Goal: Task Accomplishment & Management: Manage account settings

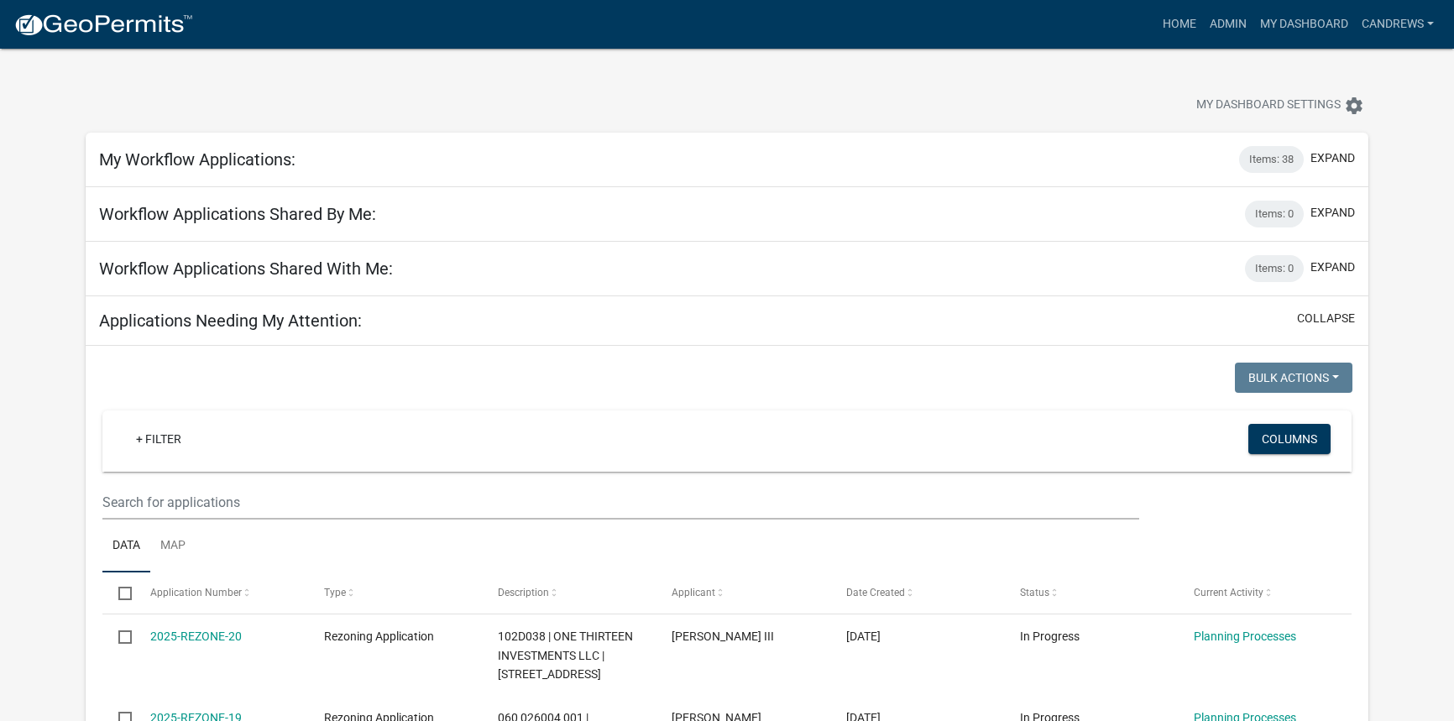
select select "2: 50"
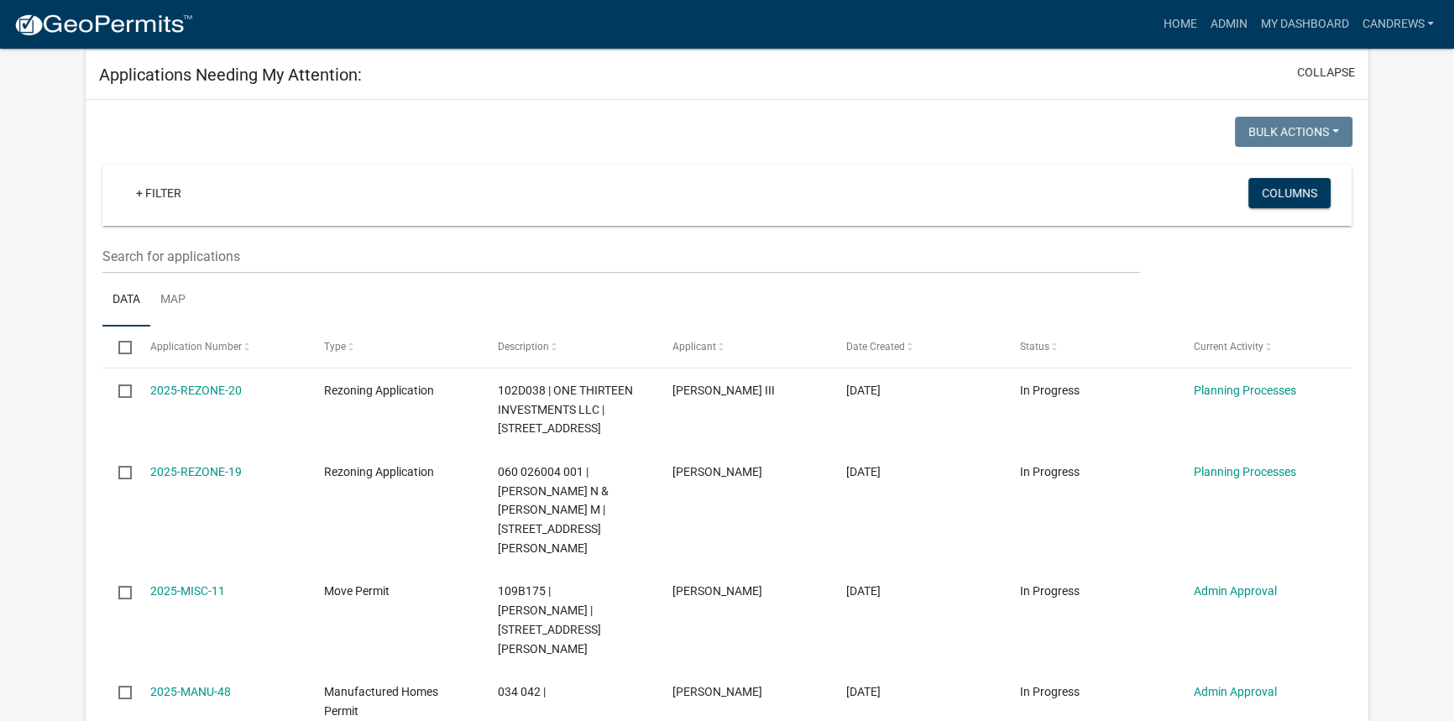
scroll to position [228, 0]
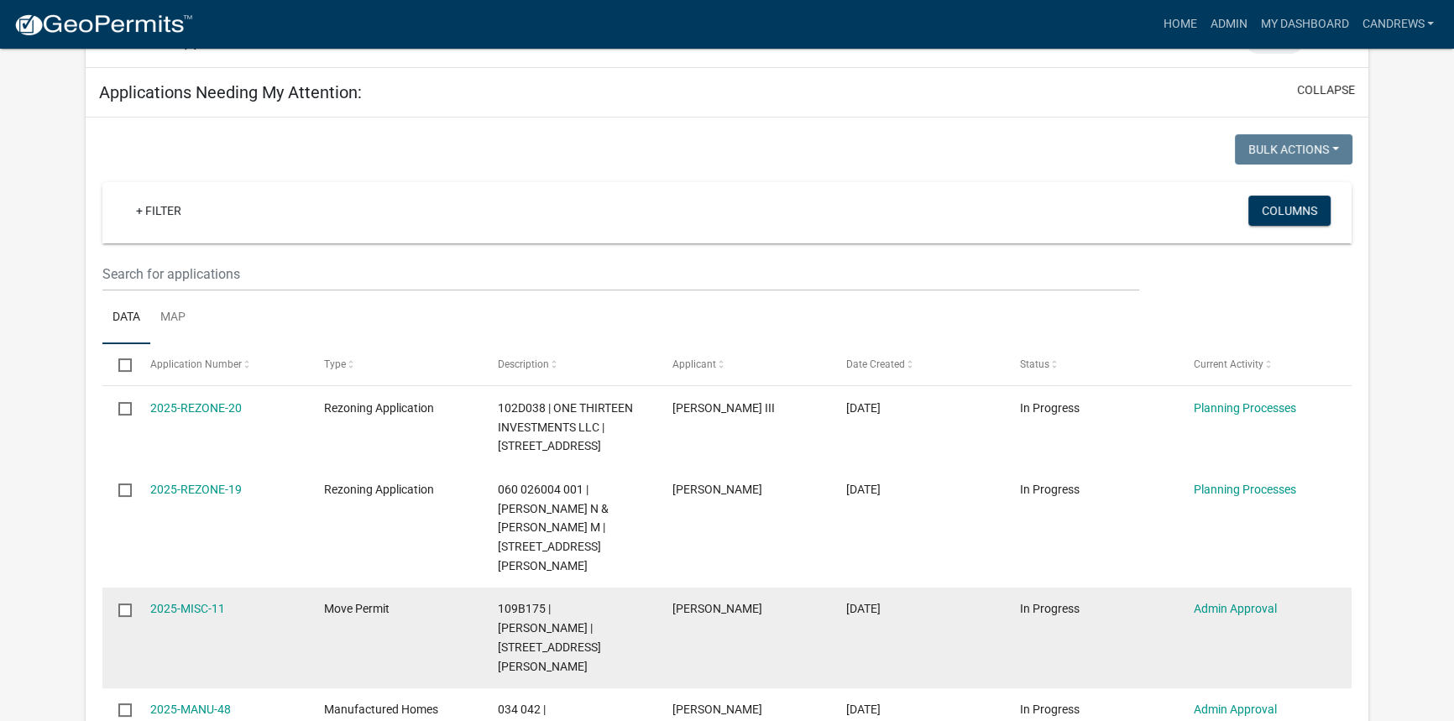
drag, startPoint x: 1346, startPoint y: 224, endPoint x: 148, endPoint y: 563, distance: 1245.7
copy datatable-scroller "2025-MISC-11 Move Permit 109B175 | Joe Ward | 118 Thereasa Dr Pat Walton 08/28/…"
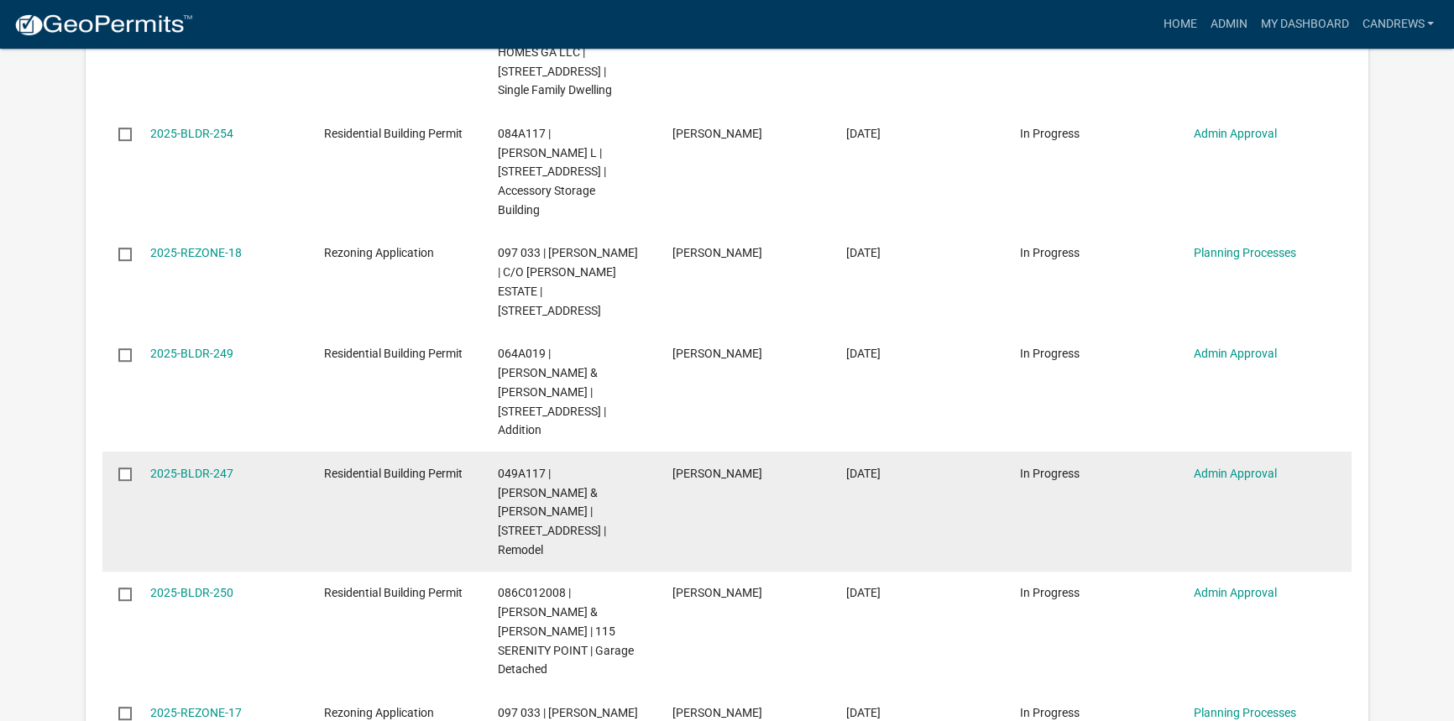
scroll to position [1297, 0]
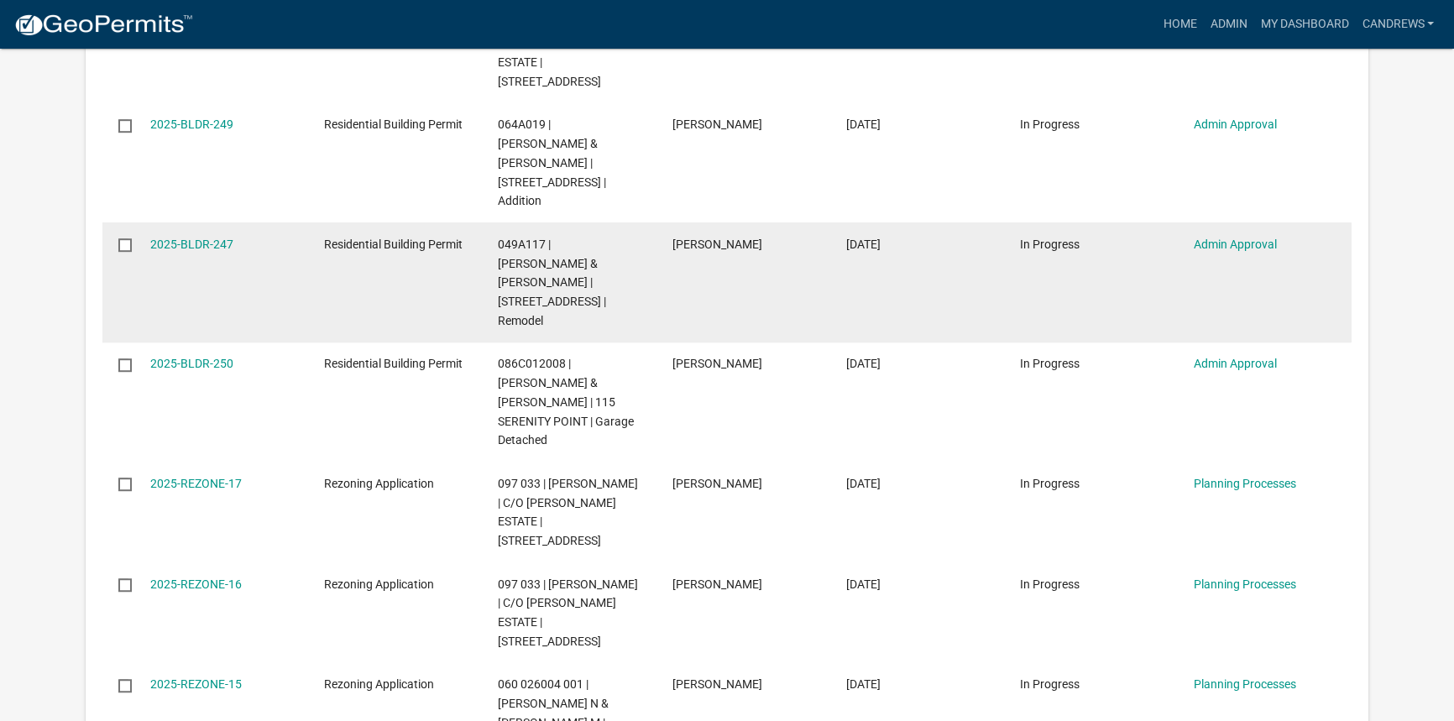
click at [212, 222] on datatable-body-cell "2025-BLDR-247" at bounding box center [221, 282] width 174 height 120
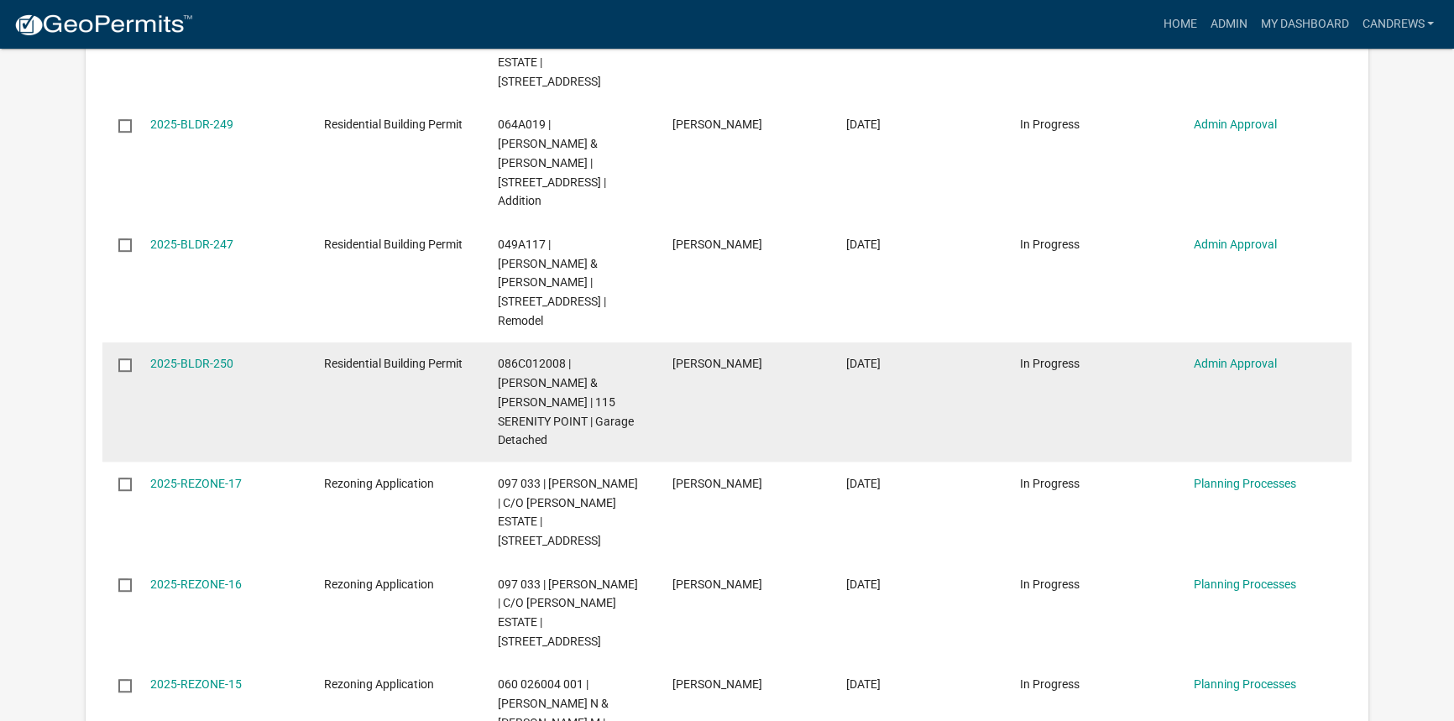
scroll to position [1220, 0]
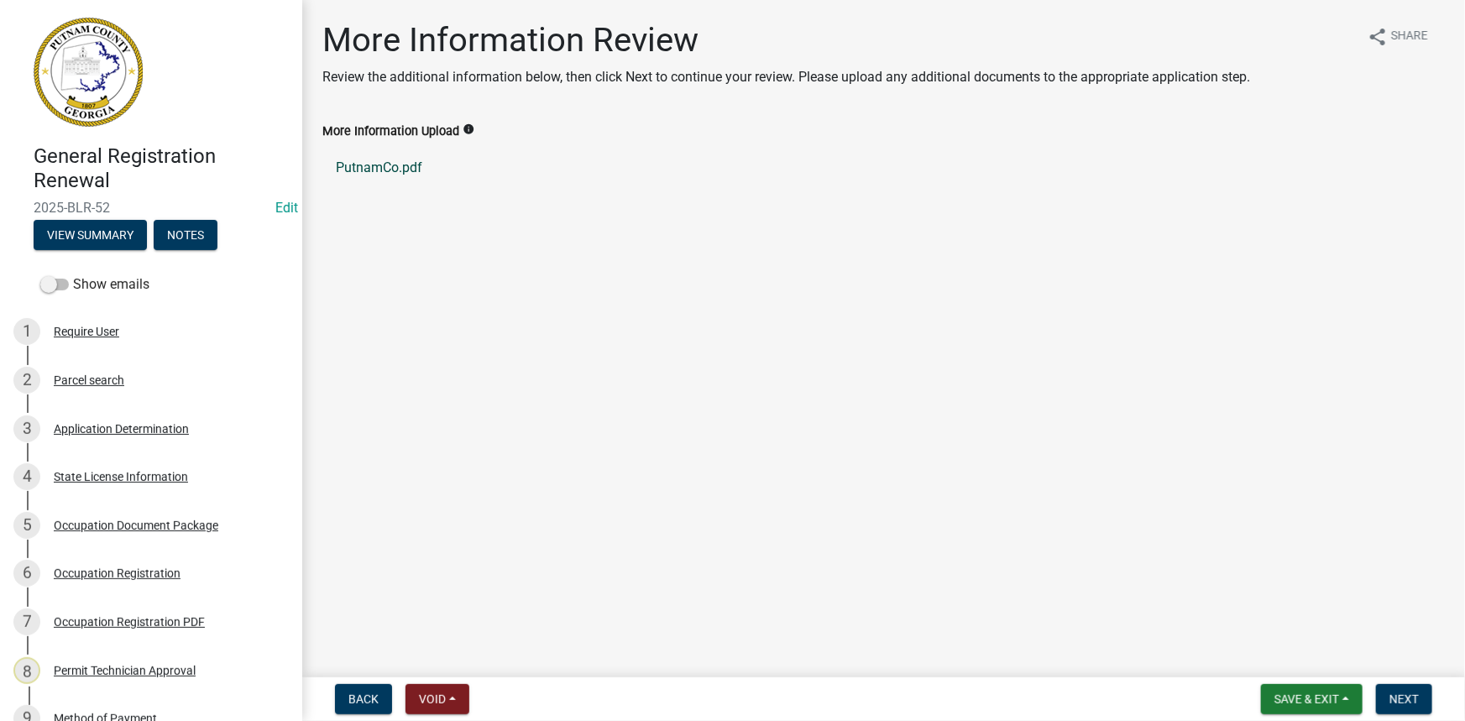
click at [390, 167] on link "PutnamCo.pdf" at bounding box center [883, 168] width 1122 height 40
click at [138, 567] on div "Occupation Registration" at bounding box center [117, 573] width 127 height 12
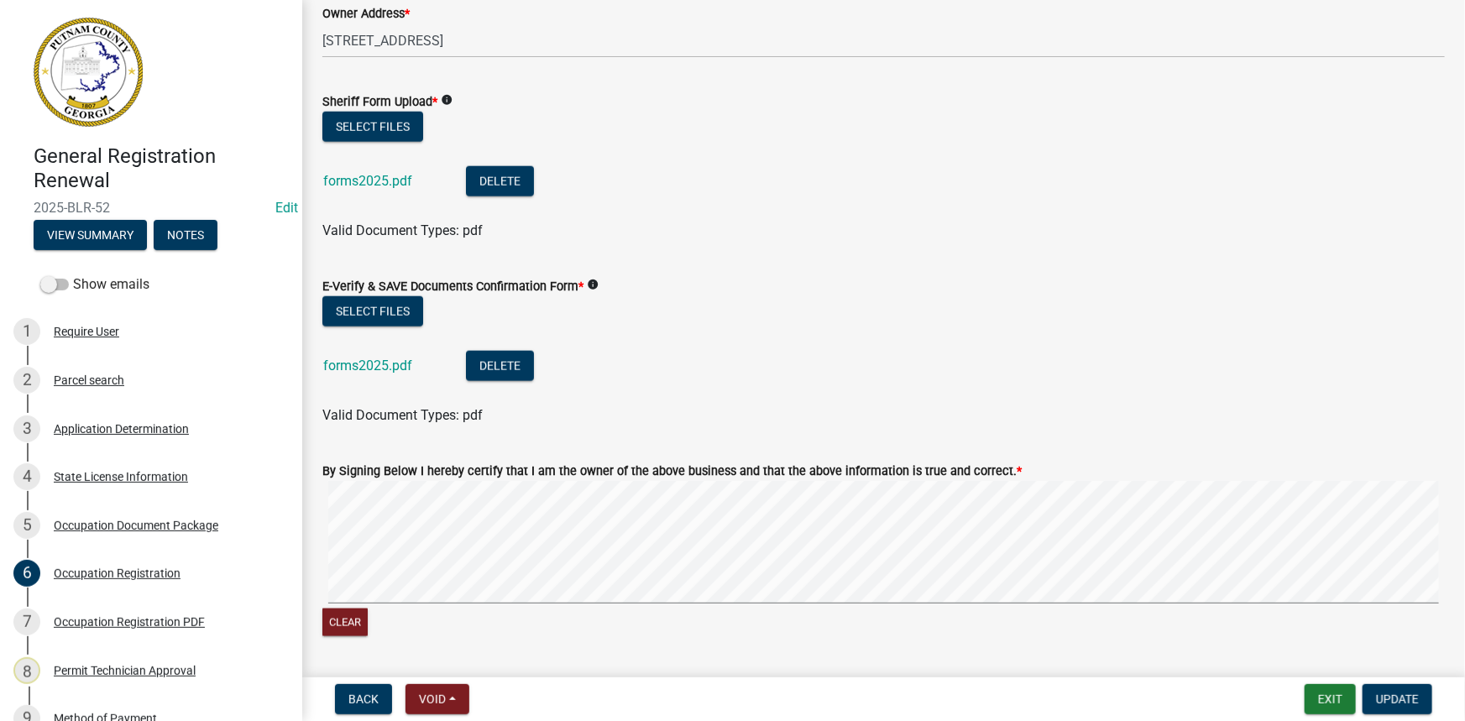
scroll to position [840, 0]
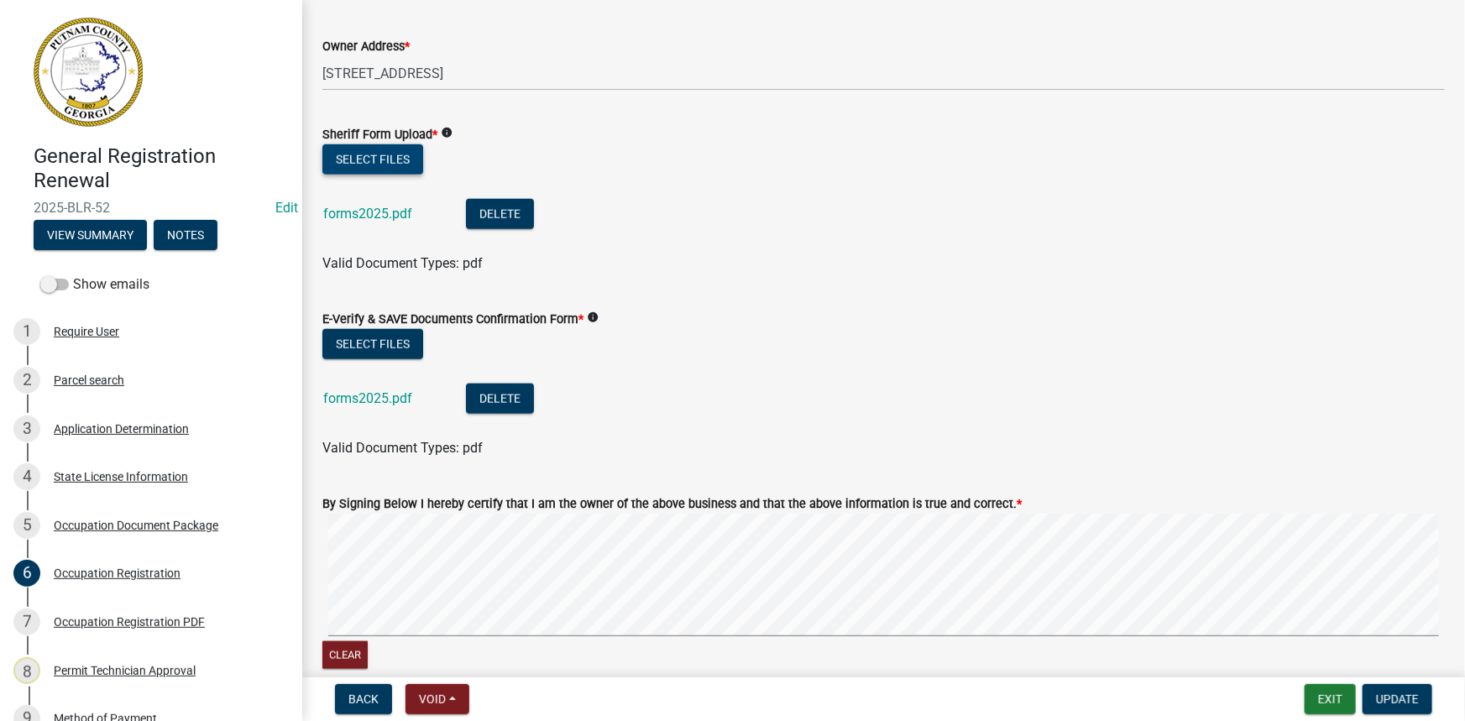
click at [379, 162] on button "Select files" at bounding box center [372, 159] width 101 height 30
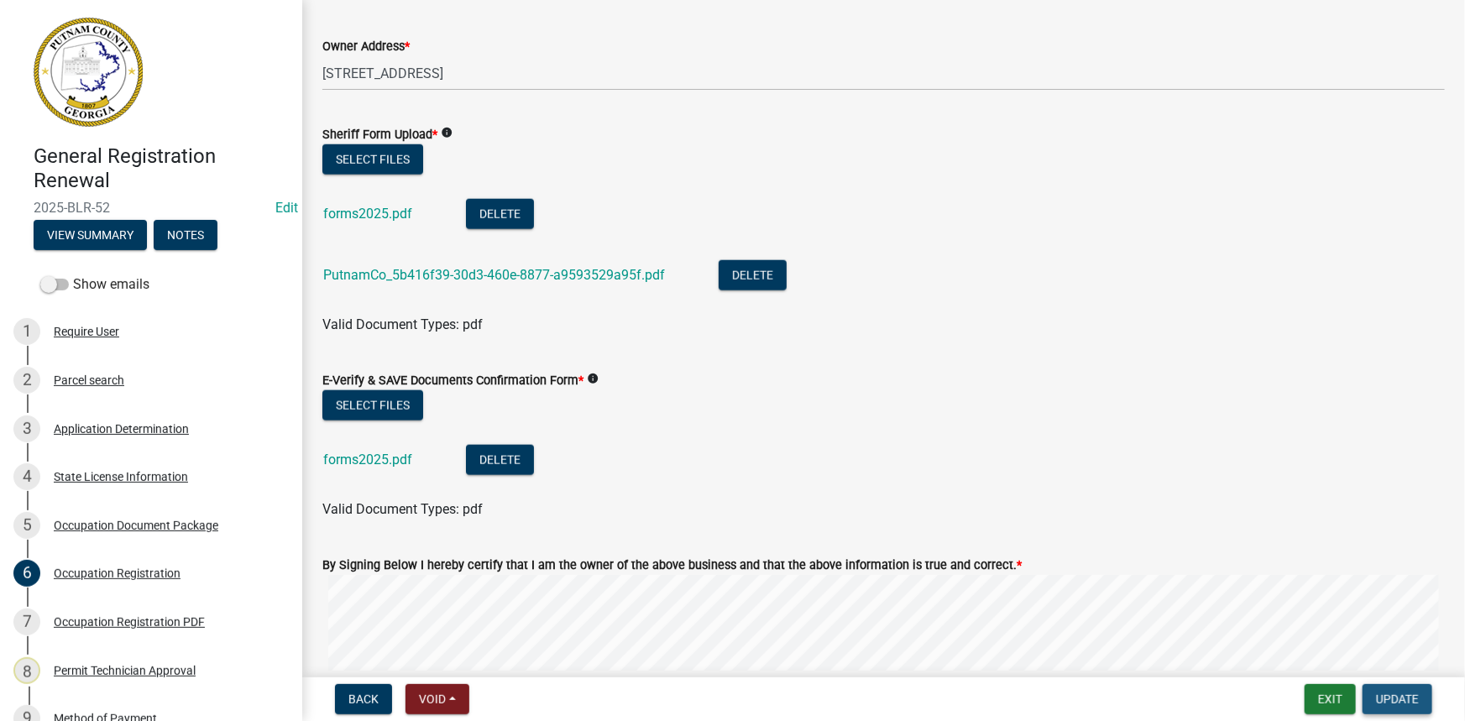
click at [1404, 703] on span "Update" at bounding box center [1397, 699] width 43 height 13
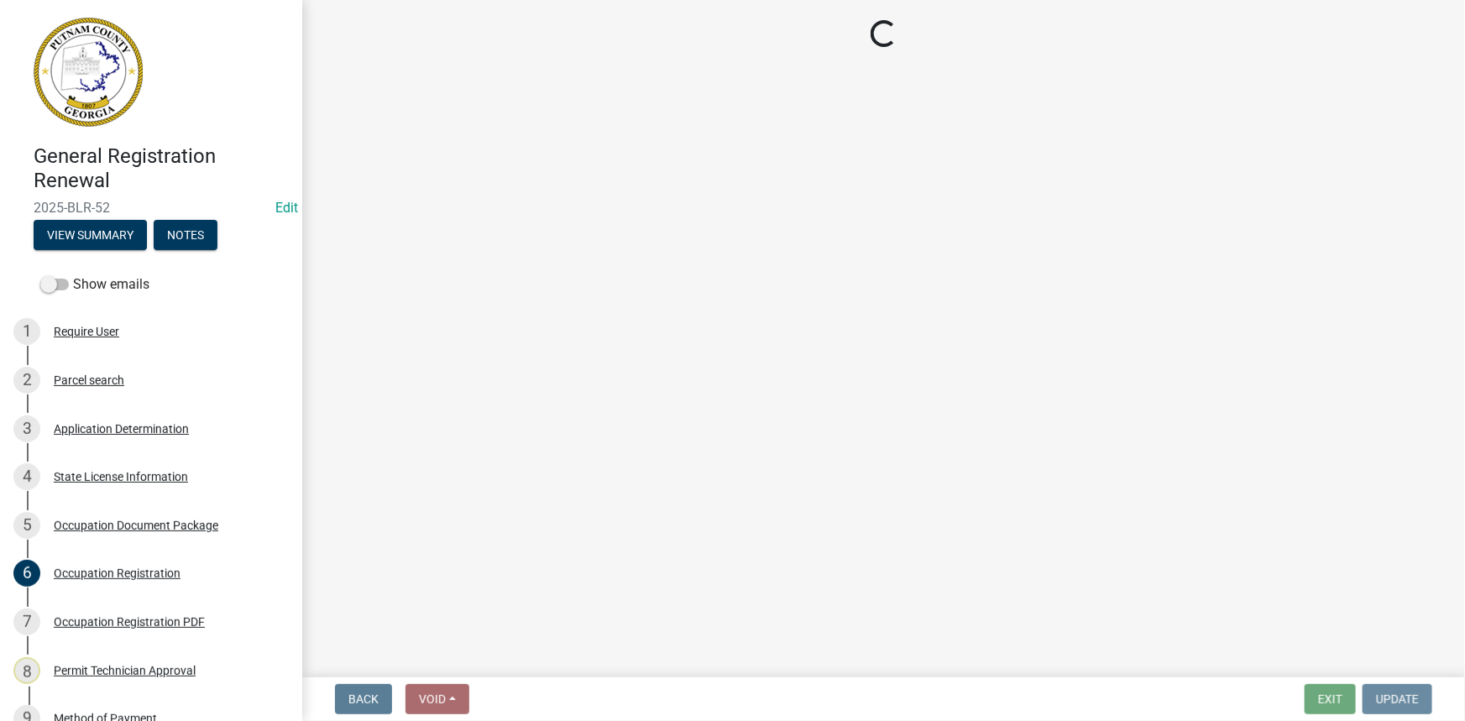
scroll to position [0, 0]
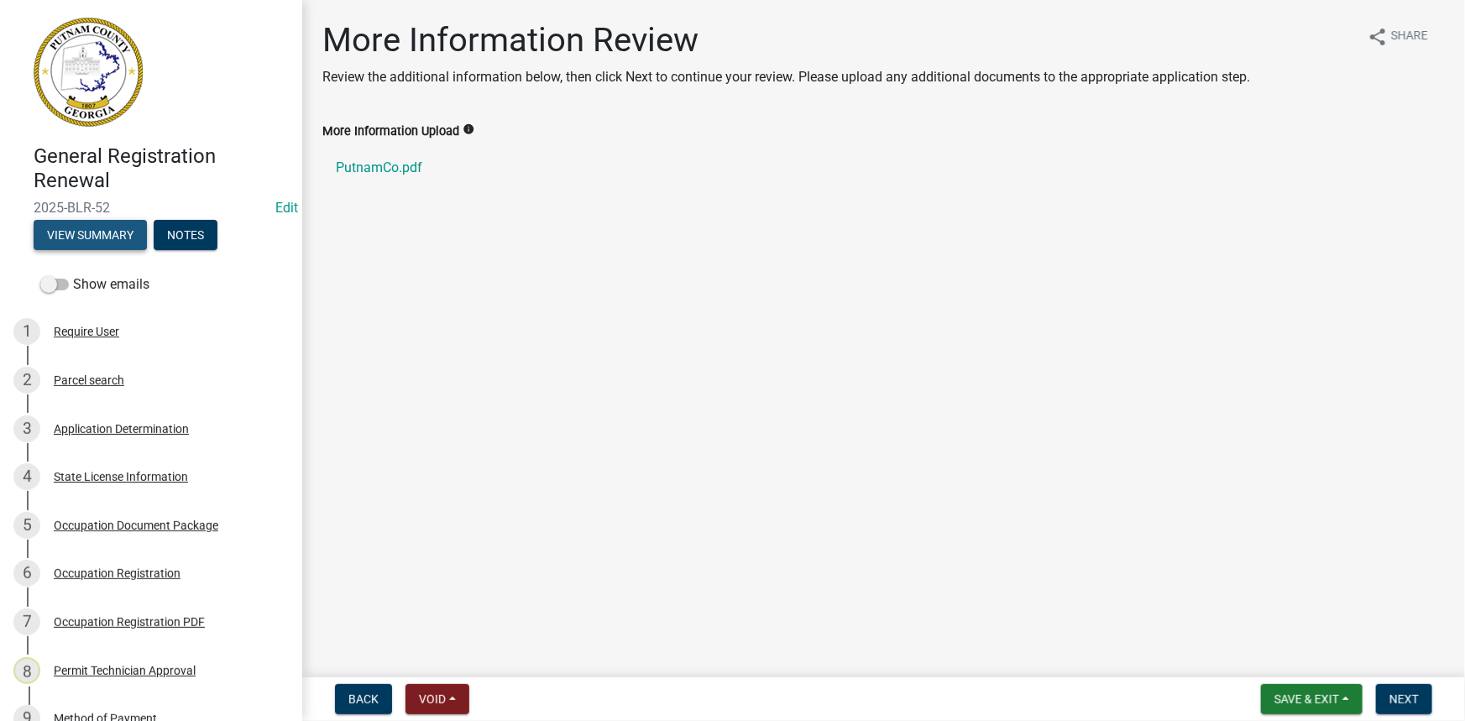
click at [109, 223] on button "View Summary" at bounding box center [90, 235] width 113 height 30
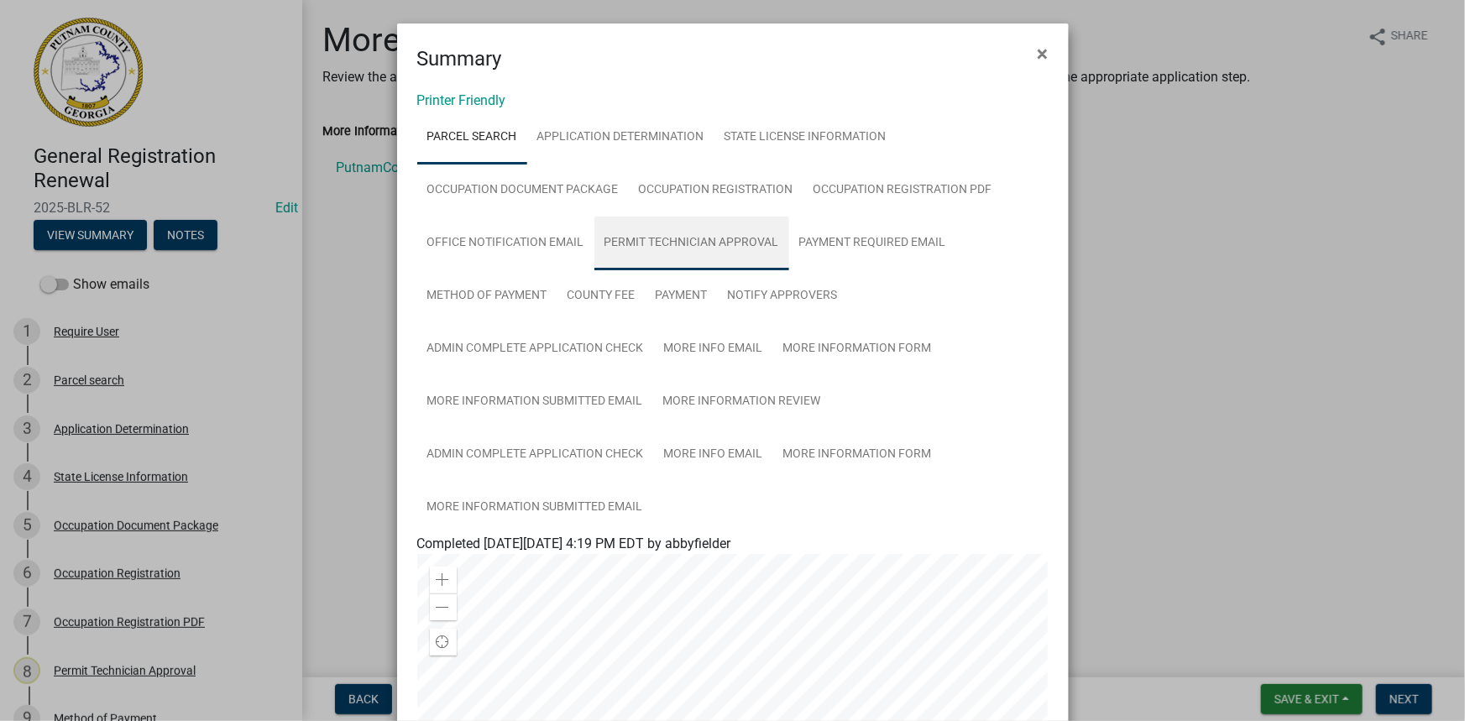
click at [651, 238] on link "Permit Technician Approval" at bounding box center [691, 244] width 195 height 54
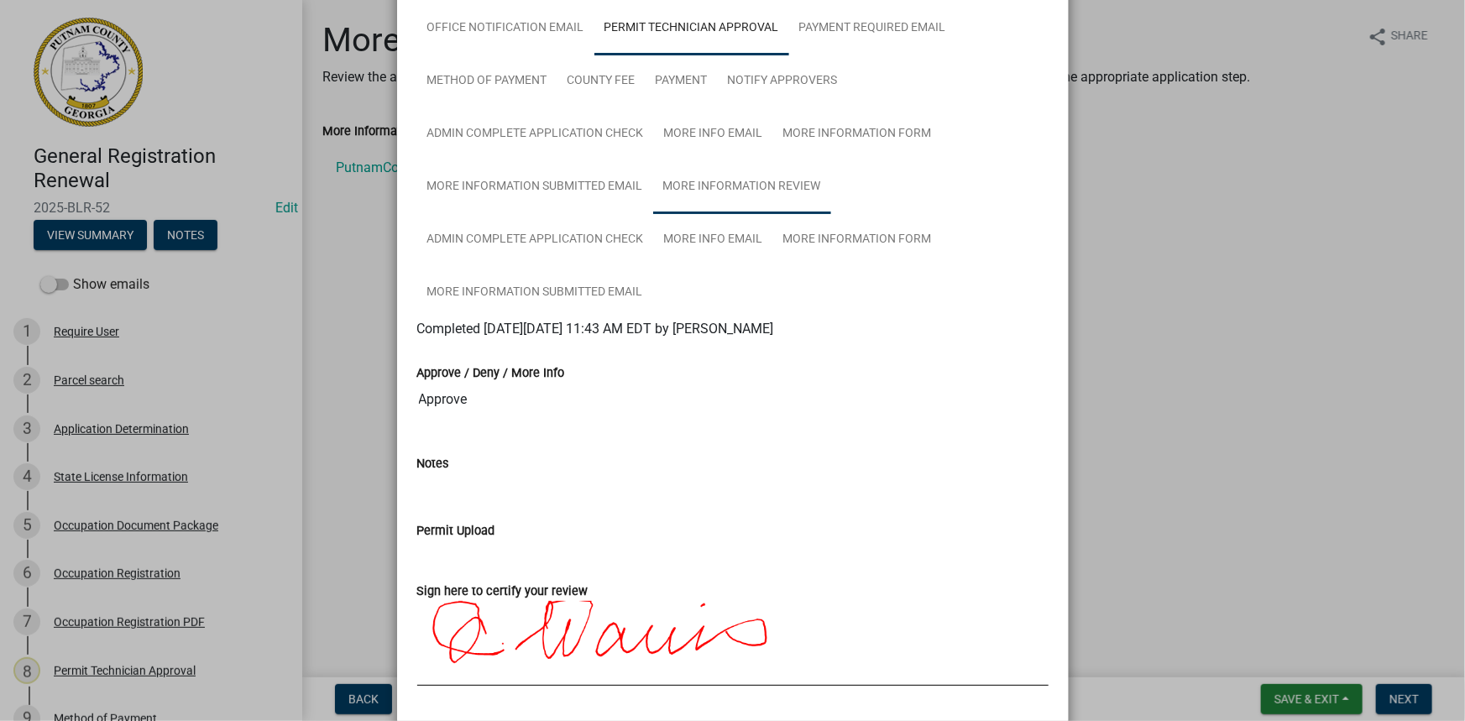
scroll to position [305, 0]
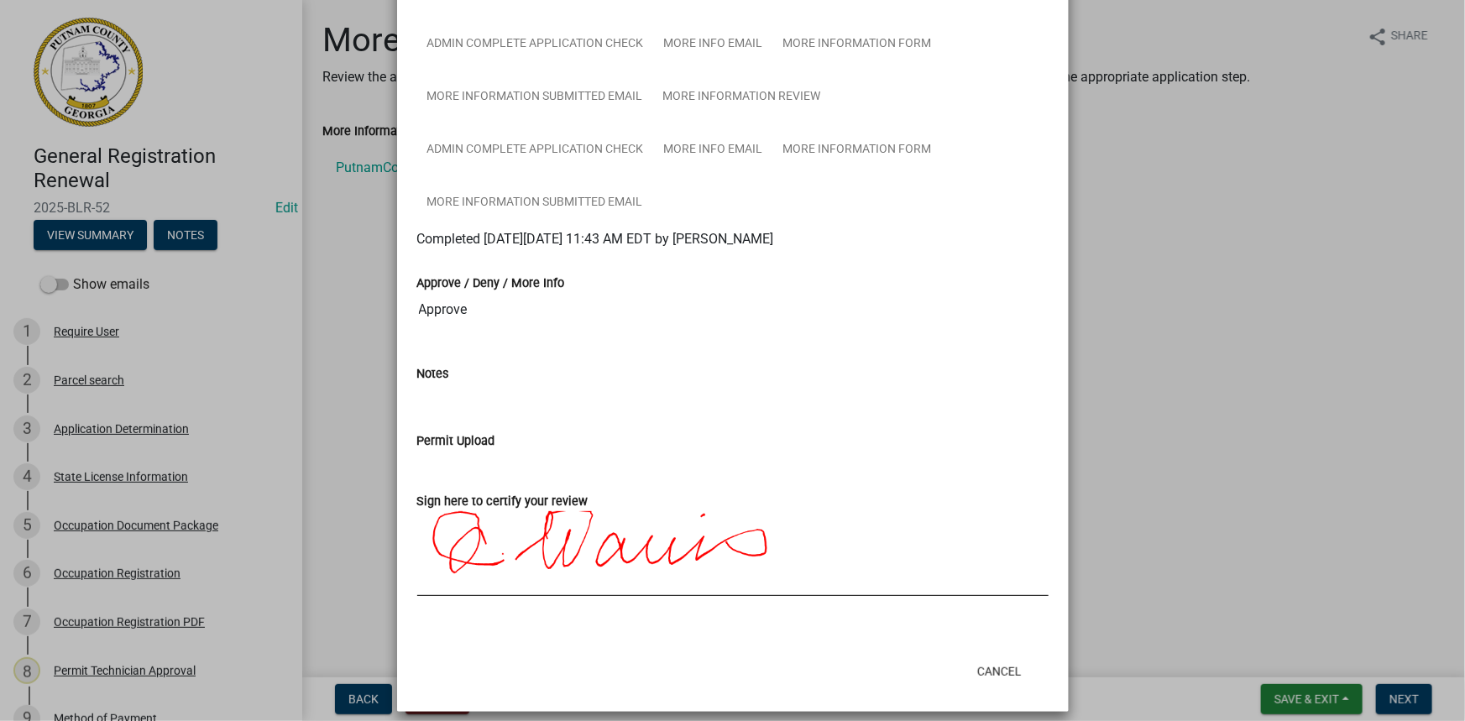
click at [1124, 277] on ngb-modal-window "Summary × Printer Friendly Parcel search Application Determination State Licens…" at bounding box center [732, 360] width 1465 height 721
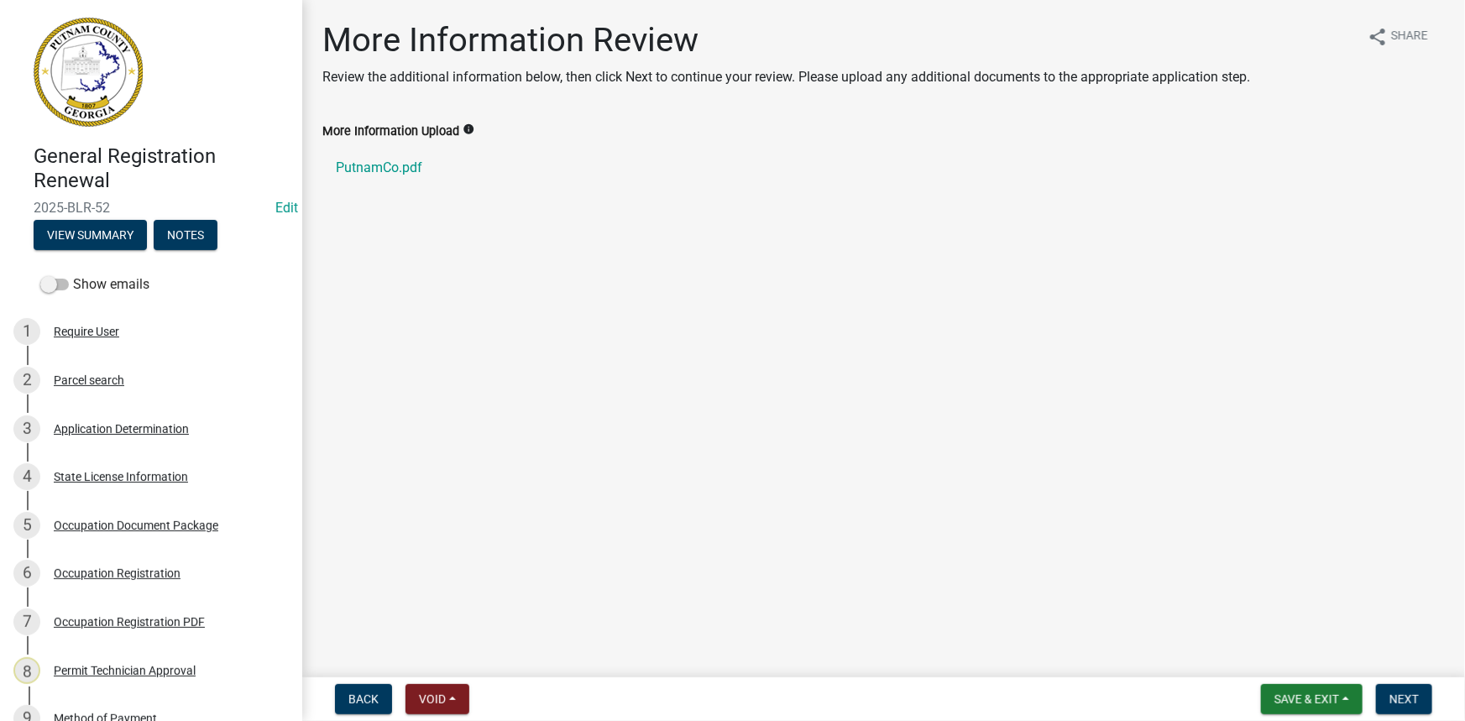
click at [1406, 716] on nav "Back Void Withdraw Lock Expire Void Save & Exit Save Save & Exit Next" at bounding box center [883, 699] width 1163 height 44
click at [1409, 711] on button "Next" at bounding box center [1404, 699] width 56 height 30
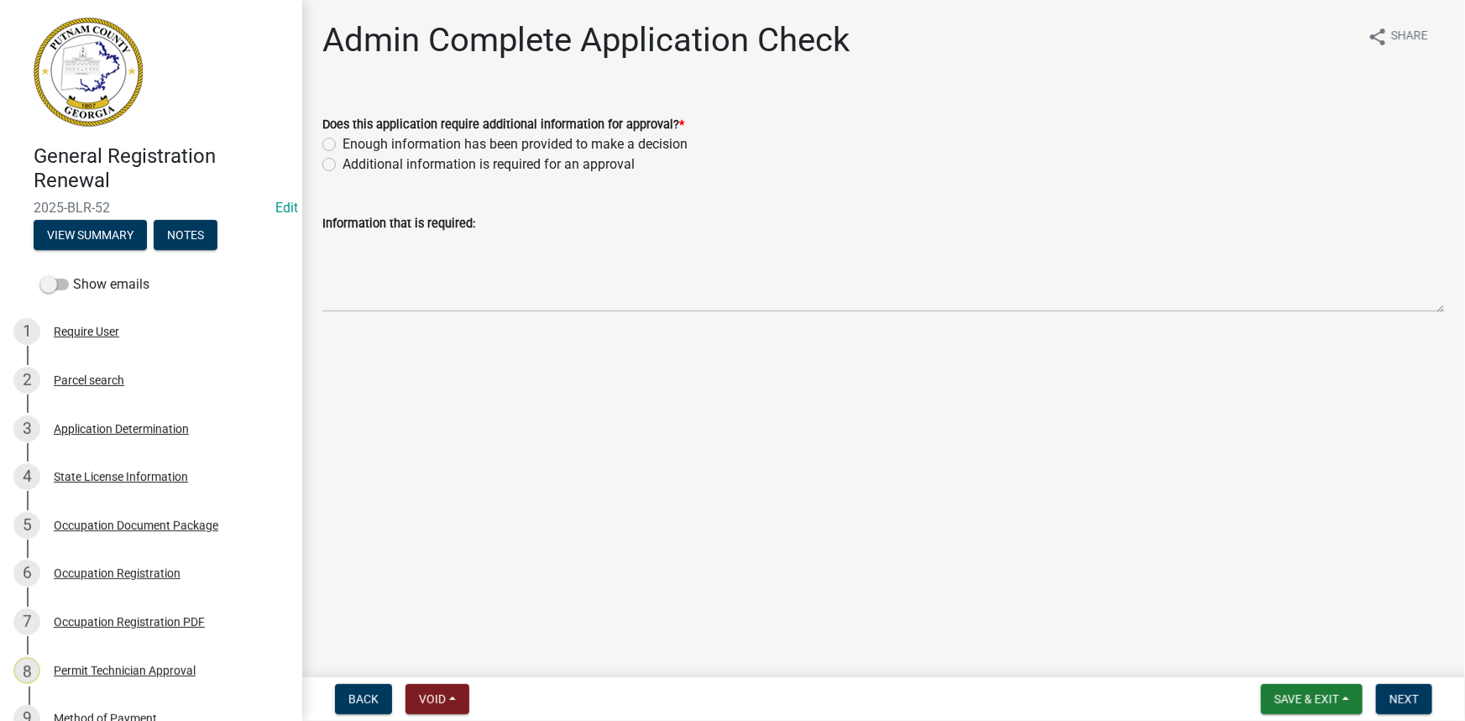
click at [91, 251] on div "General Registration Renewal 2025-BLR-52 Edit View Summary Notes" at bounding box center [150, 192] width 275 height 123
click at [112, 222] on button "View Summary" at bounding box center [90, 235] width 113 height 30
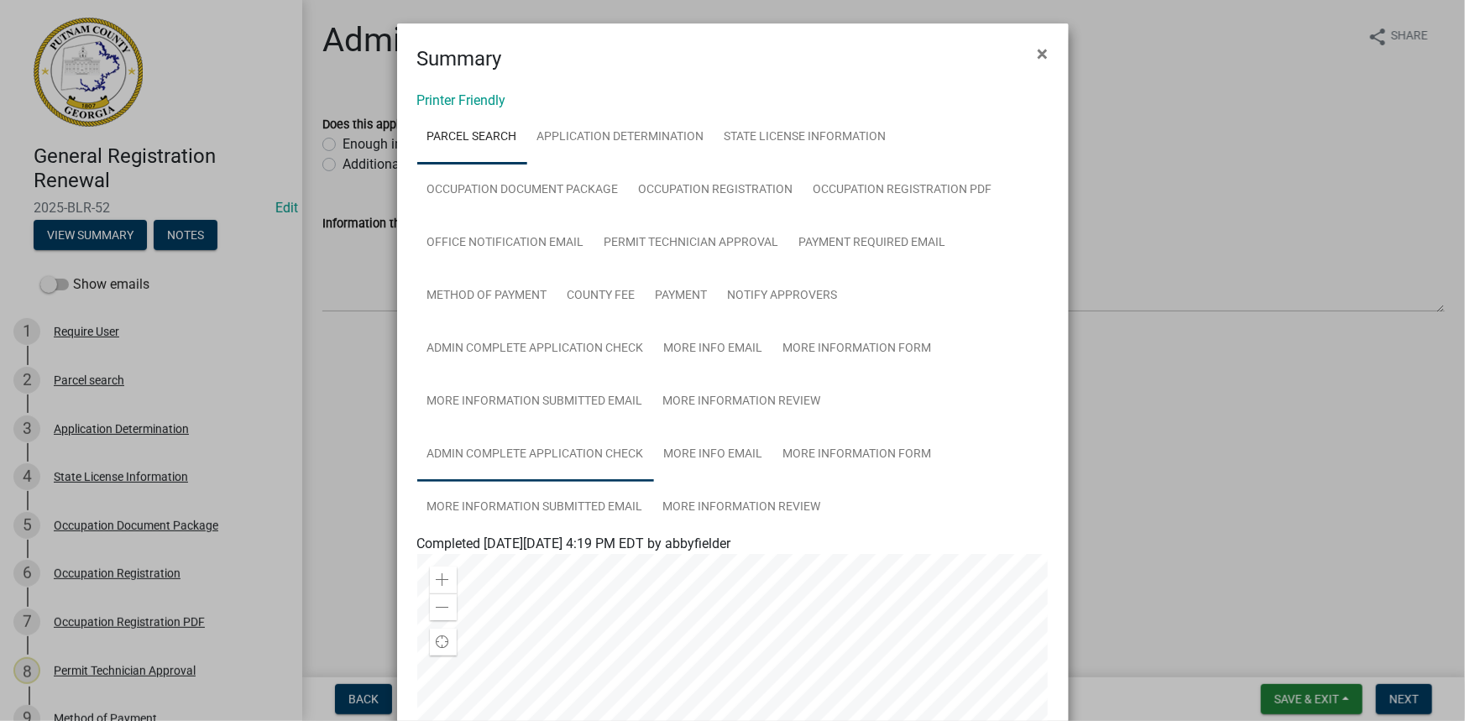
click at [442, 444] on link "Admin Complete Application Check" at bounding box center [535, 455] width 237 height 54
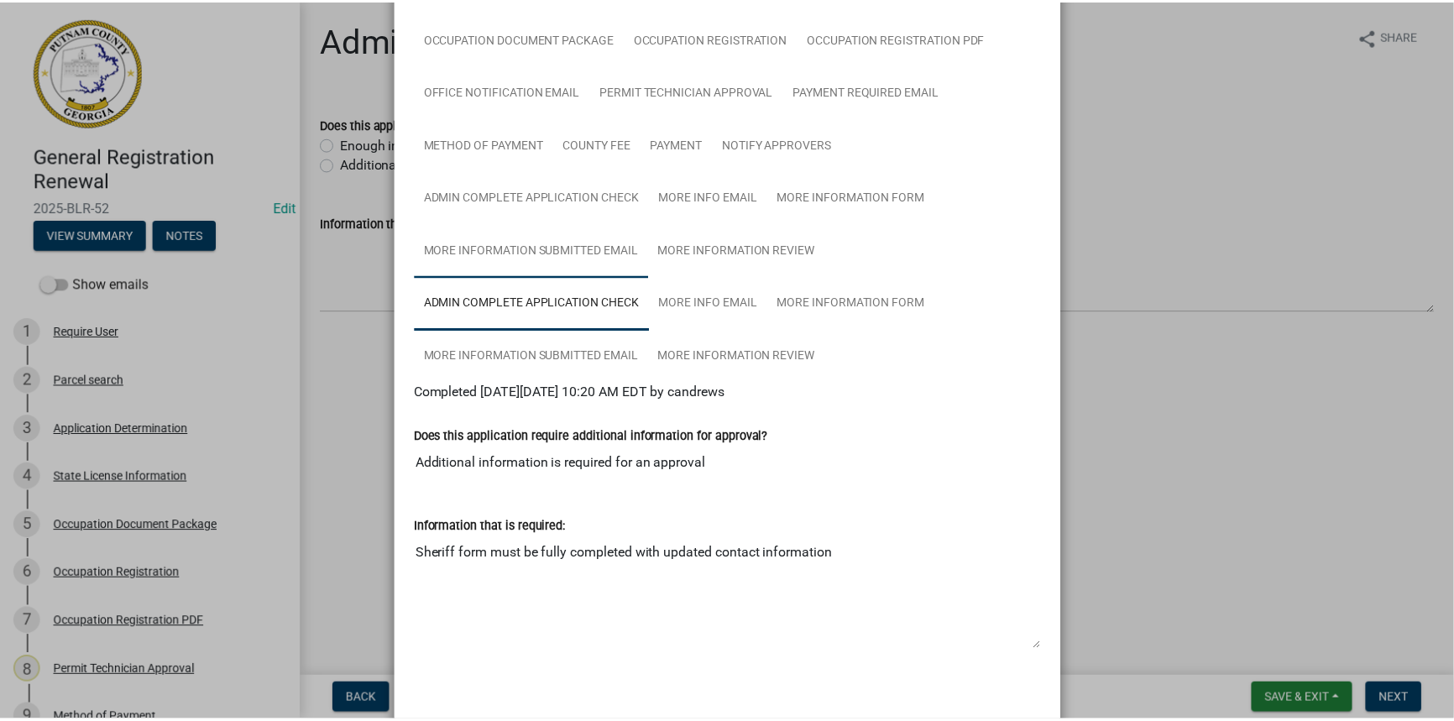
scroll to position [152, 0]
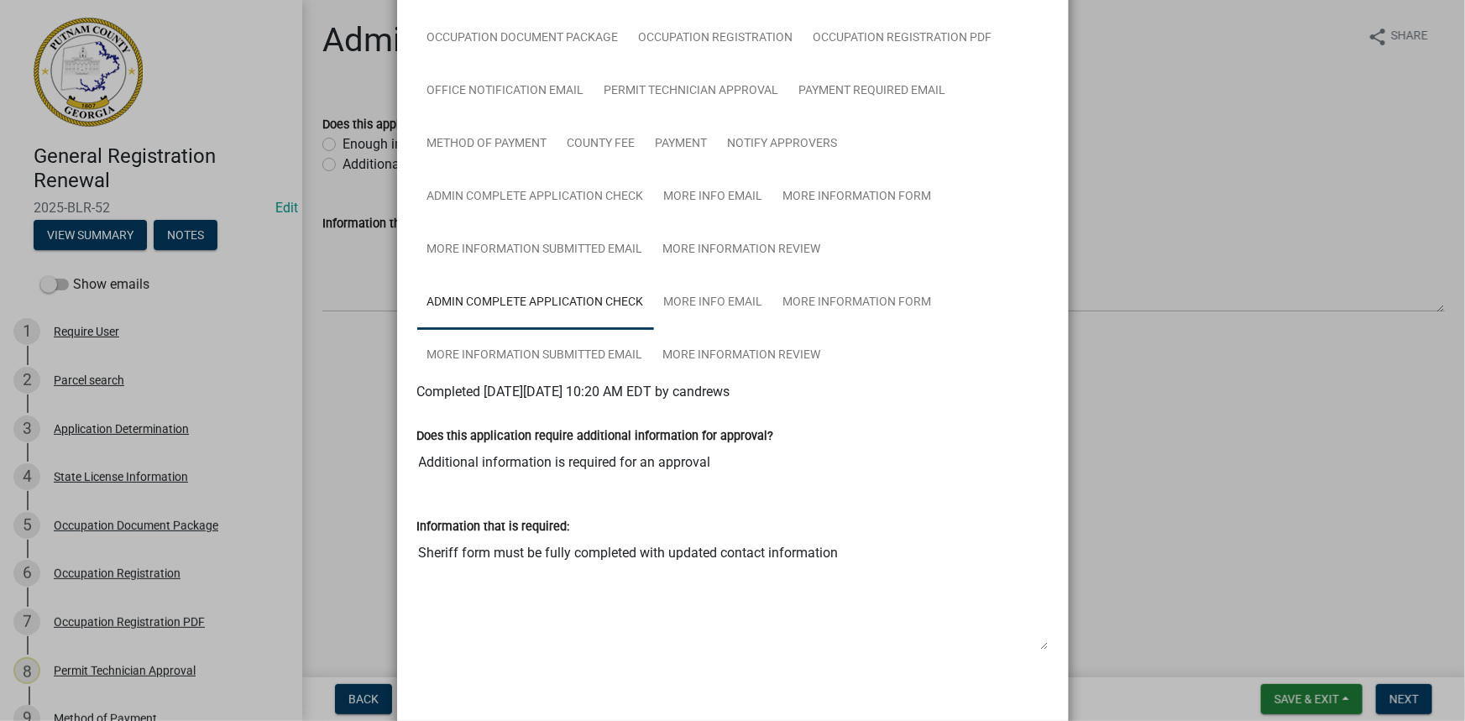
click at [1159, 241] on ngb-modal-window "Summary × Printer Friendly Parcel search Application Determination State Licens…" at bounding box center [732, 360] width 1465 height 721
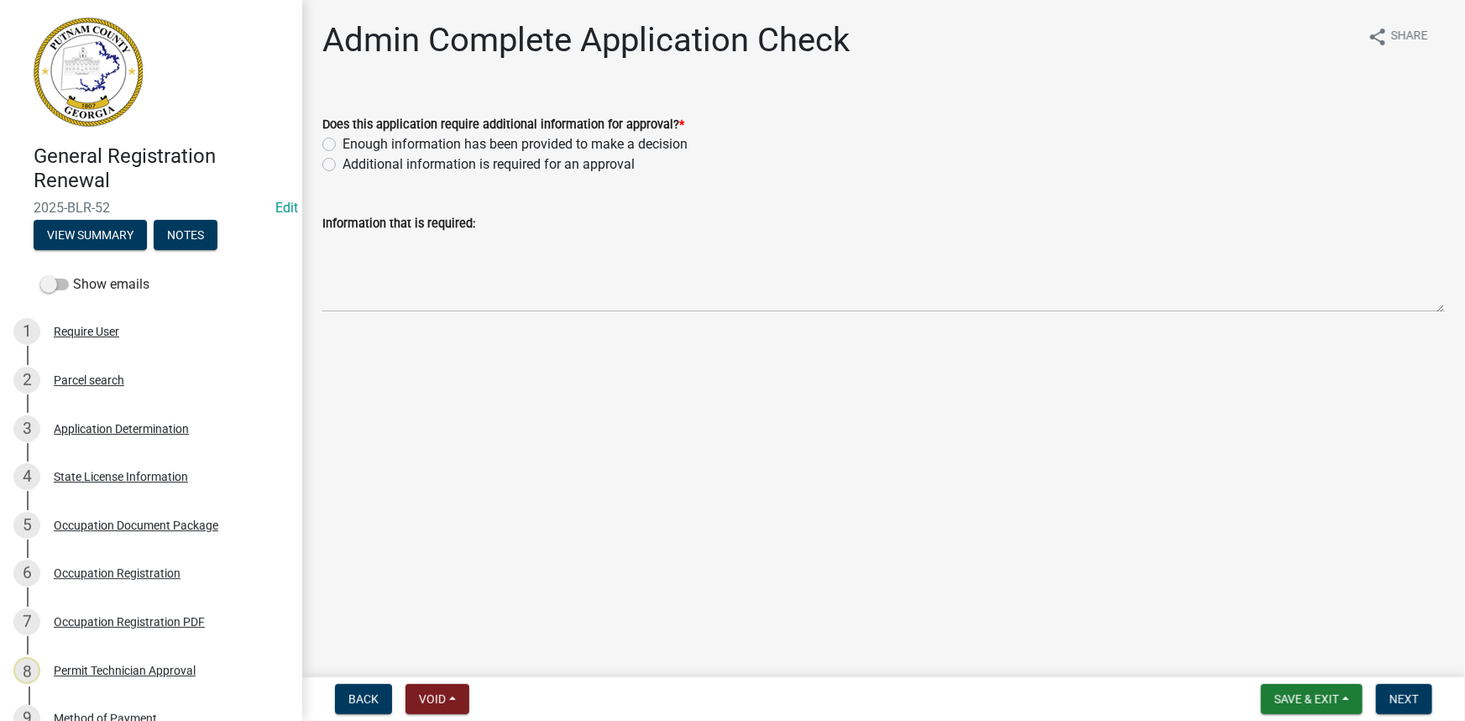
click at [483, 146] on label "Enough information has been provided to make a decision" at bounding box center [514, 144] width 345 height 20
click at [353, 145] on input "Enough information has been provided to make a decision" at bounding box center [347, 139] width 11 height 11
radio input "true"
click at [1379, 704] on button "Next" at bounding box center [1404, 699] width 56 height 30
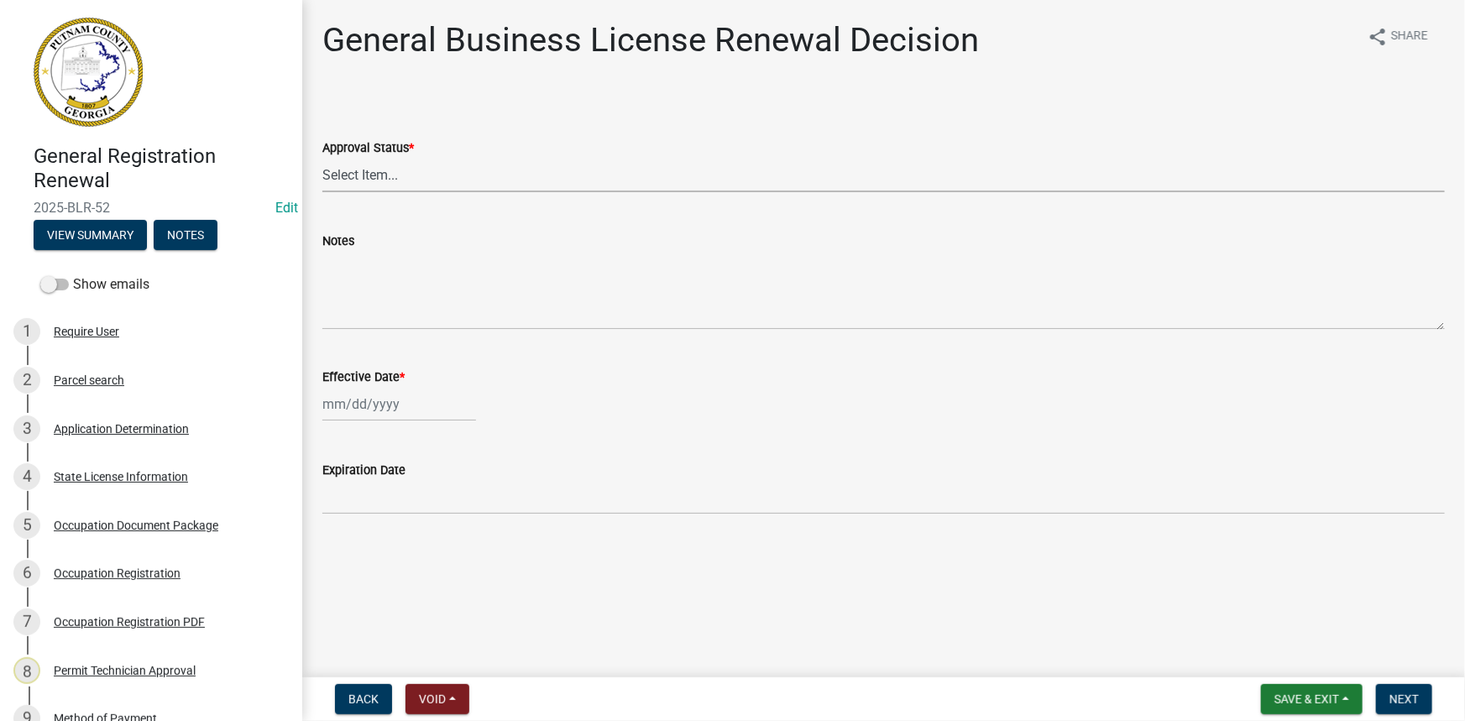
drag, startPoint x: 328, startPoint y: 171, endPoint x: 333, endPoint y: 186, distance: 15.9
click at [328, 171] on select "Select Item... Approved Denied" at bounding box center [883, 175] width 1122 height 34
click at [322, 158] on select "Select Item... Approved Denied" at bounding box center [883, 175] width 1122 height 34
select select "30db8998-795d-4bbe-8e49-f1ade8865815"
click at [358, 405] on div at bounding box center [399, 404] width 154 height 34
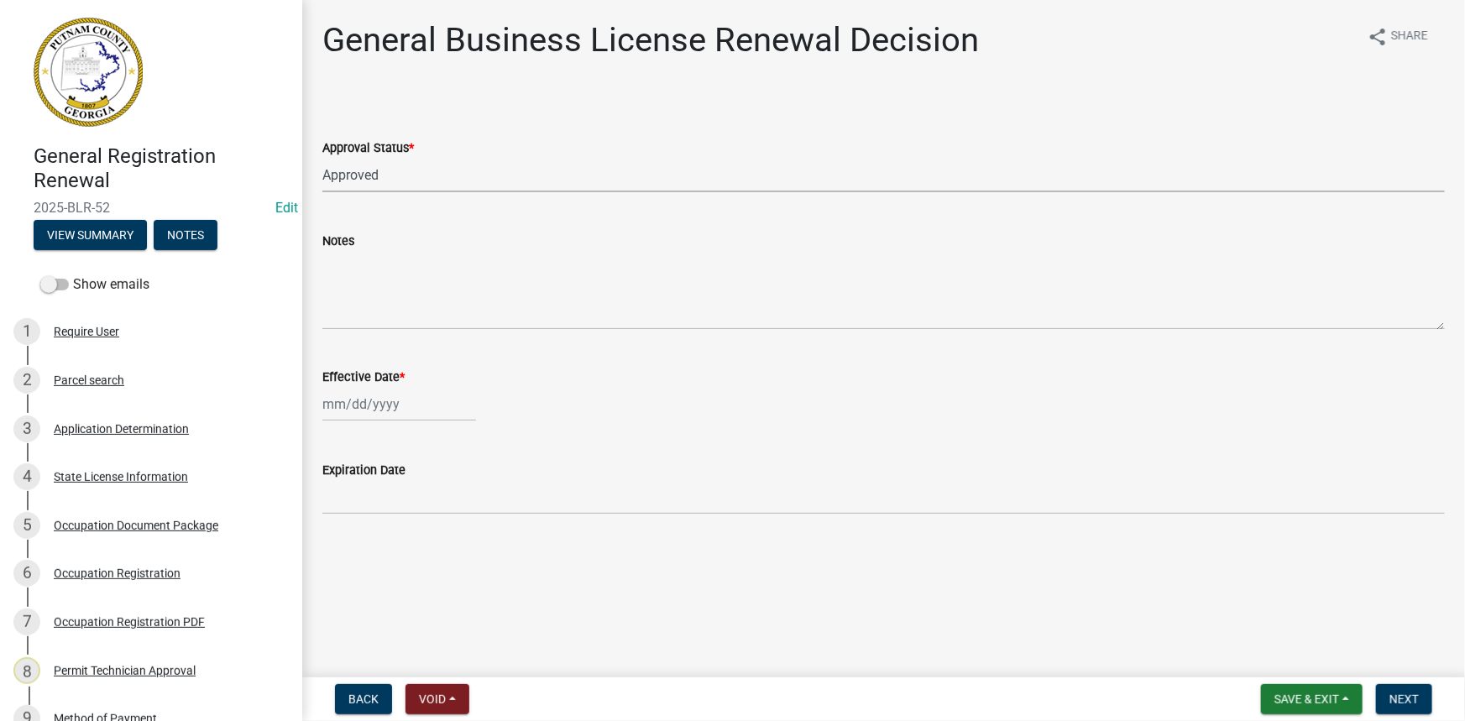
select select "9"
select select "2025"
click at [340, 515] on div "8" at bounding box center [339, 520] width 27 height 27
type input "[DATE]"
click at [1384, 710] on button "Next" at bounding box center [1404, 699] width 56 height 30
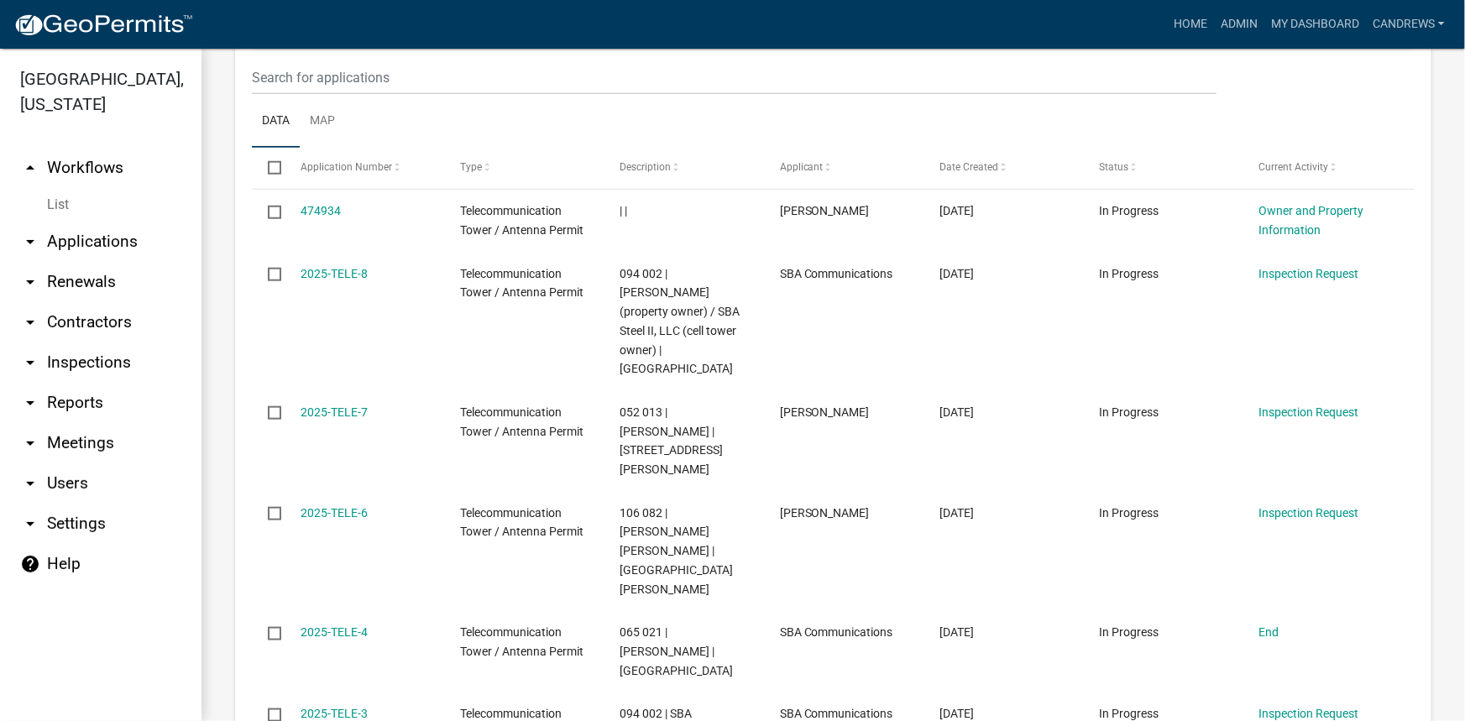
scroll to position [763, 0]
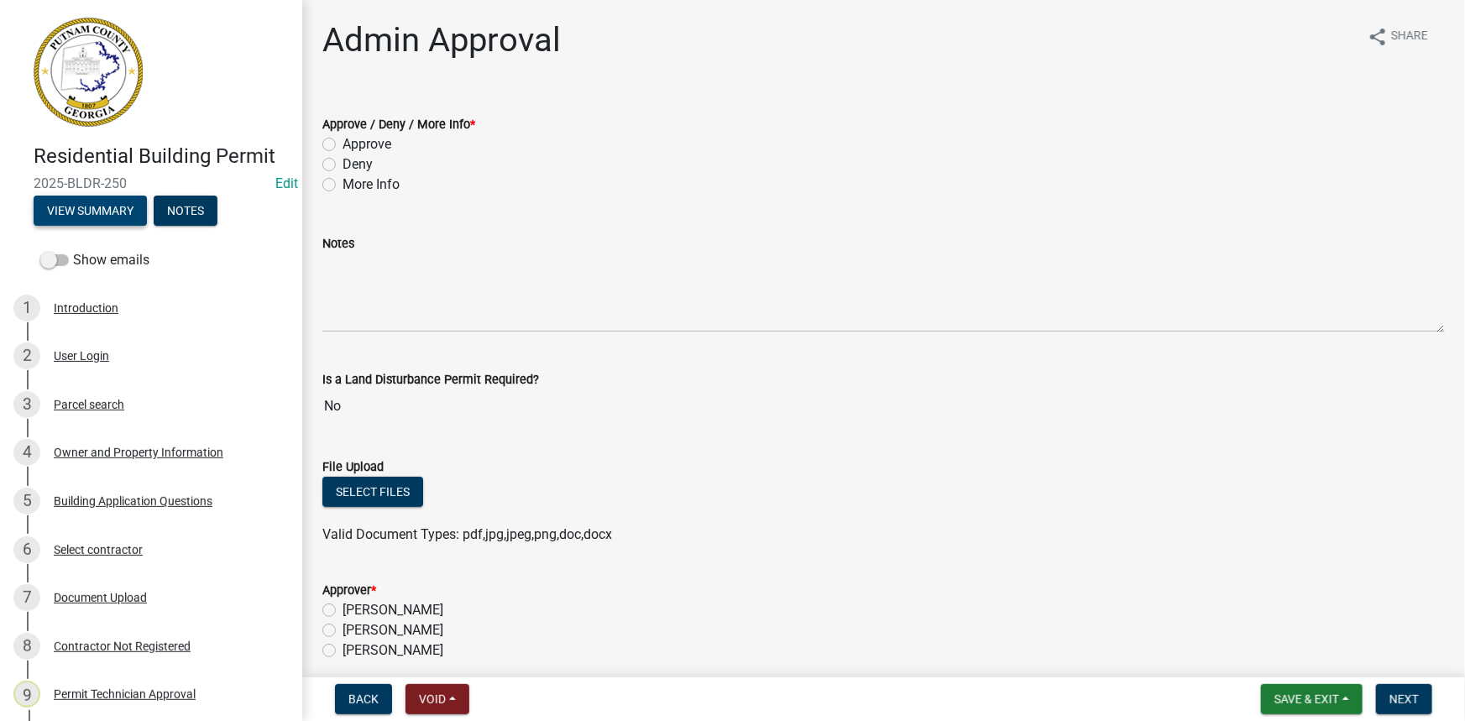
click at [99, 201] on button "View Summary" at bounding box center [90, 211] width 113 height 30
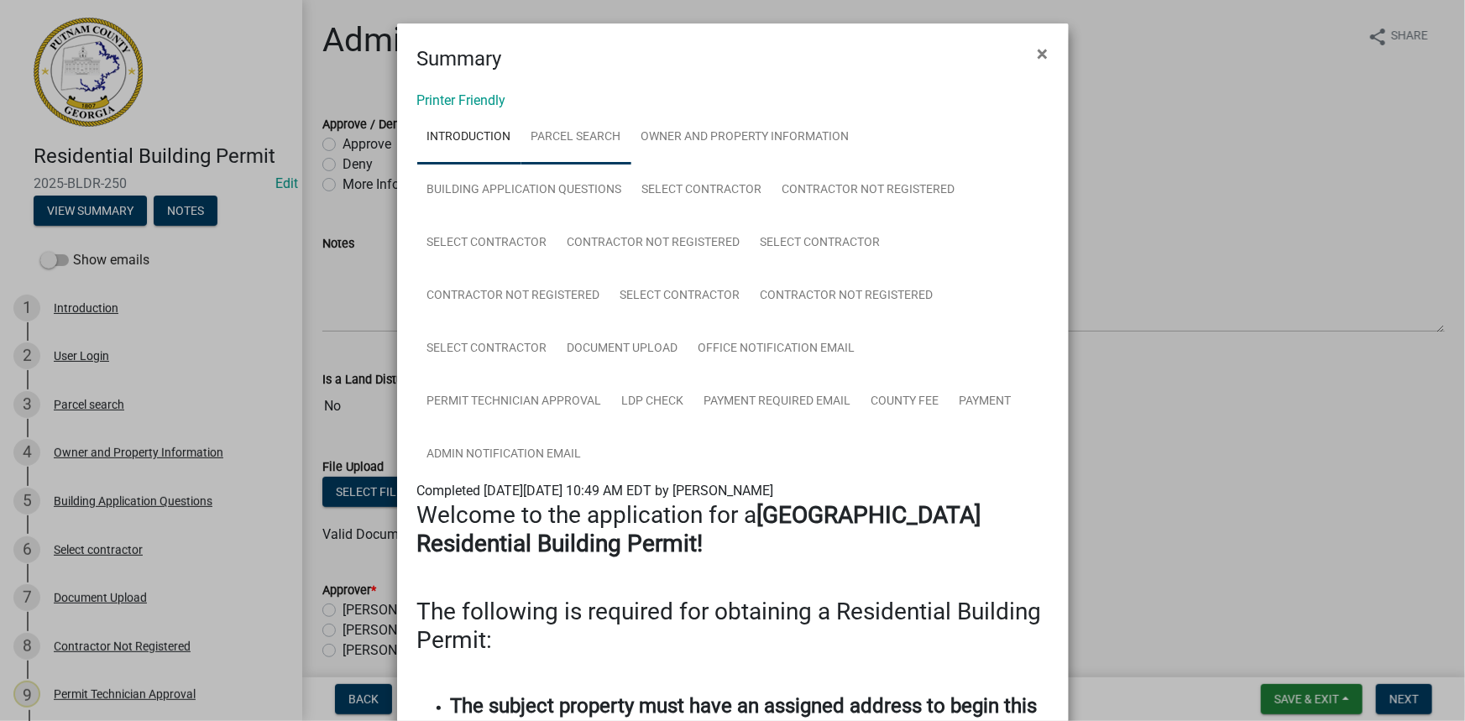
click at [580, 128] on link "Parcel search" at bounding box center [576, 138] width 110 height 54
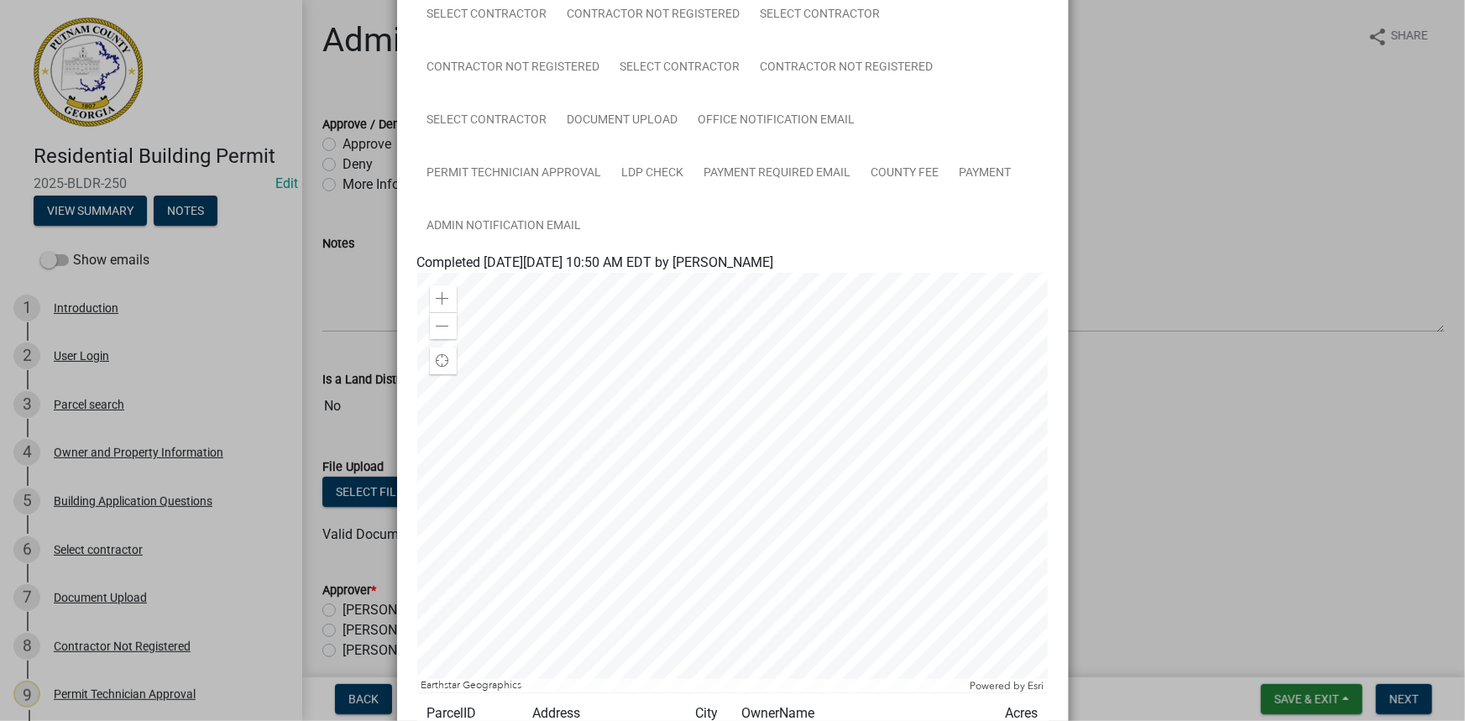
scroll to position [381, 0]
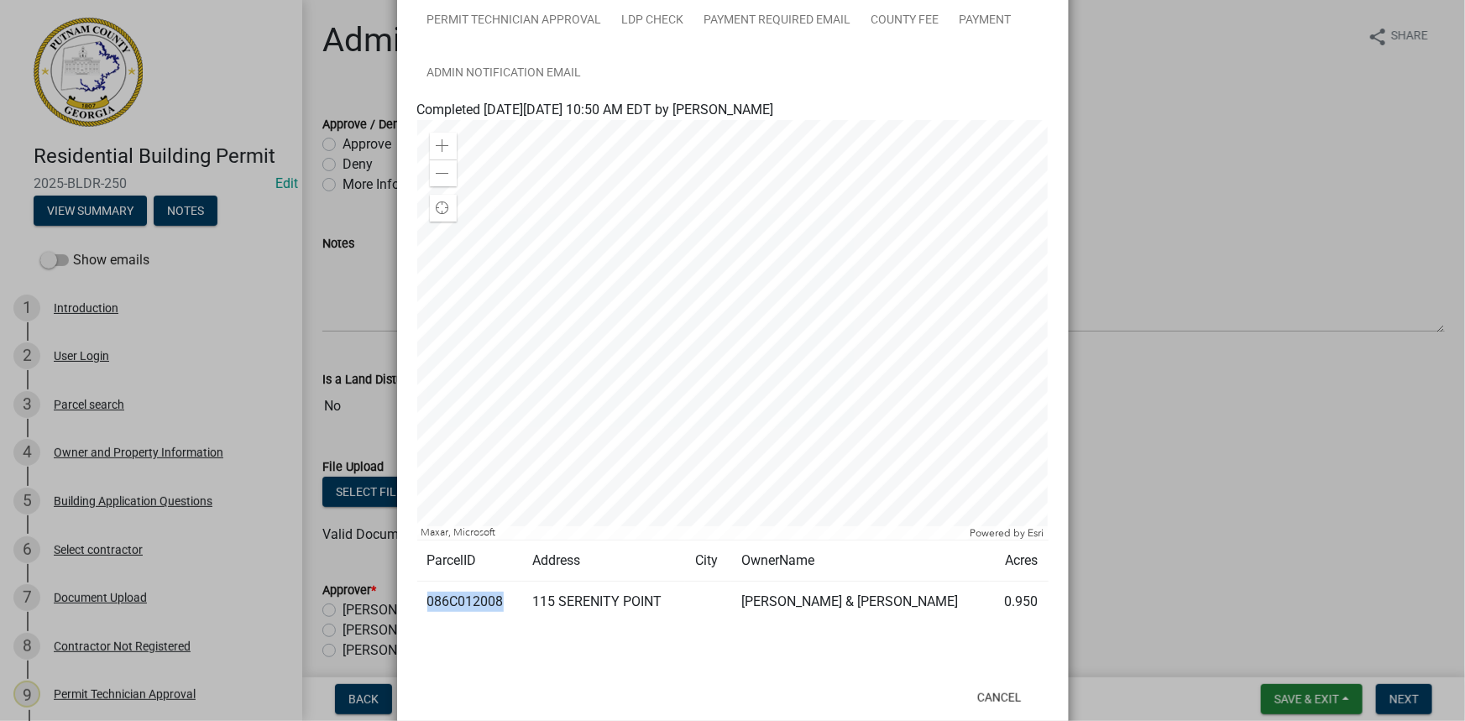
drag, startPoint x: 496, startPoint y: 598, endPoint x: 423, endPoint y: 600, distance: 73.1
click at [423, 600] on td "086C012008" at bounding box center [469, 602] width 105 height 41
copy td "086C012008"
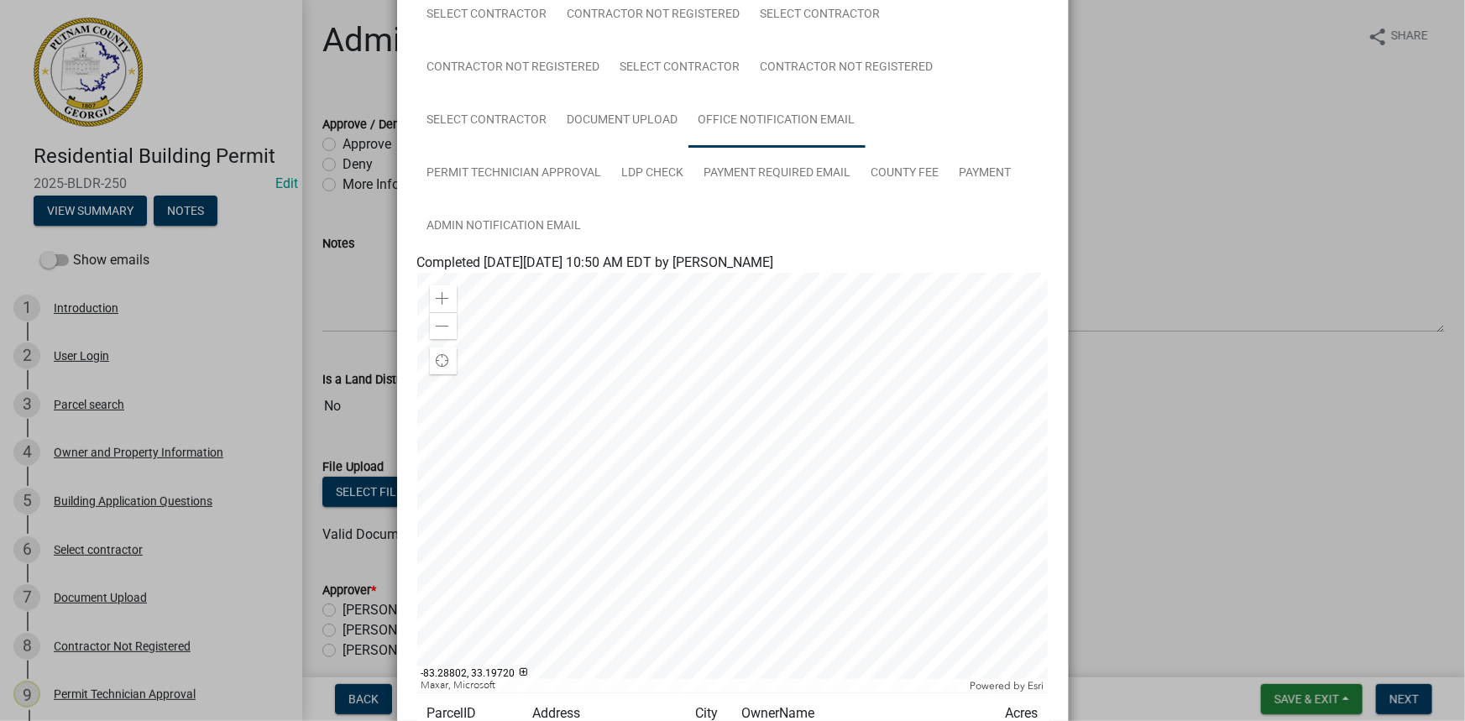
scroll to position [76, 0]
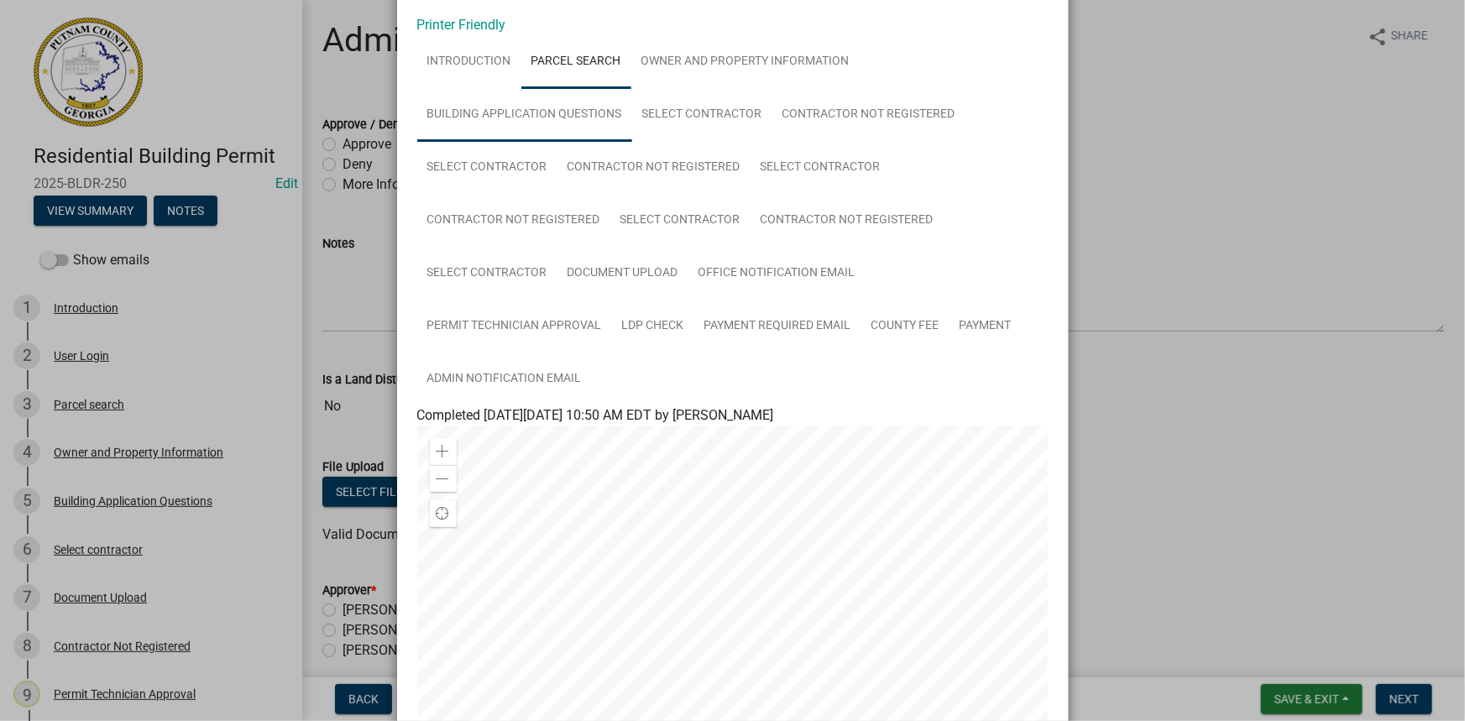
click at [591, 109] on link "Building Application Questions" at bounding box center [524, 115] width 215 height 54
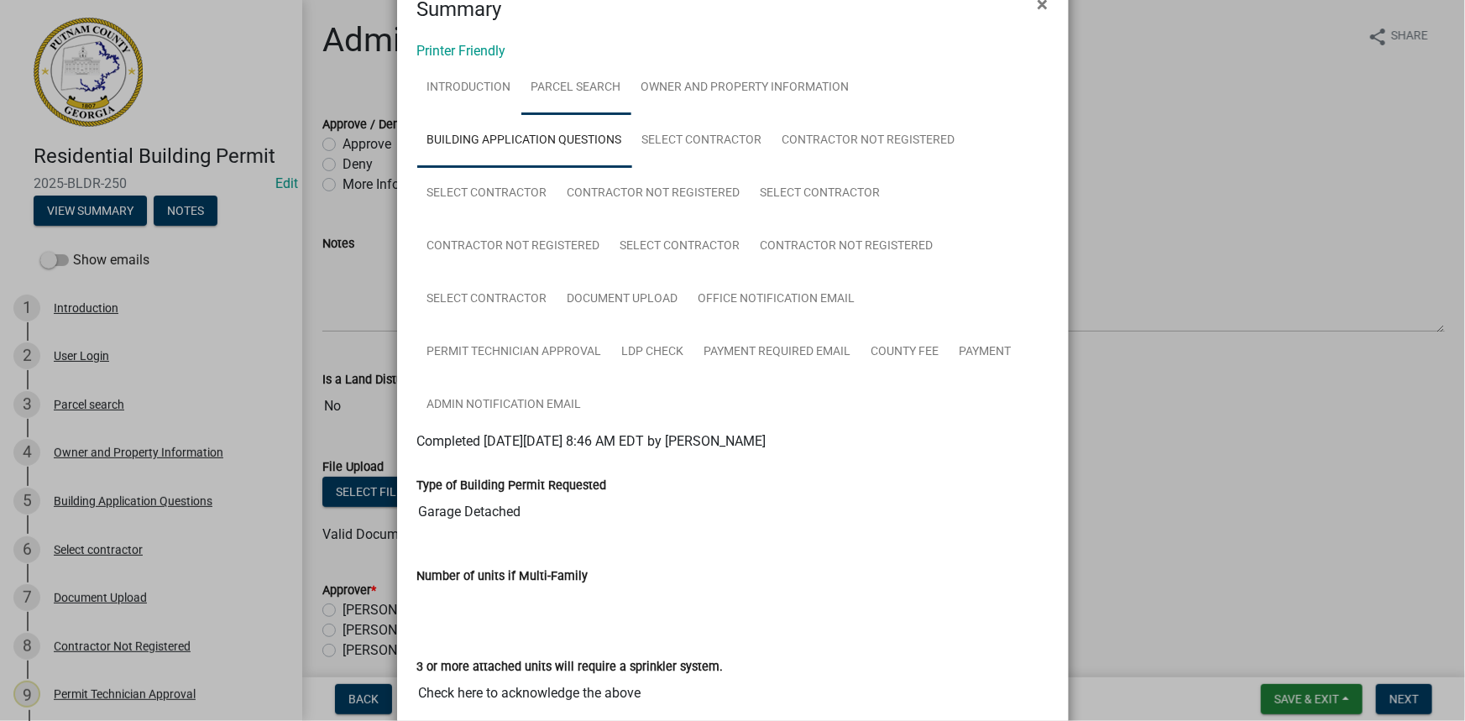
scroll to position [26, 0]
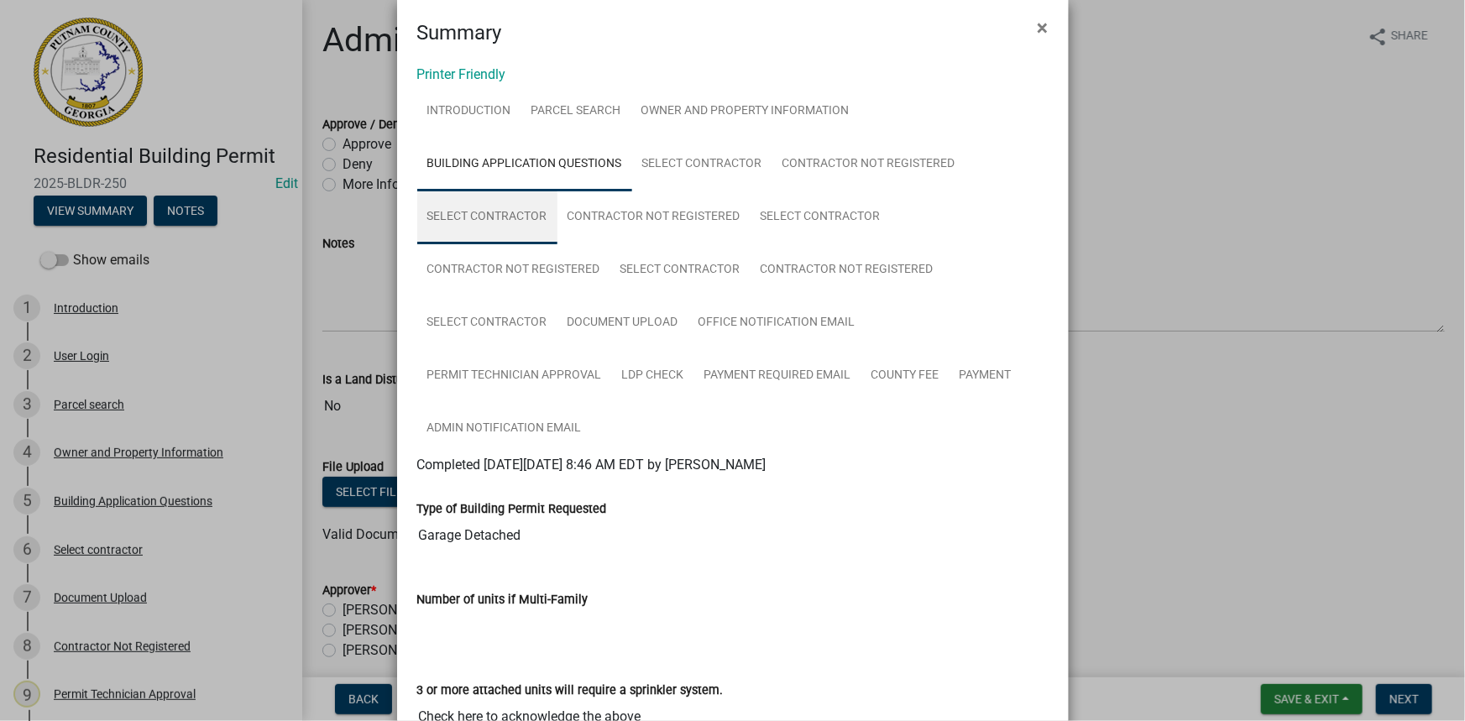
click at [514, 223] on link "Select contractor" at bounding box center [487, 218] width 140 height 54
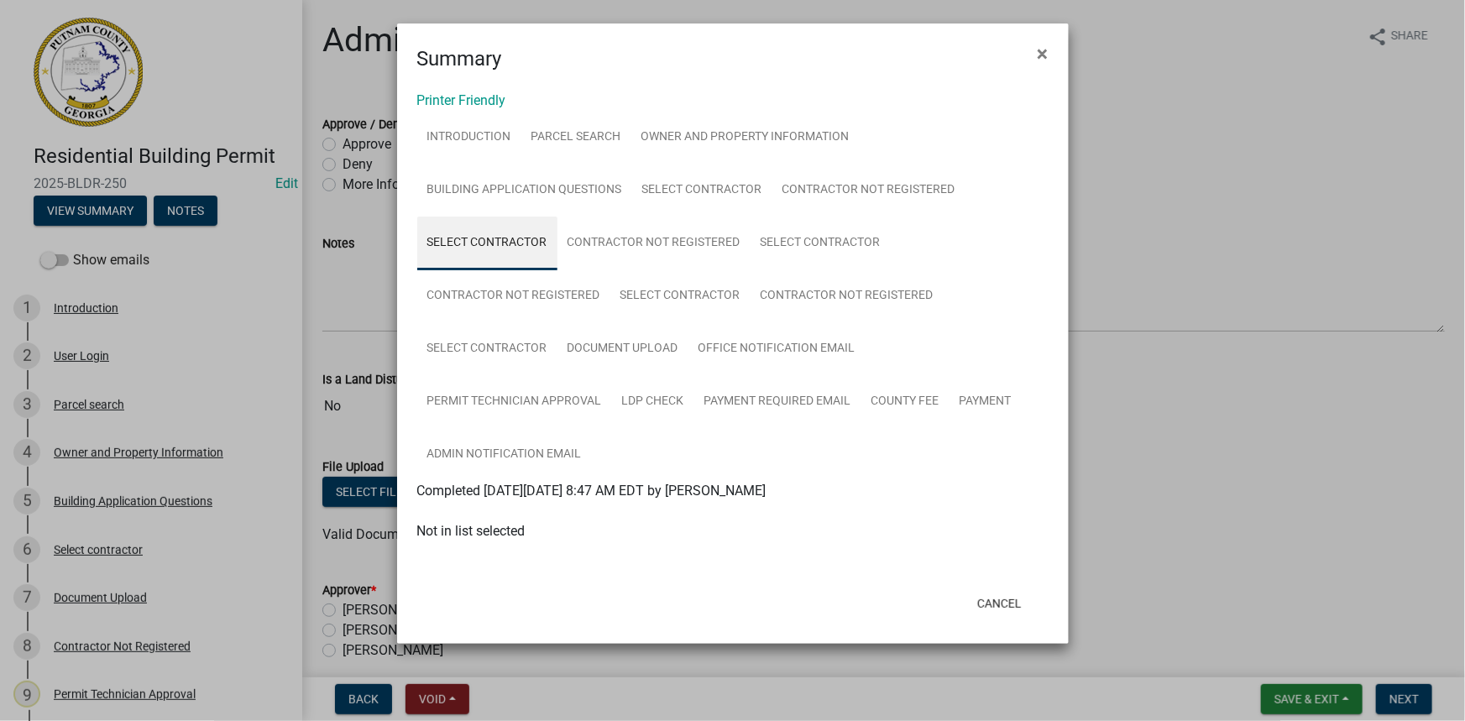
scroll to position [0, 0]
click at [680, 247] on link "Contractor Not Registered" at bounding box center [653, 244] width 193 height 54
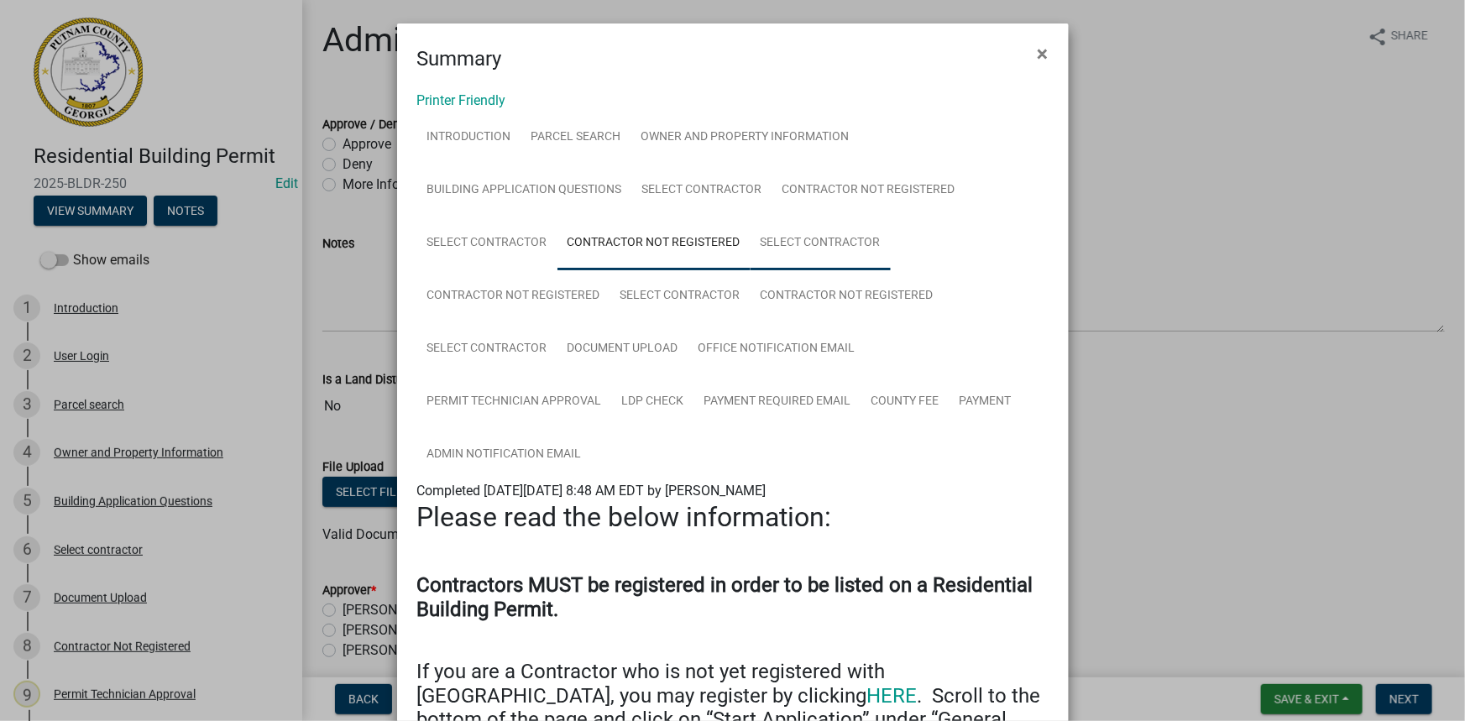
click at [784, 248] on link "Select contractor" at bounding box center [820, 244] width 140 height 54
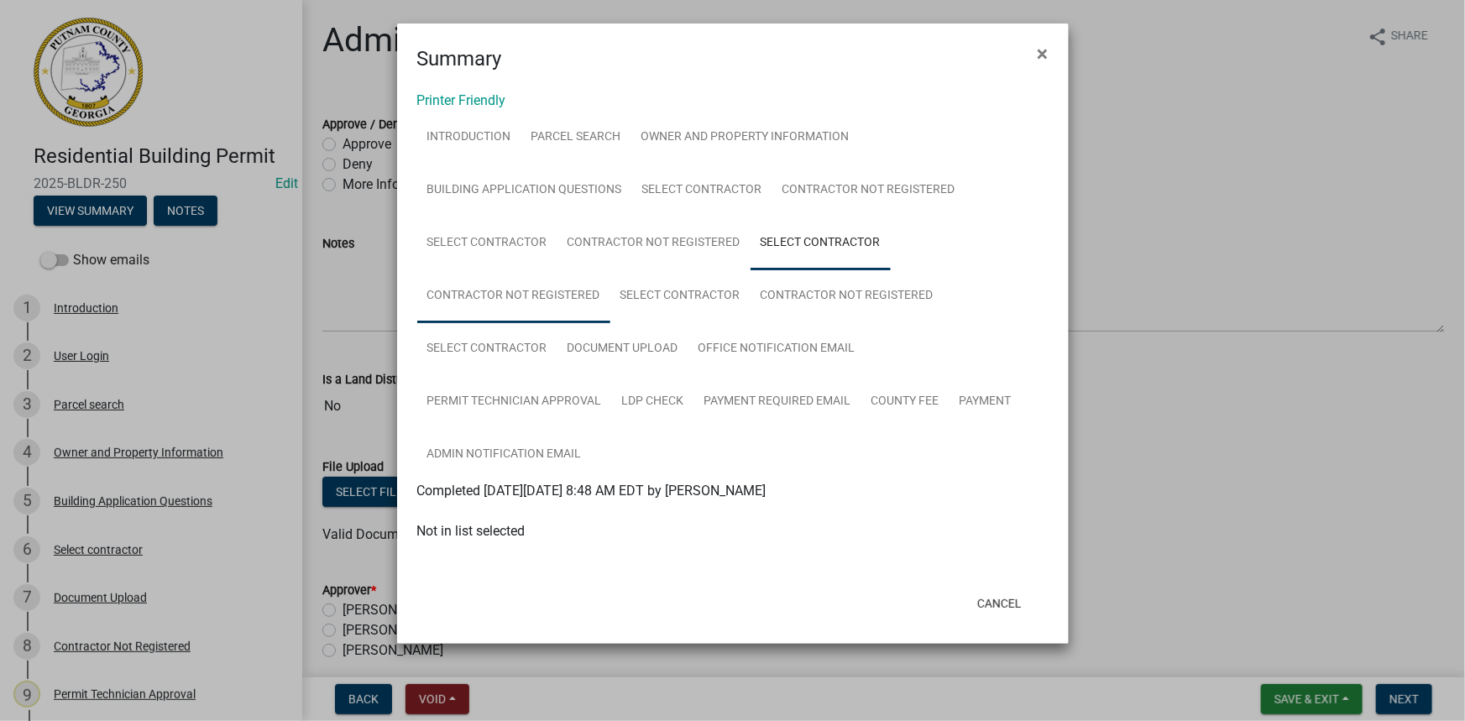
drag, startPoint x: 522, startPoint y: 293, endPoint x: 535, endPoint y: 297, distance: 13.3
click at [522, 294] on link "Contractor Not Registered" at bounding box center [513, 296] width 193 height 54
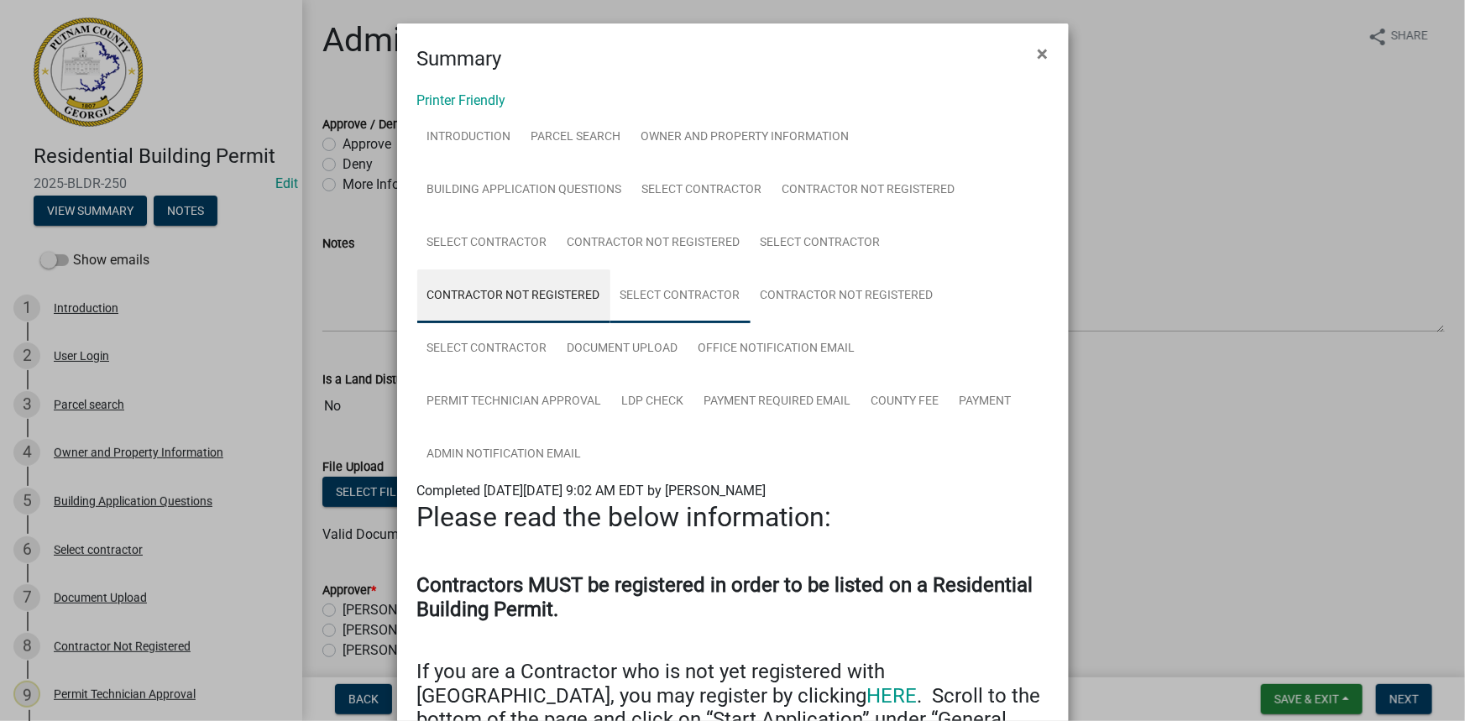
click at [681, 299] on link "Select contractor" at bounding box center [680, 296] width 140 height 54
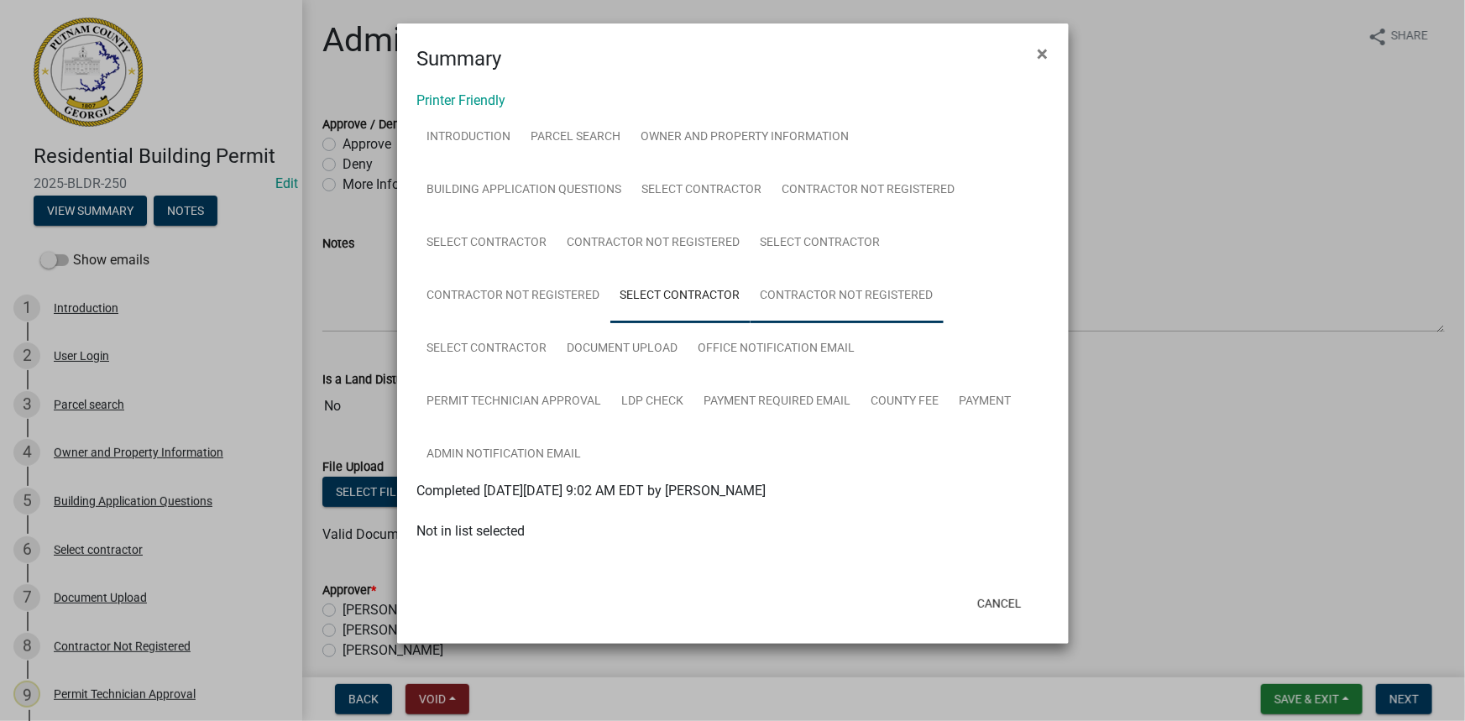
click at [828, 295] on link "Contractor Not Registered" at bounding box center [846, 296] width 193 height 54
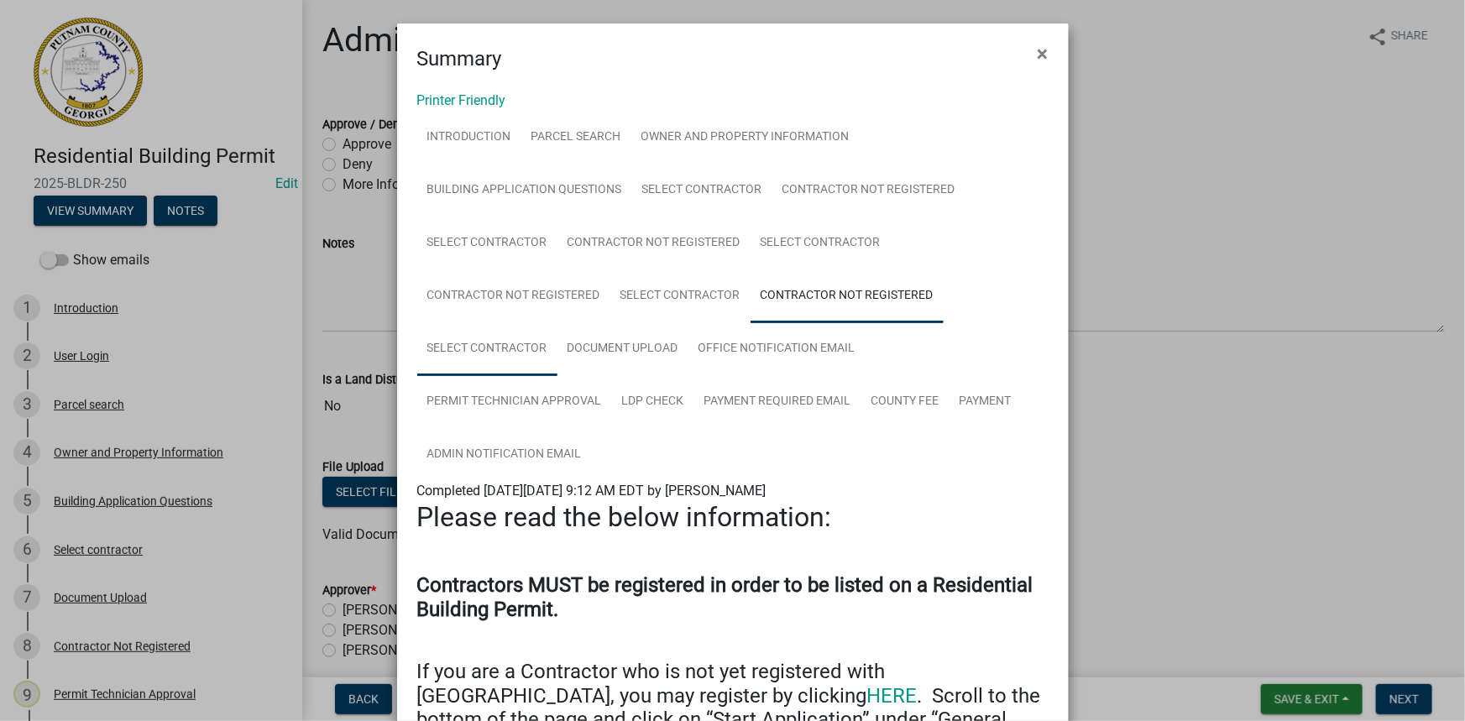
click at [504, 338] on link "Select contractor" at bounding box center [487, 349] width 140 height 54
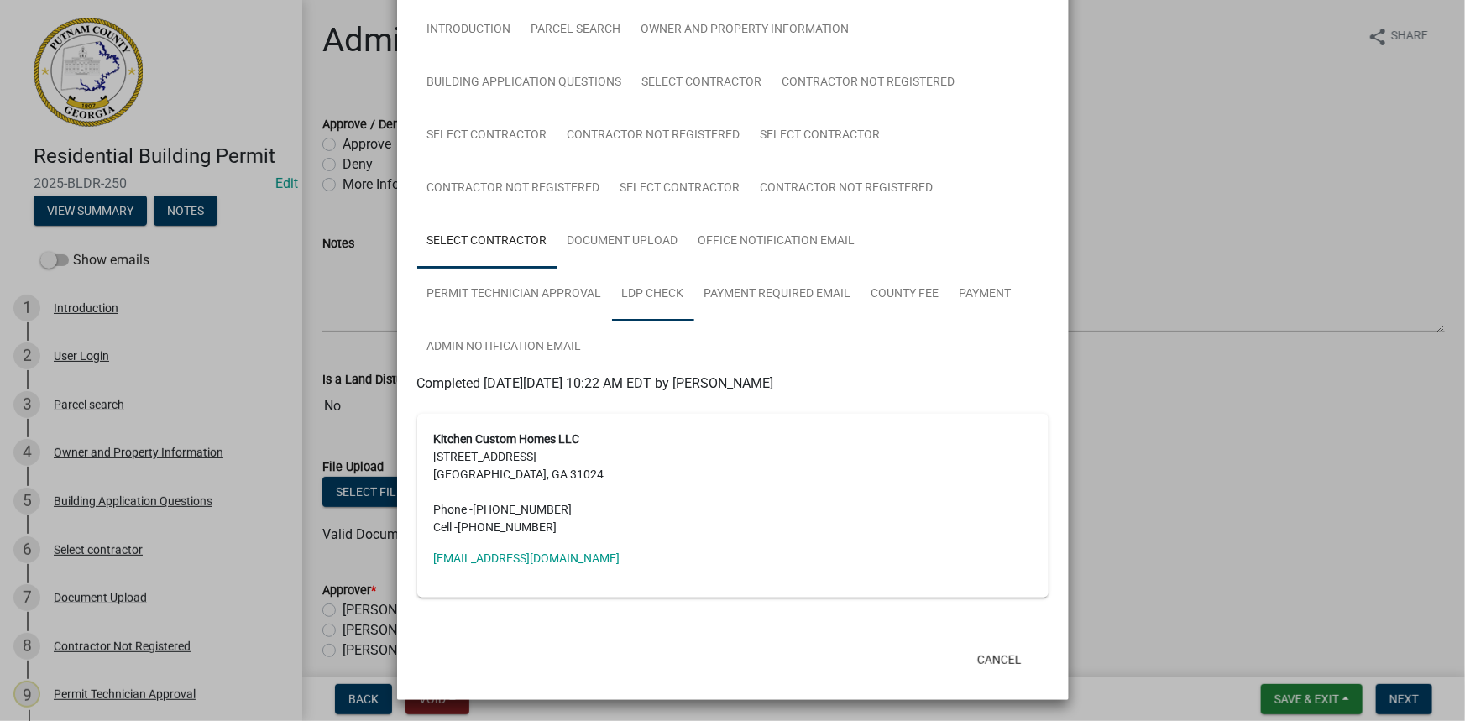
scroll to position [108, 0]
click at [647, 241] on link "Document Upload" at bounding box center [622, 241] width 131 height 54
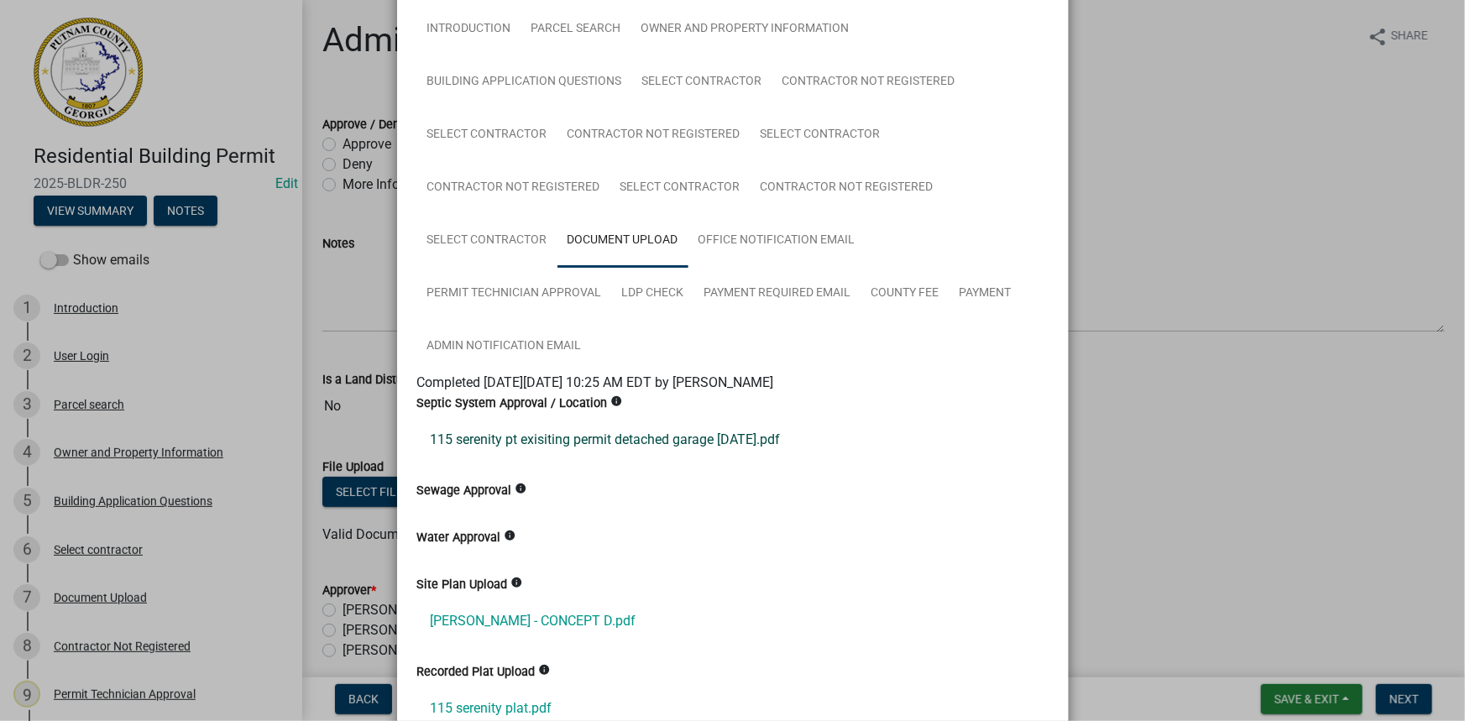
click at [617, 430] on link "115 serenity pt exisiting permit detached garage 8-20-2025.pdf" at bounding box center [732, 440] width 631 height 40
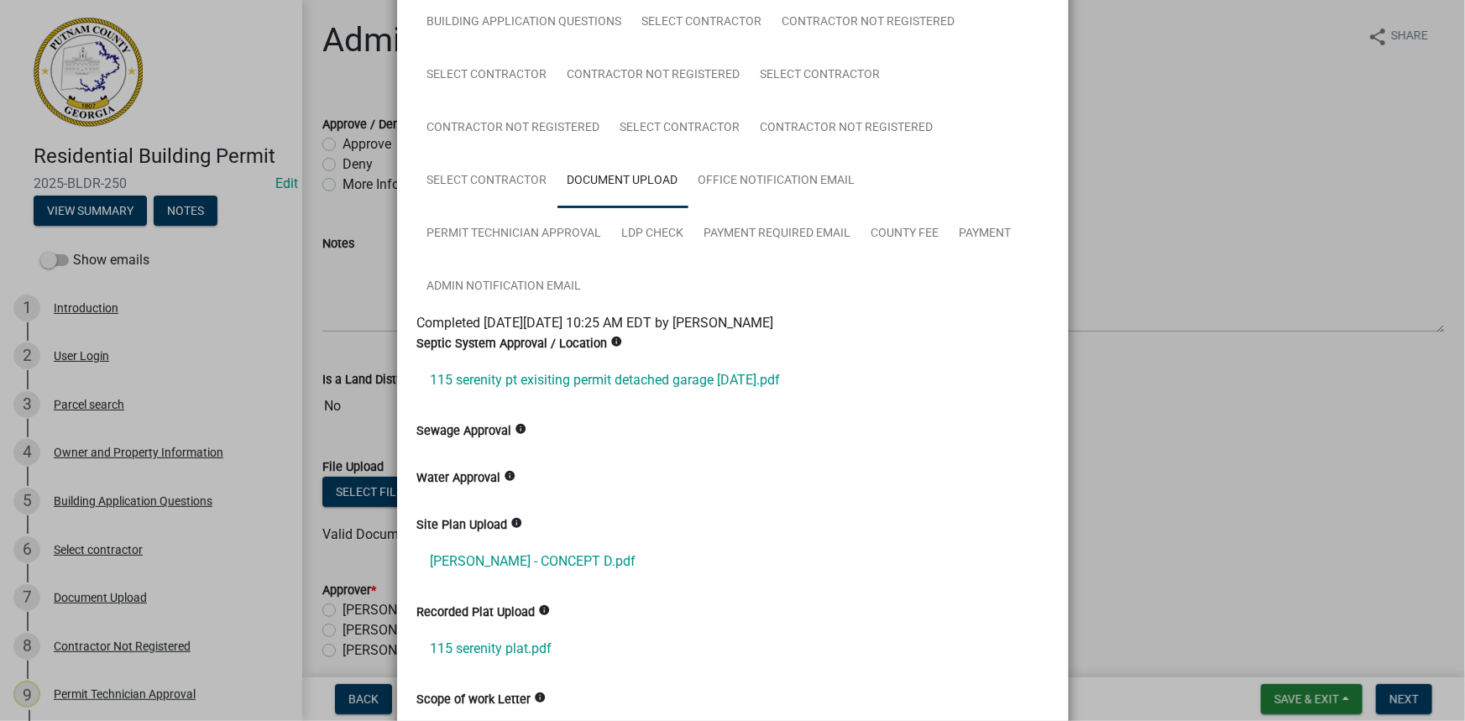
scroll to position [260, 0]
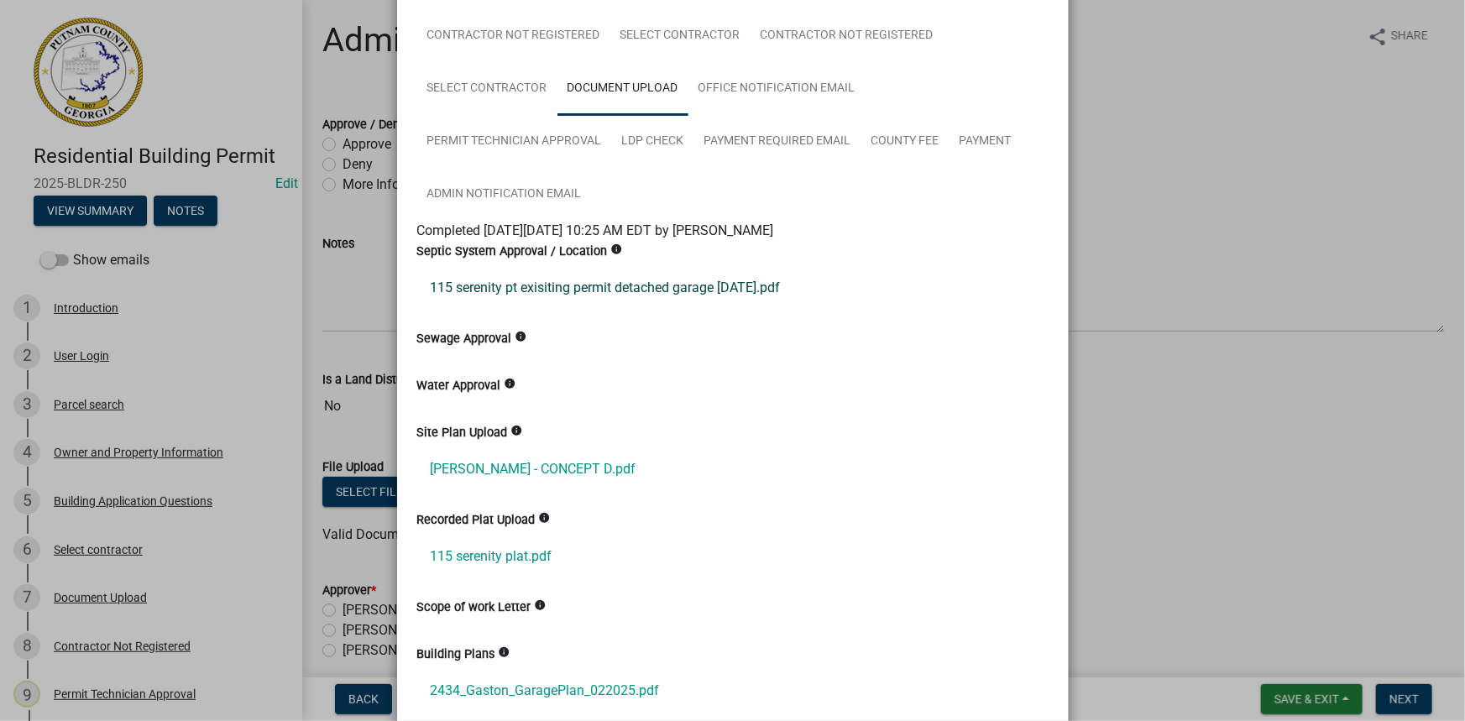
click at [583, 277] on link "115 serenity pt exisiting permit detached garage 8-20-2025.pdf" at bounding box center [732, 288] width 631 height 40
click at [501, 471] on link "Taylor - CONCEPT D.pdf" at bounding box center [732, 469] width 631 height 40
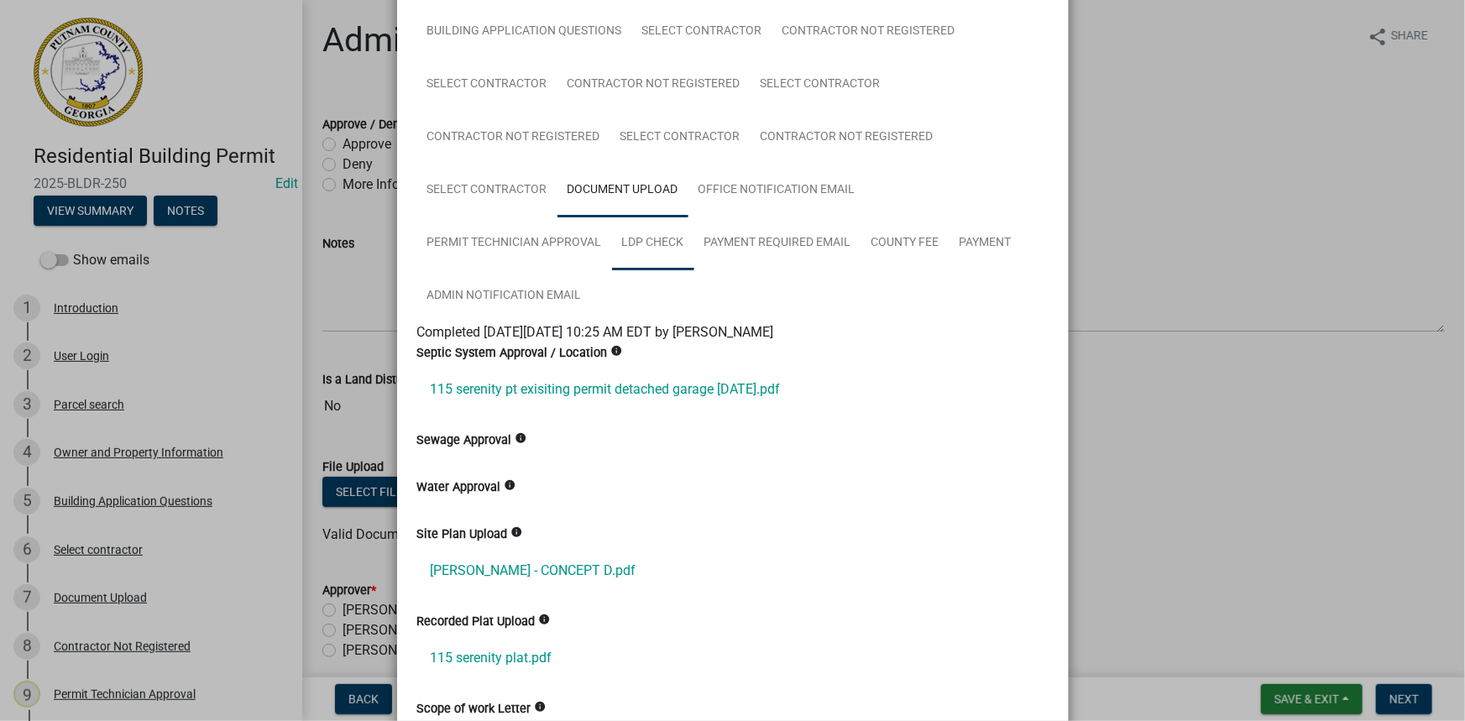
scroll to position [32, 0]
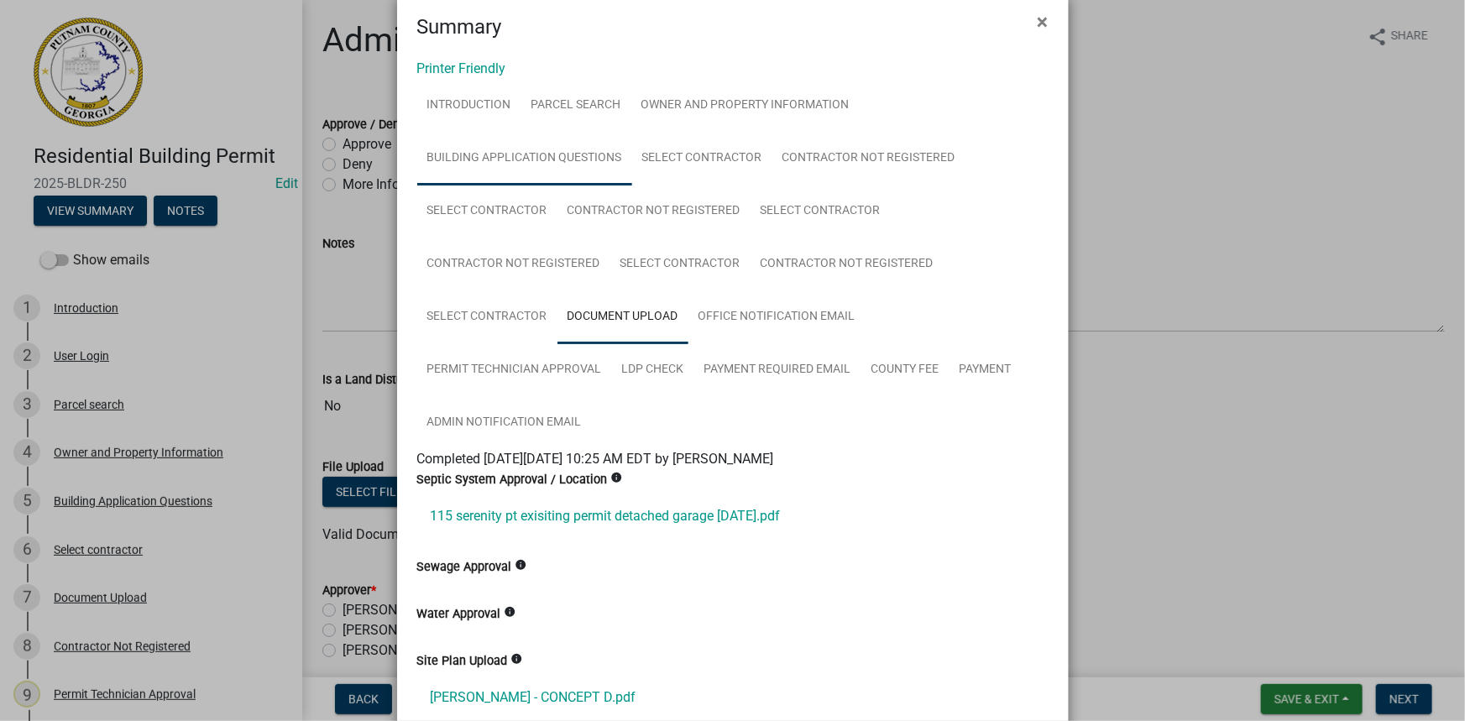
click at [531, 151] on link "Building Application Questions" at bounding box center [524, 159] width 215 height 54
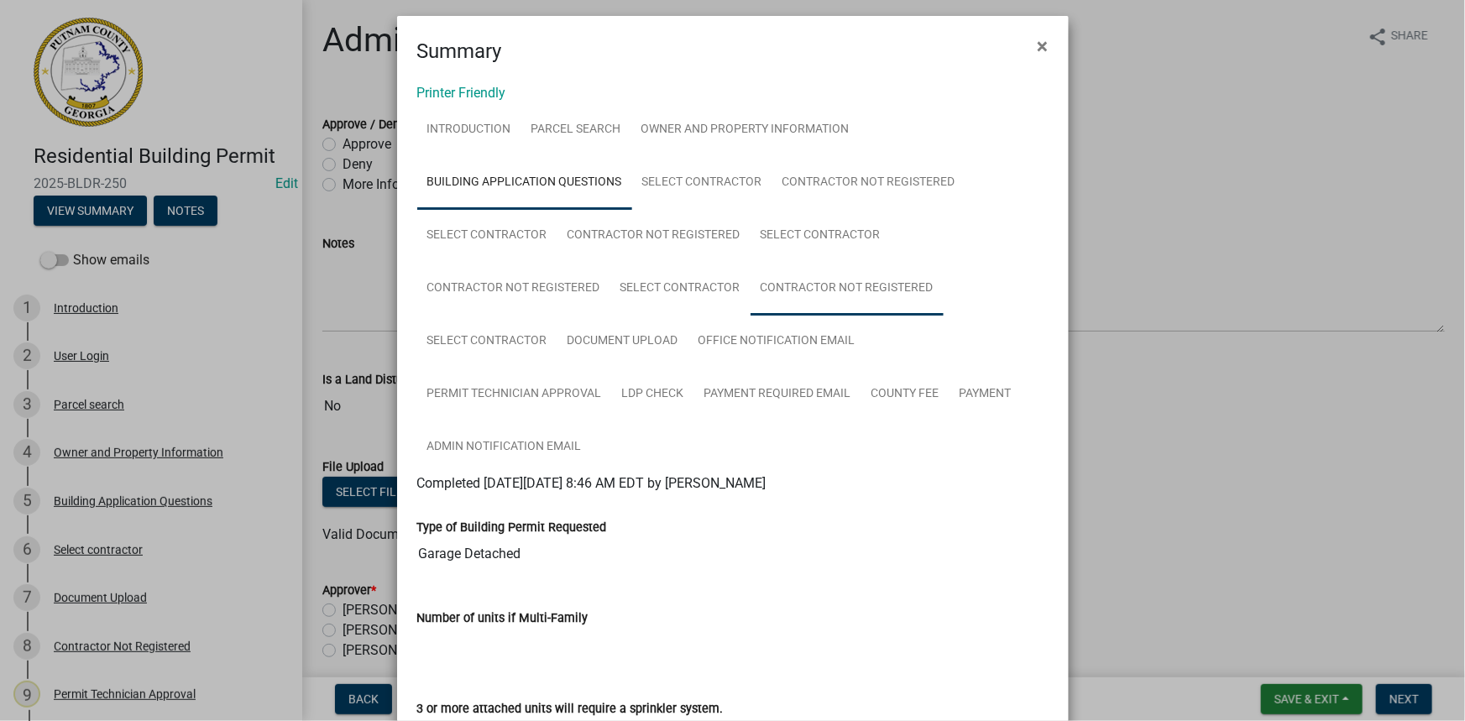
scroll to position [0, 0]
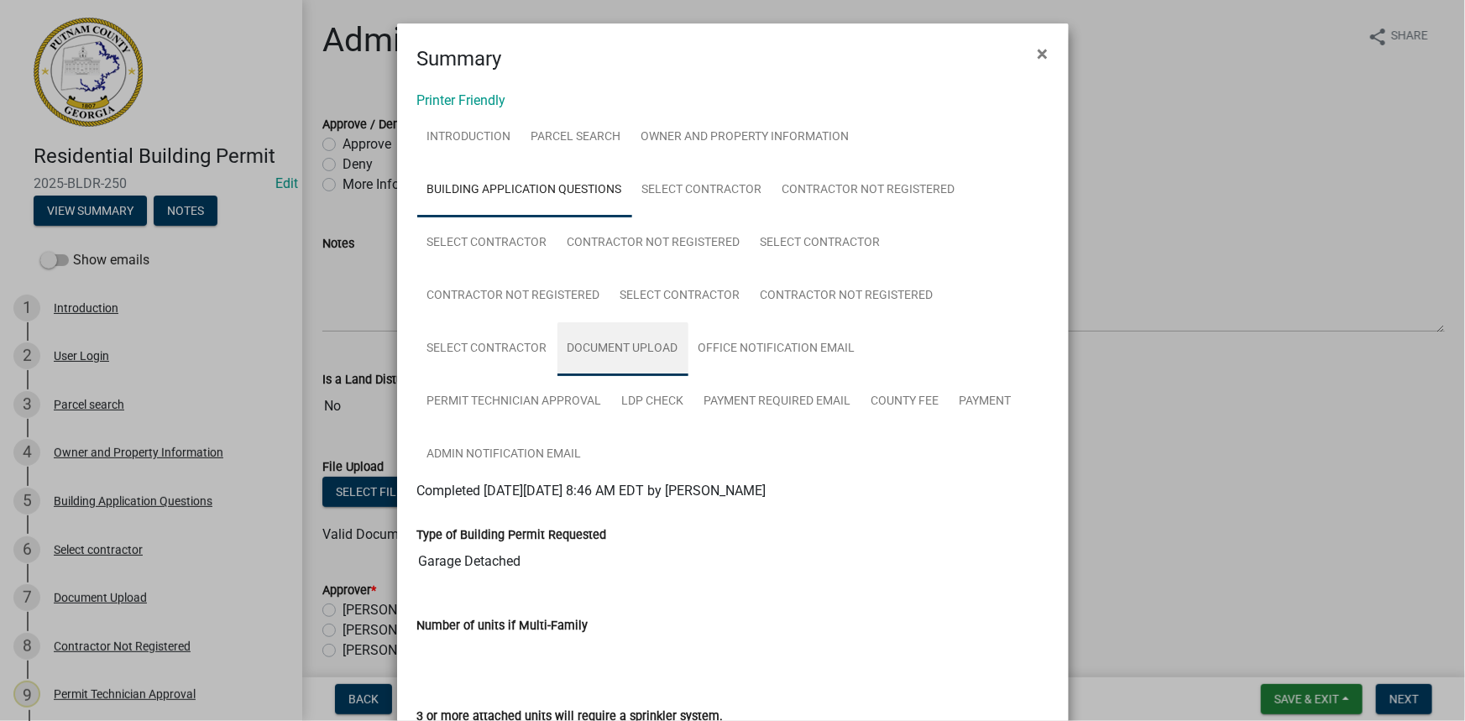
click at [620, 342] on link "Document Upload" at bounding box center [622, 349] width 131 height 54
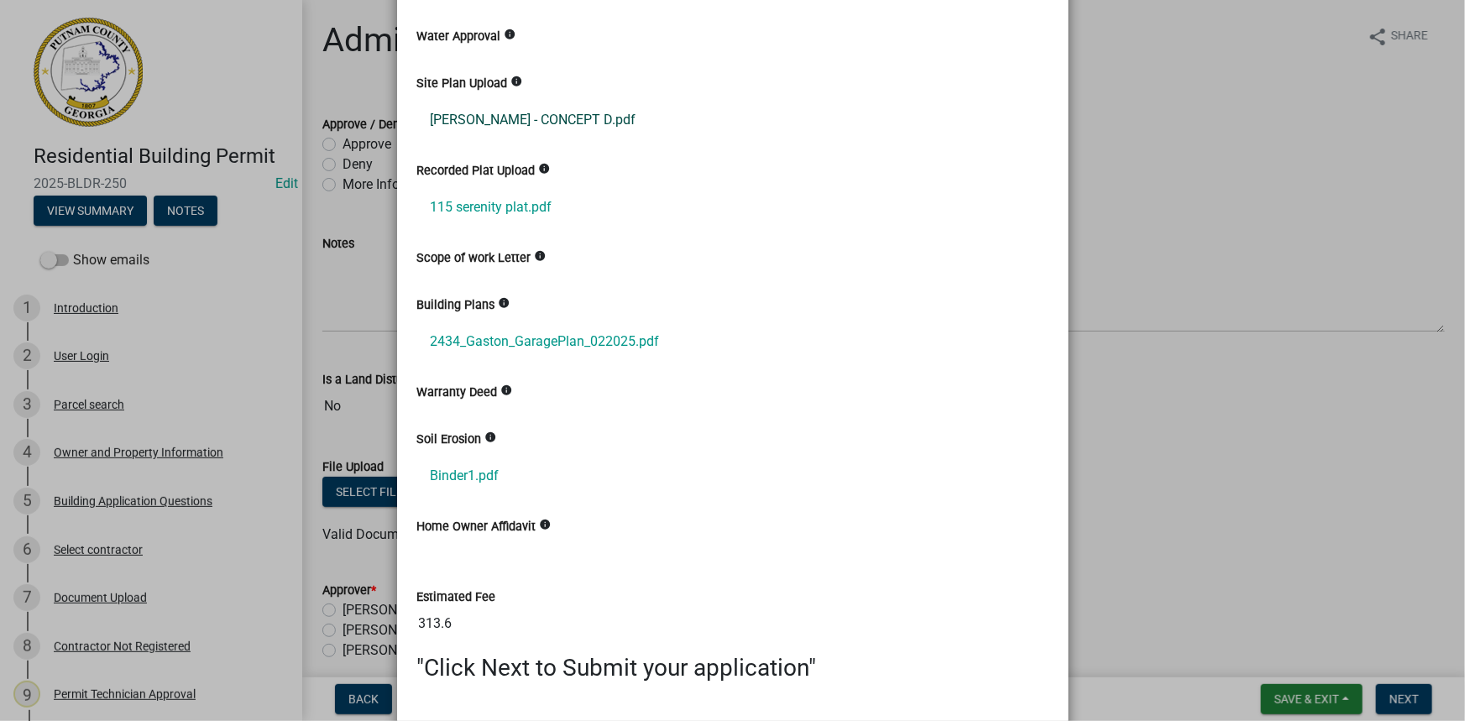
scroll to position [610, 0]
click at [511, 216] on link "115 serenity plat.pdf" at bounding box center [732, 206] width 631 height 40
click at [548, 327] on link "2434_Gaston_GaragePlan_022025.pdf" at bounding box center [732, 341] width 631 height 40
click at [457, 468] on link "Binder1.pdf" at bounding box center [732, 475] width 631 height 40
click at [1117, 292] on ngb-modal-window "Summary × Printer Friendly Introduction Parcel search Owner and Property Inform…" at bounding box center [732, 360] width 1465 height 721
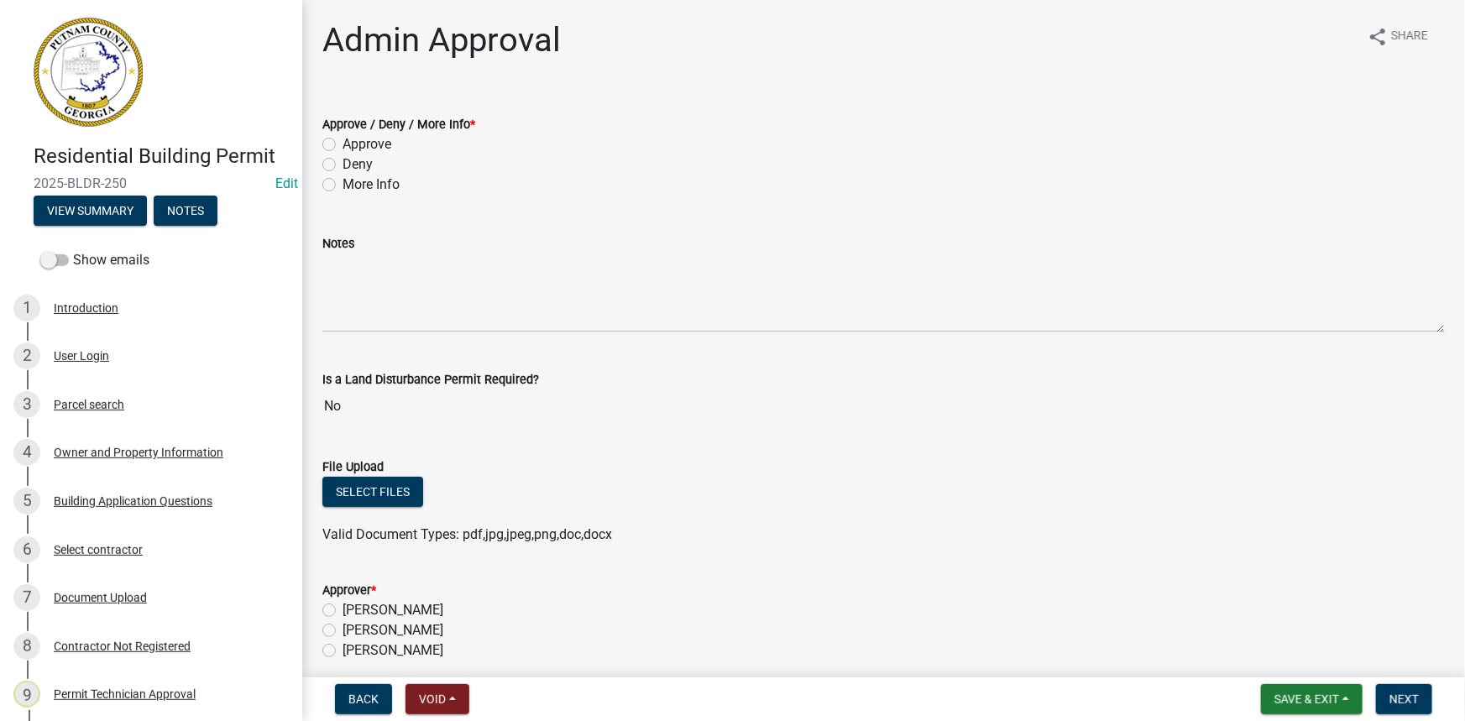
click at [388, 149] on label "Approve" at bounding box center [366, 144] width 49 height 20
click at [353, 145] on input "Approve" at bounding box center [347, 139] width 11 height 11
radio input "true"
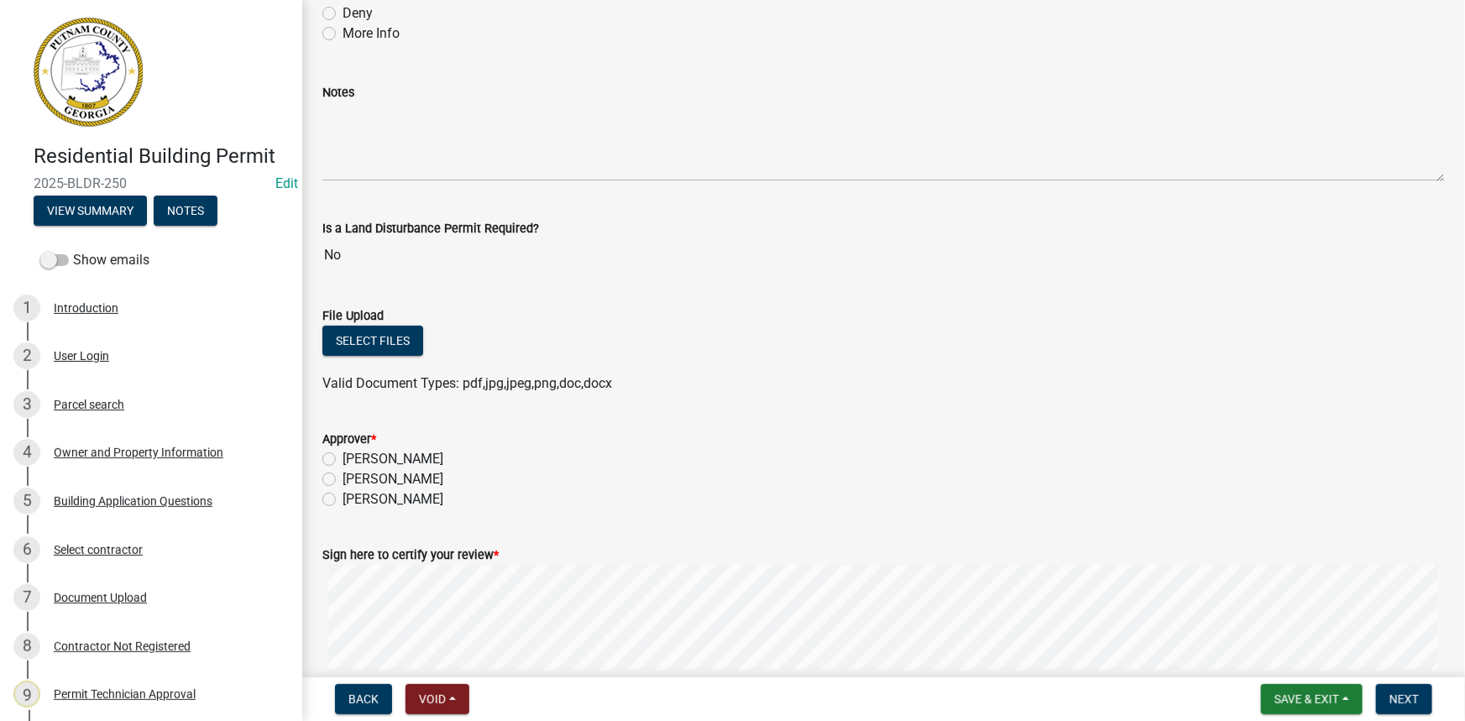
scroll to position [152, 0]
click at [443, 475] on label "[PERSON_NAME]" at bounding box center [392, 478] width 101 height 20
click at [353, 475] on input "[PERSON_NAME]" at bounding box center [347, 473] width 11 height 11
radio input "true"
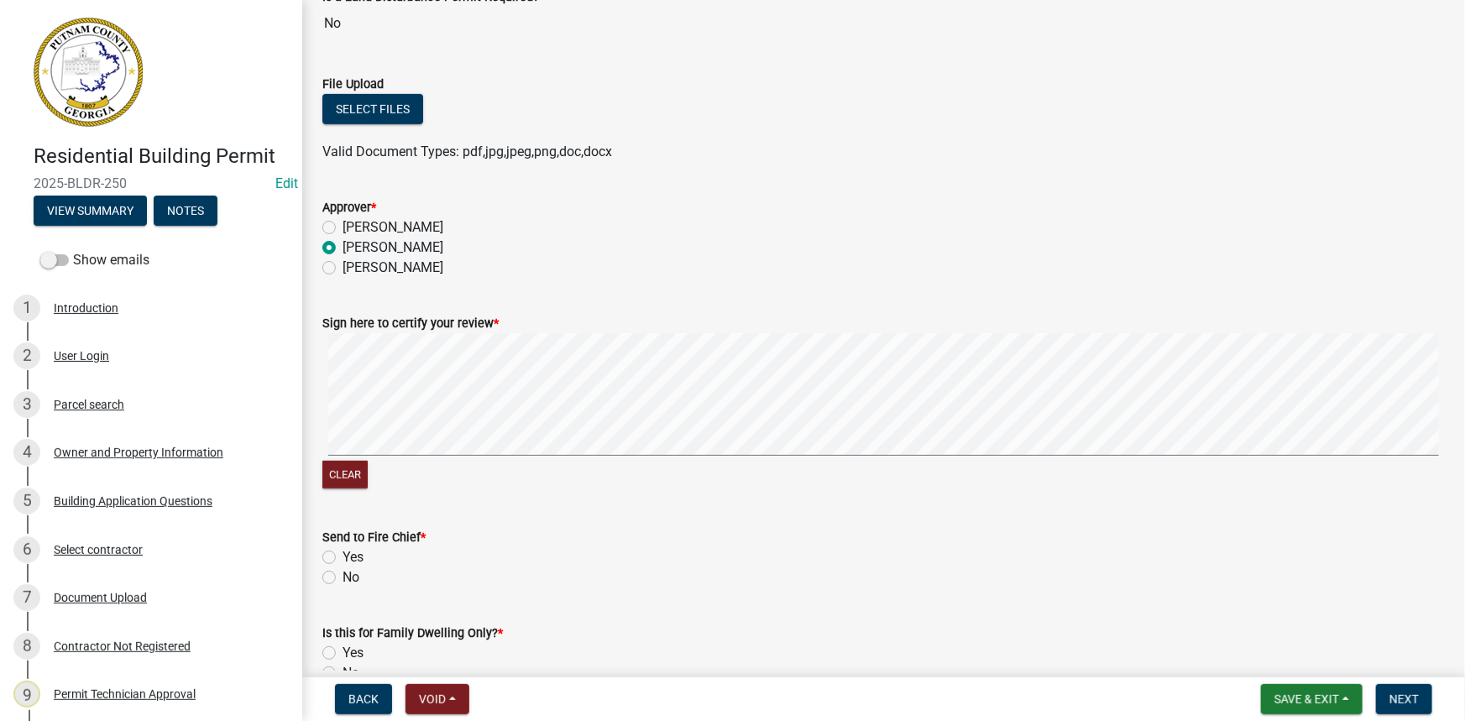
scroll to position [457, 0]
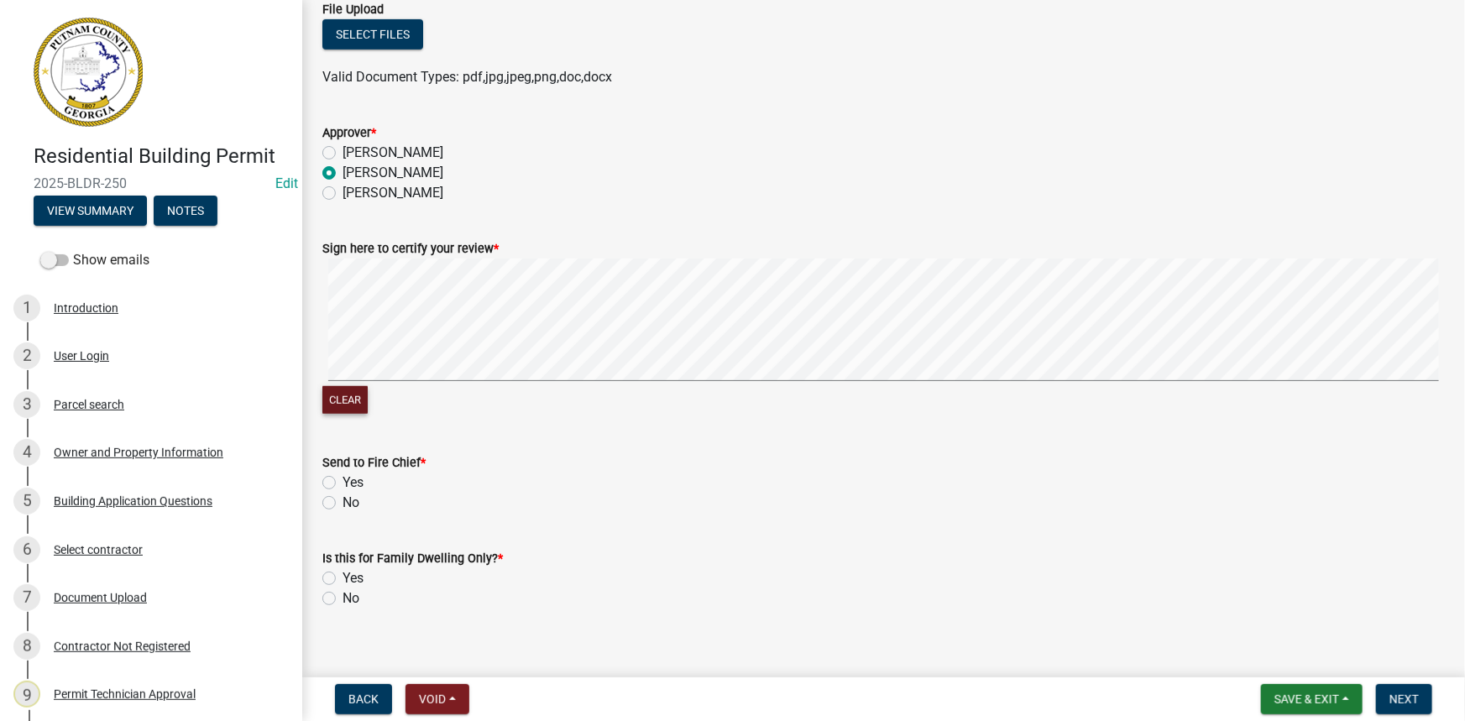
click at [328, 405] on button "Clear" at bounding box center [344, 400] width 45 height 28
click at [342, 484] on label "Yes" at bounding box center [352, 483] width 21 height 20
click at [342, 483] on input "Yes" at bounding box center [347, 478] width 11 height 11
radio input "true"
click at [342, 504] on label "No" at bounding box center [350, 503] width 17 height 20
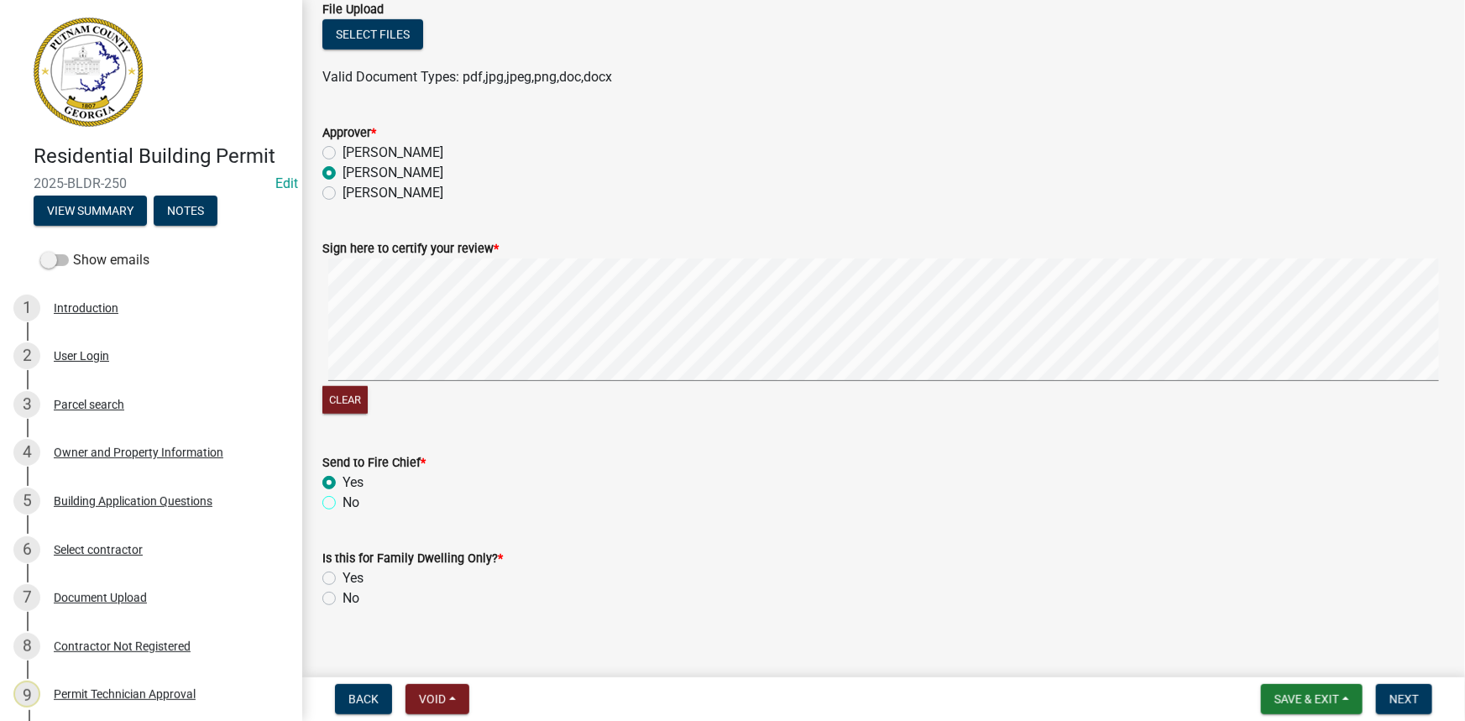
click at [342, 504] on input "No" at bounding box center [347, 498] width 11 height 11
radio input "true"
click at [342, 598] on label "No" at bounding box center [350, 598] width 17 height 20
click at [342, 598] on input "No" at bounding box center [347, 593] width 11 height 11
radio input "true"
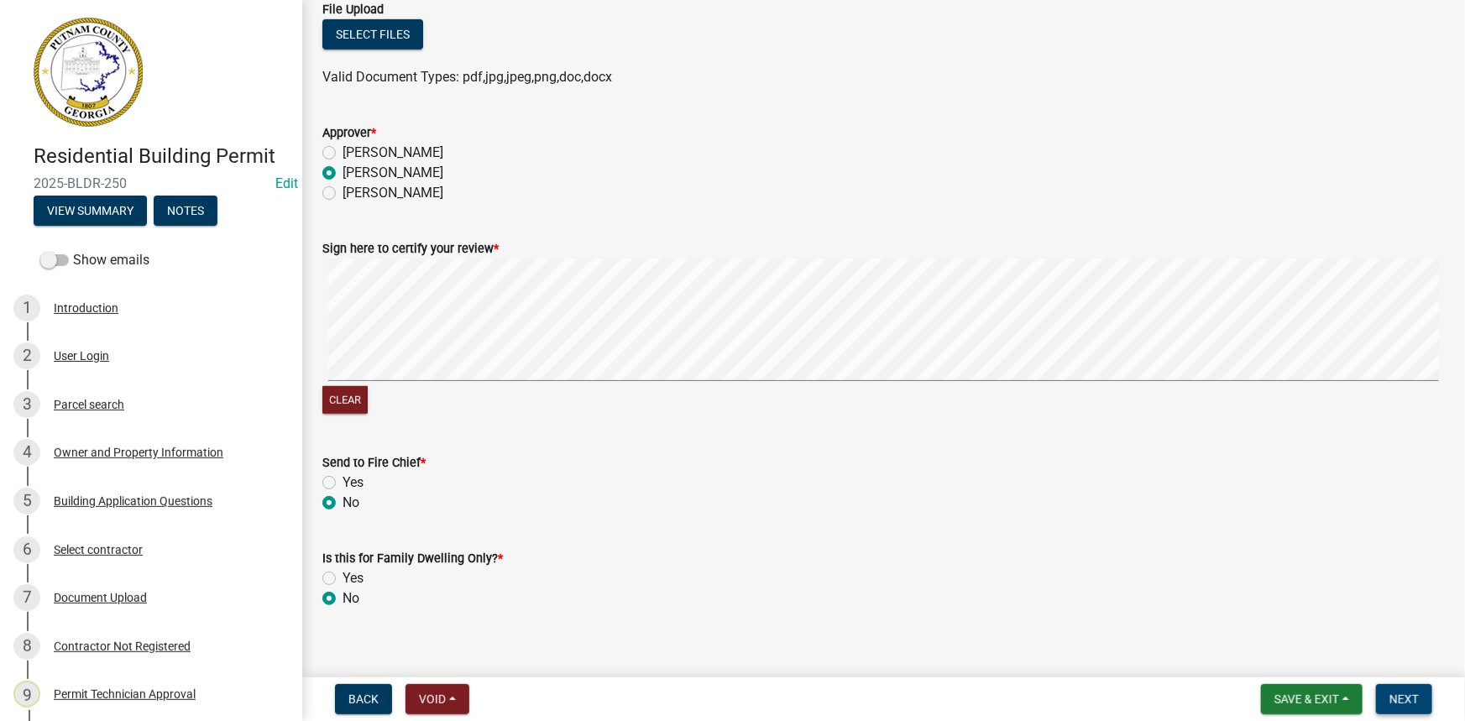
click at [1402, 707] on button "Next" at bounding box center [1404, 699] width 56 height 30
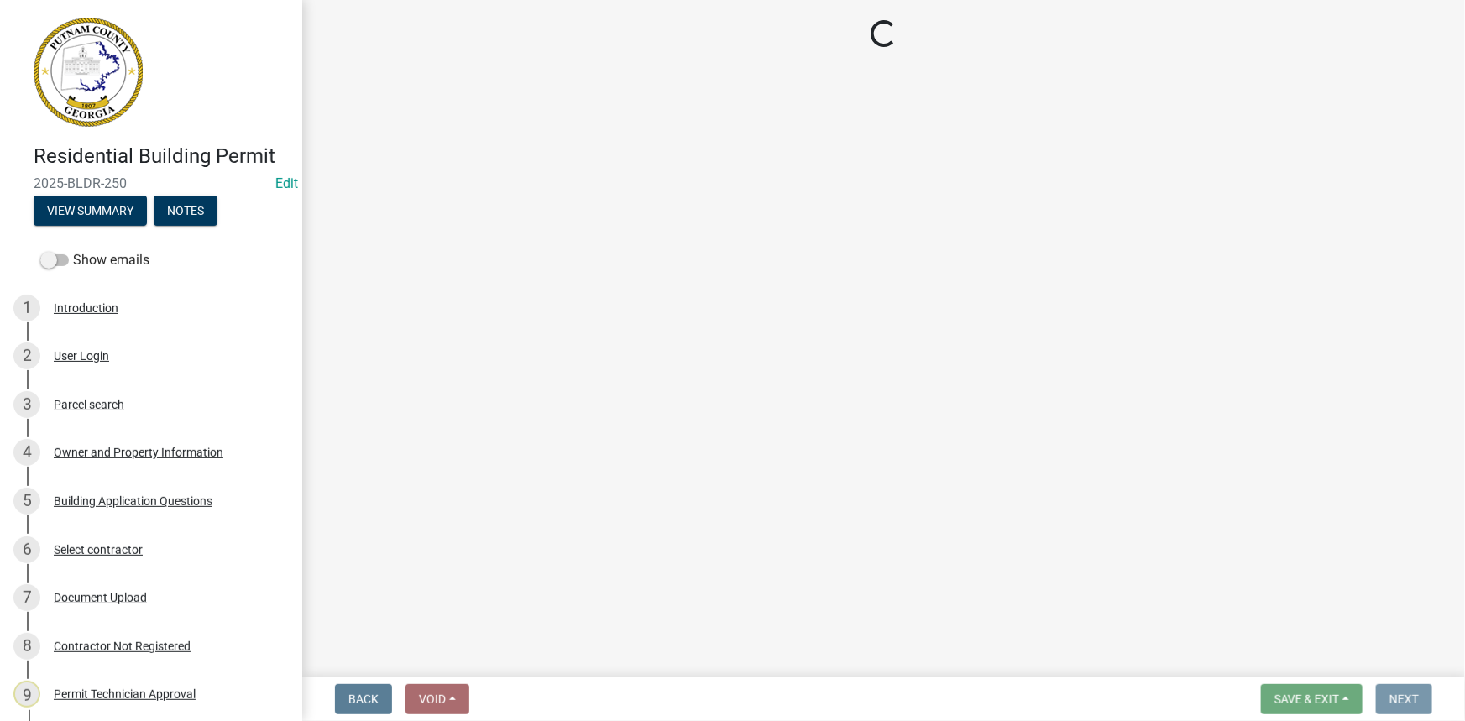
scroll to position [0, 0]
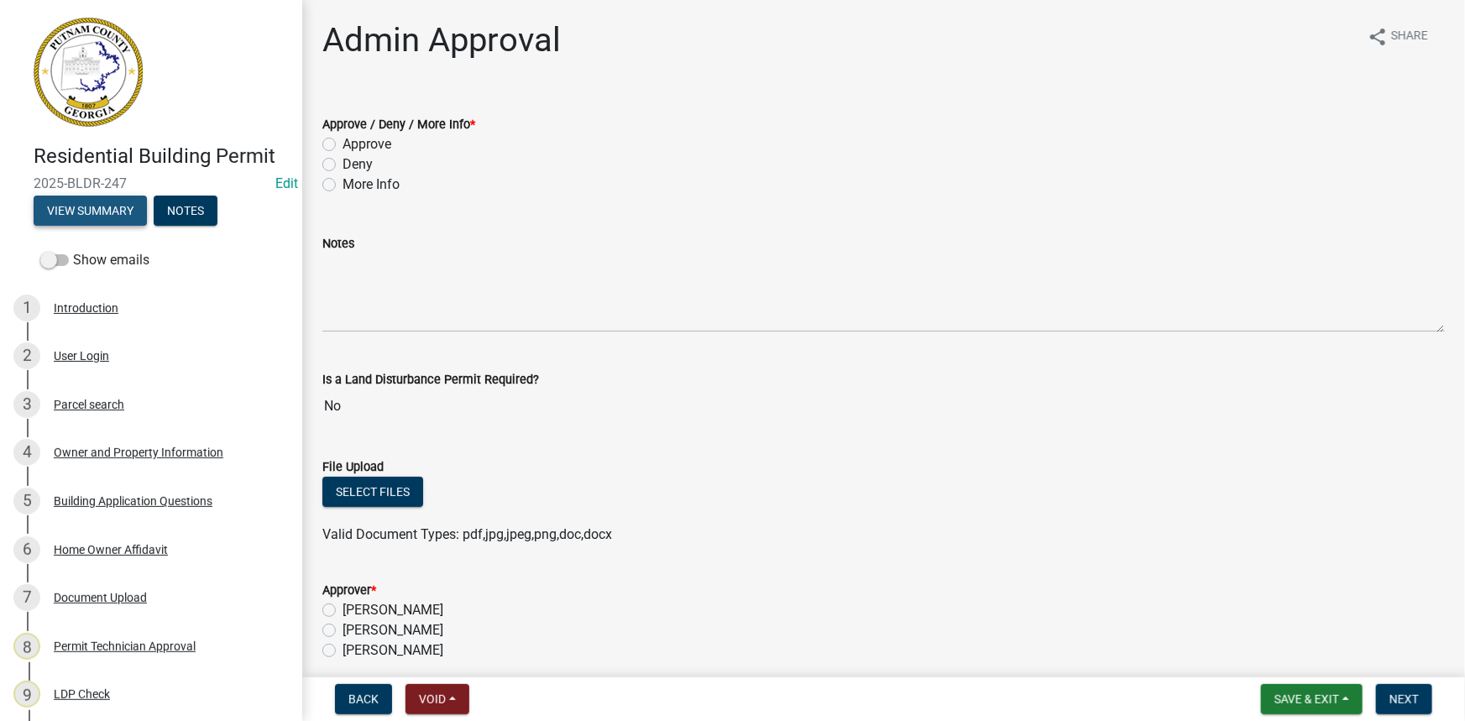
click at [97, 196] on button "View Summary" at bounding box center [90, 211] width 113 height 30
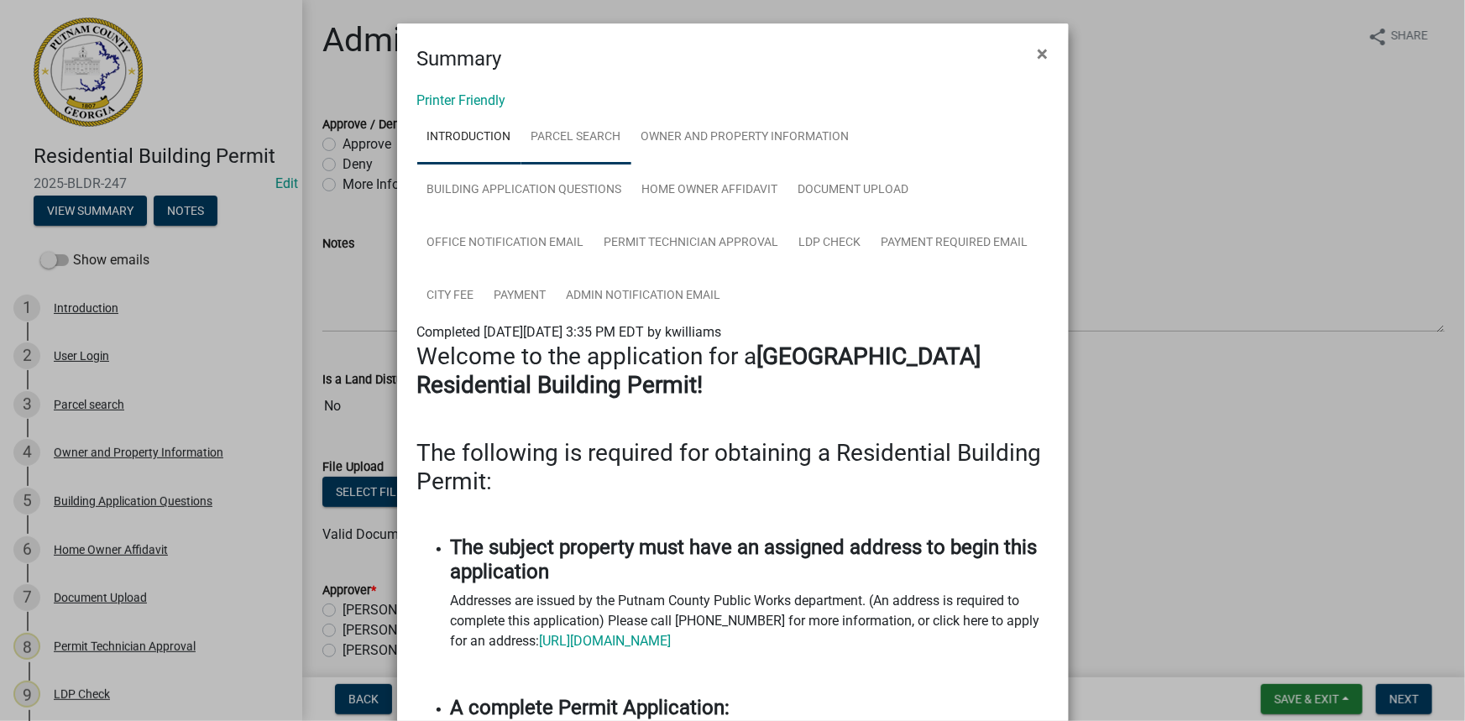
click at [547, 136] on link "Parcel search" at bounding box center [576, 138] width 110 height 54
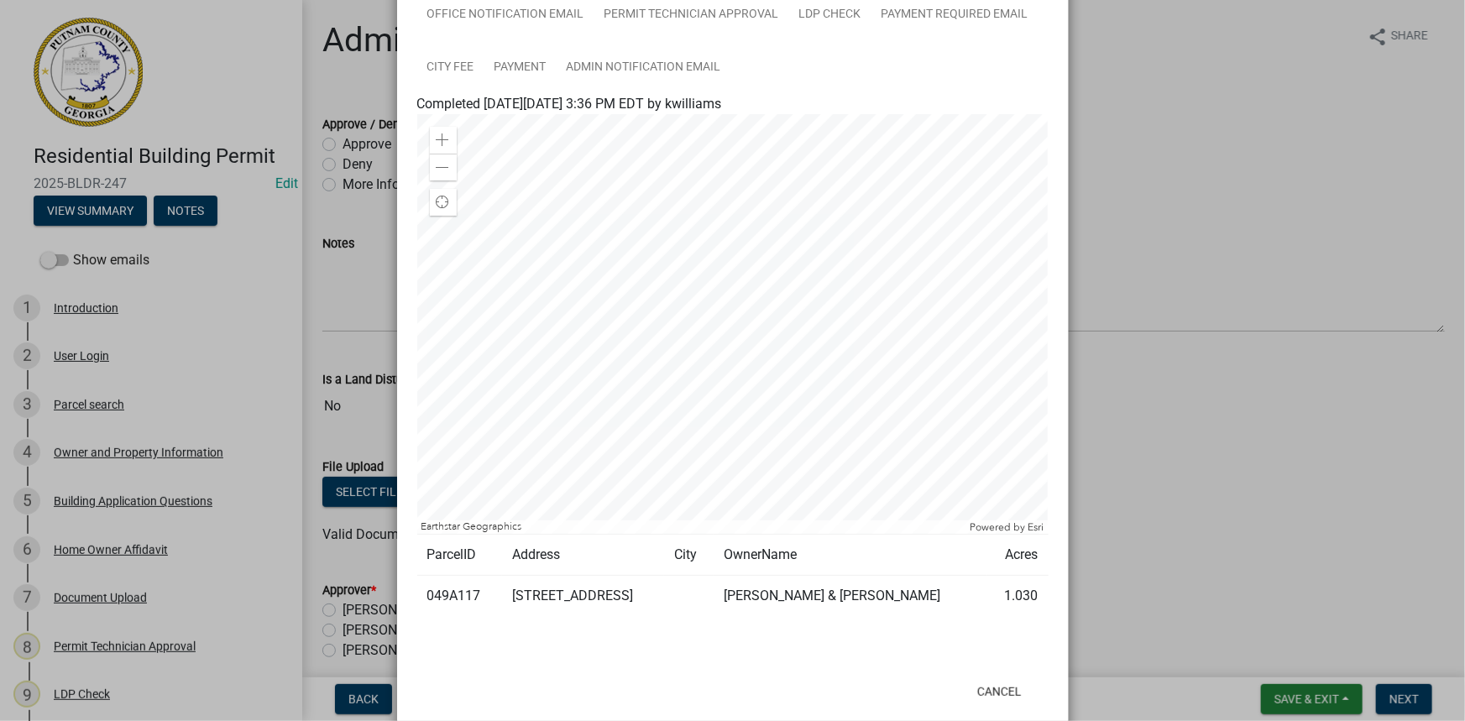
scroll to position [261, 0]
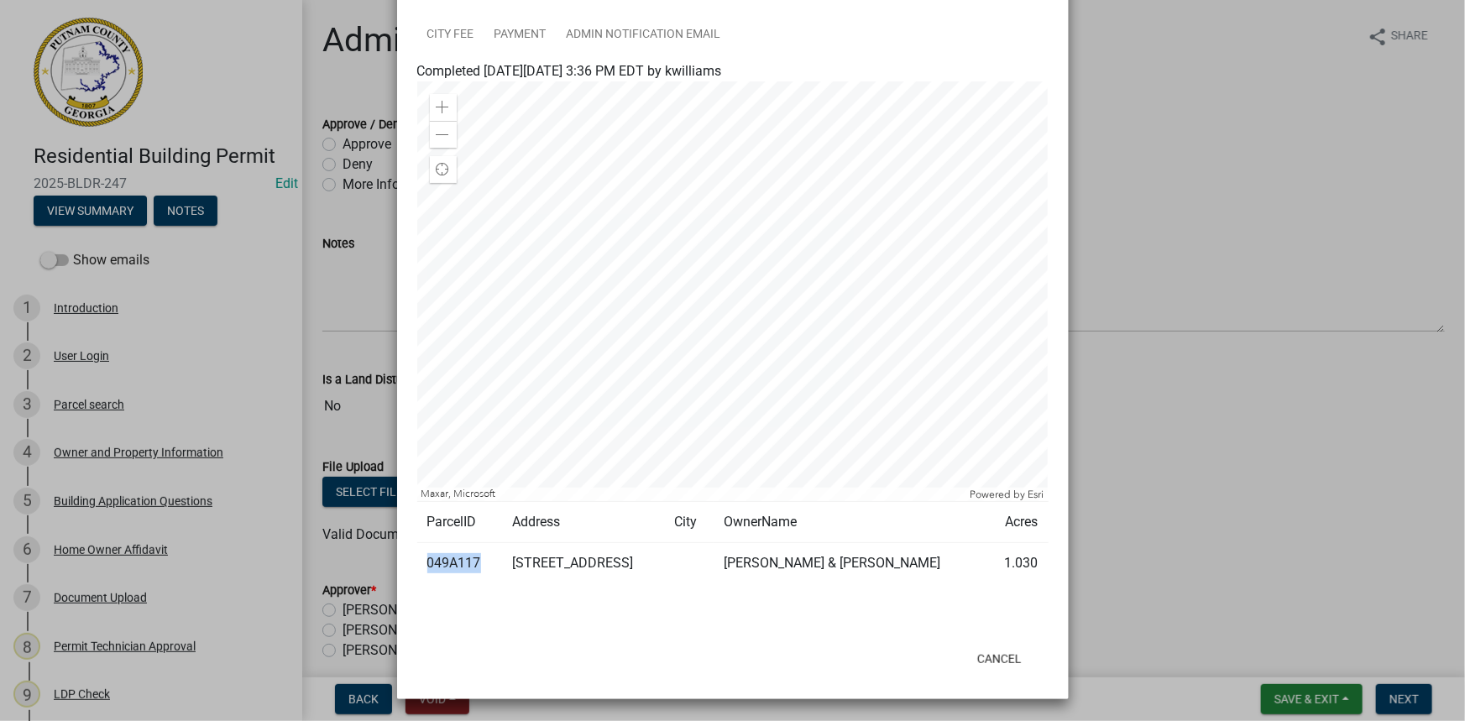
drag, startPoint x: 472, startPoint y: 557, endPoint x: 423, endPoint y: 567, distance: 49.6
click at [423, 567] on td "049A117" at bounding box center [459, 563] width 85 height 41
copy td "049A117"
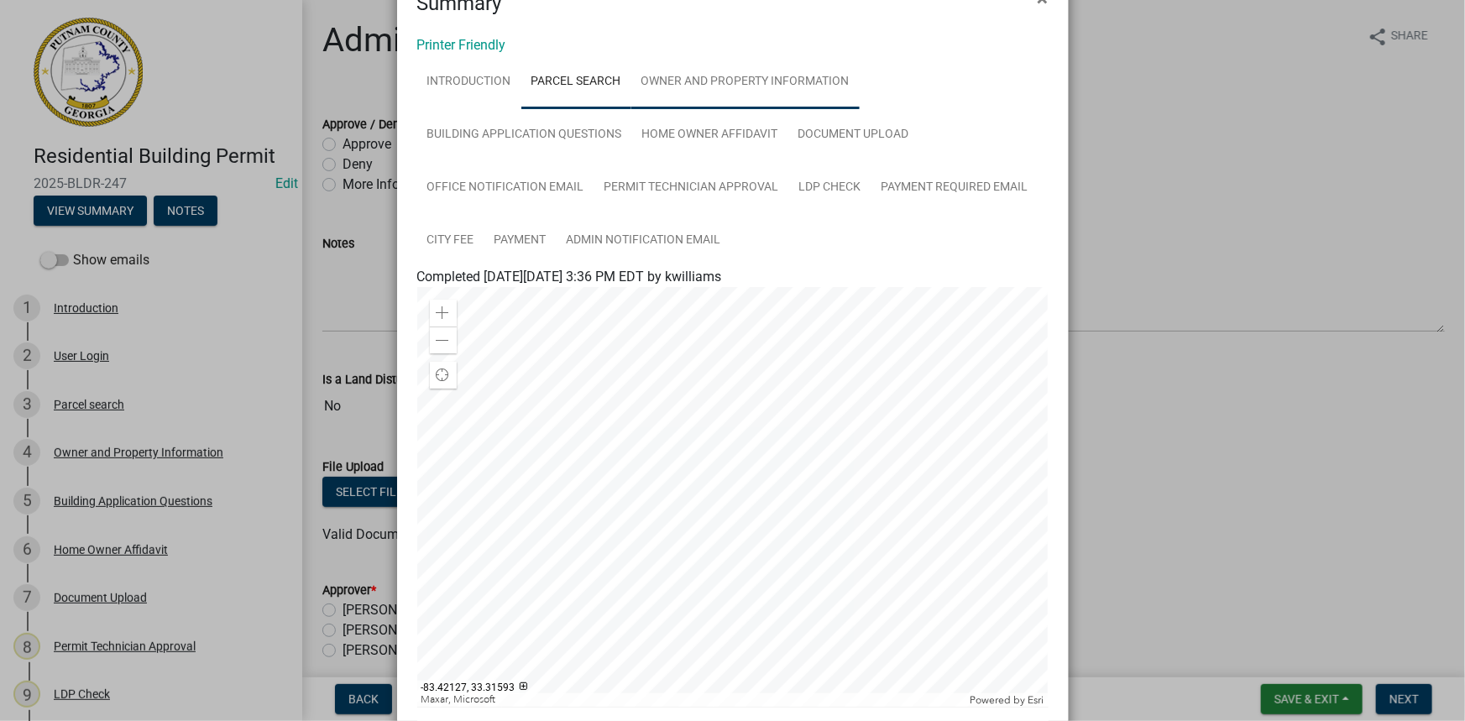
scroll to position [0, 0]
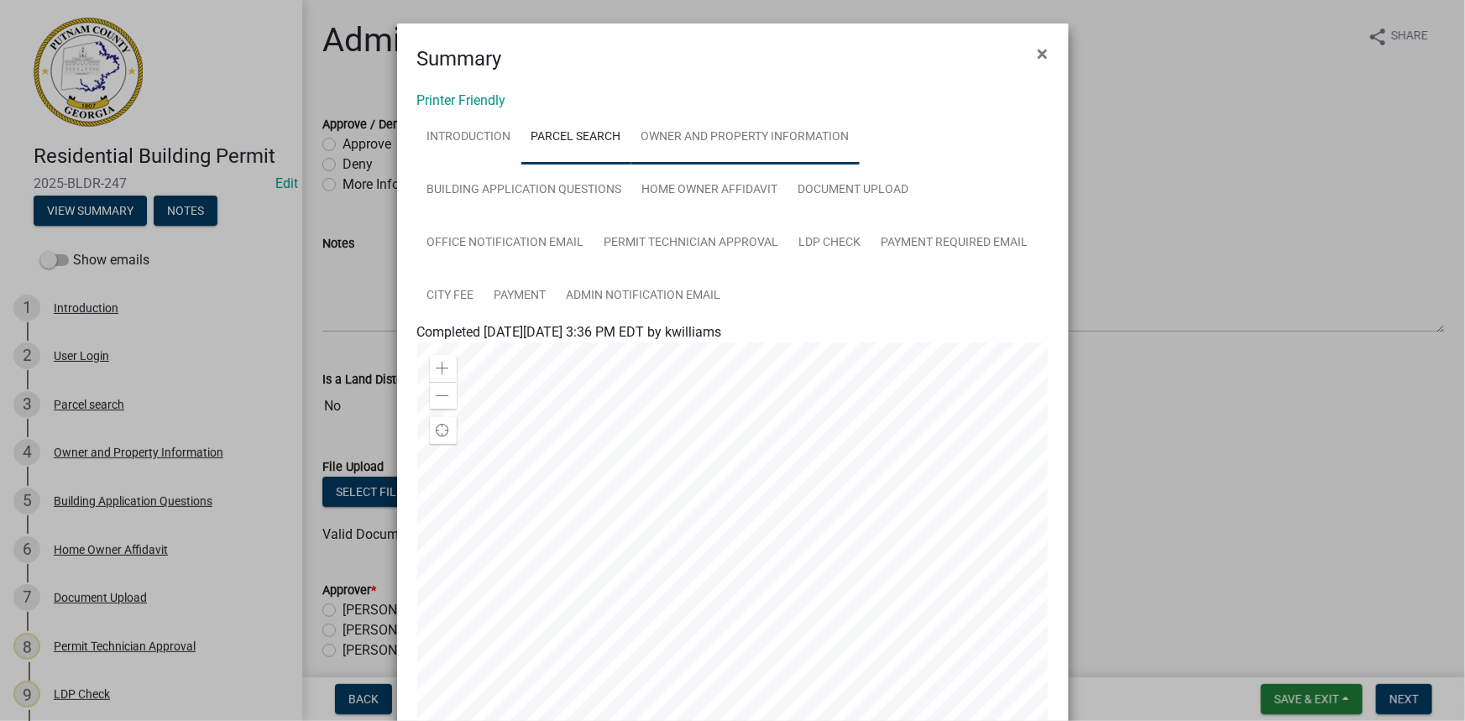
click at [735, 144] on link "Owner and Property Information" at bounding box center [745, 138] width 228 height 54
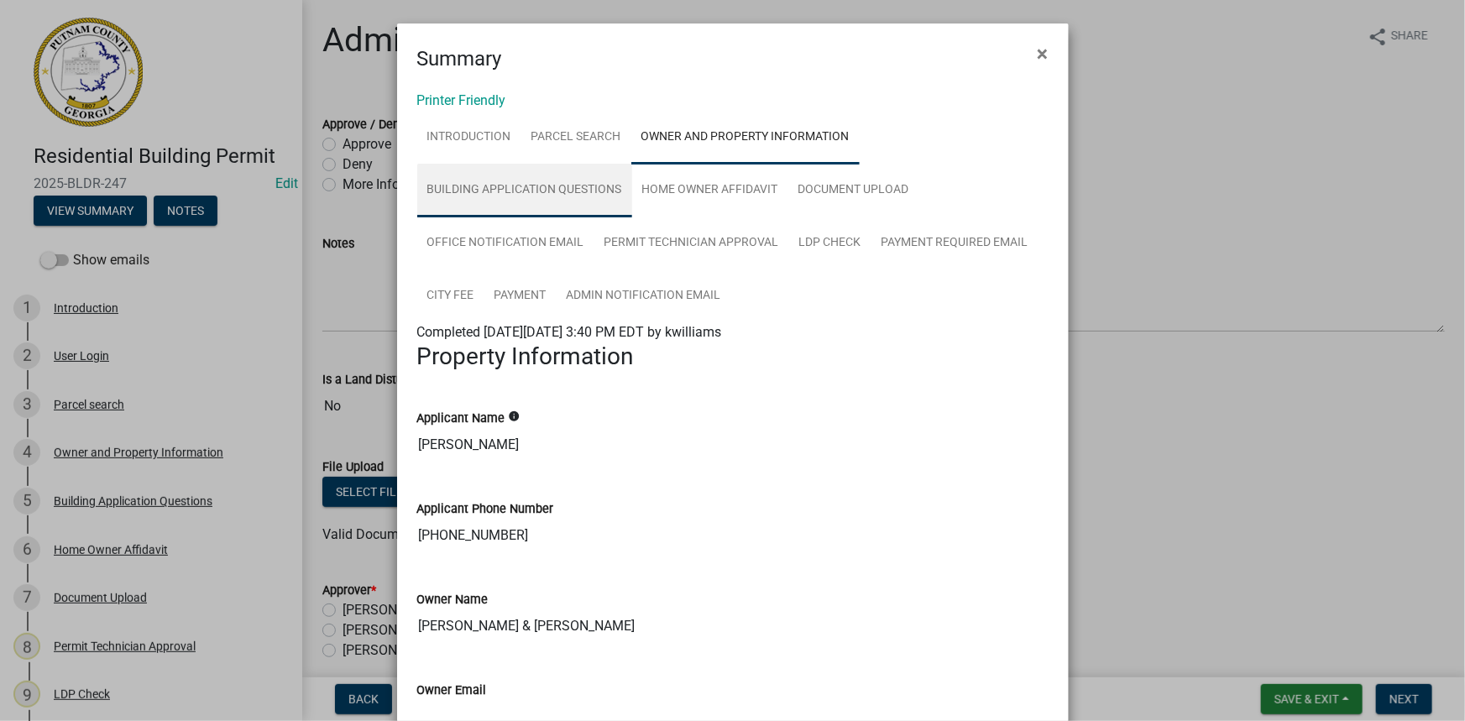
click at [546, 195] on link "Building Application Questions" at bounding box center [524, 191] width 215 height 54
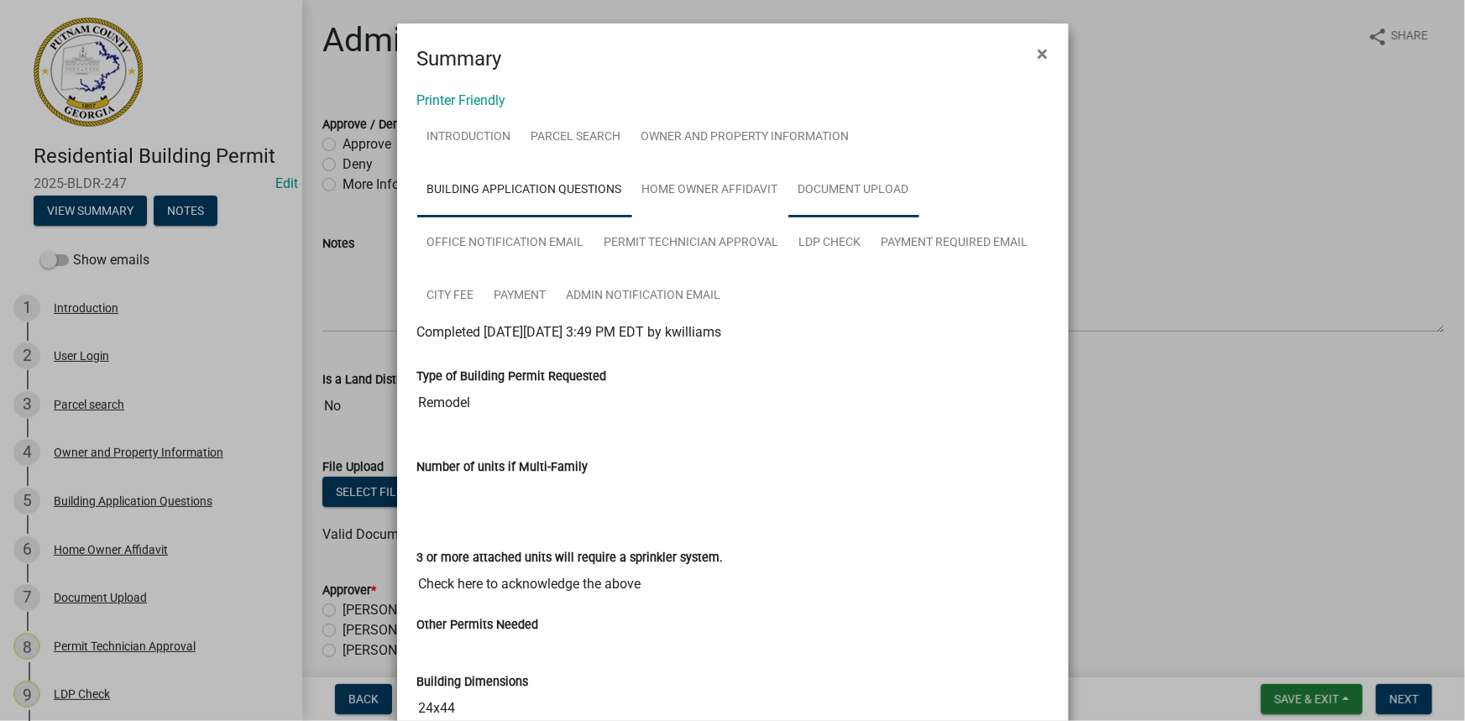
click at [868, 197] on link "Document Upload" at bounding box center [853, 191] width 131 height 54
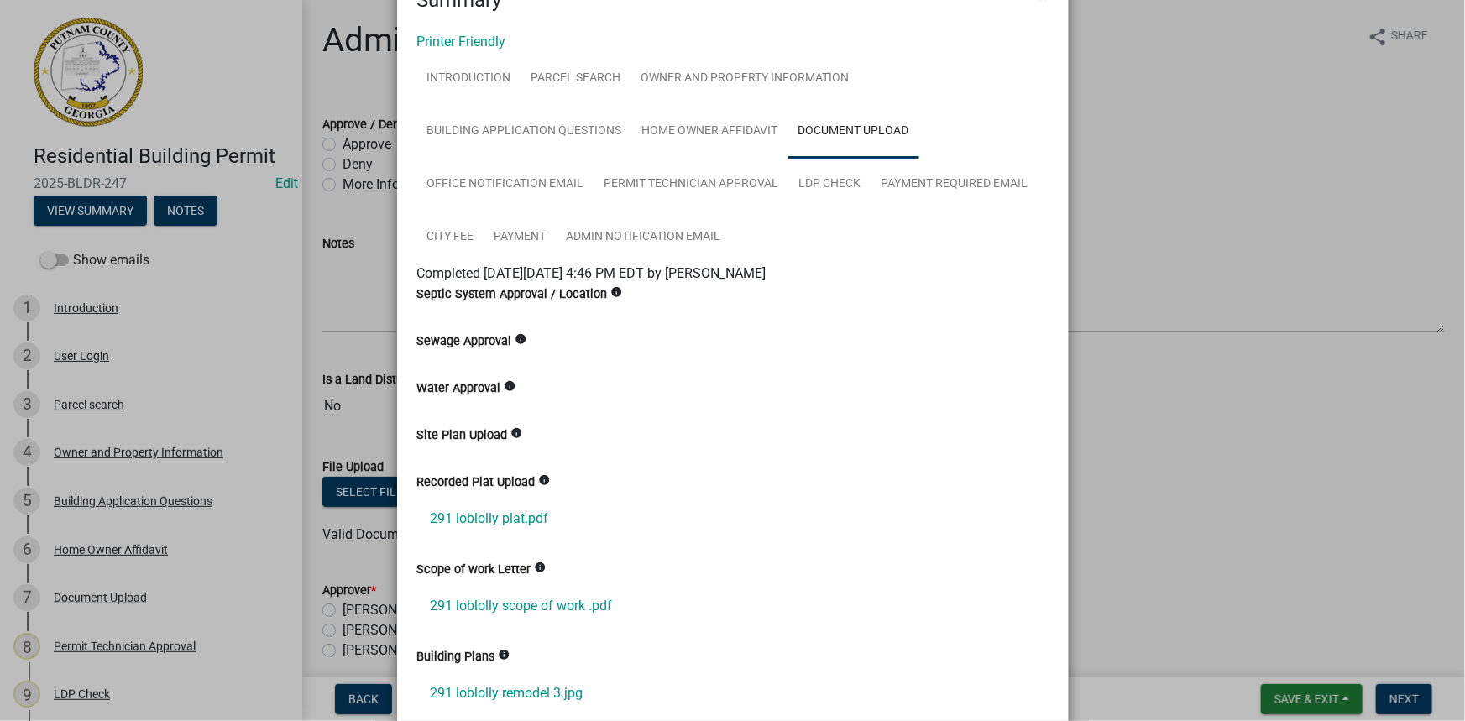
scroll to position [76, 0]
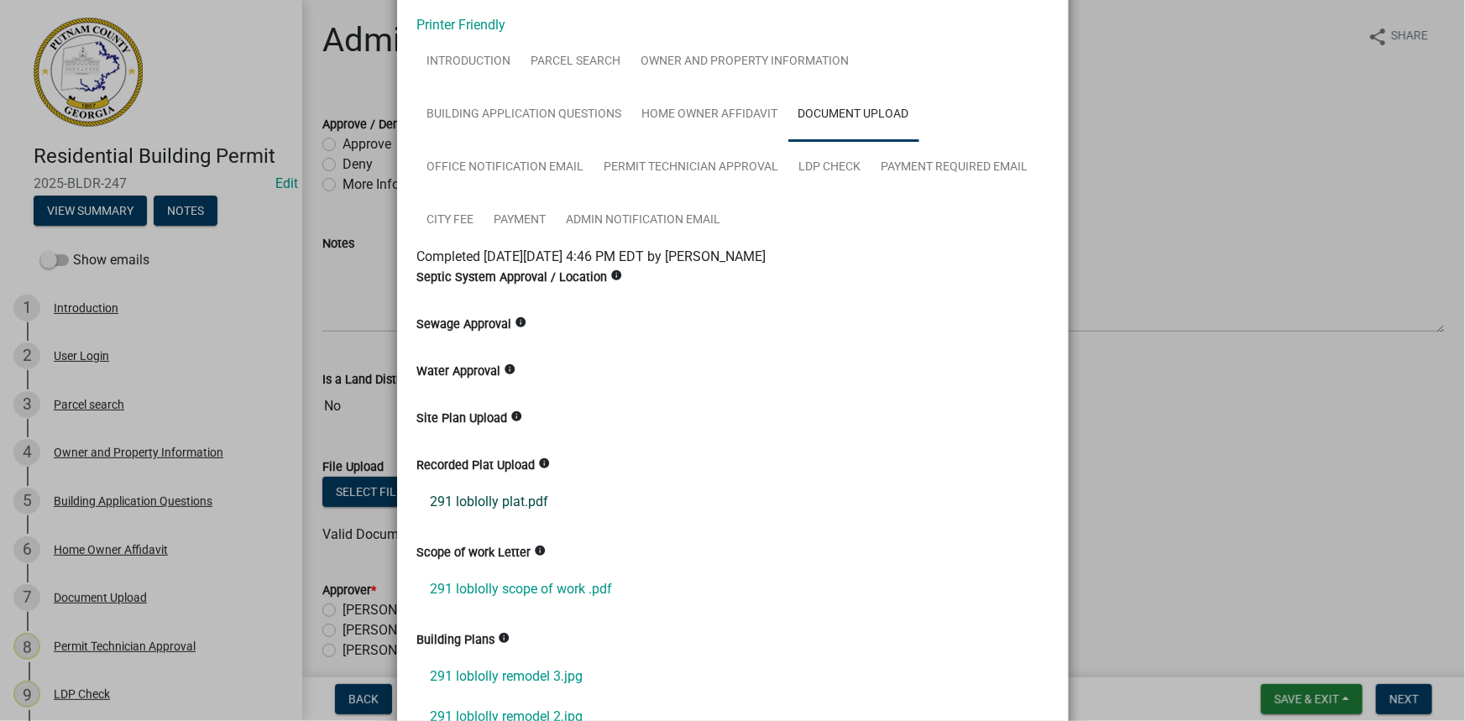
click at [479, 495] on link "291 loblolly plat.pdf" at bounding box center [732, 502] width 631 height 40
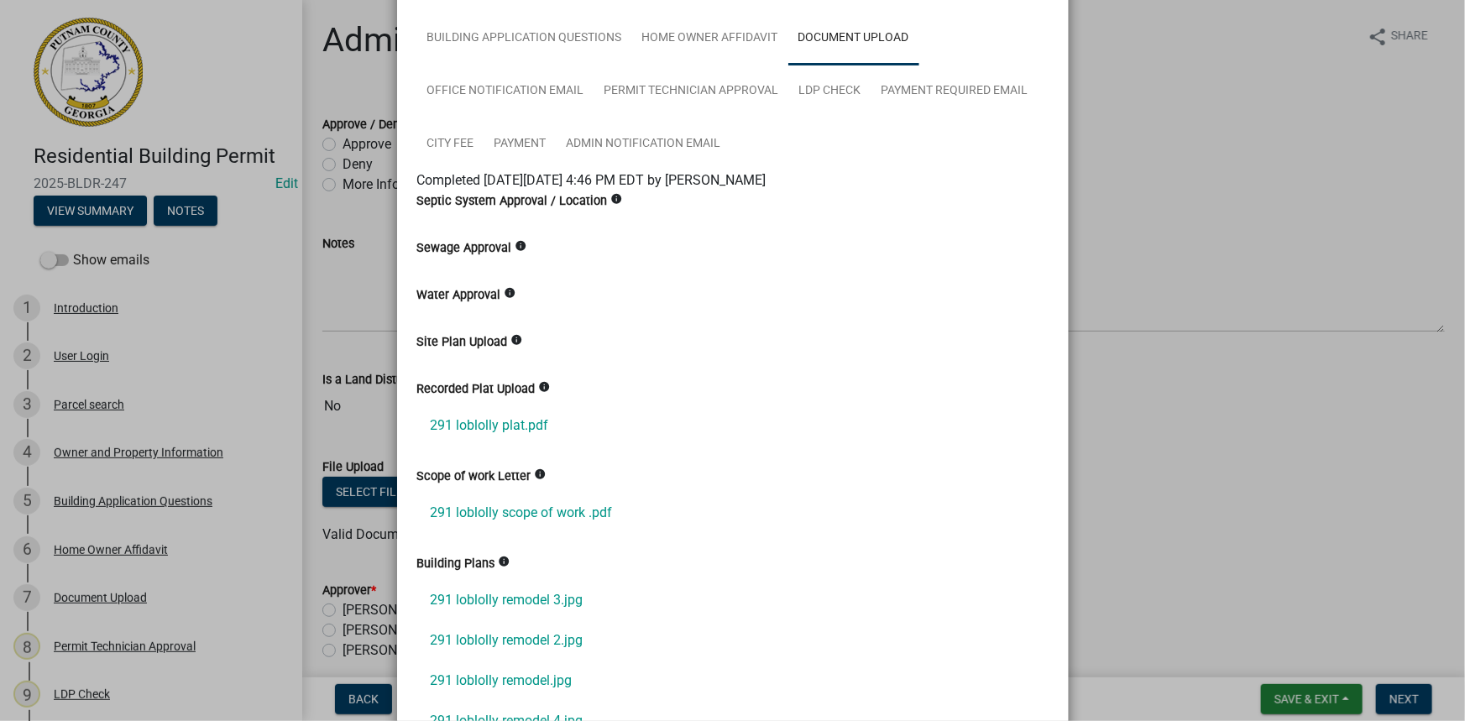
scroll to position [305, 0]
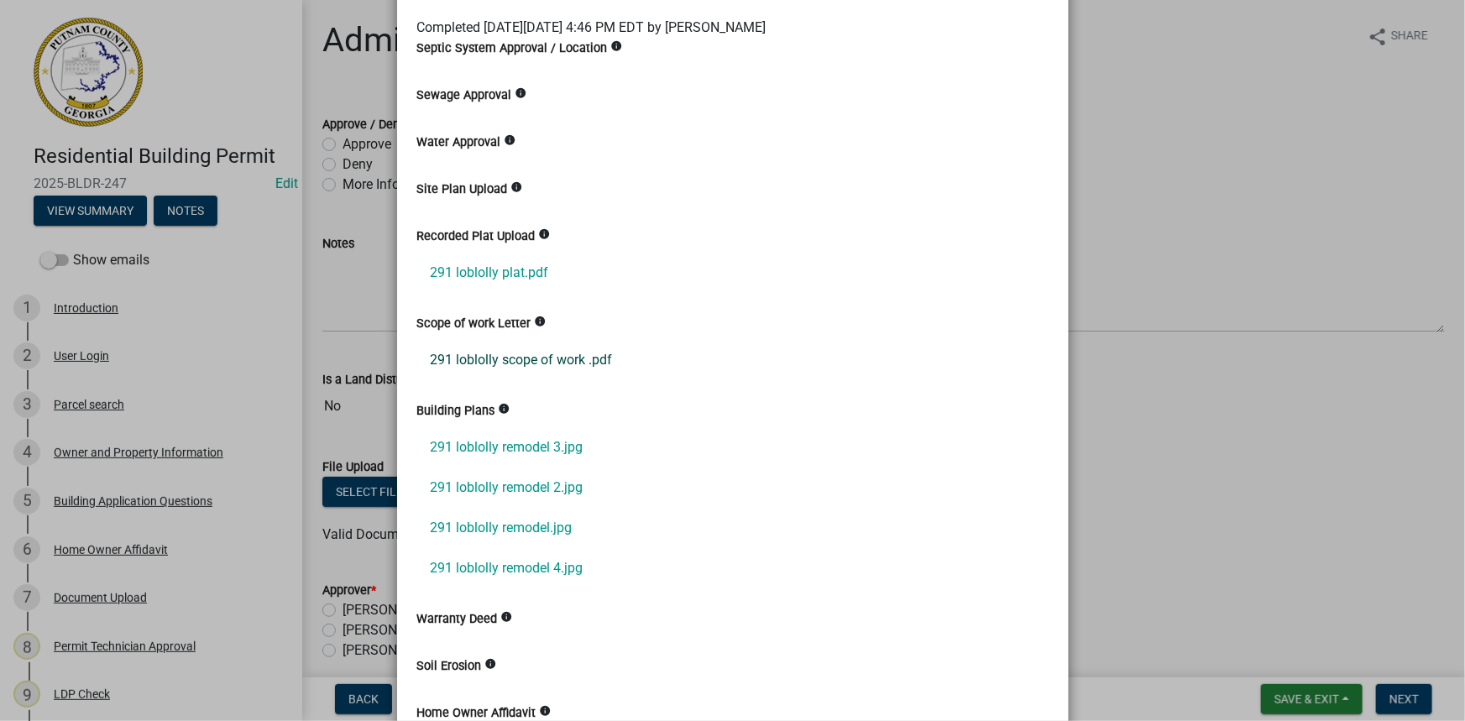
click at [525, 357] on link "291 loblolly scope of work .pdf" at bounding box center [732, 360] width 631 height 40
click at [515, 445] on link "291 loblolly remodel 3.jpg" at bounding box center [732, 447] width 631 height 40
click at [538, 495] on link "291 loblolly remodel 2.jpg" at bounding box center [732, 488] width 631 height 40
click at [528, 520] on link "291 loblolly remodel.jpg" at bounding box center [732, 528] width 631 height 40
click at [529, 574] on link "291 loblolly remodel 4.jpg" at bounding box center [732, 568] width 631 height 40
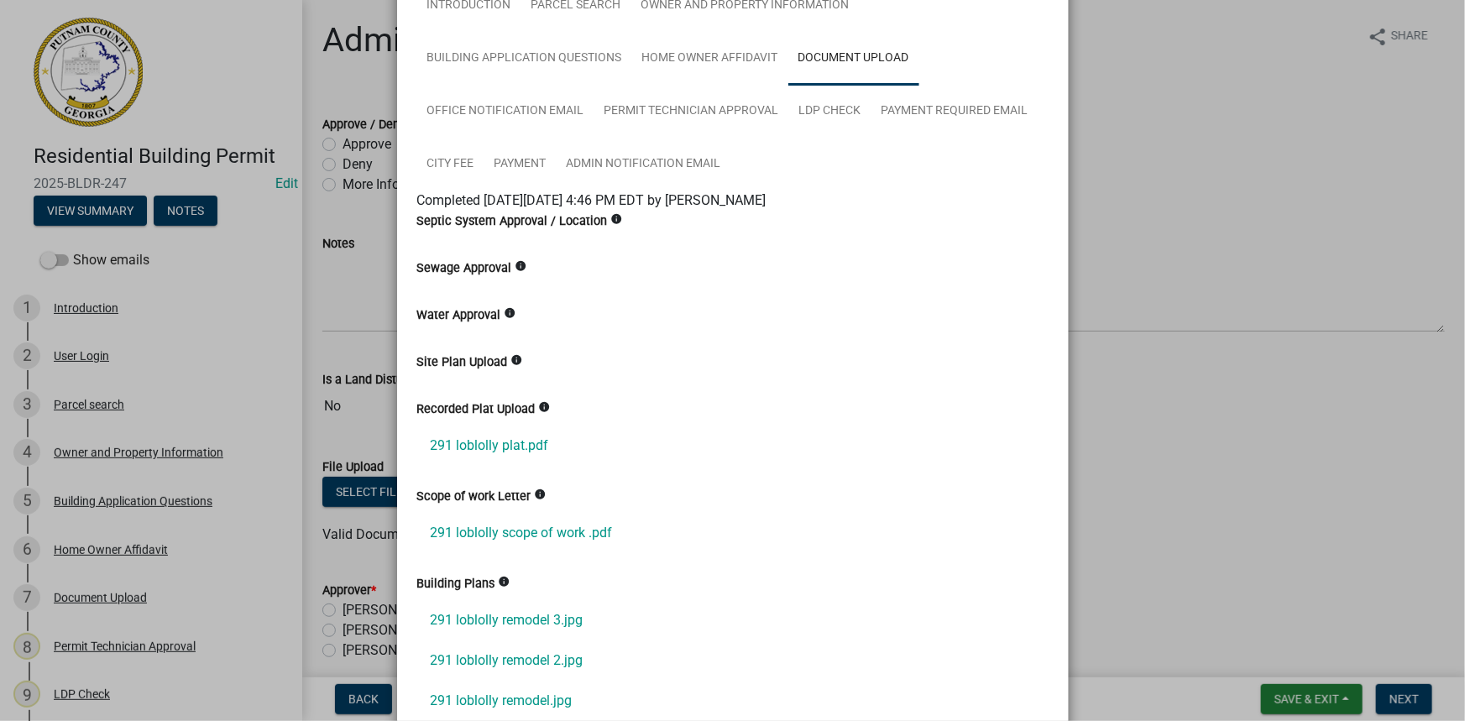
scroll to position [0, 0]
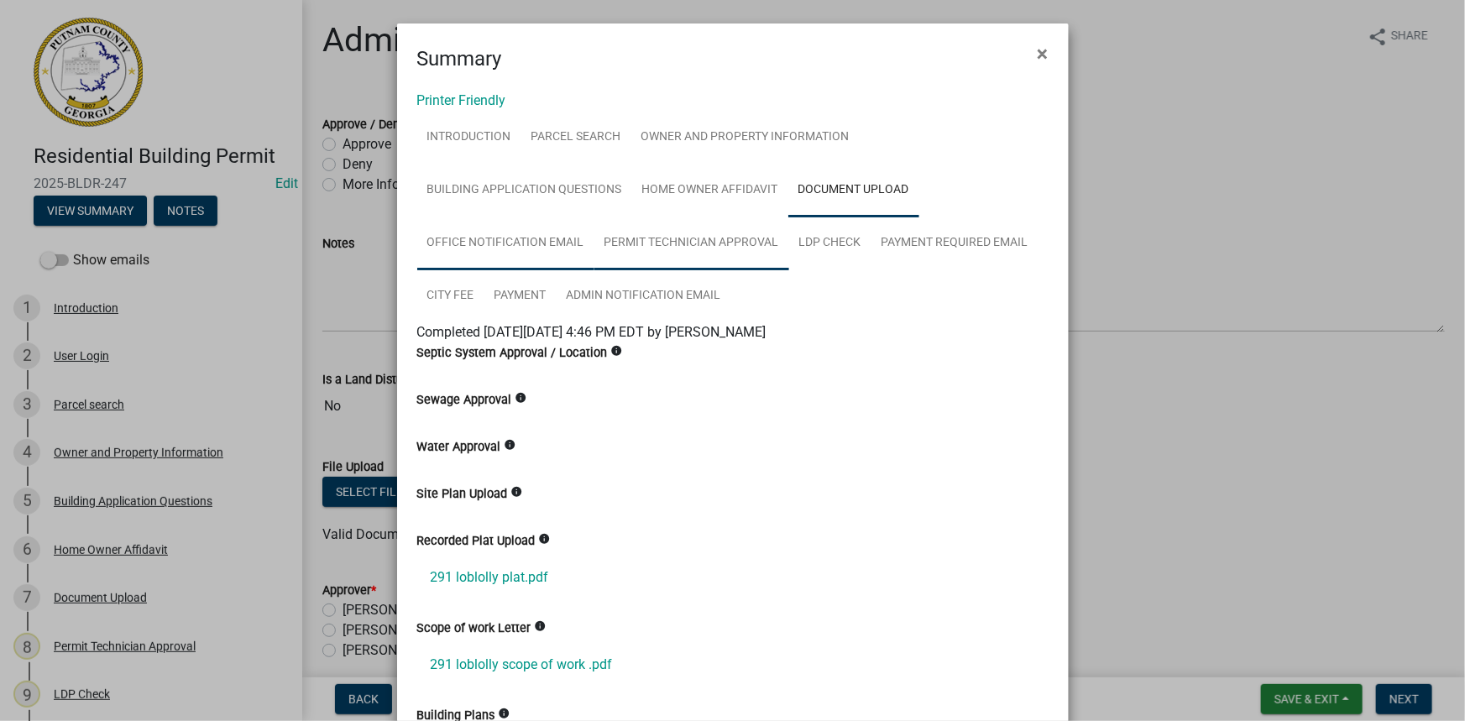
drag, startPoint x: 542, startPoint y: 243, endPoint x: 678, endPoint y: 240, distance: 136.0
click at [544, 243] on link "Office Notification Email" at bounding box center [505, 244] width 177 height 54
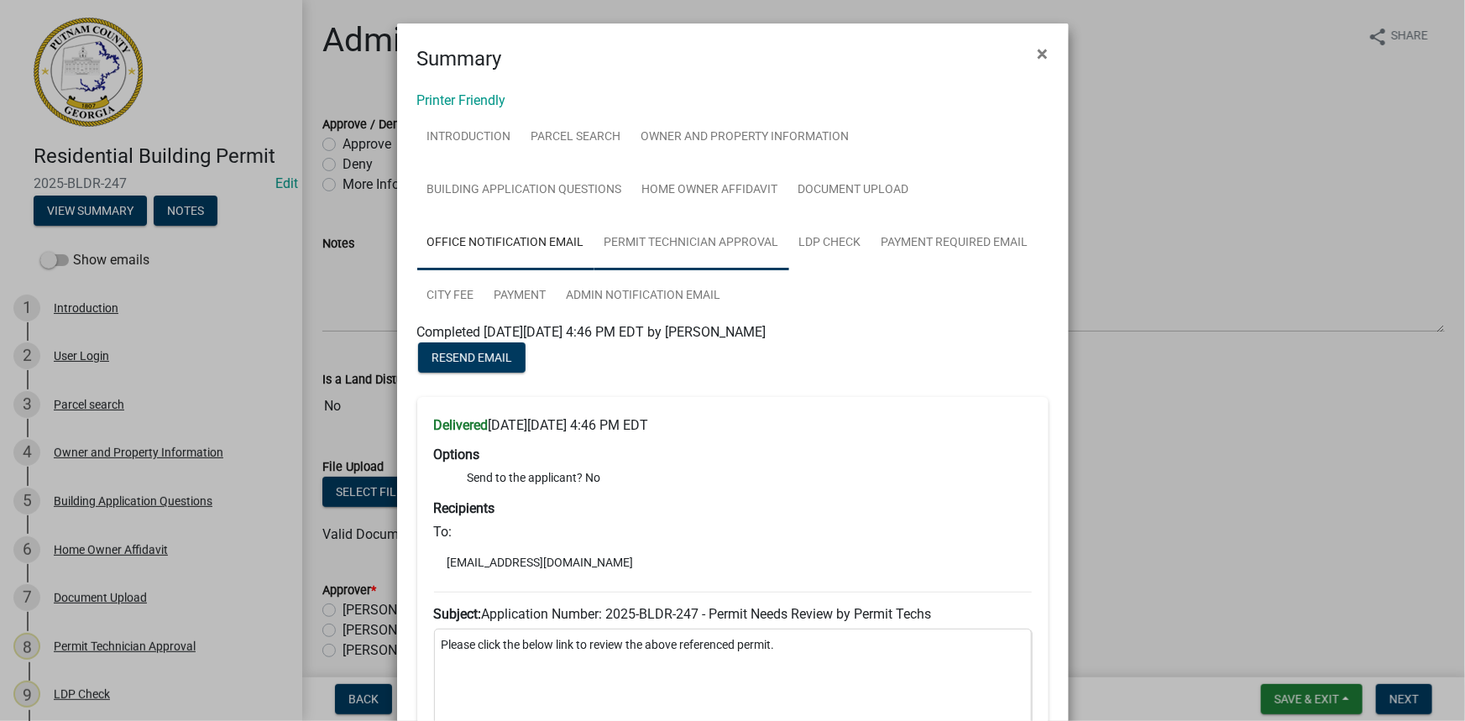
click at [678, 240] on link "Permit Technician Approval" at bounding box center [691, 244] width 195 height 54
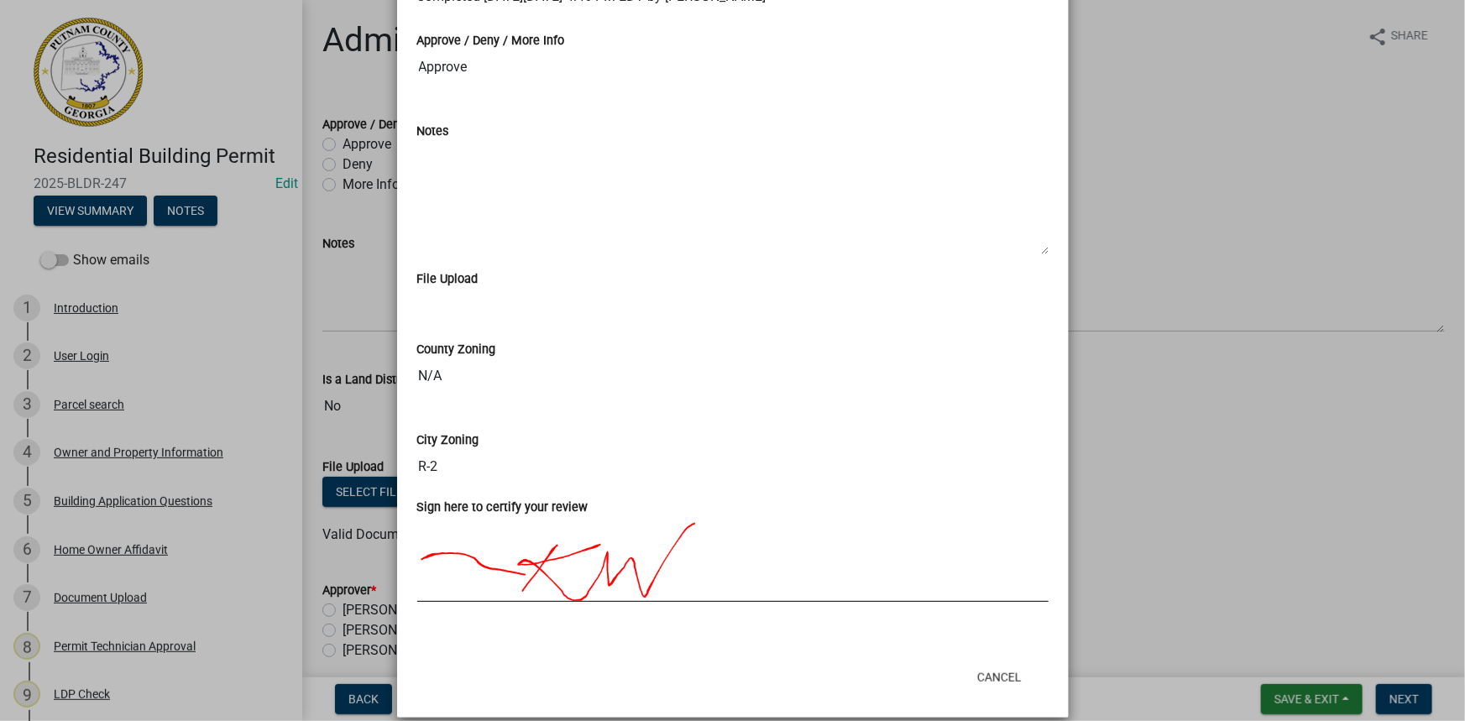
scroll to position [353, 0]
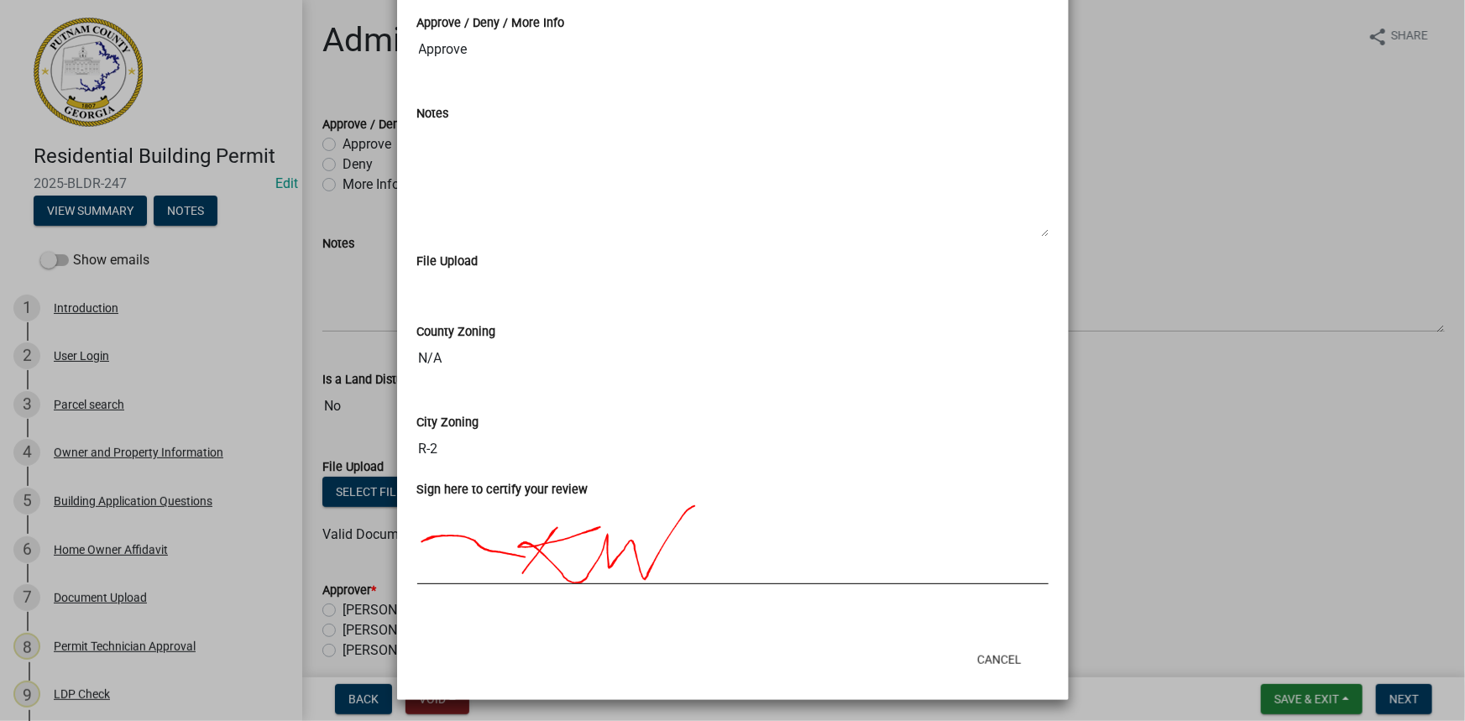
click at [1139, 244] on ngb-modal-window "Summary × Printer Friendly Introduction Parcel search Owner and Property Inform…" at bounding box center [732, 360] width 1465 height 721
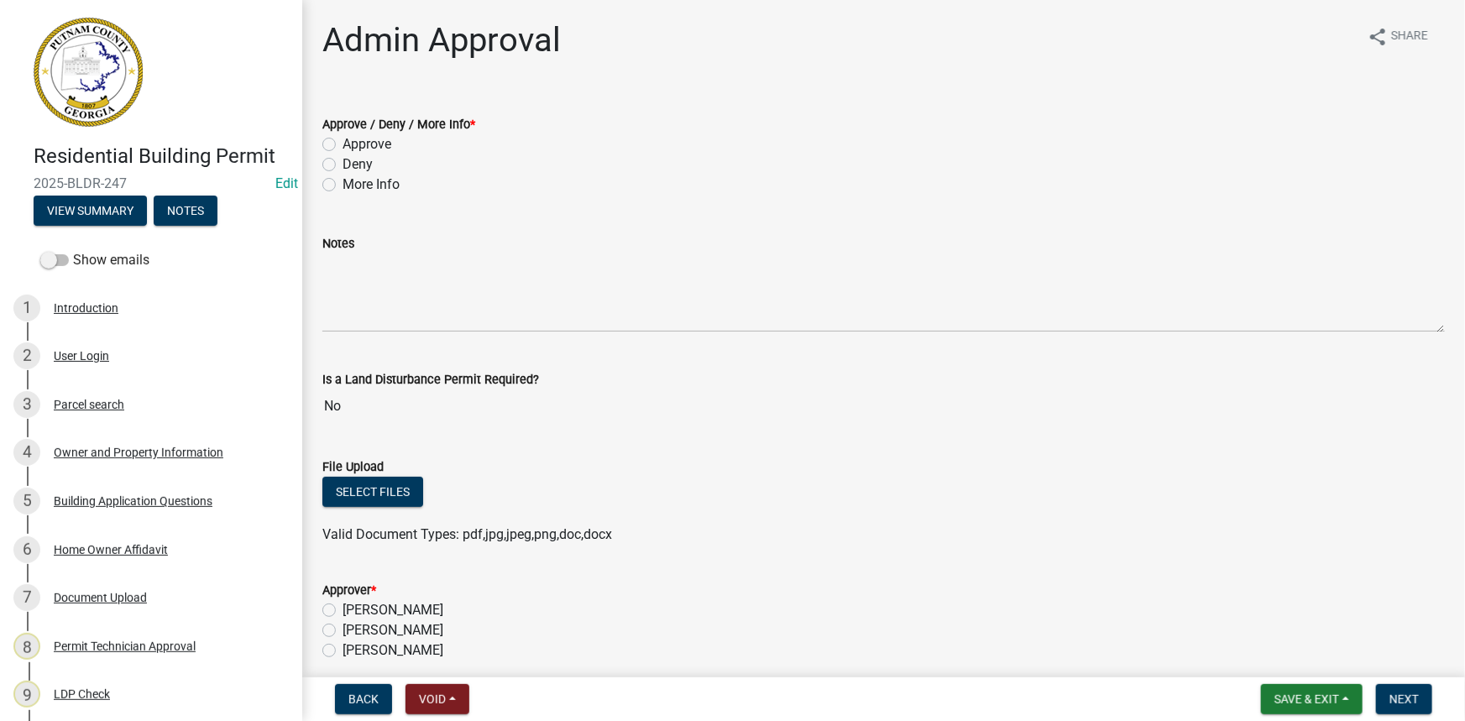
click at [396, 145] on div "Approve" at bounding box center [883, 144] width 1122 height 20
click at [384, 146] on label "Approve" at bounding box center [366, 144] width 49 height 20
click at [353, 145] on input "Approve" at bounding box center [347, 139] width 11 height 11
radio input "true"
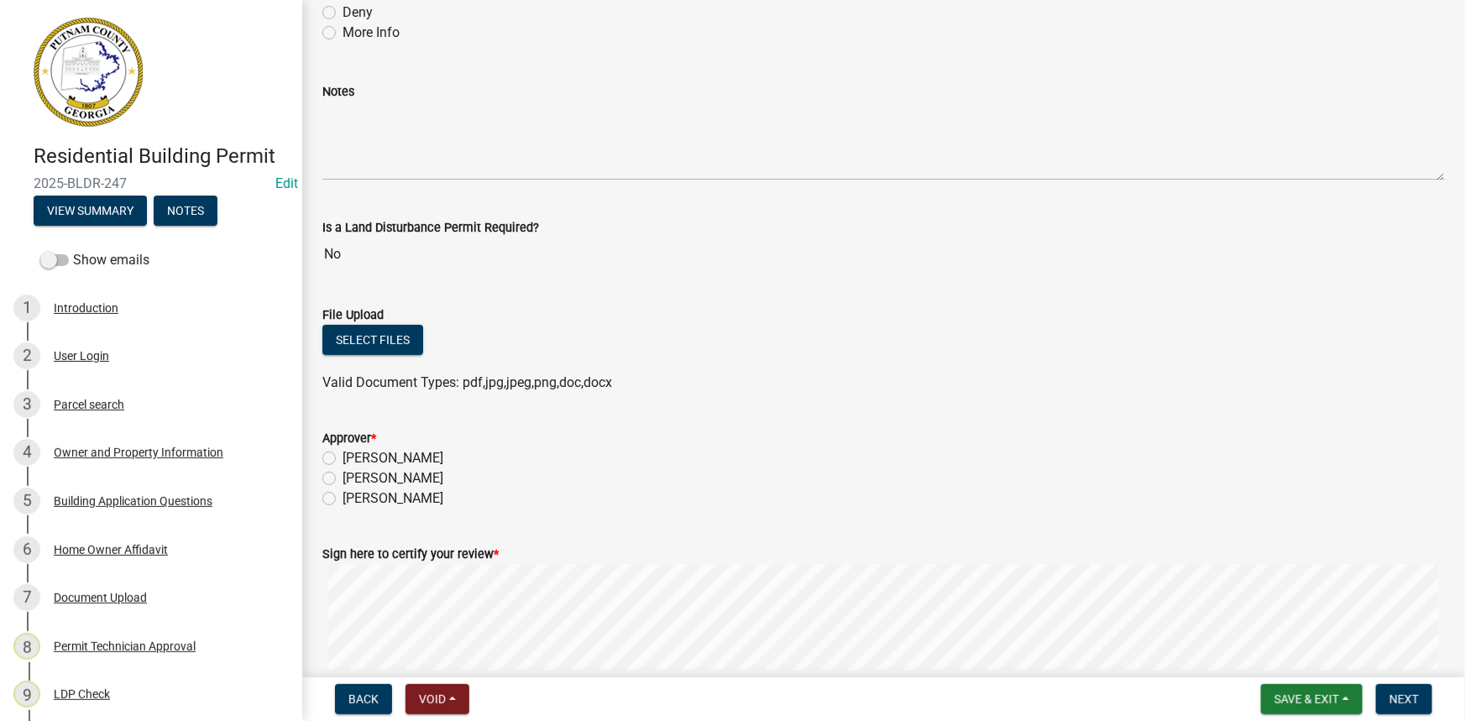
click at [441, 470] on label "[PERSON_NAME]" at bounding box center [392, 478] width 101 height 20
click at [353, 470] on input "[PERSON_NAME]" at bounding box center [347, 473] width 11 height 11
radio input "true"
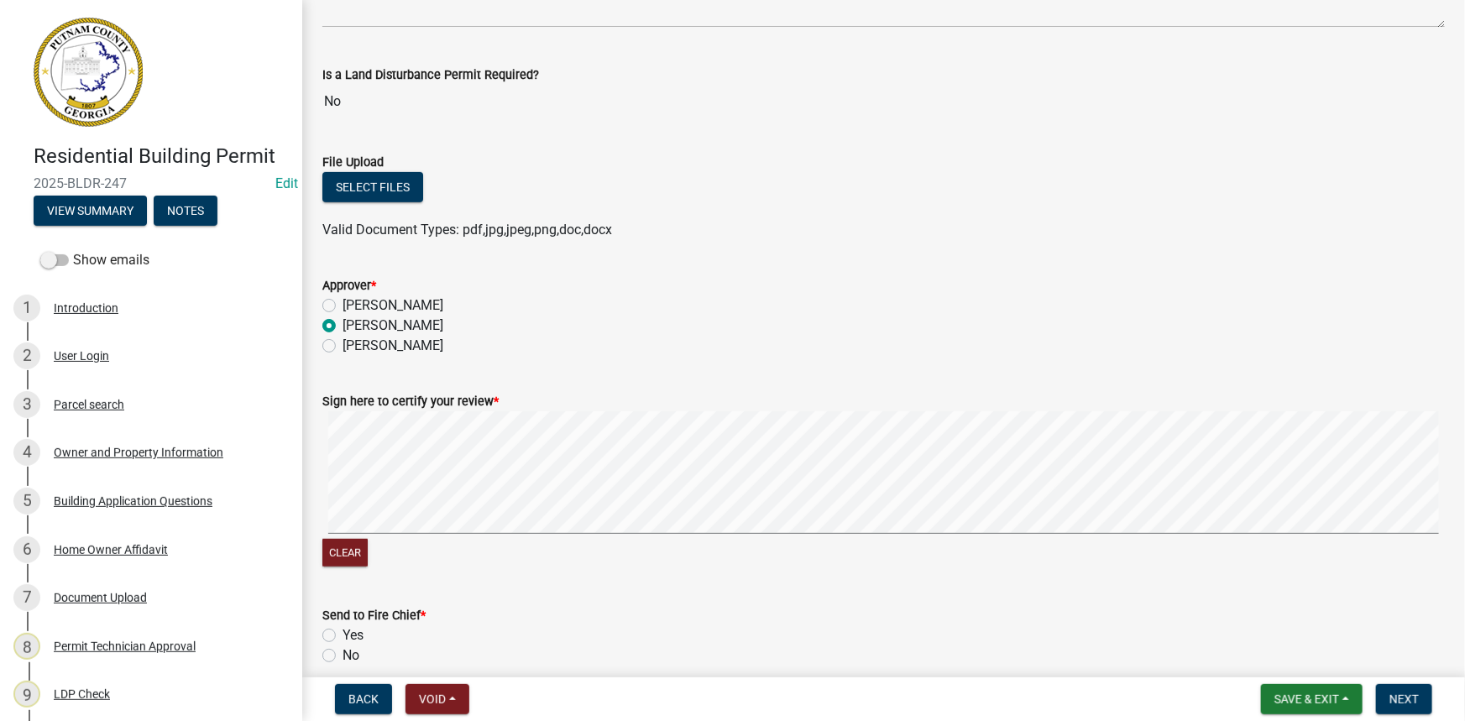
scroll to position [457, 0]
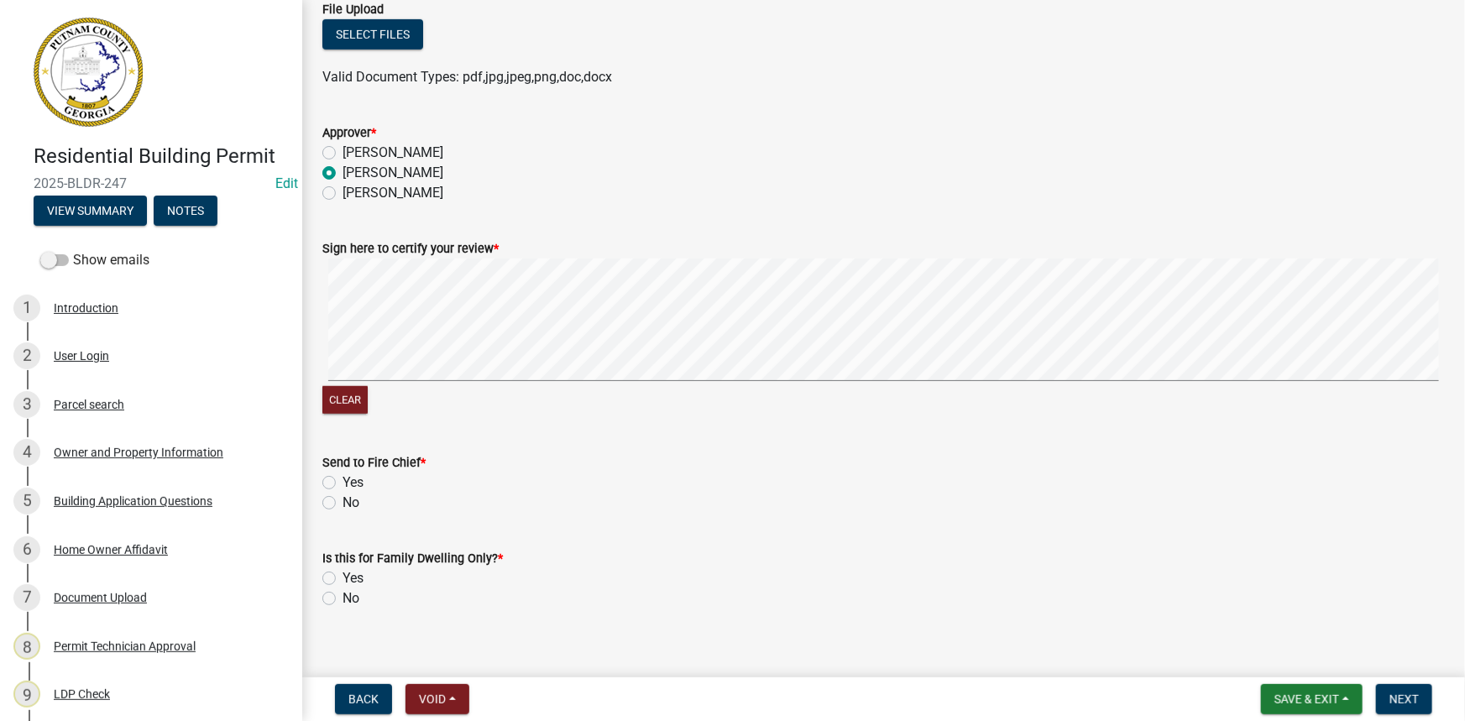
click at [342, 506] on label "No" at bounding box center [350, 503] width 17 height 20
click at [342, 504] on input "No" at bounding box center [347, 498] width 11 height 11
radio input "true"
click at [342, 597] on label "No" at bounding box center [350, 598] width 17 height 20
click at [342, 597] on input "No" at bounding box center [347, 593] width 11 height 11
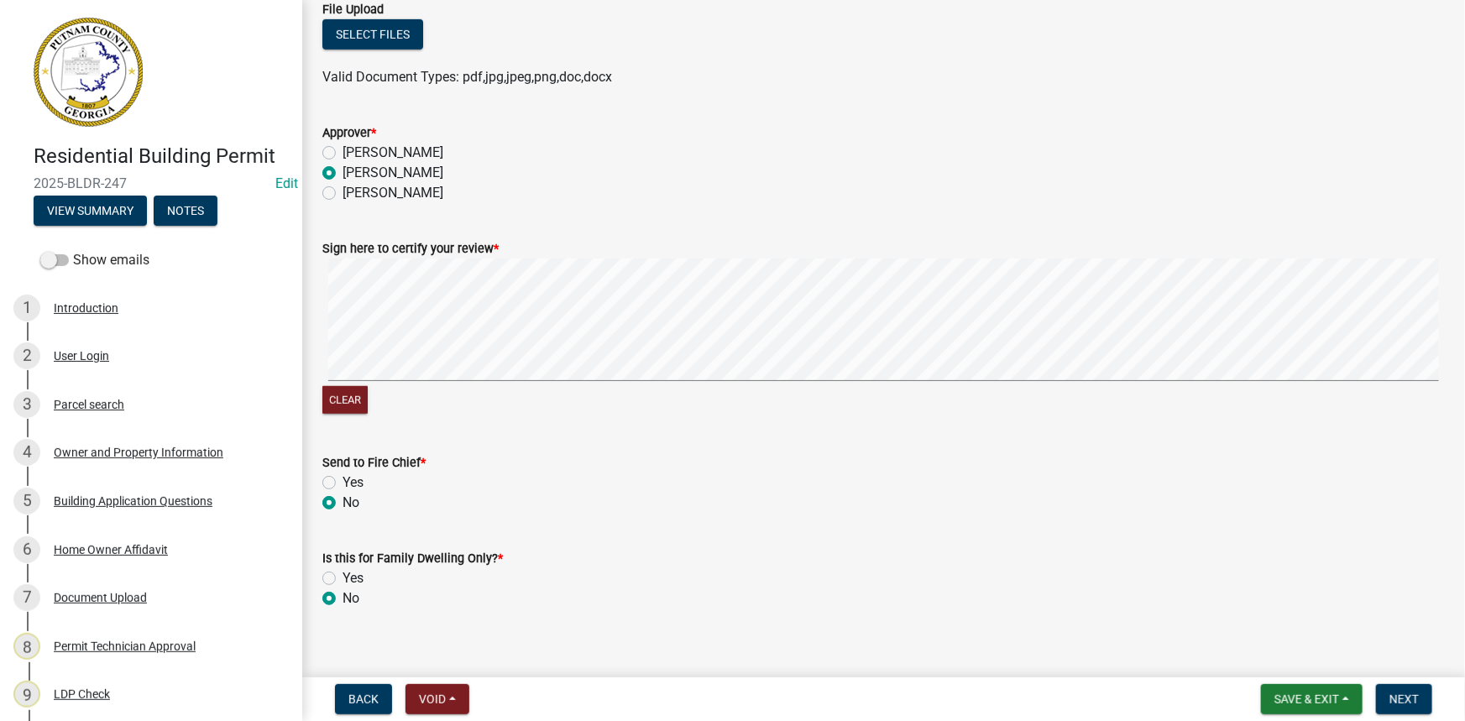
radio input "true"
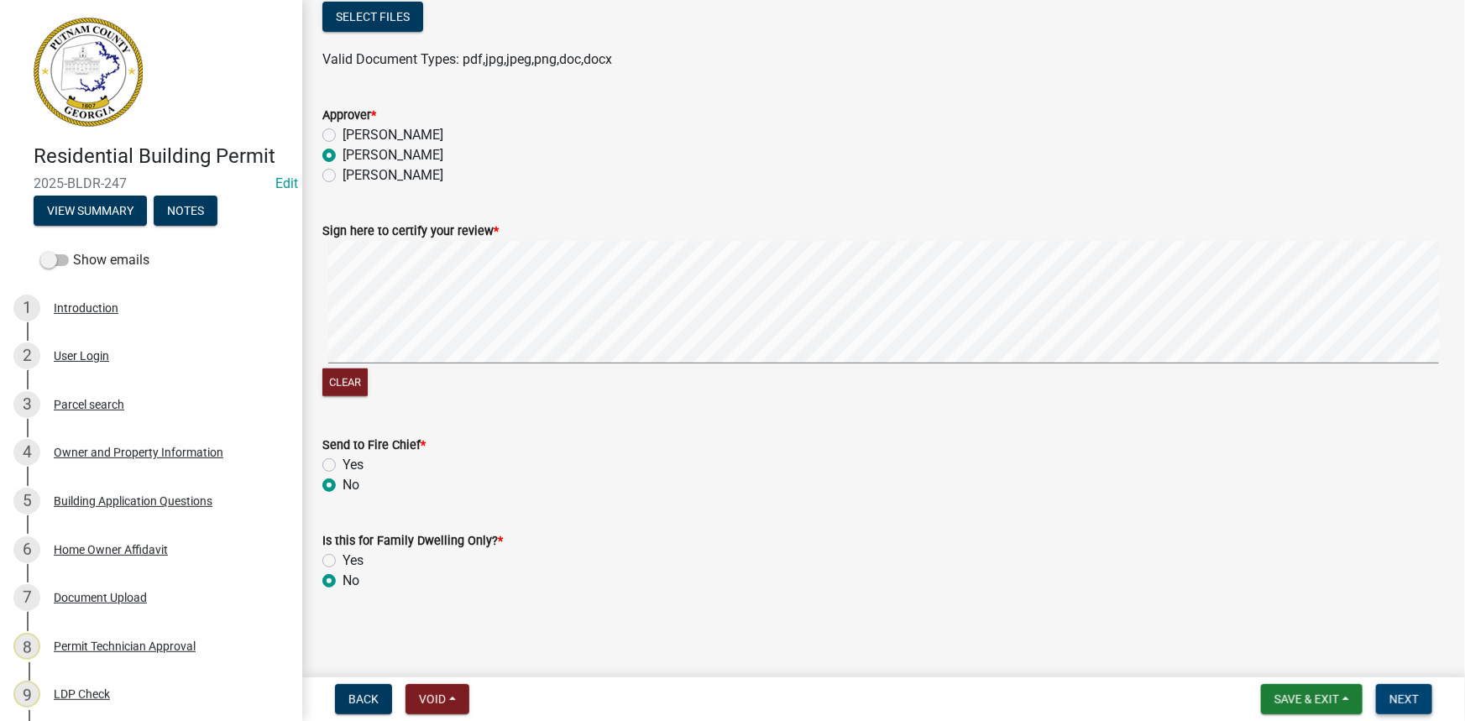
click at [1395, 703] on span "Next" at bounding box center [1403, 699] width 29 height 13
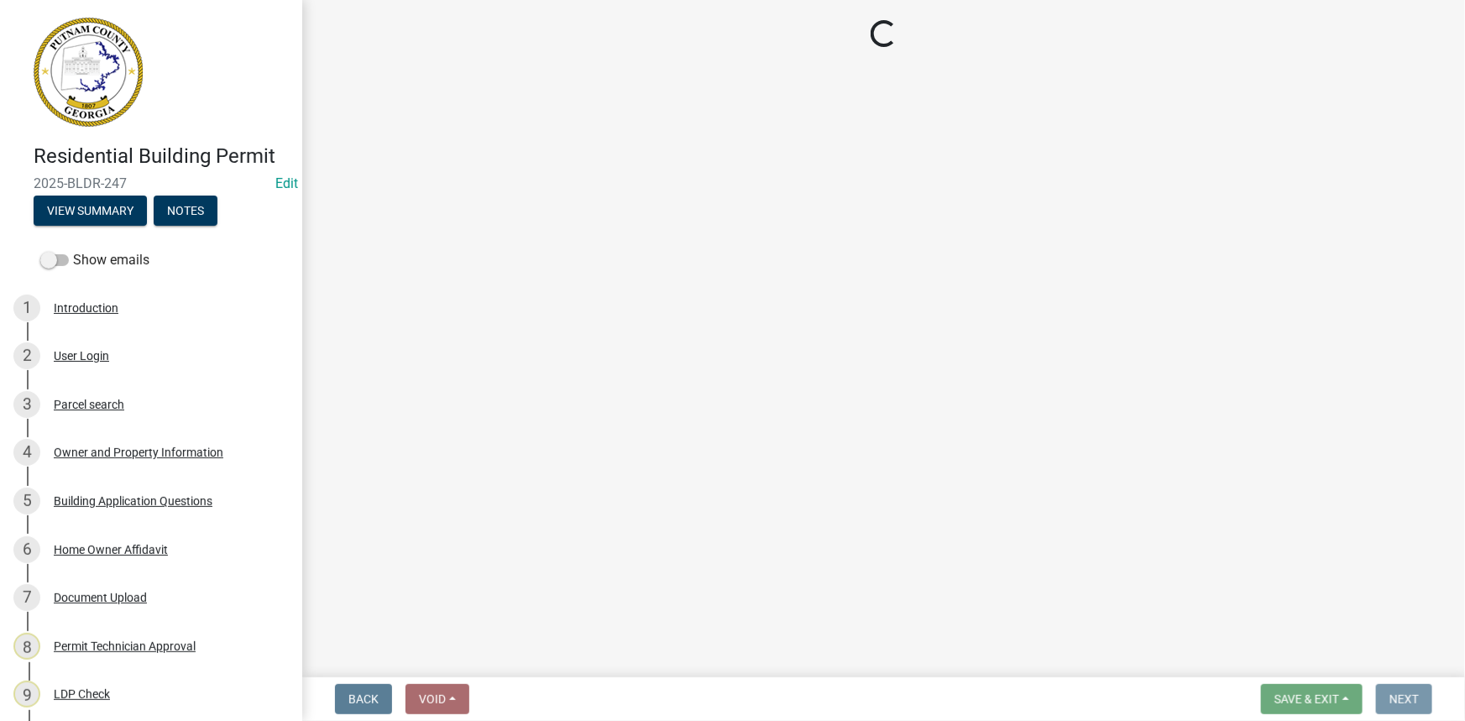
scroll to position [0, 0]
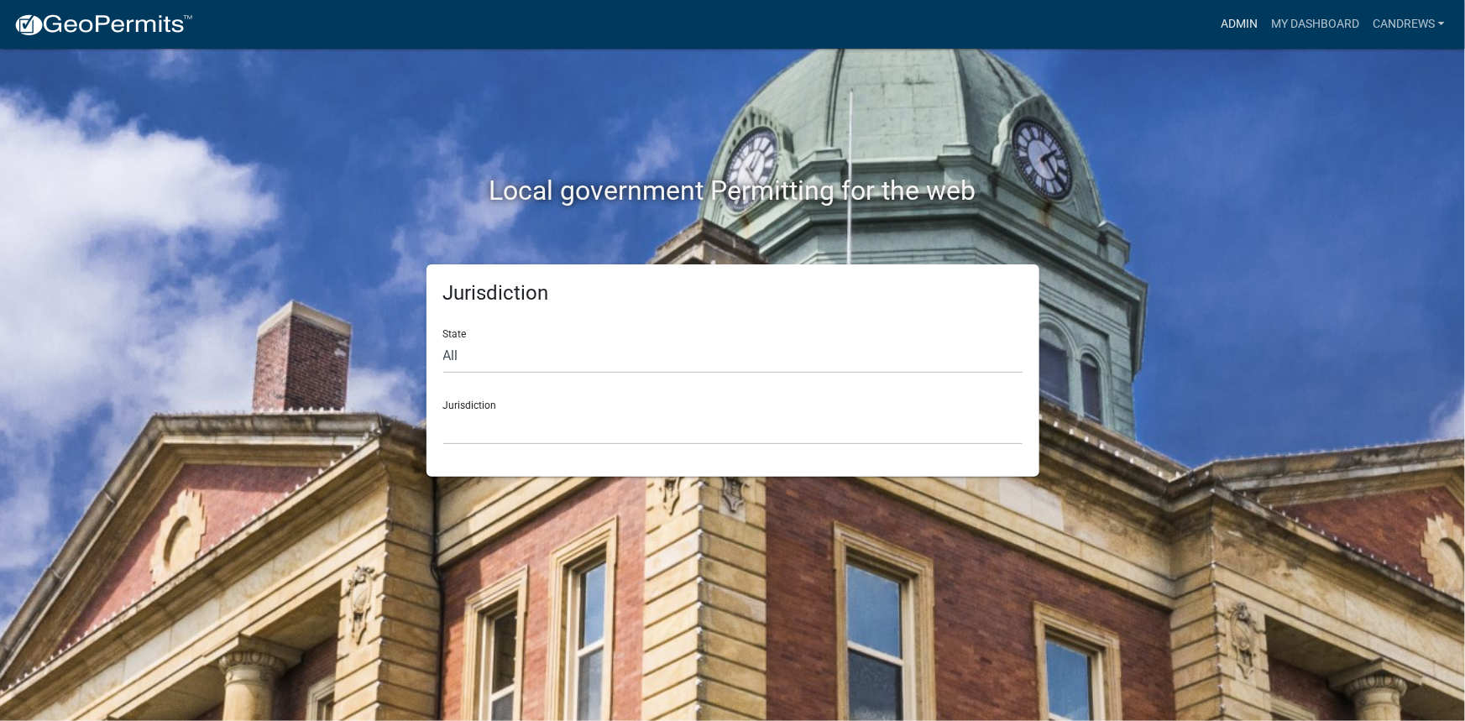
click at [1235, 29] on link "Admin" at bounding box center [1239, 24] width 50 height 32
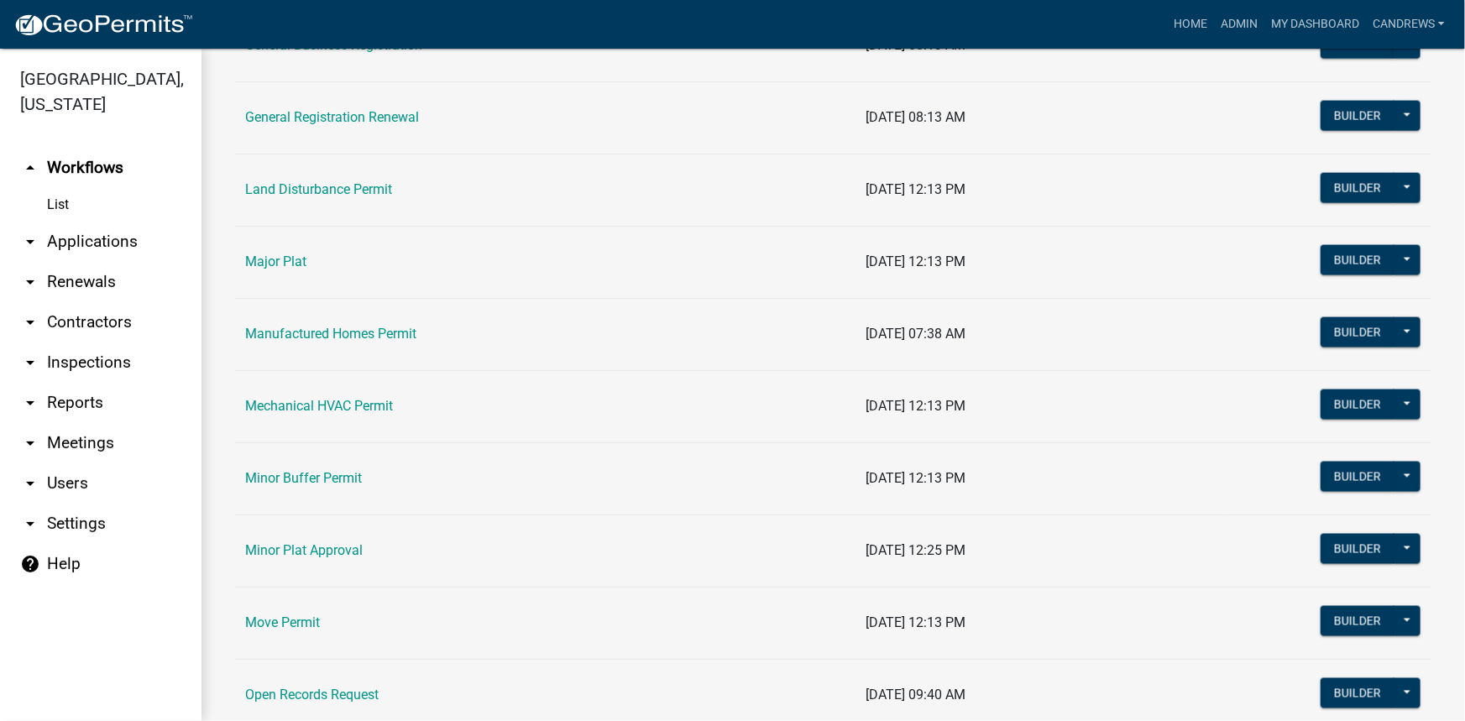
scroll to position [1220, 0]
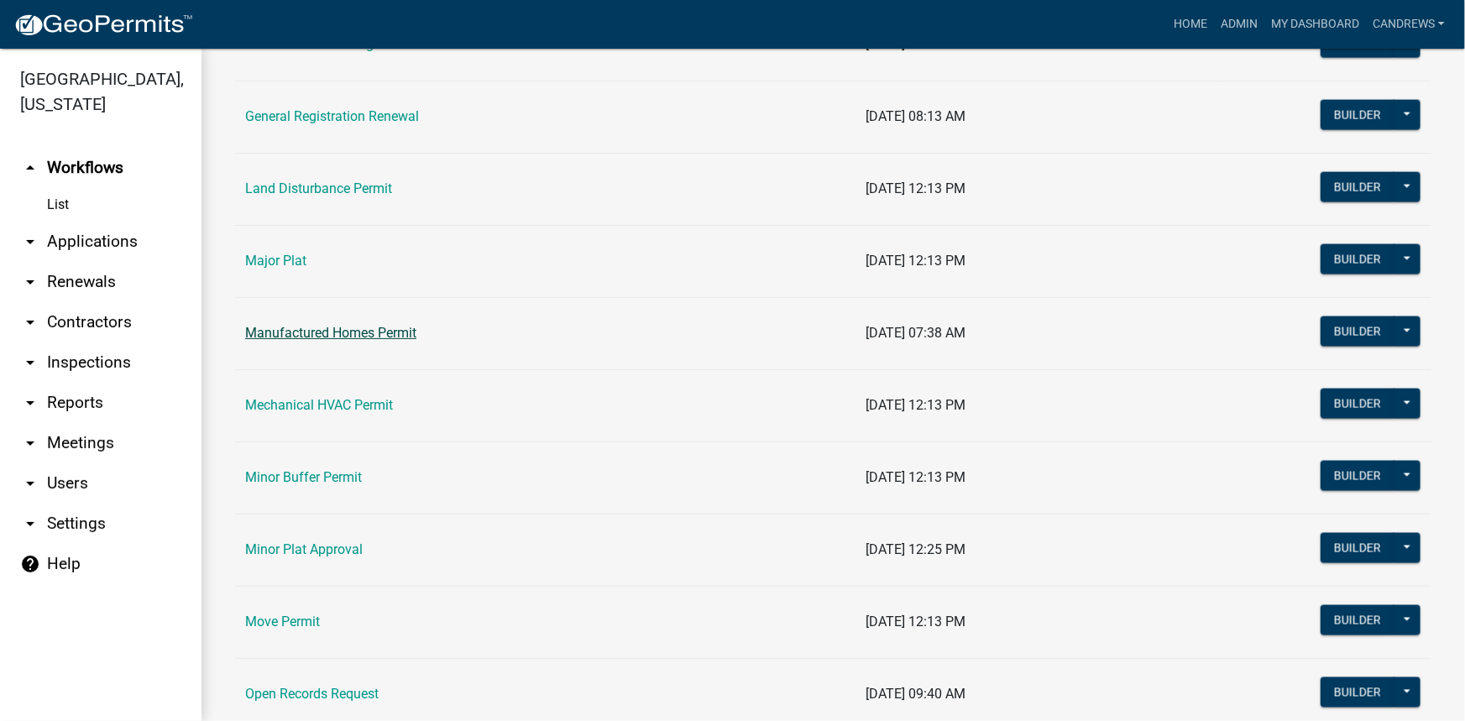
click at [341, 337] on link "Manufactured Homes Permit" at bounding box center [330, 333] width 171 height 16
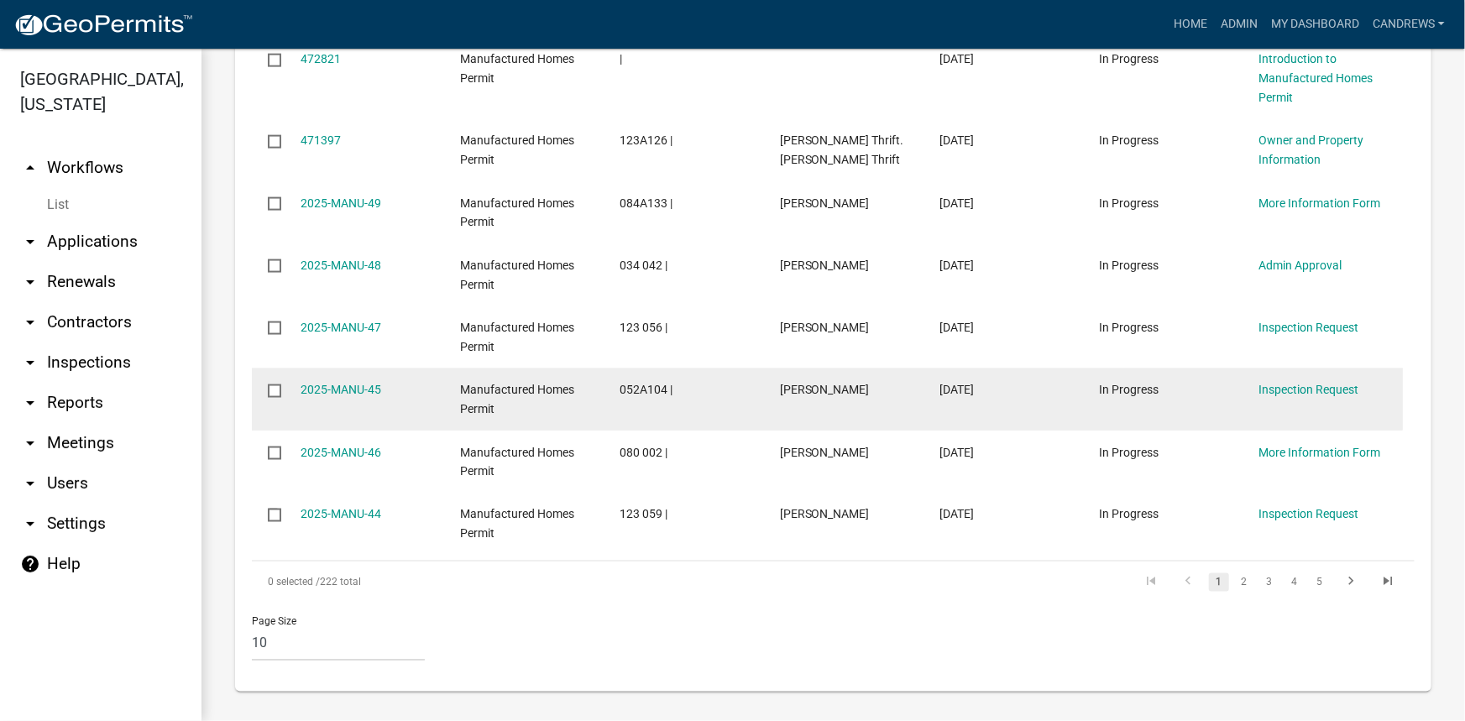
scroll to position [1156, 0]
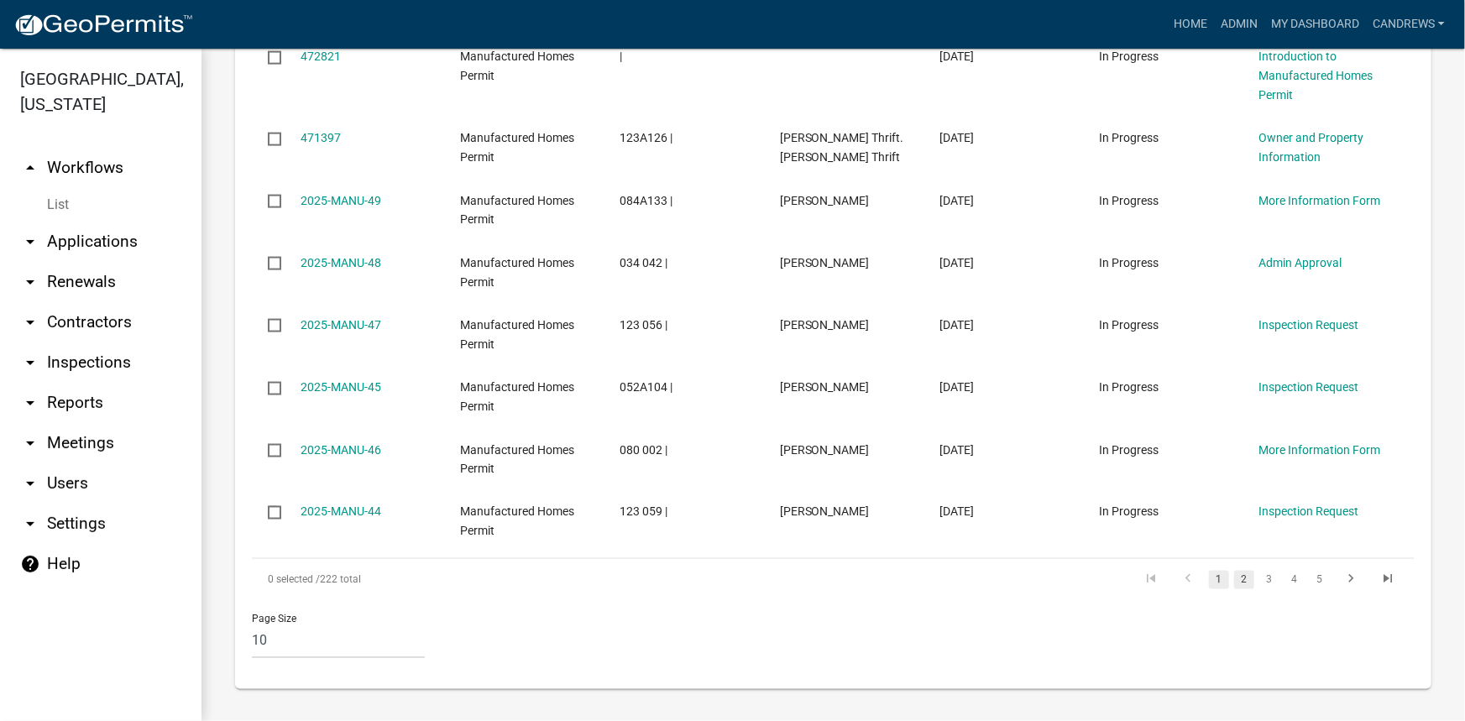
click at [1234, 579] on link "2" at bounding box center [1244, 580] width 20 height 18
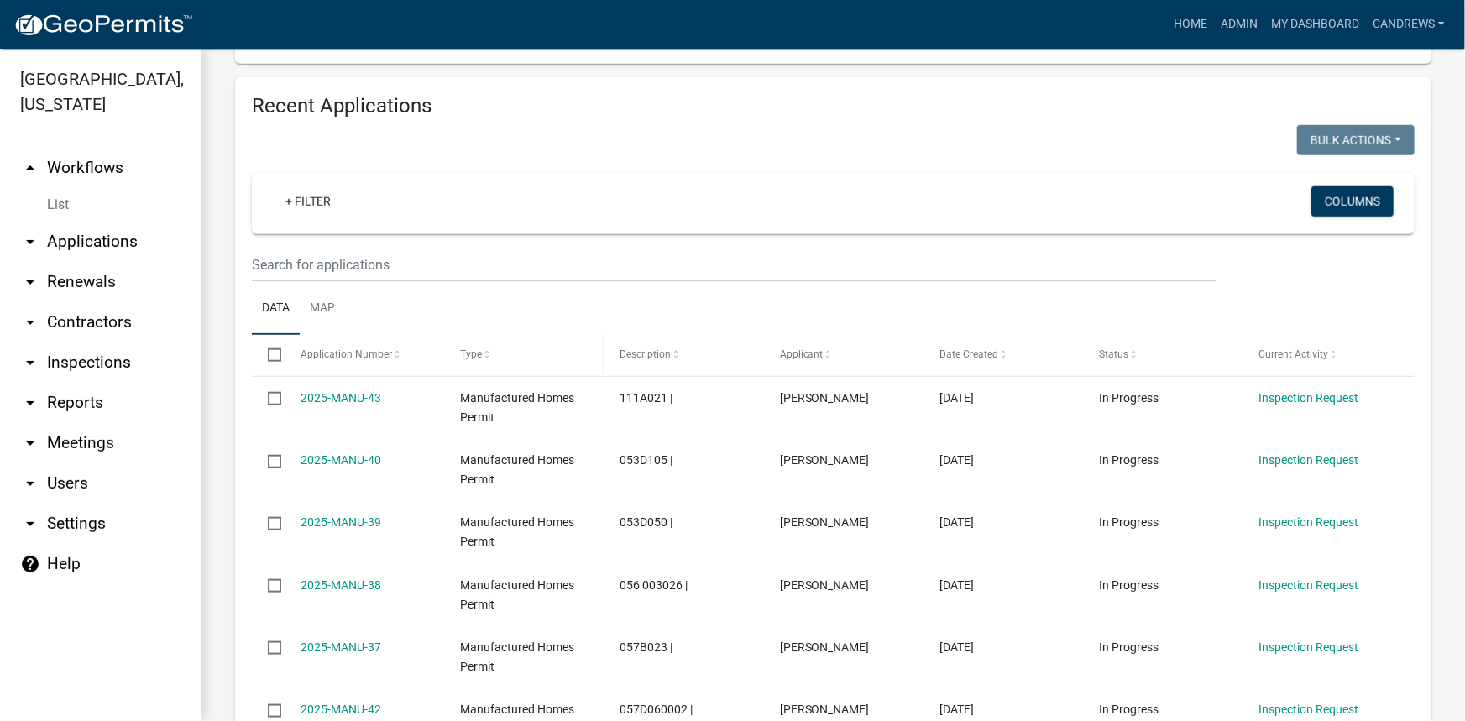
scroll to position [583, 0]
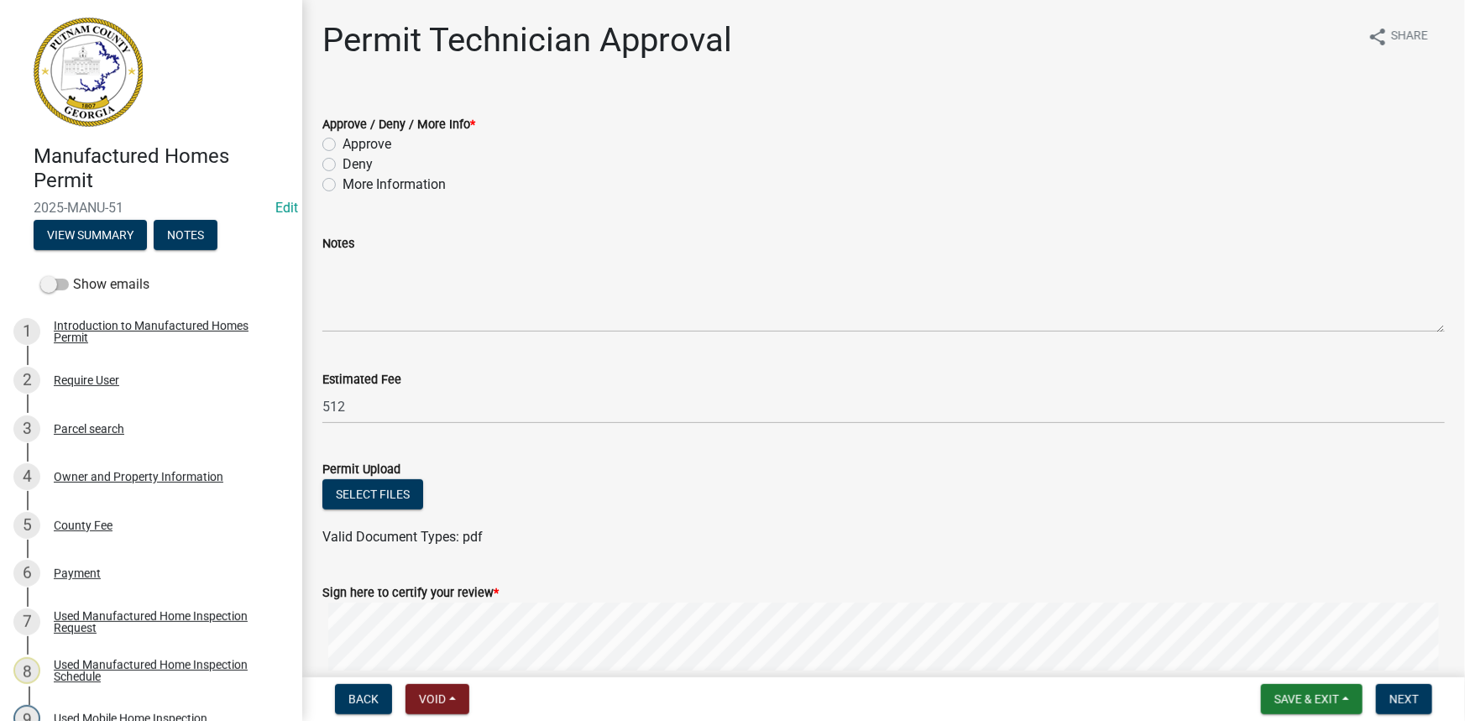
click at [384, 144] on label "Approve" at bounding box center [366, 144] width 49 height 20
click at [353, 144] on input "Approve" at bounding box center [347, 139] width 11 height 11
radio input "true"
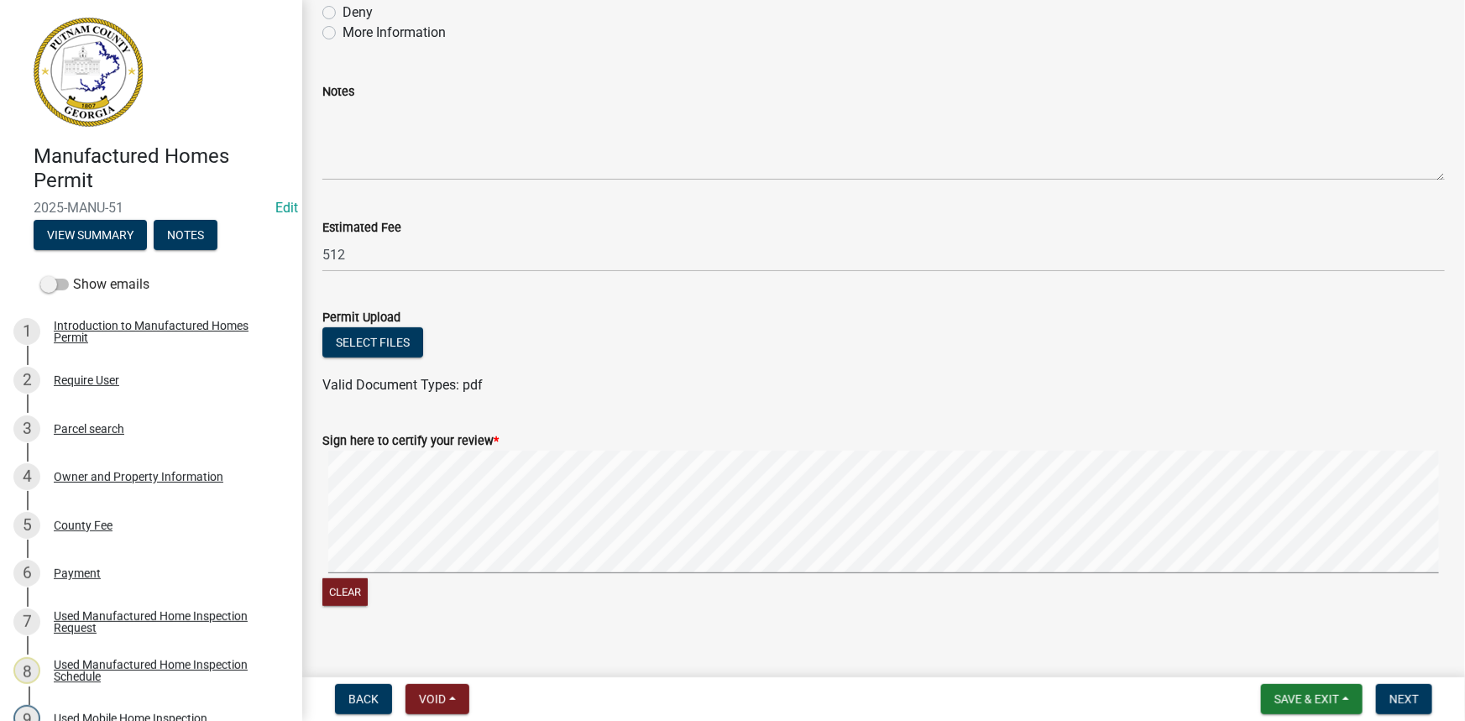
scroll to position [170, 0]
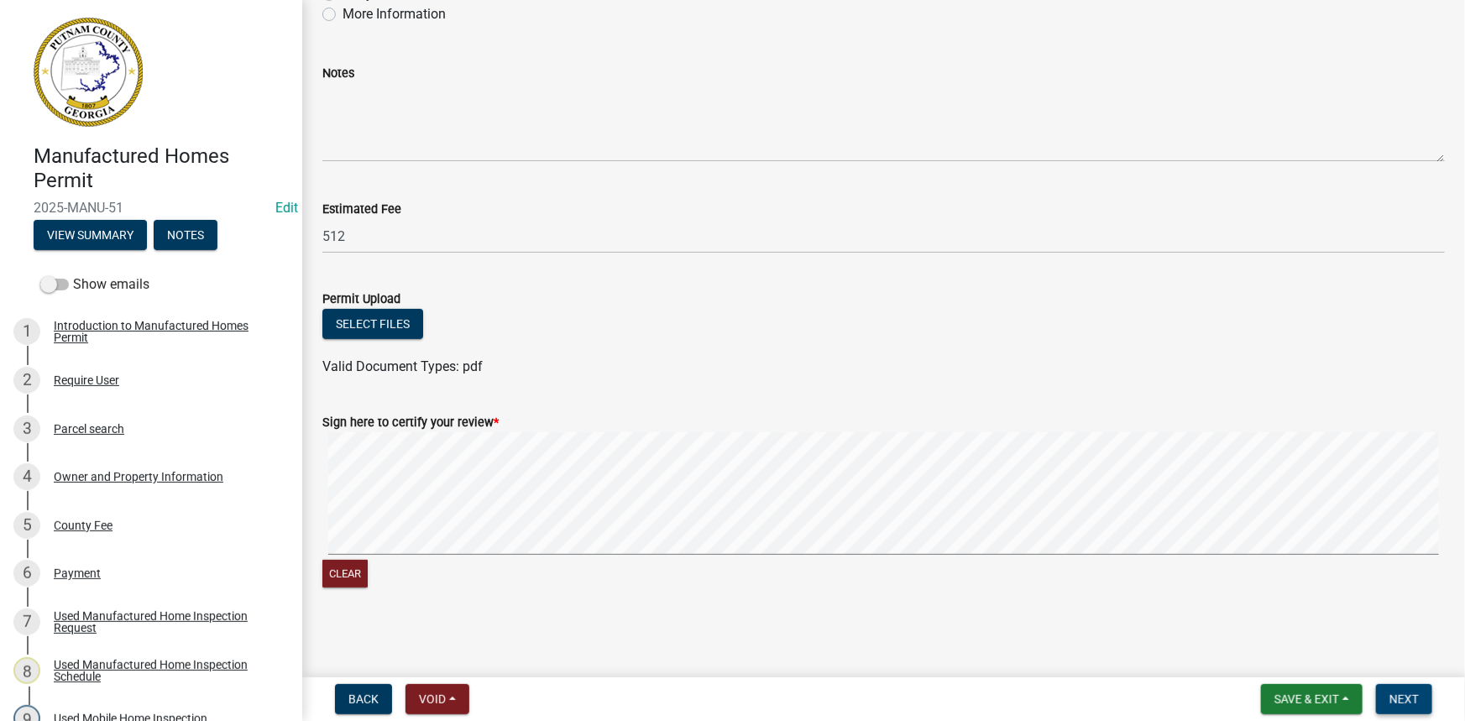
click at [1409, 687] on button "Next" at bounding box center [1404, 699] width 56 height 30
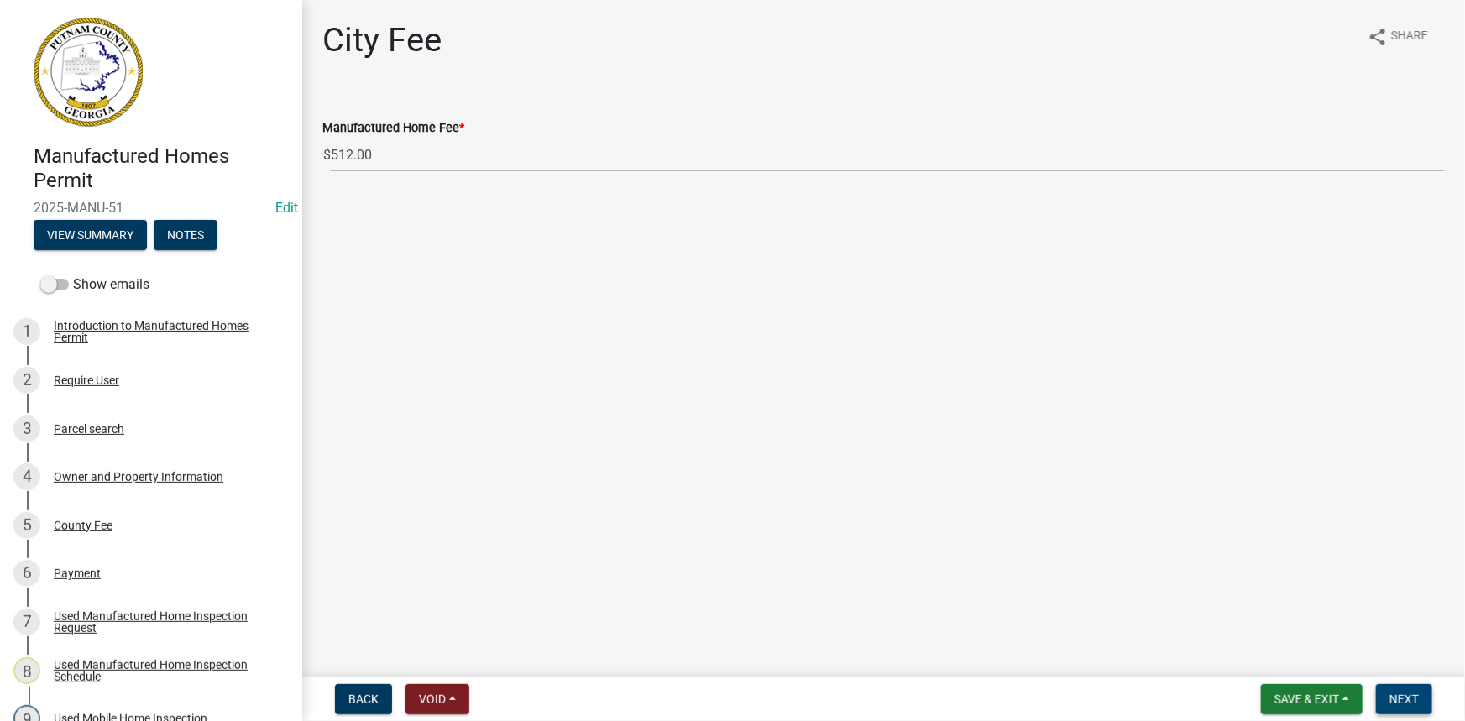
click at [1393, 700] on span "Next" at bounding box center [1403, 699] width 29 height 13
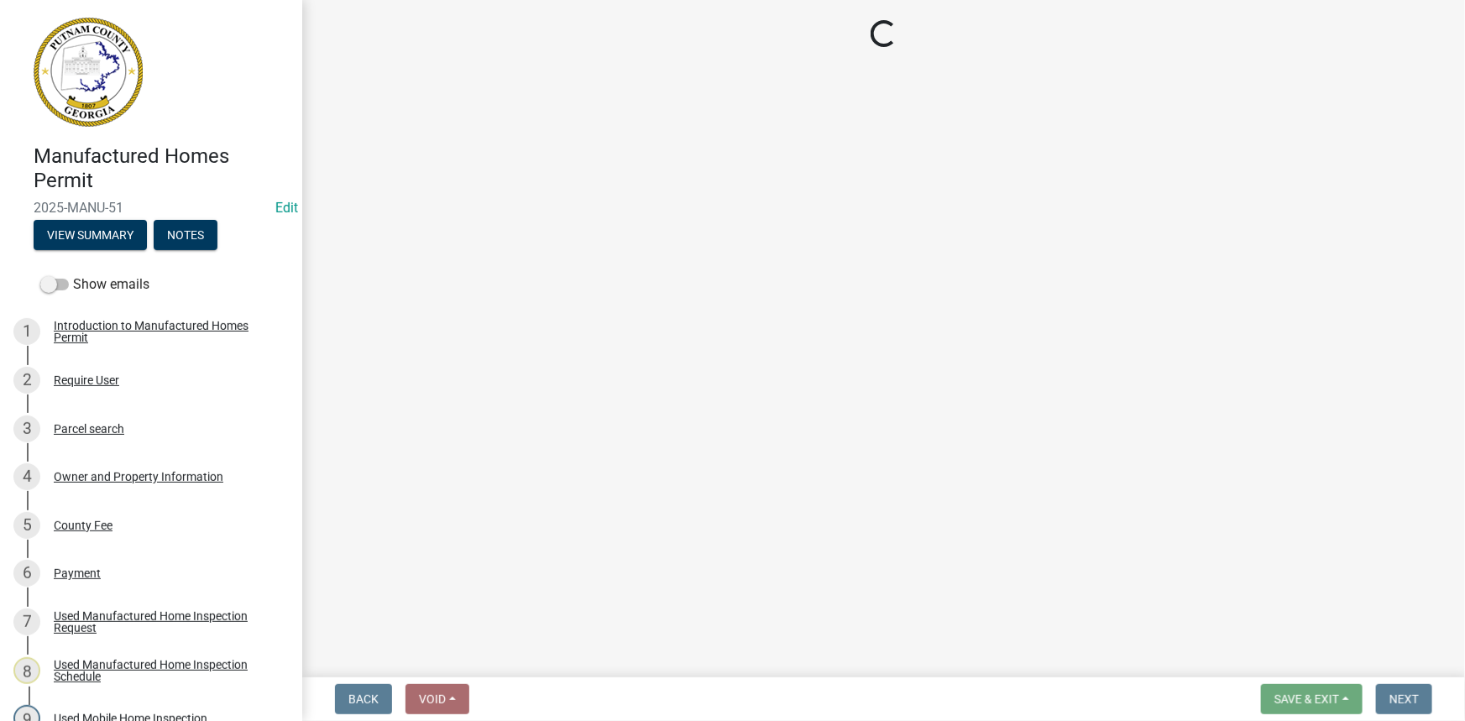
select select "3: 3"
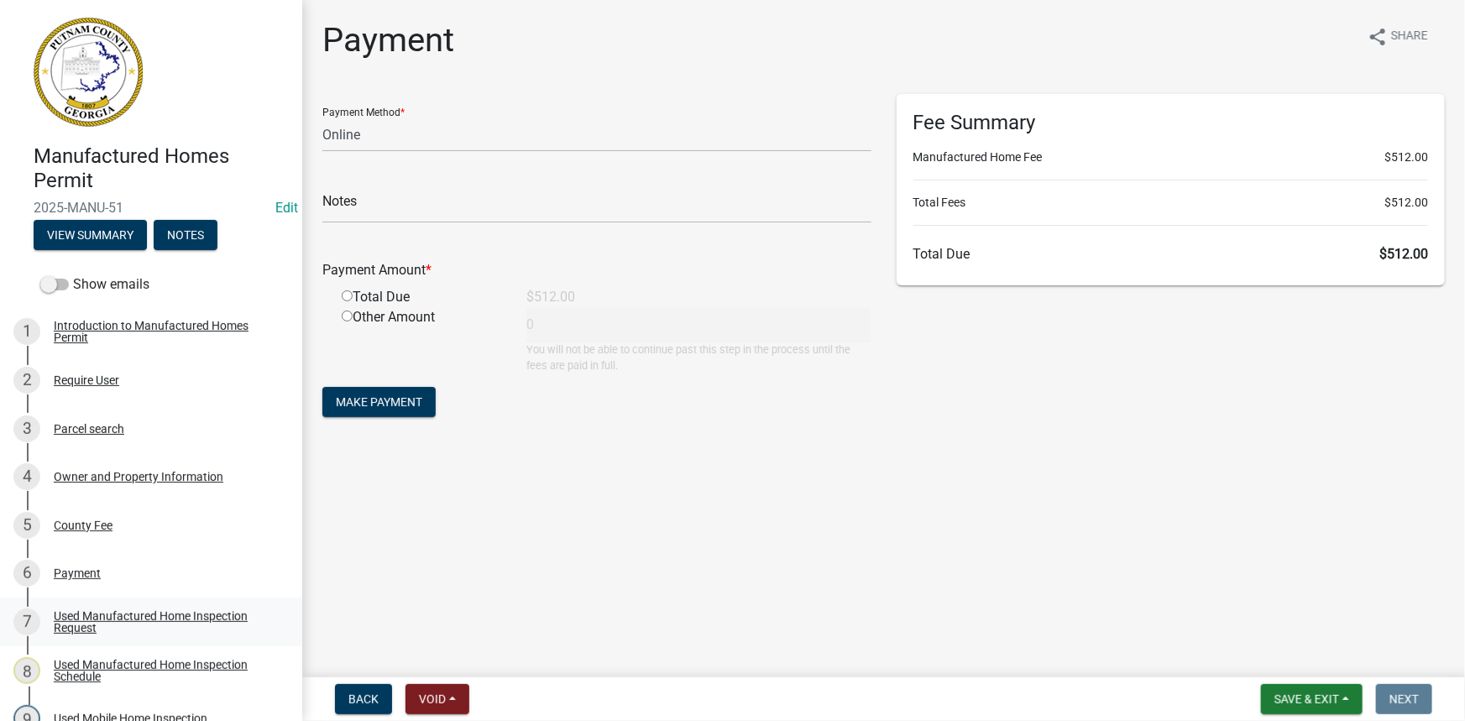
click at [167, 613] on div "Used Manufactured Home Inspection Request" at bounding box center [165, 622] width 222 height 24
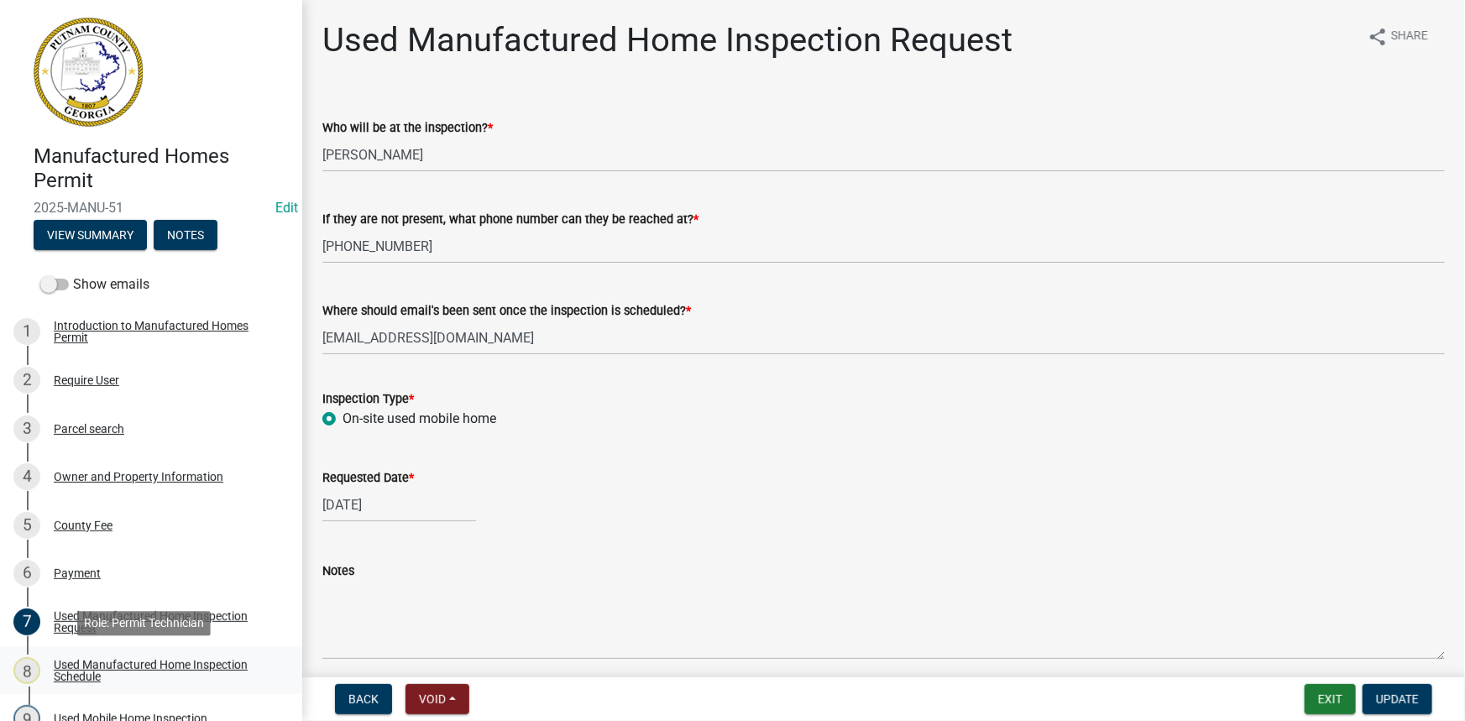
click at [154, 660] on div "Used Manufactured Home Inspection Schedule" at bounding box center [165, 671] width 222 height 24
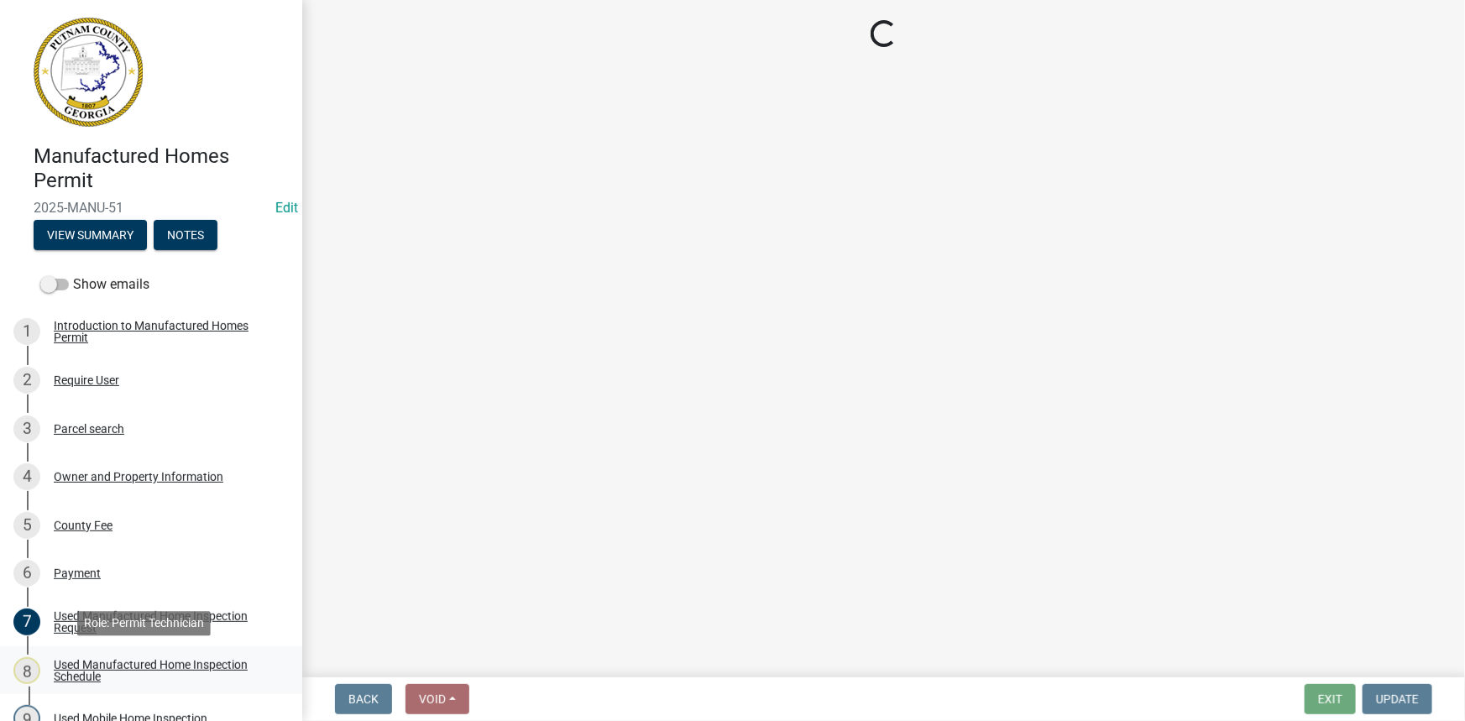
select select "a0ea4169-8540-4a2c-b9f4-cf4c1ffdeb95"
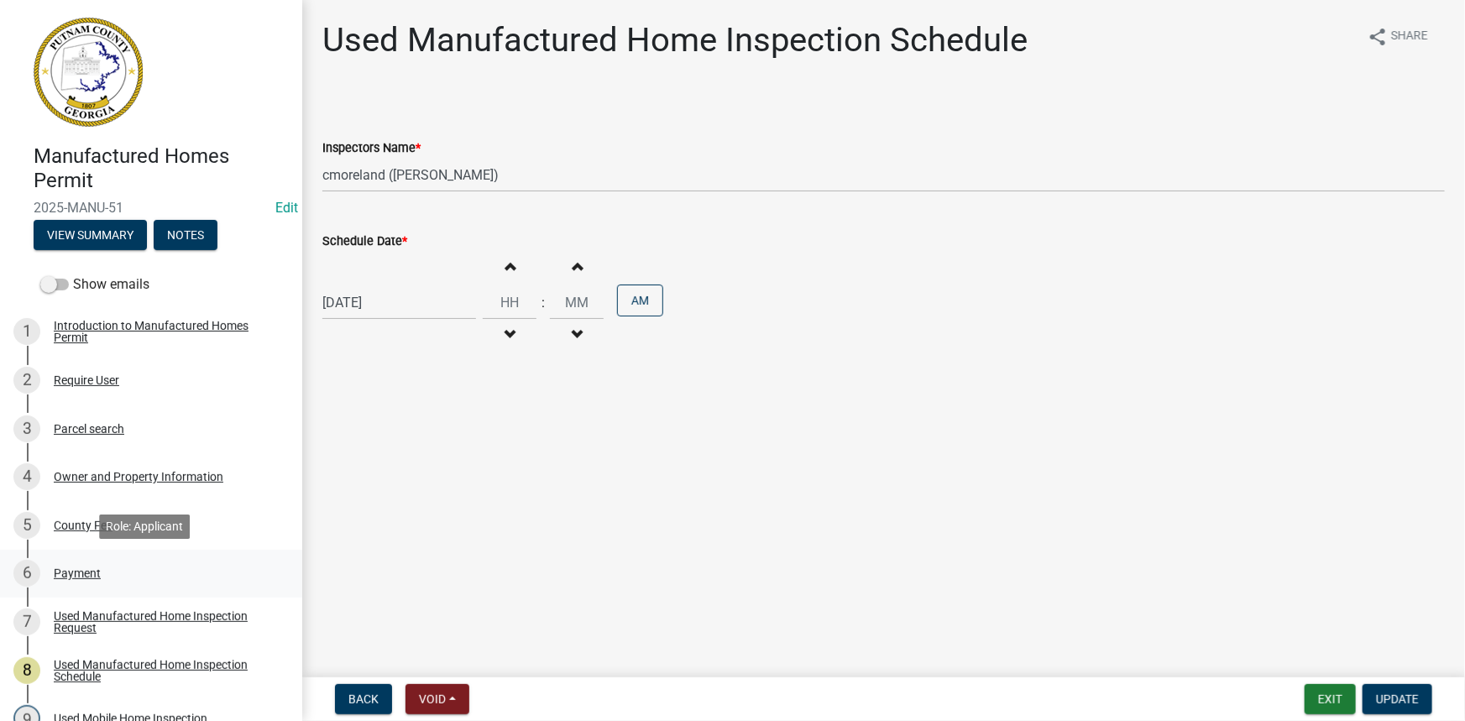
scroll to position [76, 0]
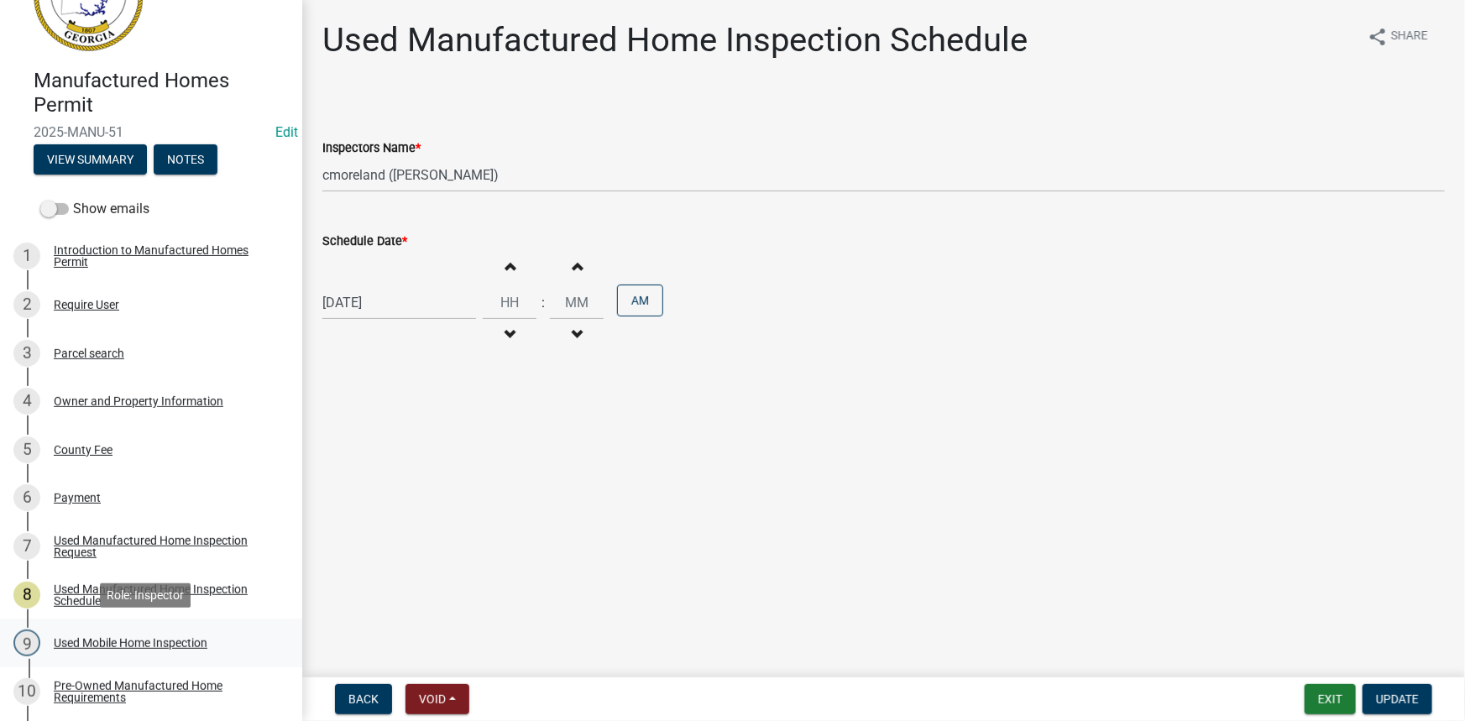
click at [151, 643] on div "Used Mobile Home Inspection" at bounding box center [131, 643] width 154 height 12
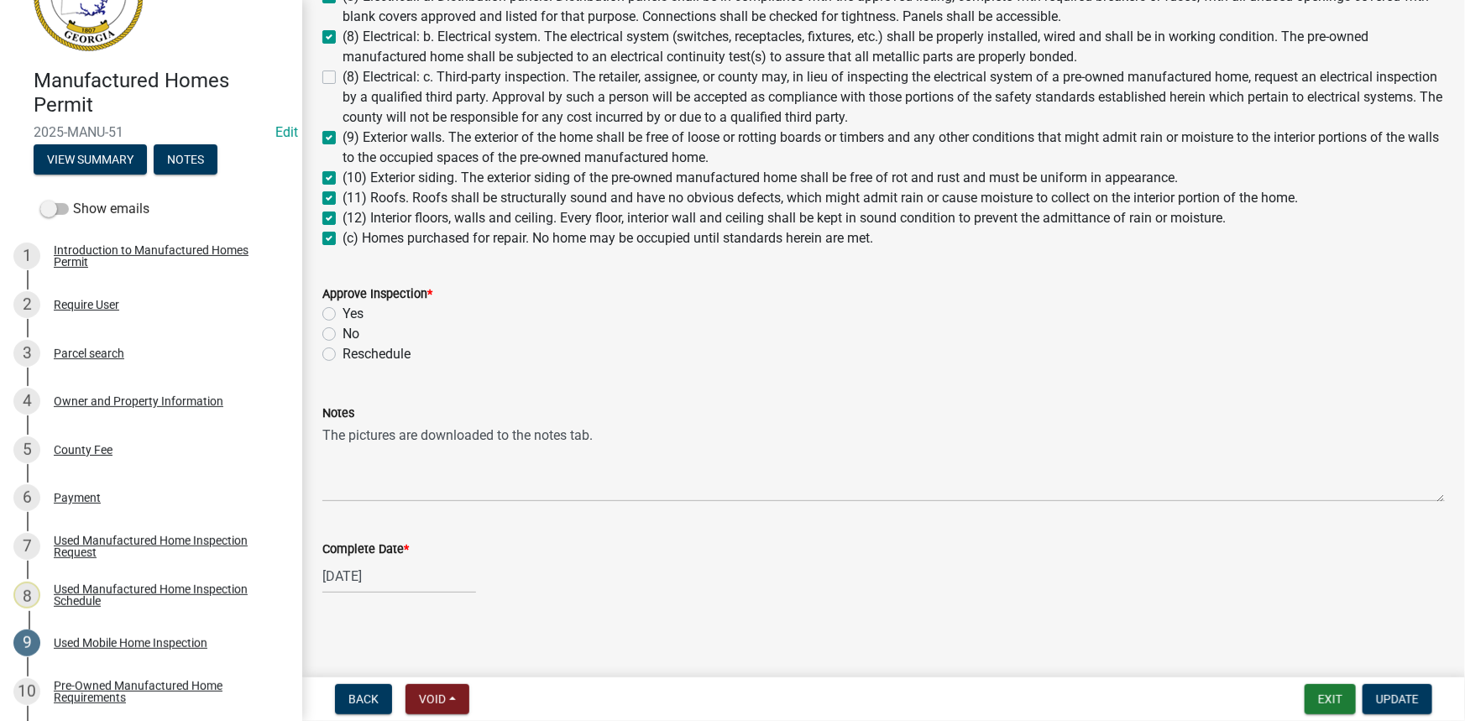
scroll to position [593, 0]
click at [358, 314] on label "Yes" at bounding box center [352, 311] width 21 height 20
click at [353, 312] on input "Yes" at bounding box center [347, 306] width 11 height 11
radio input "true"
click at [1385, 689] on button "Update" at bounding box center [1397, 699] width 70 height 30
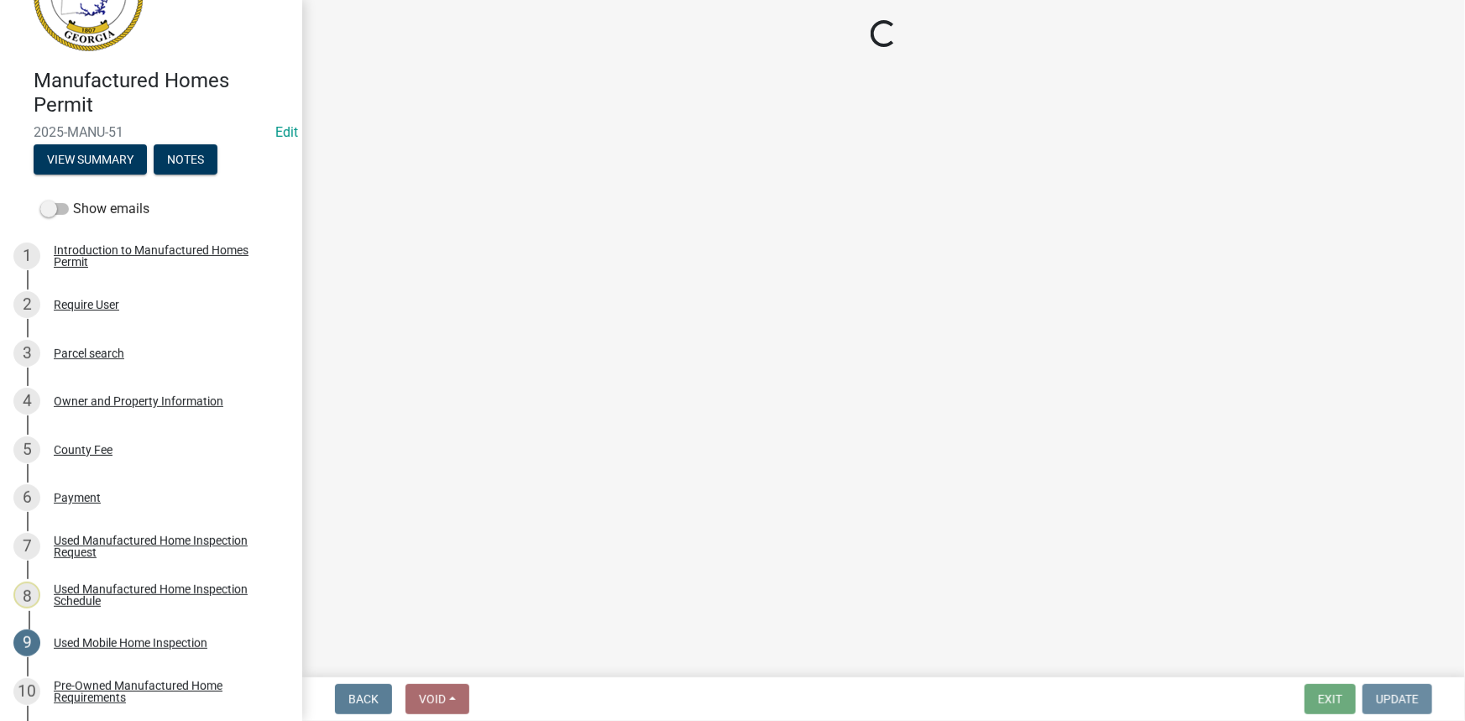
scroll to position [0, 0]
select select "3: 3"
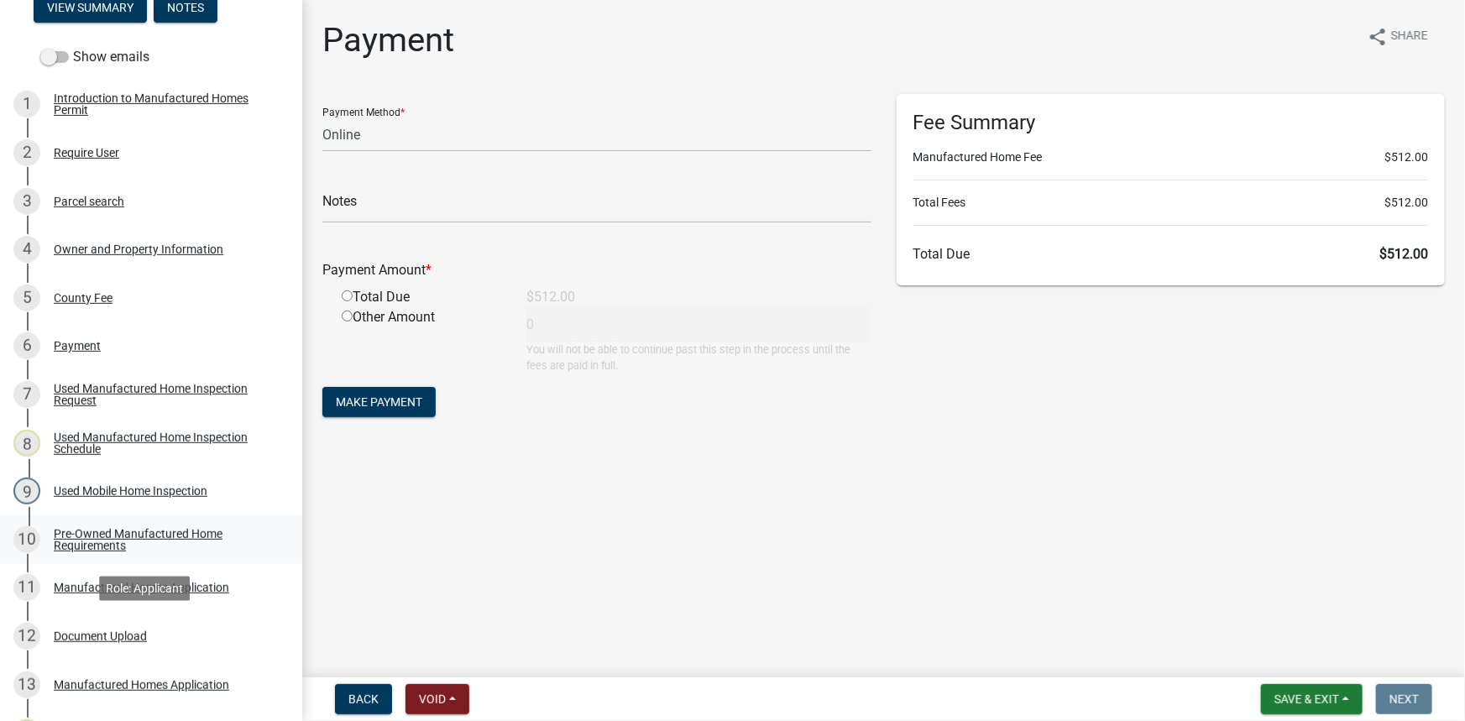
scroll to position [228, 0]
click at [134, 531] on div "Pre-Owned Manufactured Home Requirements" at bounding box center [165, 539] width 222 height 24
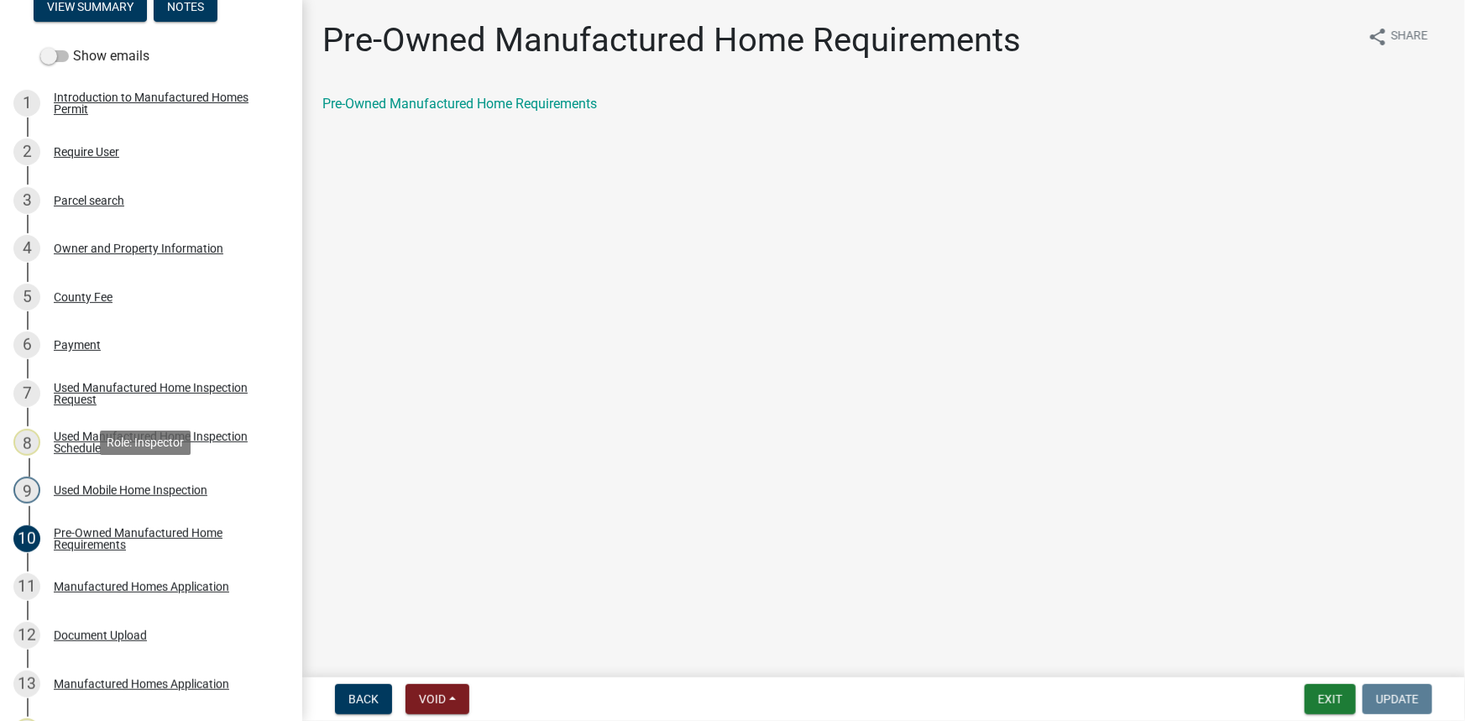
click at [171, 492] on div "Used Mobile Home Inspection" at bounding box center [131, 490] width 154 height 12
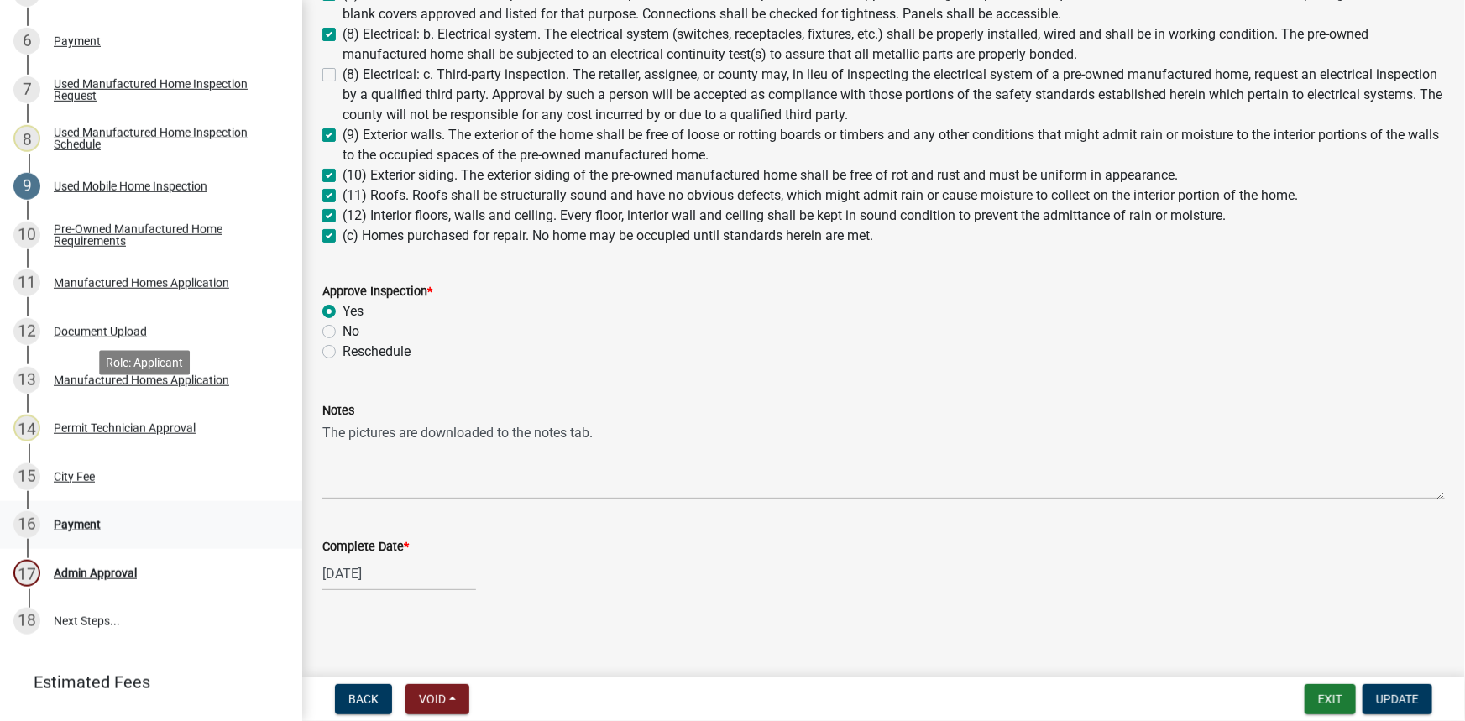
scroll to position [534, 0]
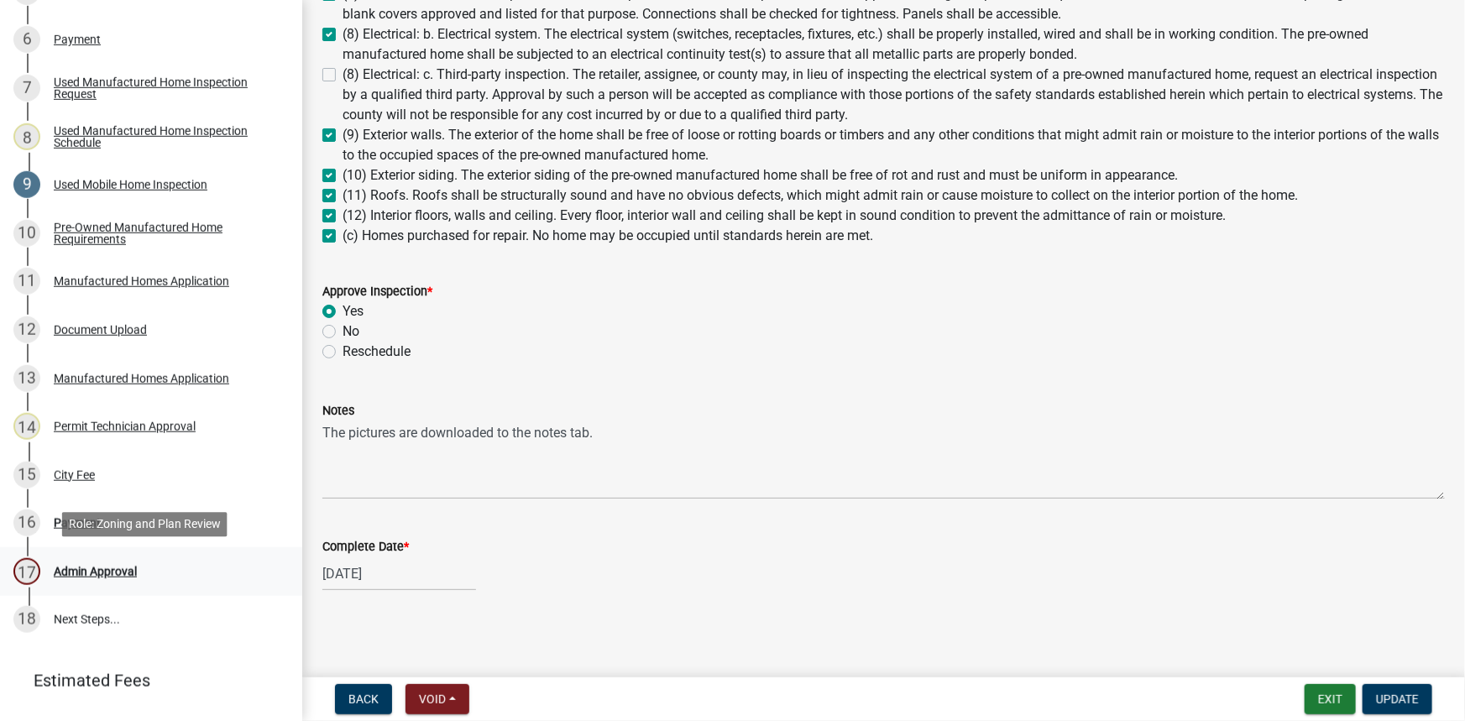
click at [81, 559] on div "17 Admin Approval" at bounding box center [144, 571] width 262 height 27
click at [79, 523] on div "Payment" at bounding box center [77, 523] width 47 height 12
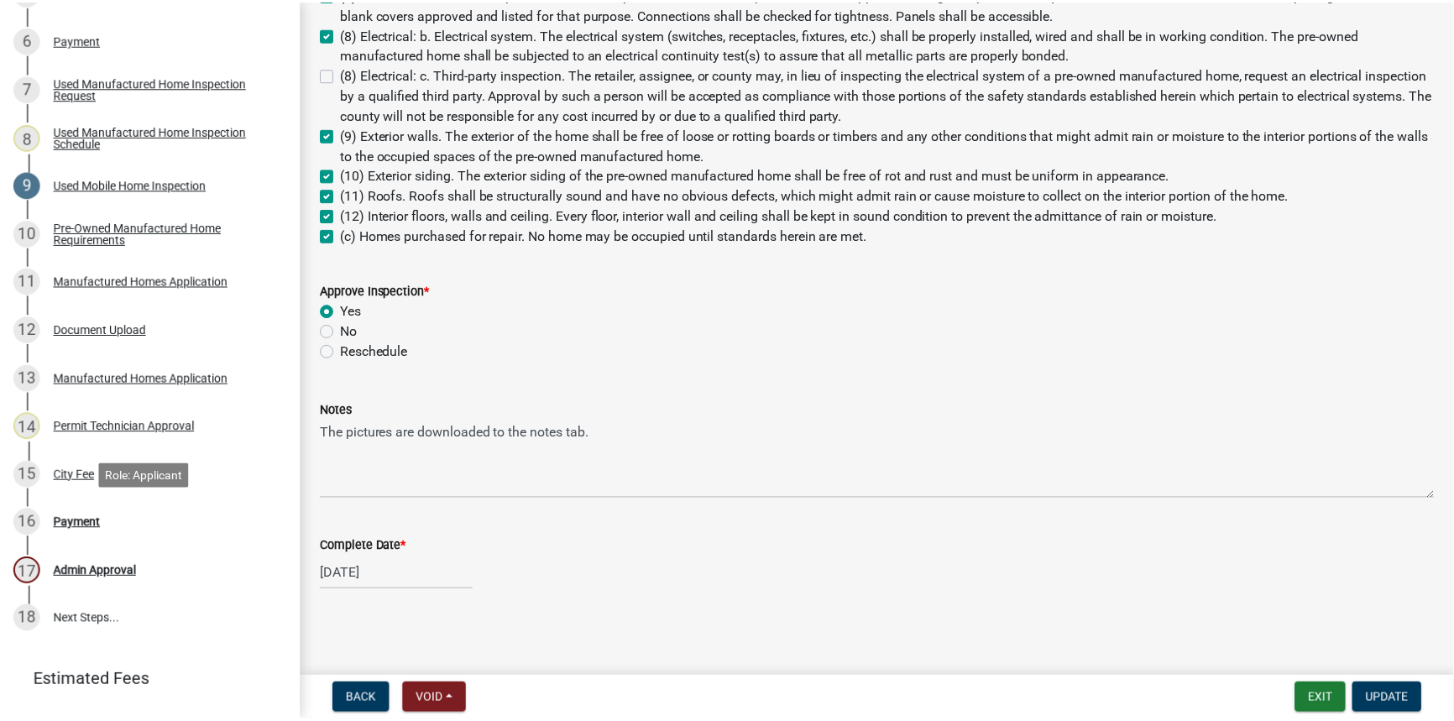
scroll to position [0, 0]
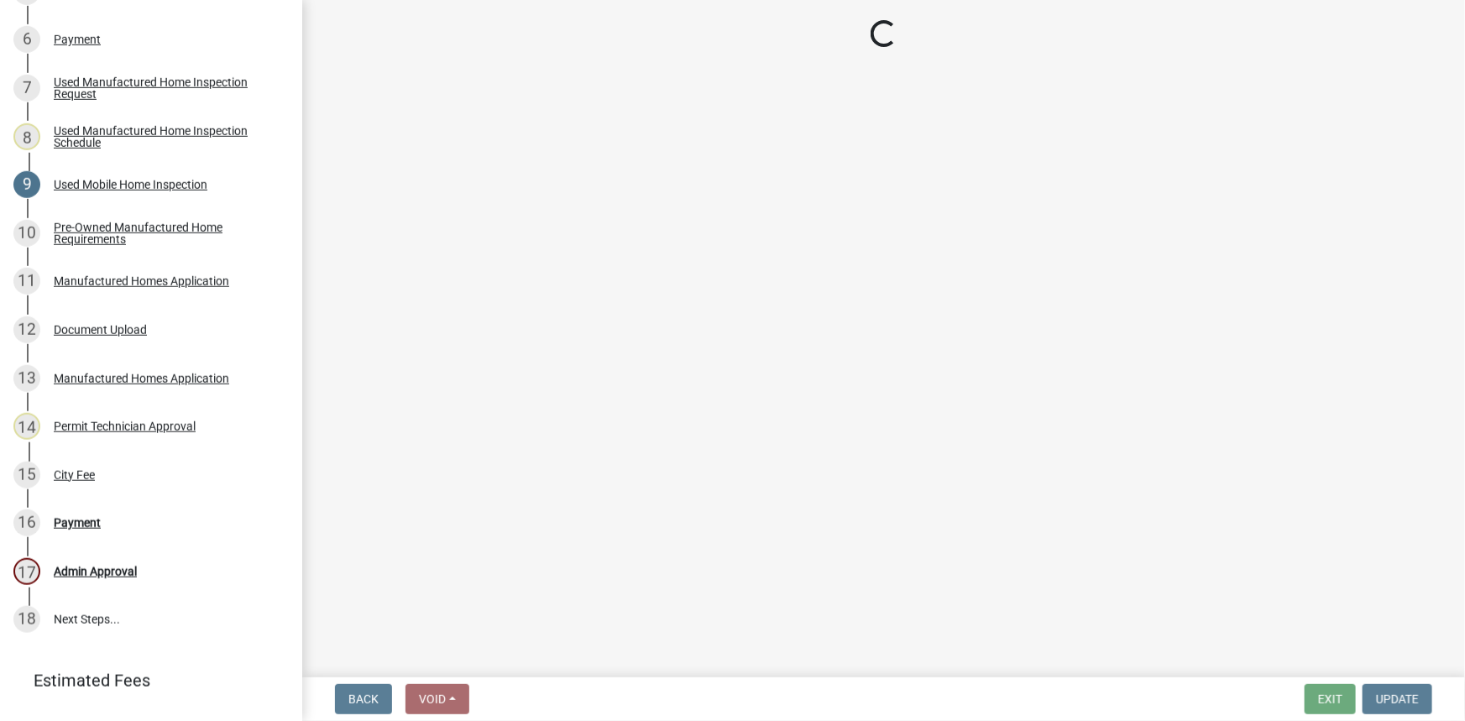
select select "3: 3"
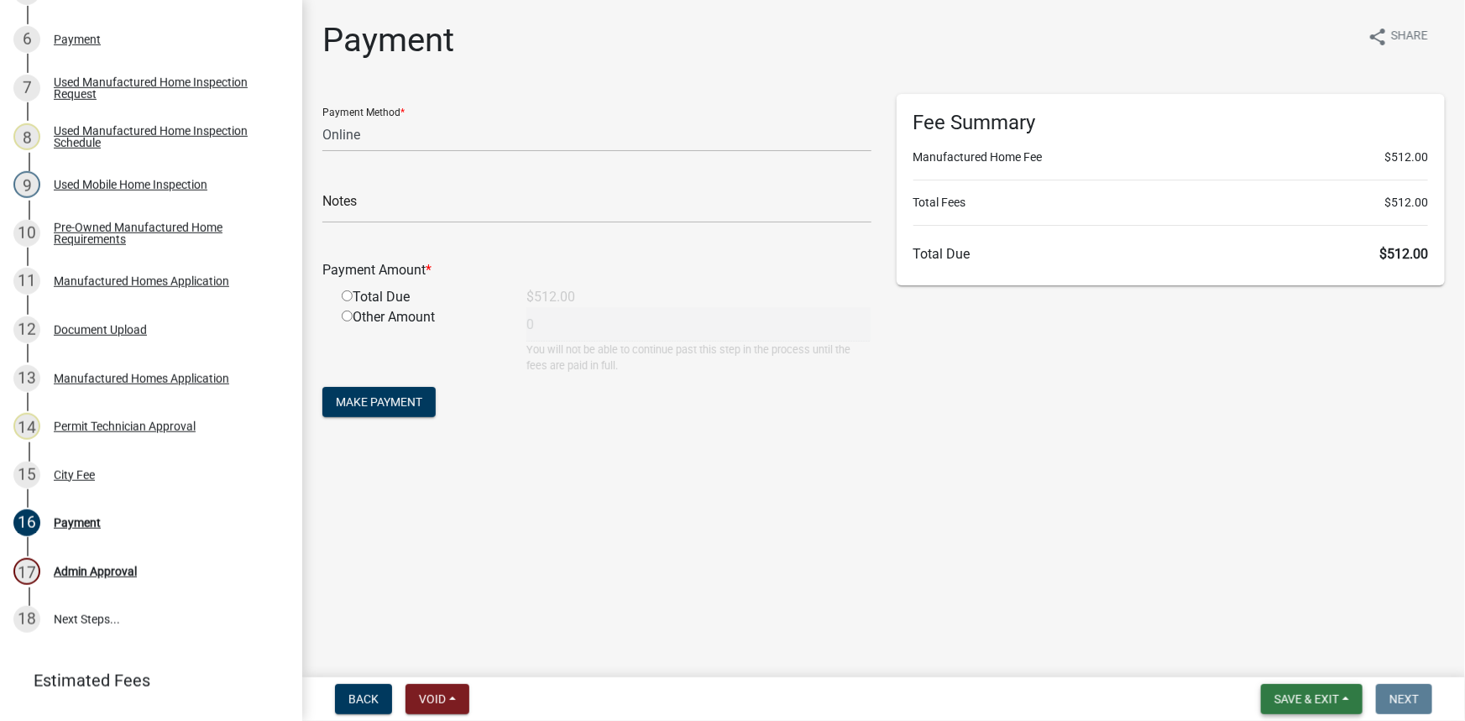
click at [1329, 693] on span "Save & Exit" at bounding box center [1306, 699] width 65 height 13
click at [1309, 653] on button "Save & Exit" at bounding box center [1295, 655] width 134 height 40
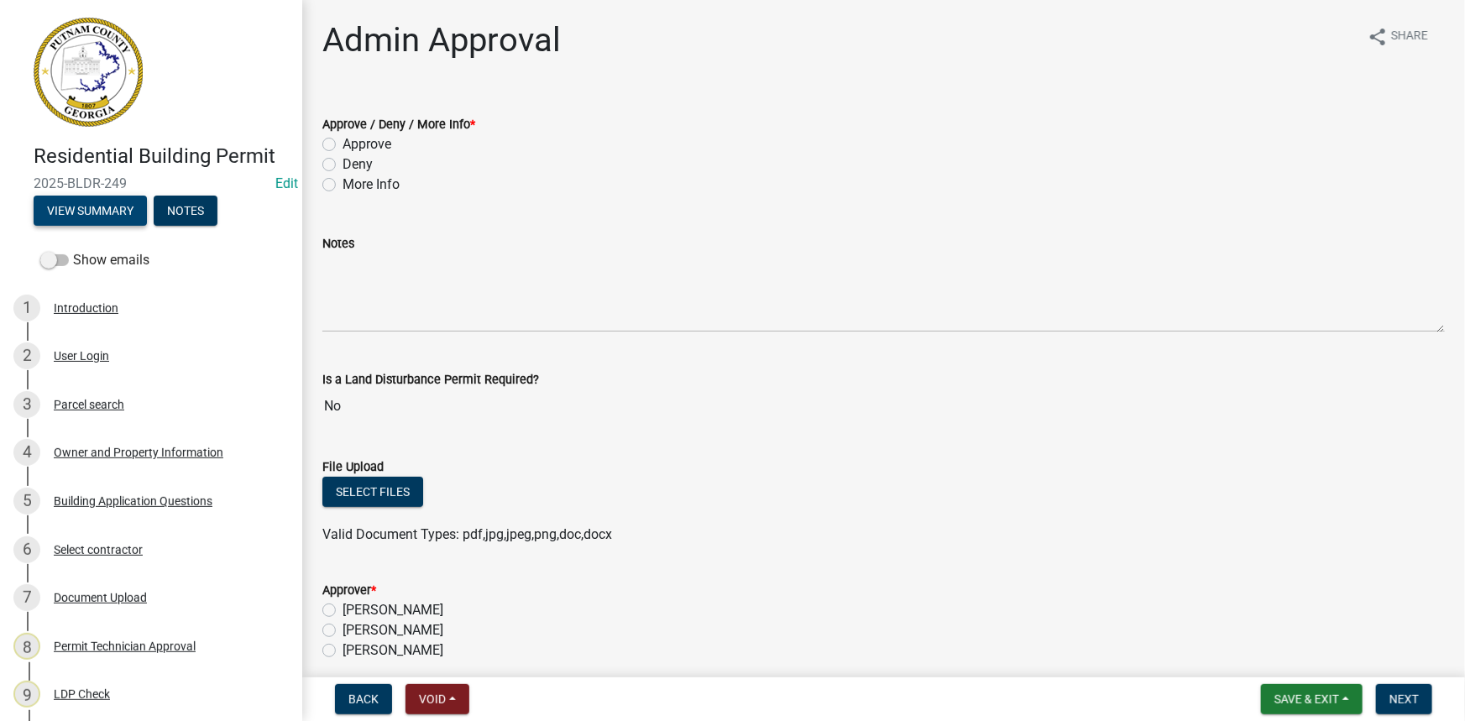
click at [124, 208] on button "View Summary" at bounding box center [90, 211] width 113 height 30
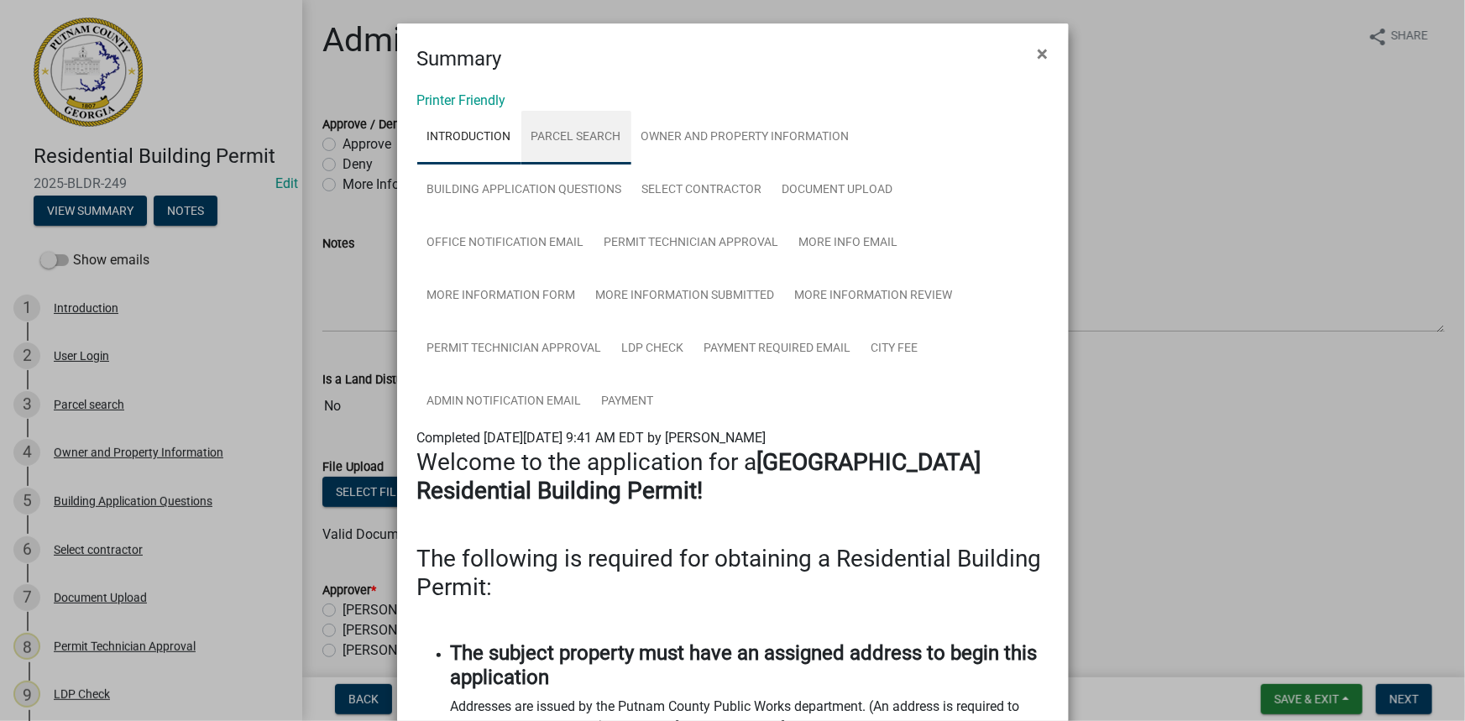
click at [543, 143] on link "Parcel search" at bounding box center [576, 138] width 110 height 54
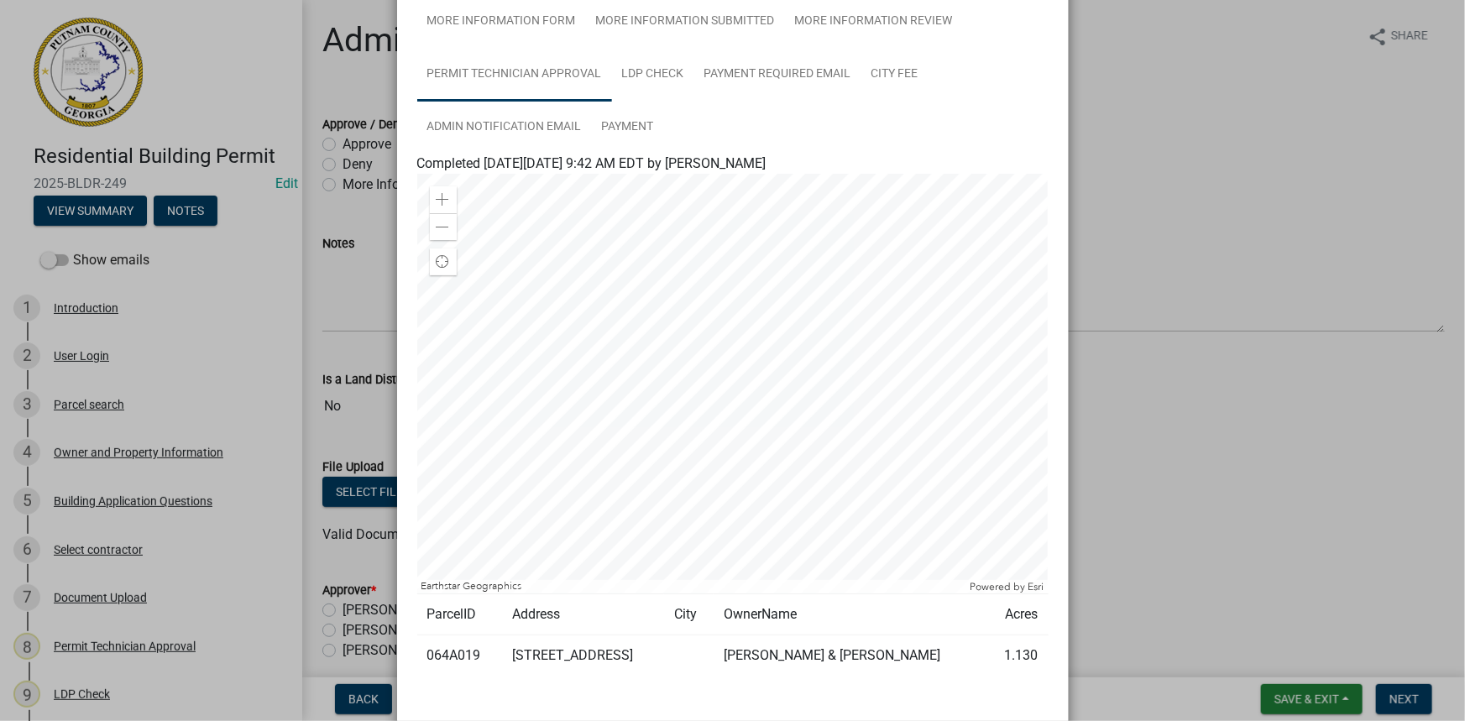
scroll to position [305, 0]
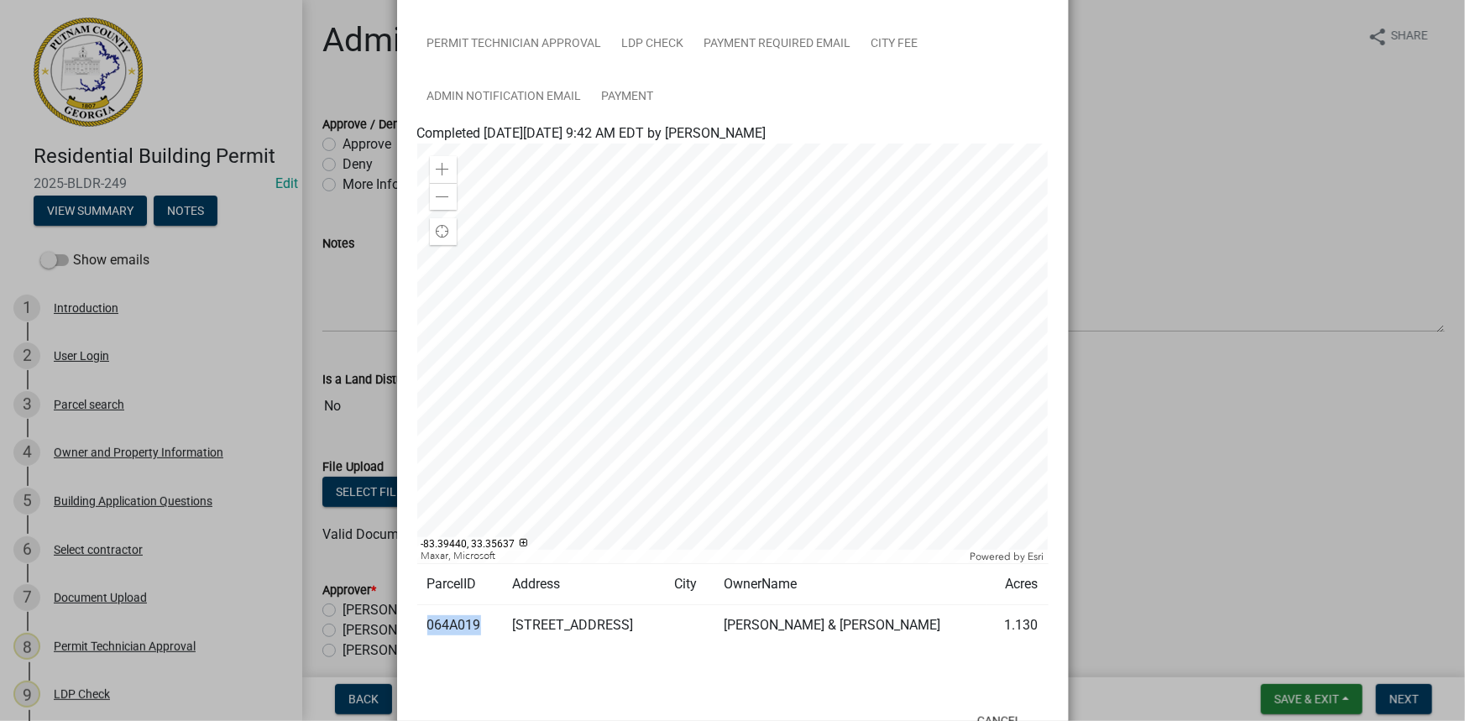
drag, startPoint x: 475, startPoint y: 621, endPoint x: 422, endPoint y: 614, distance: 53.4
click at [422, 614] on td "064A019" at bounding box center [459, 625] width 85 height 41
copy td "064A019"
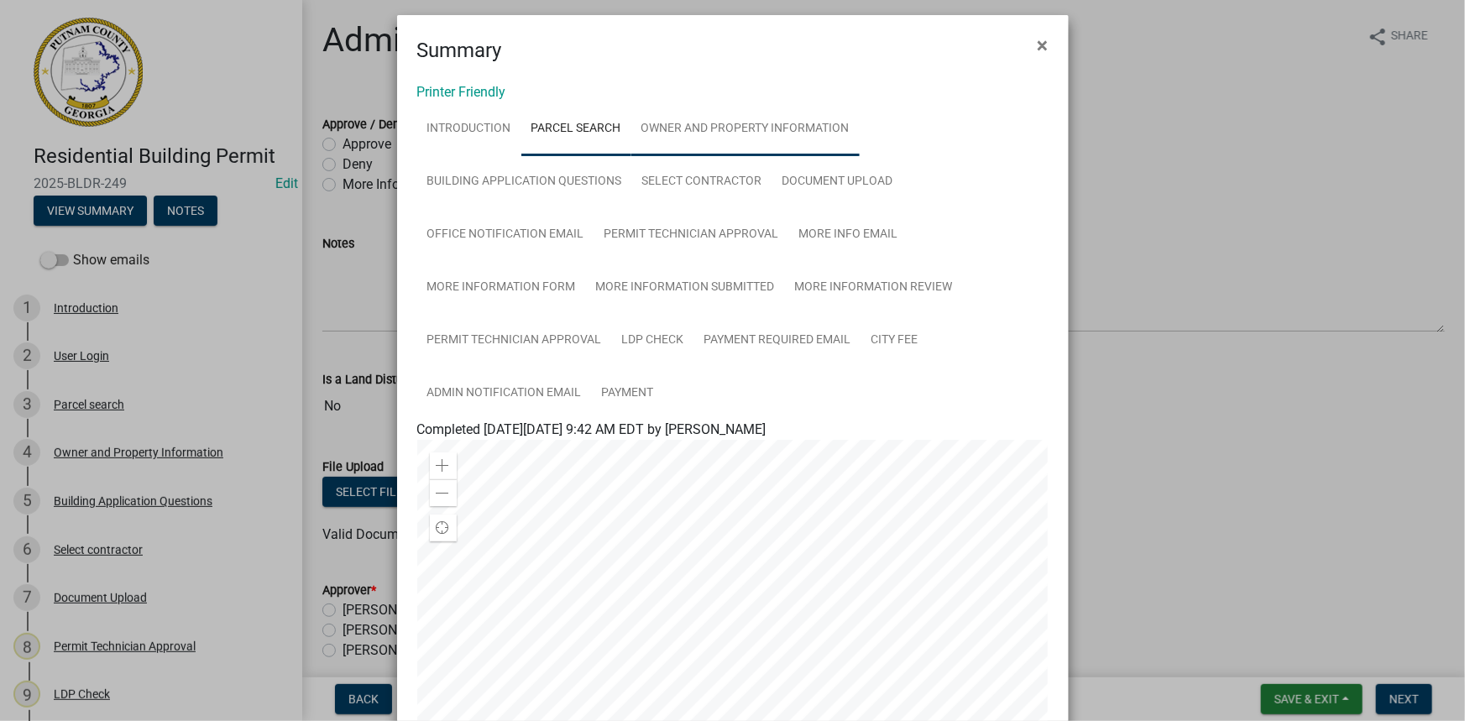
scroll to position [0, 0]
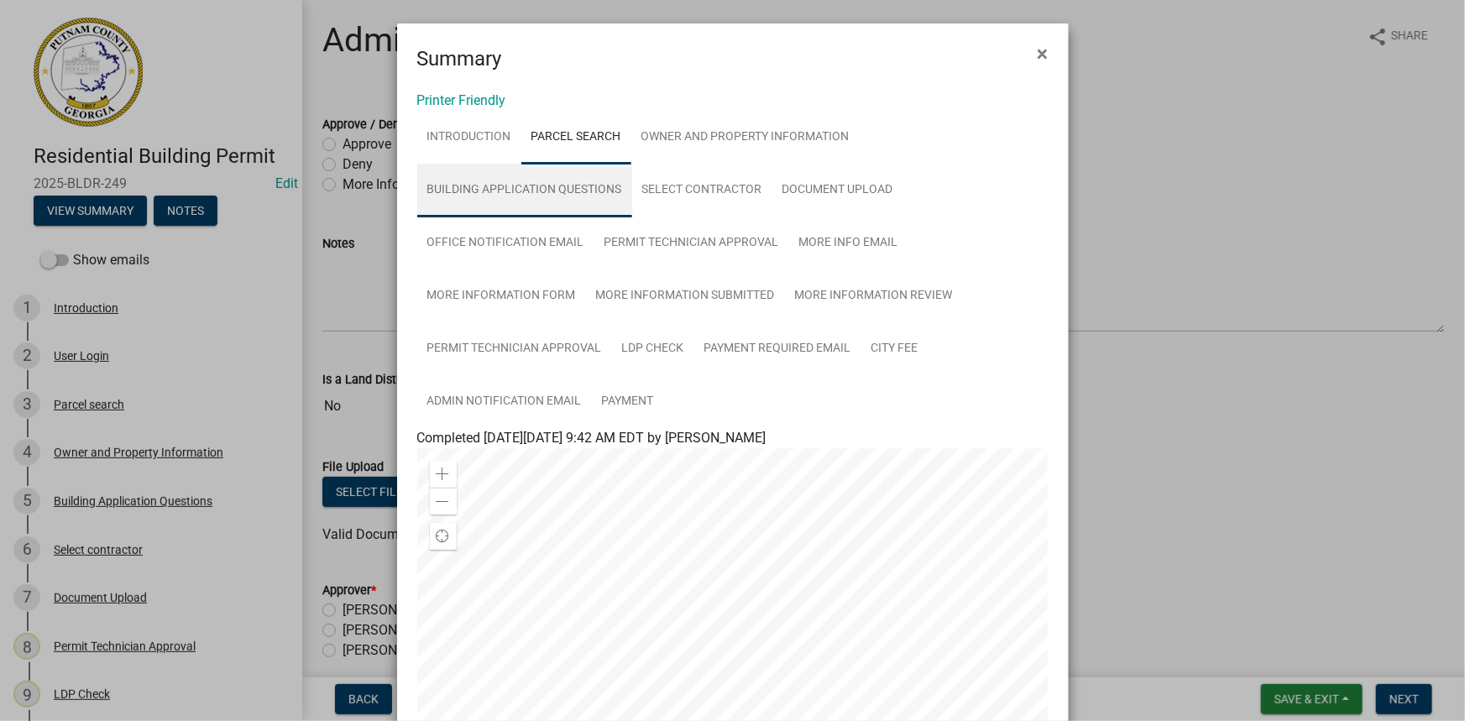
click at [548, 173] on link "Building Application Questions" at bounding box center [524, 191] width 215 height 54
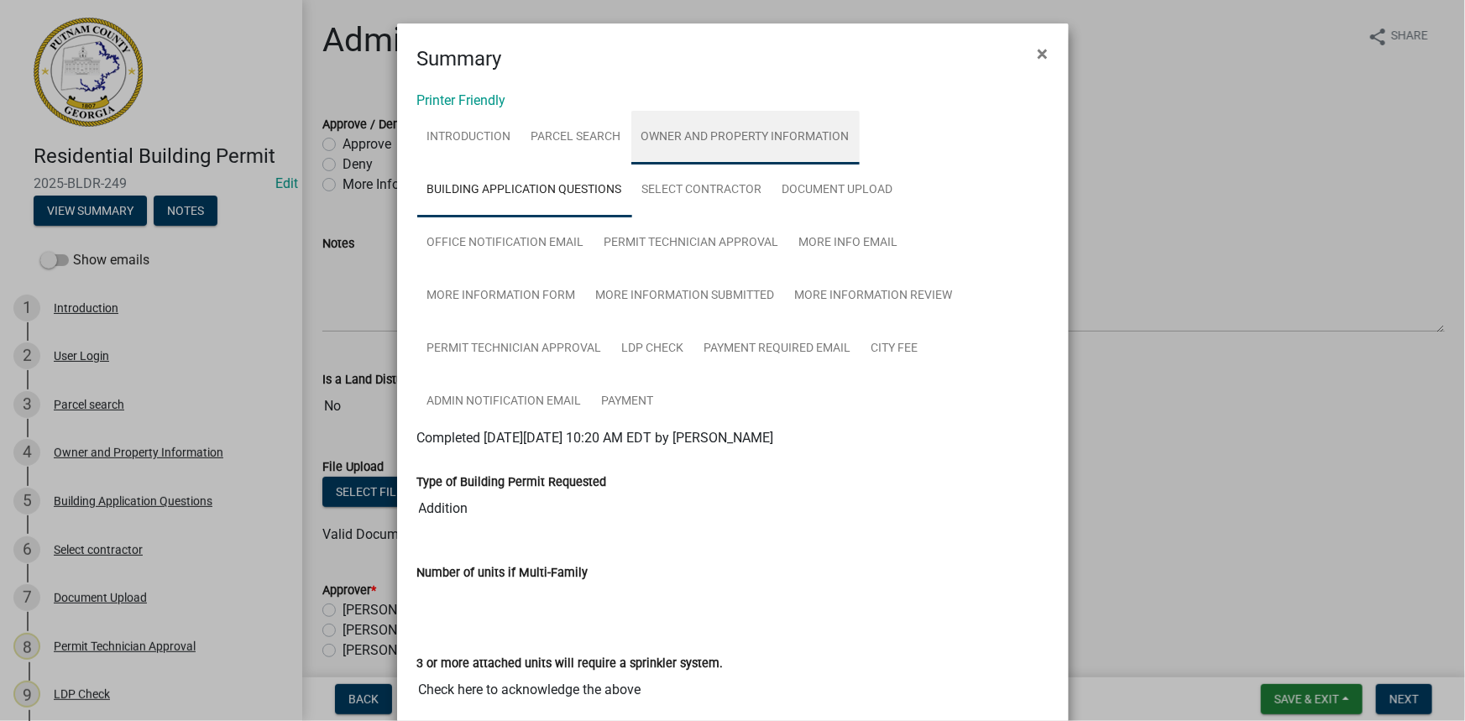
click at [685, 143] on link "Owner and Property Information" at bounding box center [745, 138] width 228 height 54
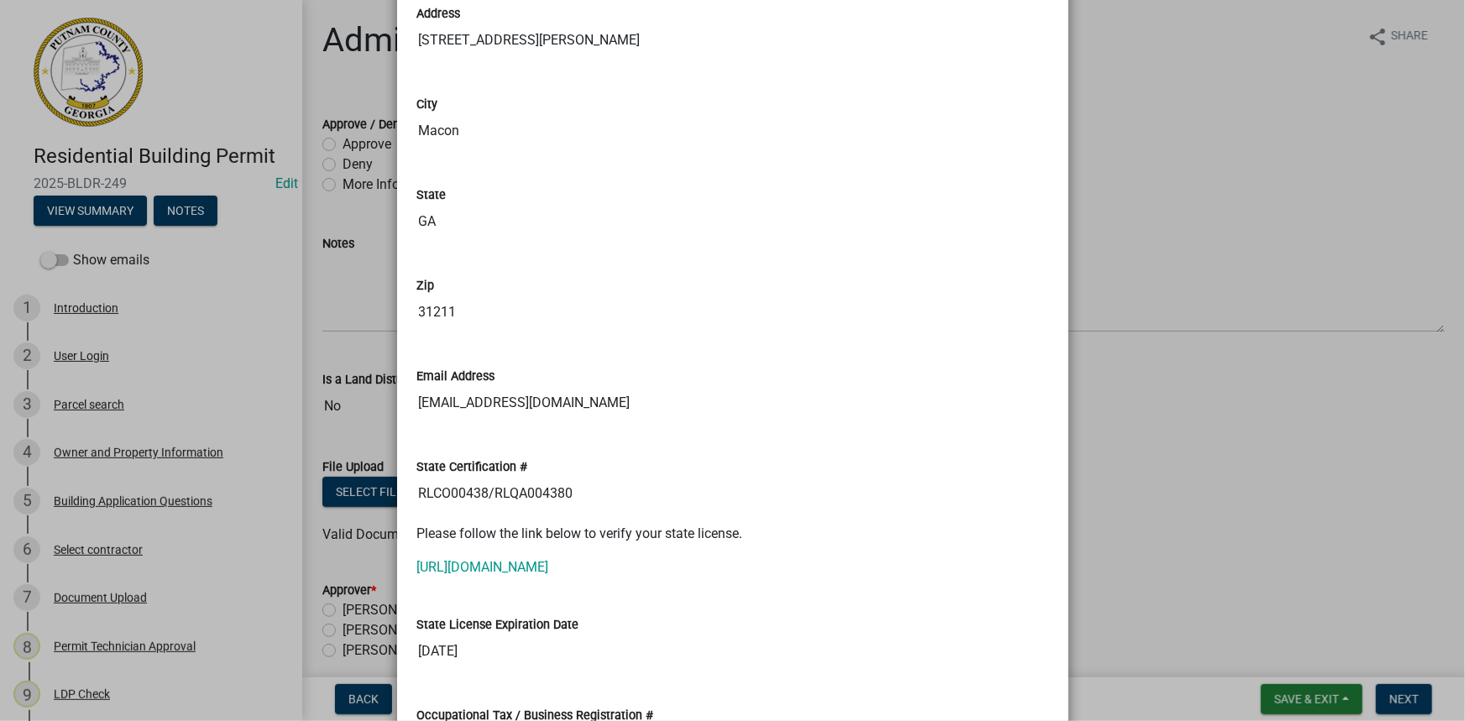
scroll to position [2213, 0]
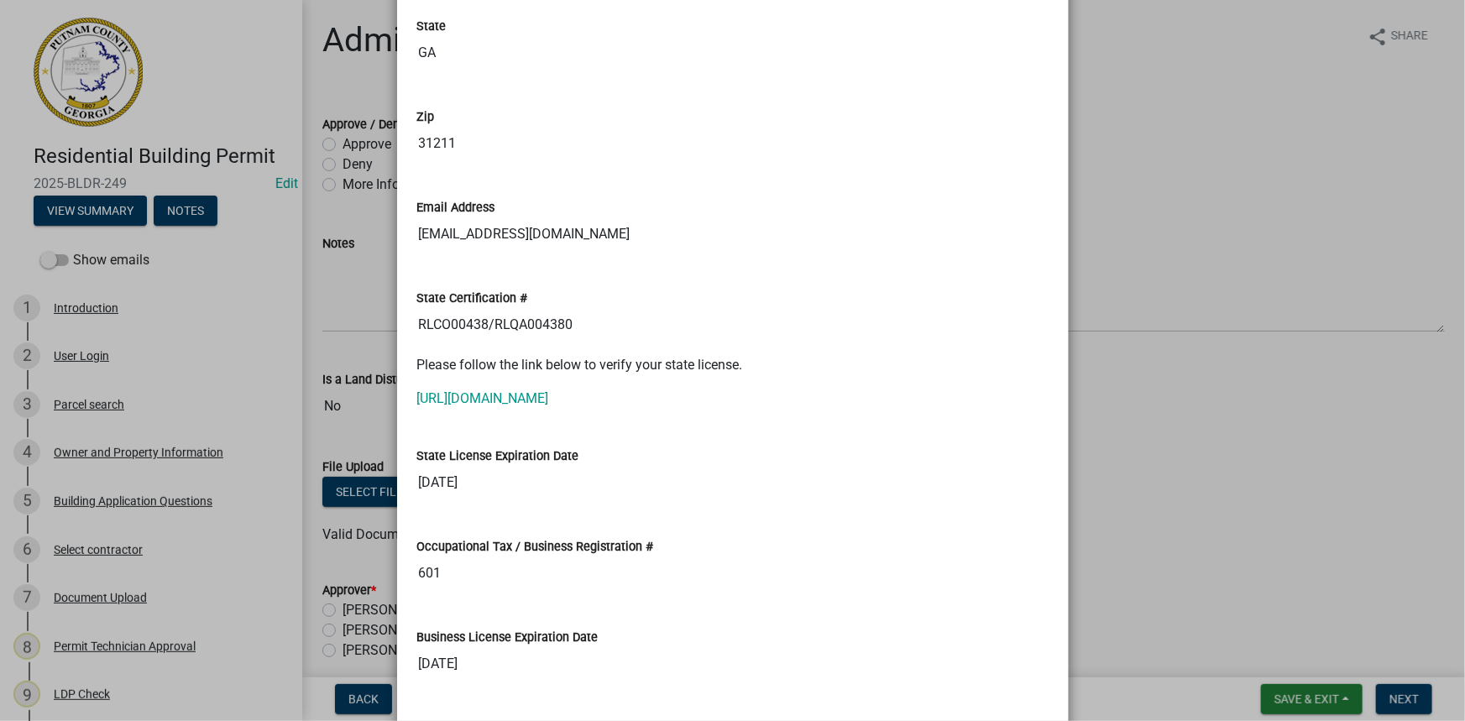
drag, startPoint x: 579, startPoint y: 319, endPoint x: 493, endPoint y: 321, distance: 86.5
click at [493, 321] on input "RLCO00438/RLQA004380" at bounding box center [732, 325] width 631 height 34
click at [521, 392] on link "[URL][DOMAIN_NAME]" at bounding box center [483, 398] width 132 height 16
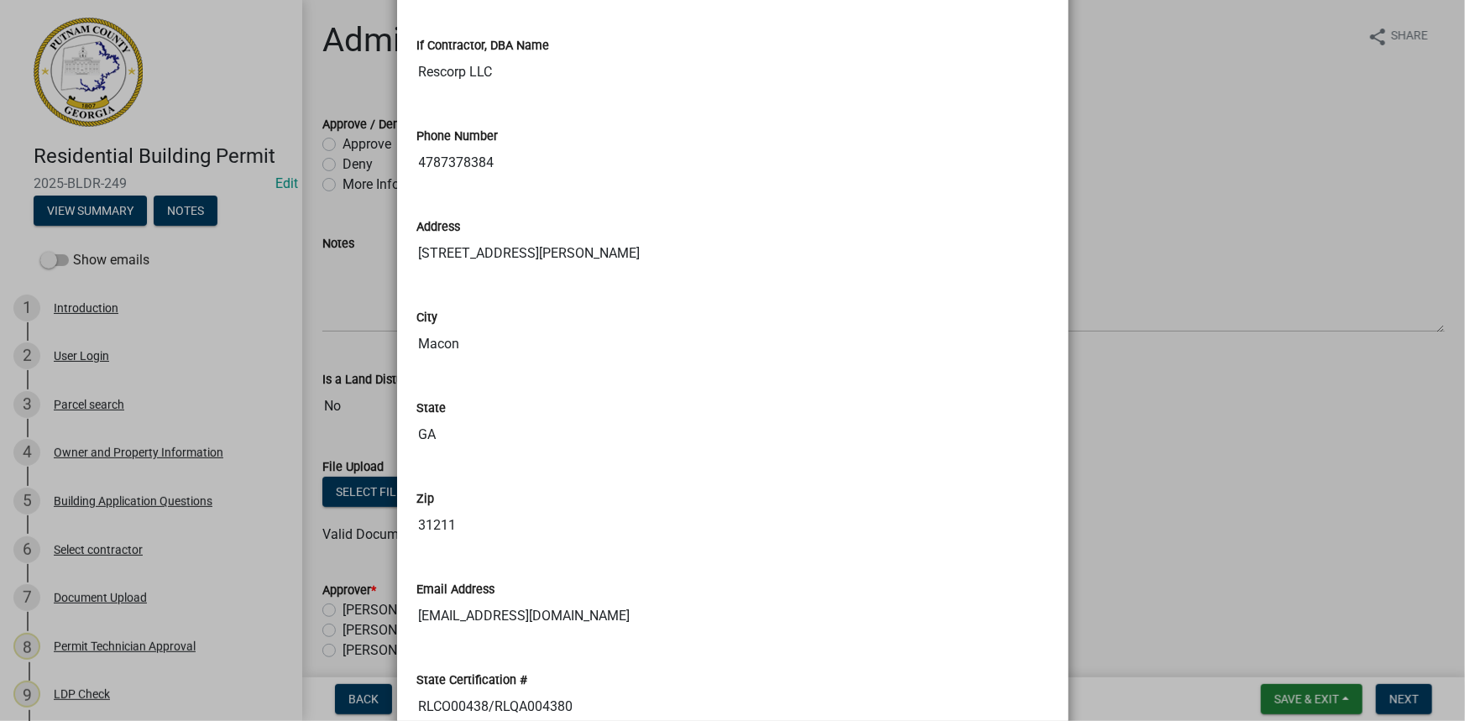
scroll to position [2060, 0]
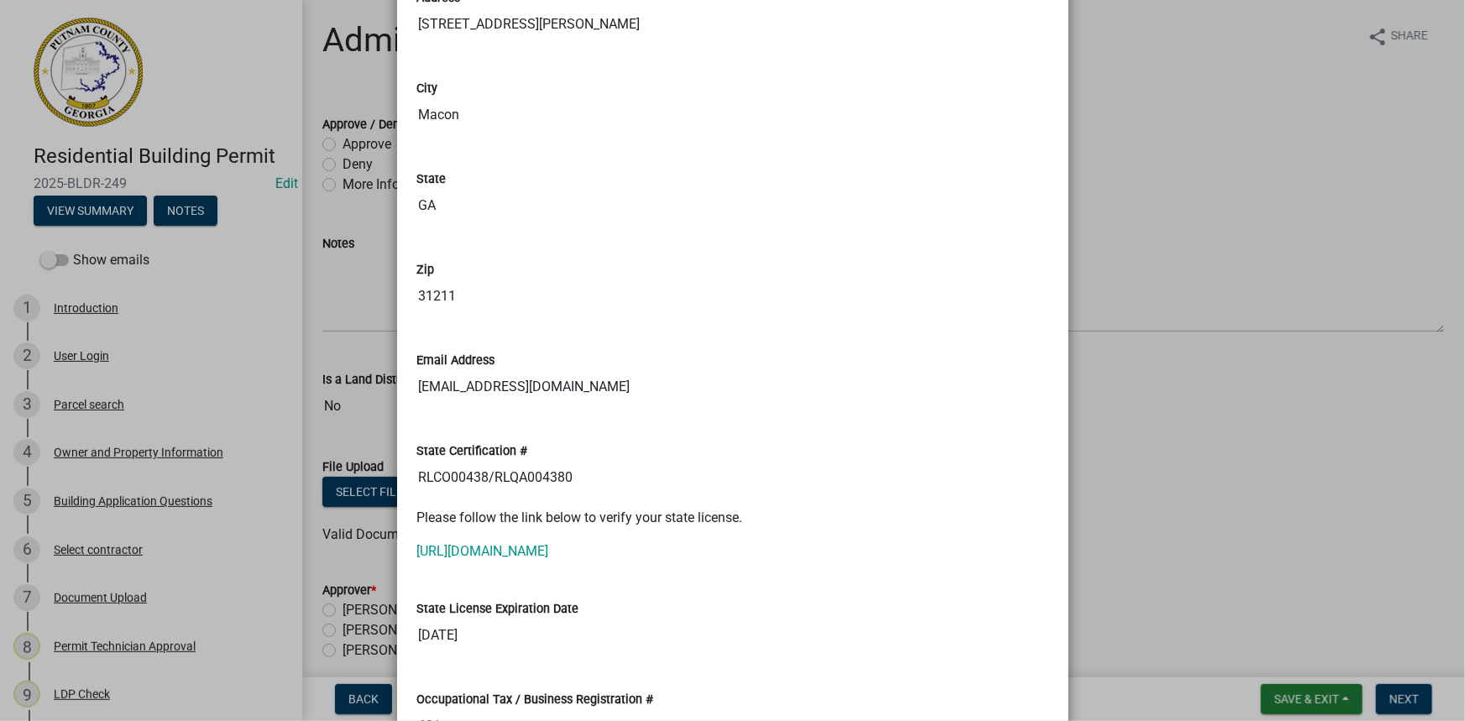
drag, startPoint x: 483, startPoint y: 470, endPoint x: 412, endPoint y: 470, distance: 71.3
click at [417, 470] on input "RLCO00438/RLQA004380" at bounding box center [732, 478] width 631 height 34
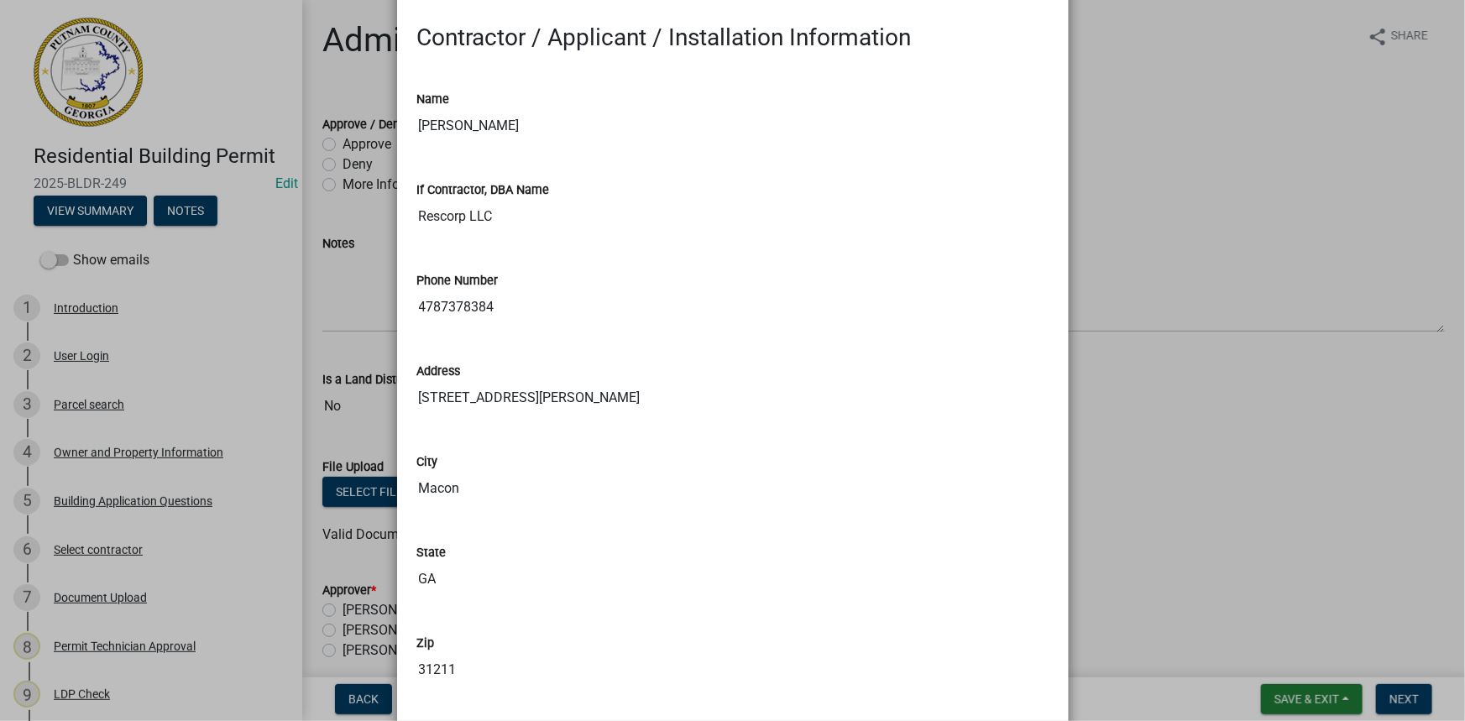
scroll to position [1679, 0]
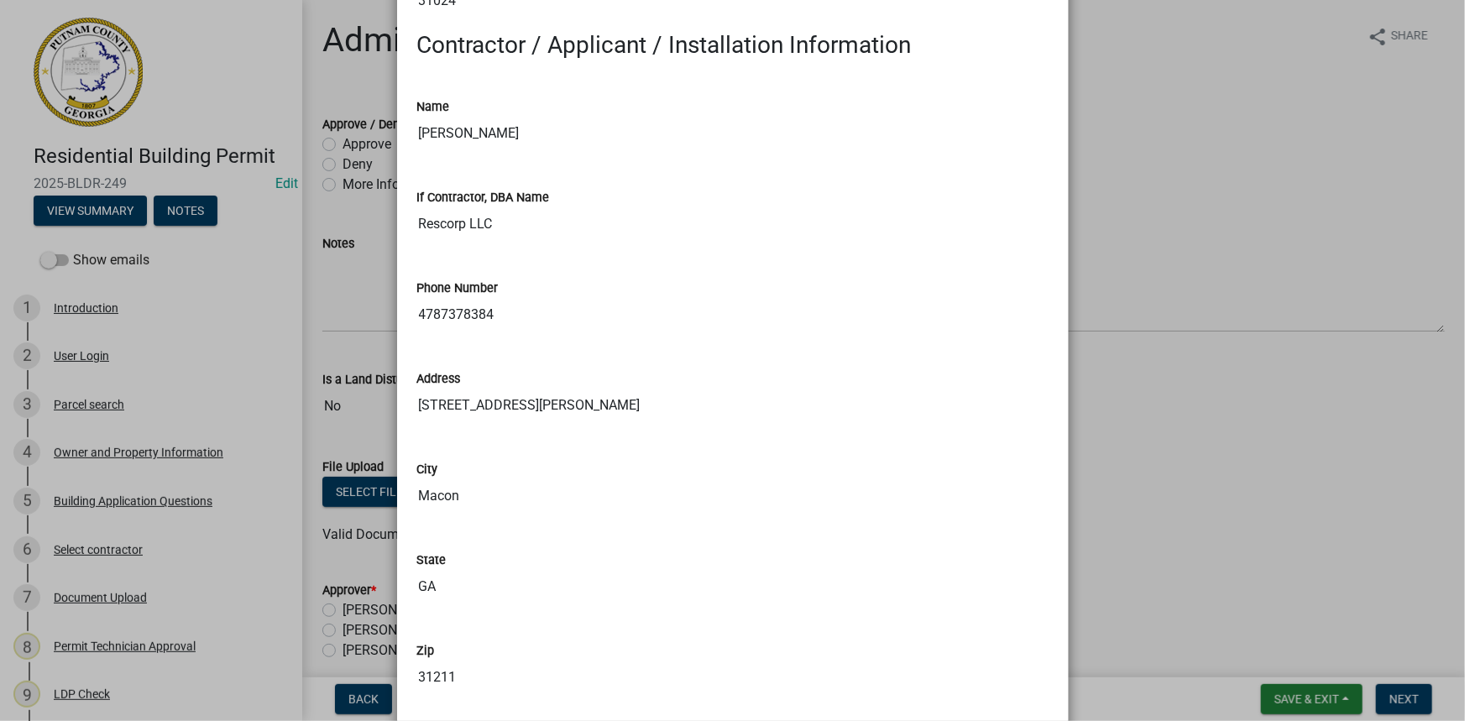
drag, startPoint x: 478, startPoint y: 215, endPoint x: 357, endPoint y: 215, distance: 120.9
click at [357, 215] on ngb-modal-window "Summary × Printer Friendly Introduction Parcel search Owner and Property Inform…" at bounding box center [732, 360] width 1465 height 721
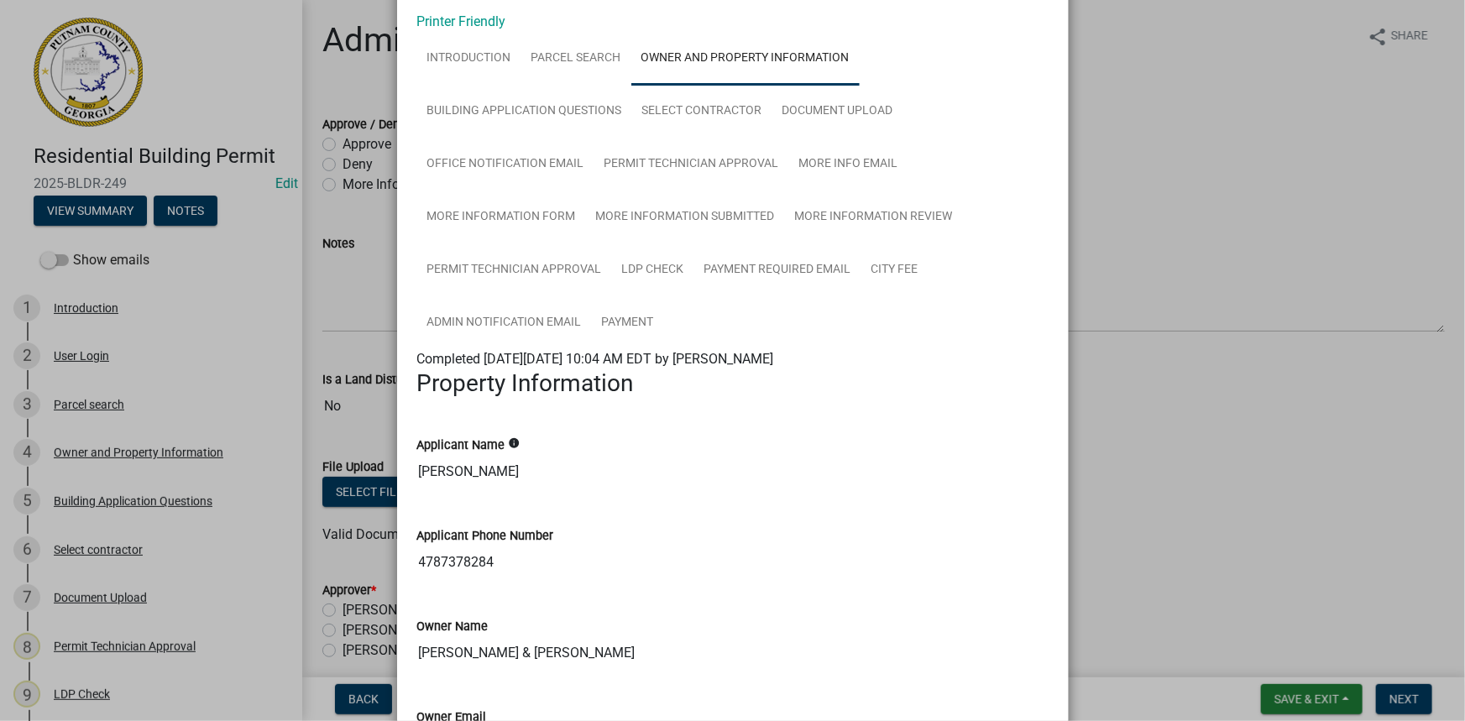
scroll to position [0, 0]
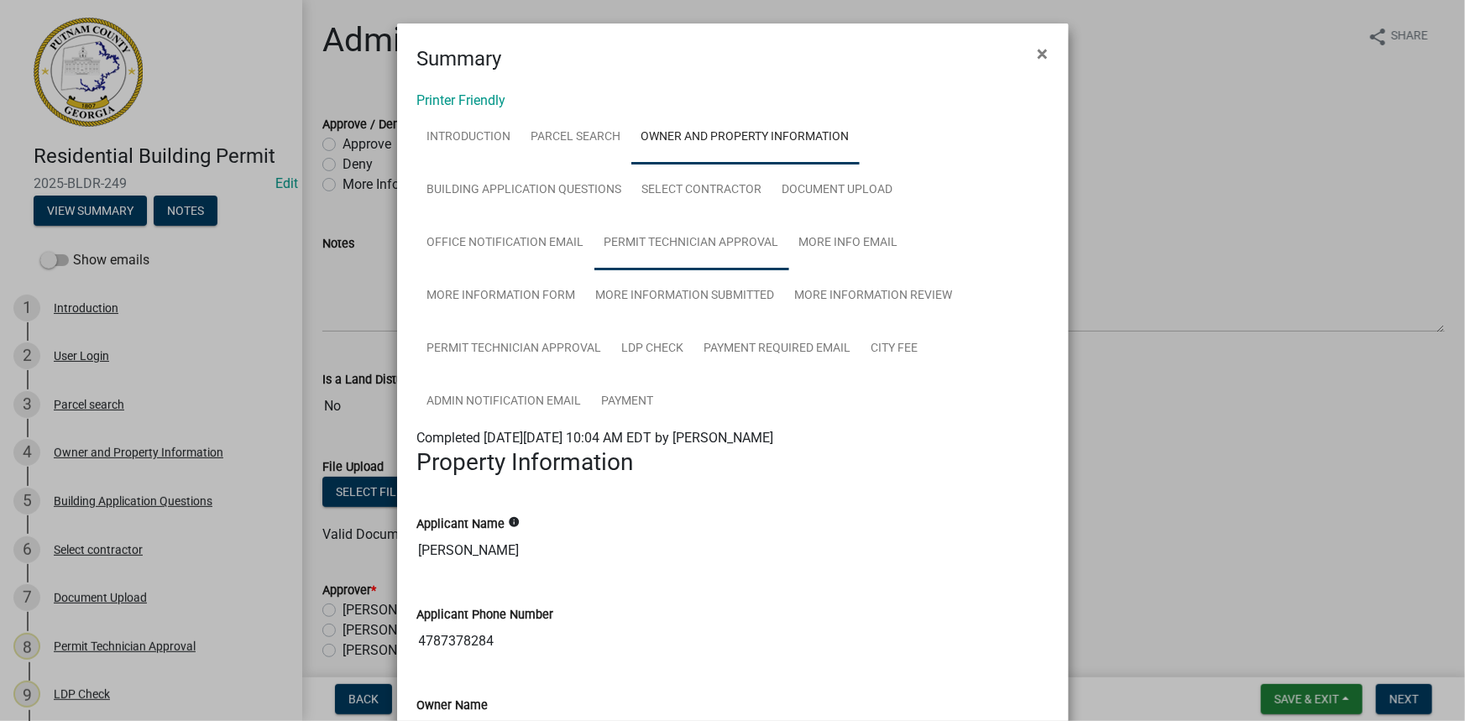
click at [674, 235] on link "Permit Technician Approval" at bounding box center [691, 244] width 195 height 54
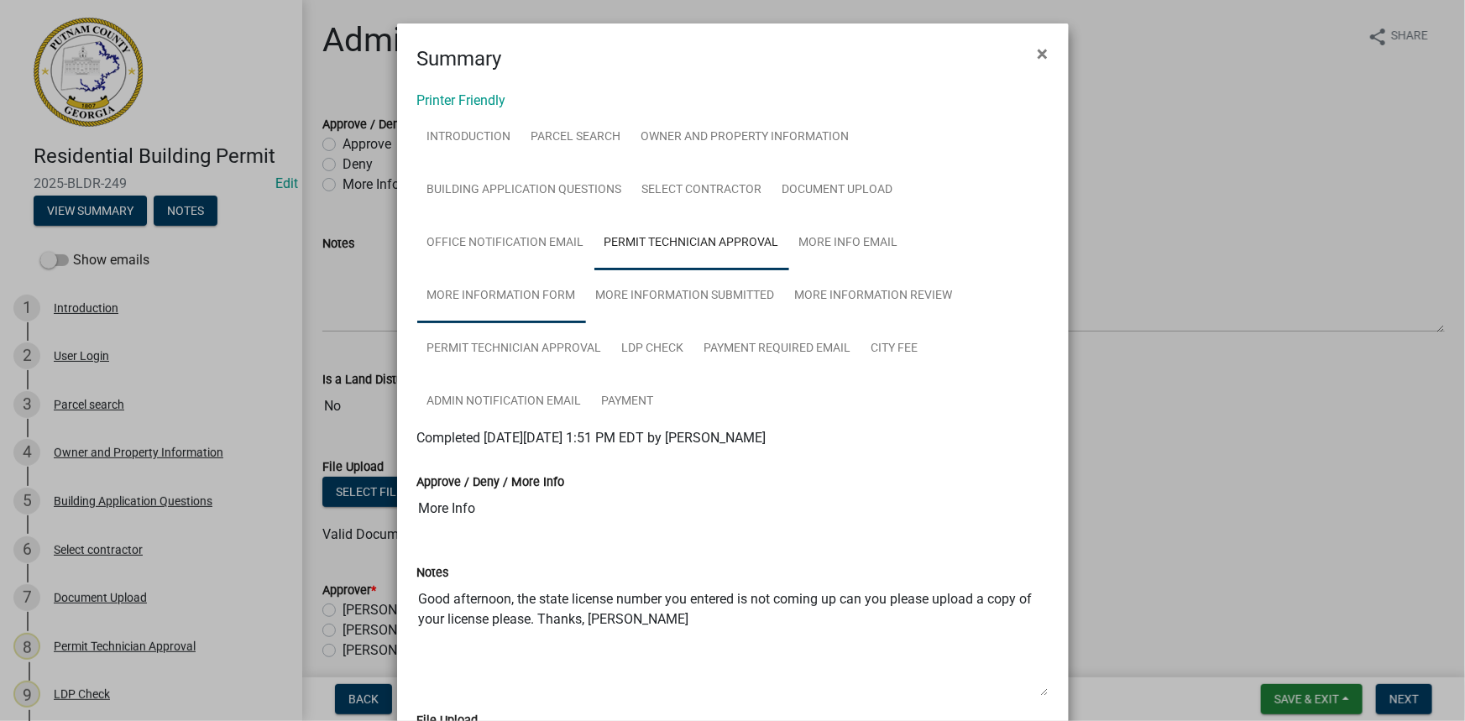
click at [546, 300] on link "More Information Form" at bounding box center [501, 296] width 169 height 54
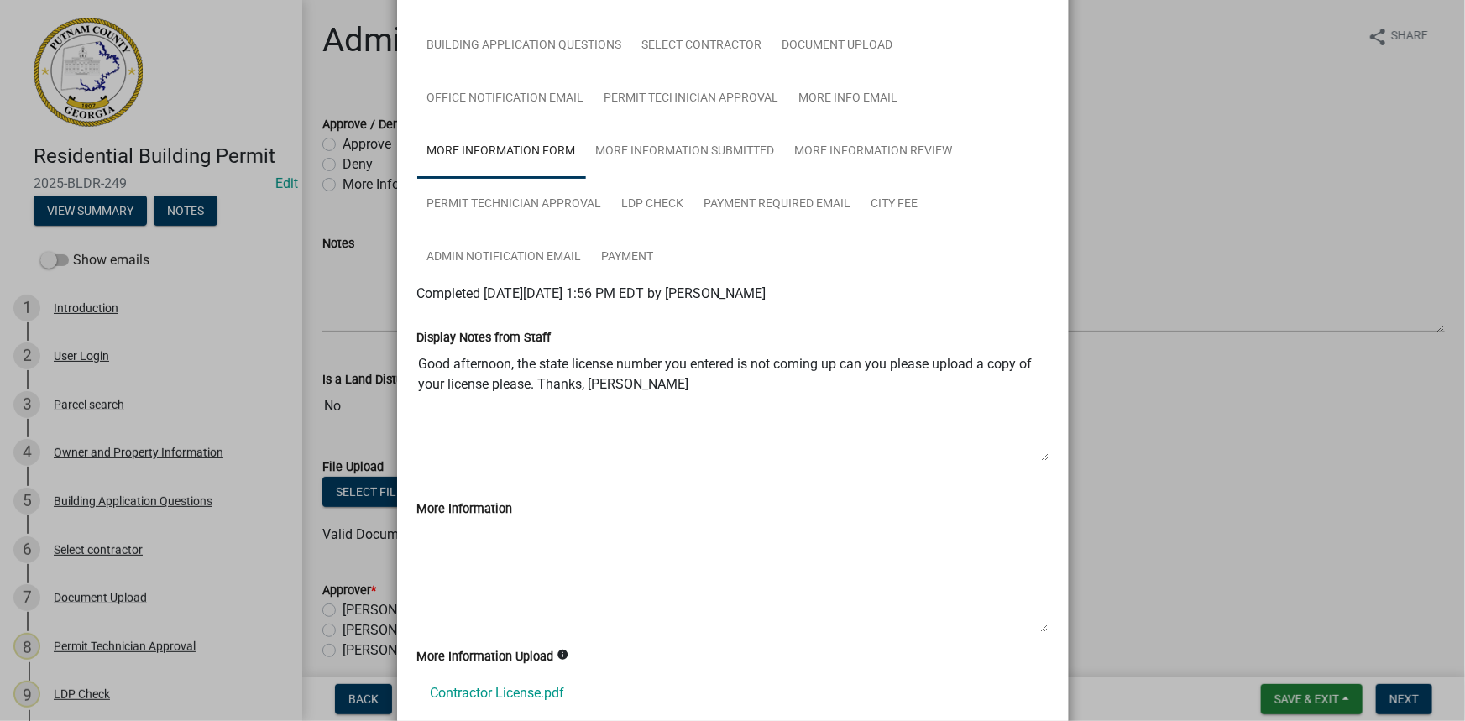
scroll to position [305, 0]
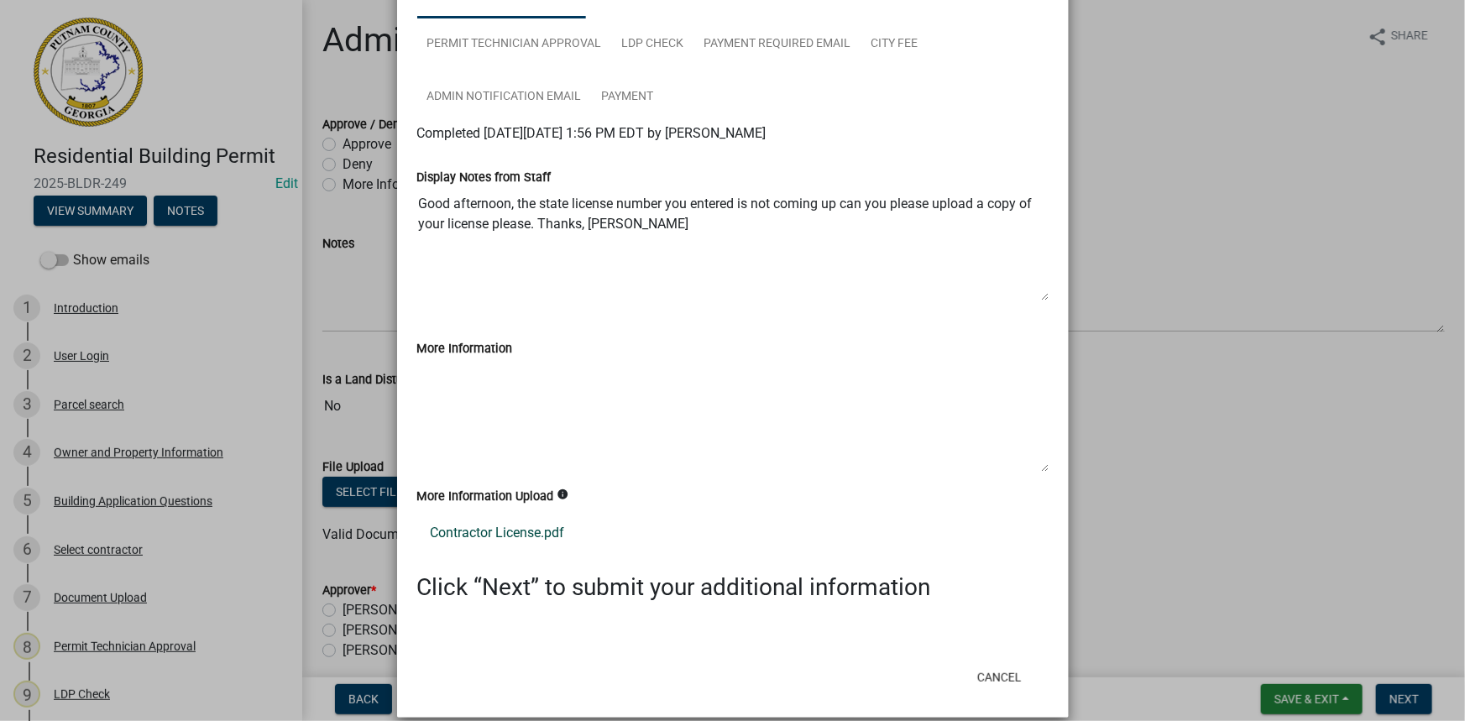
click at [512, 533] on link "Contractor License.pdf" at bounding box center [732, 533] width 631 height 40
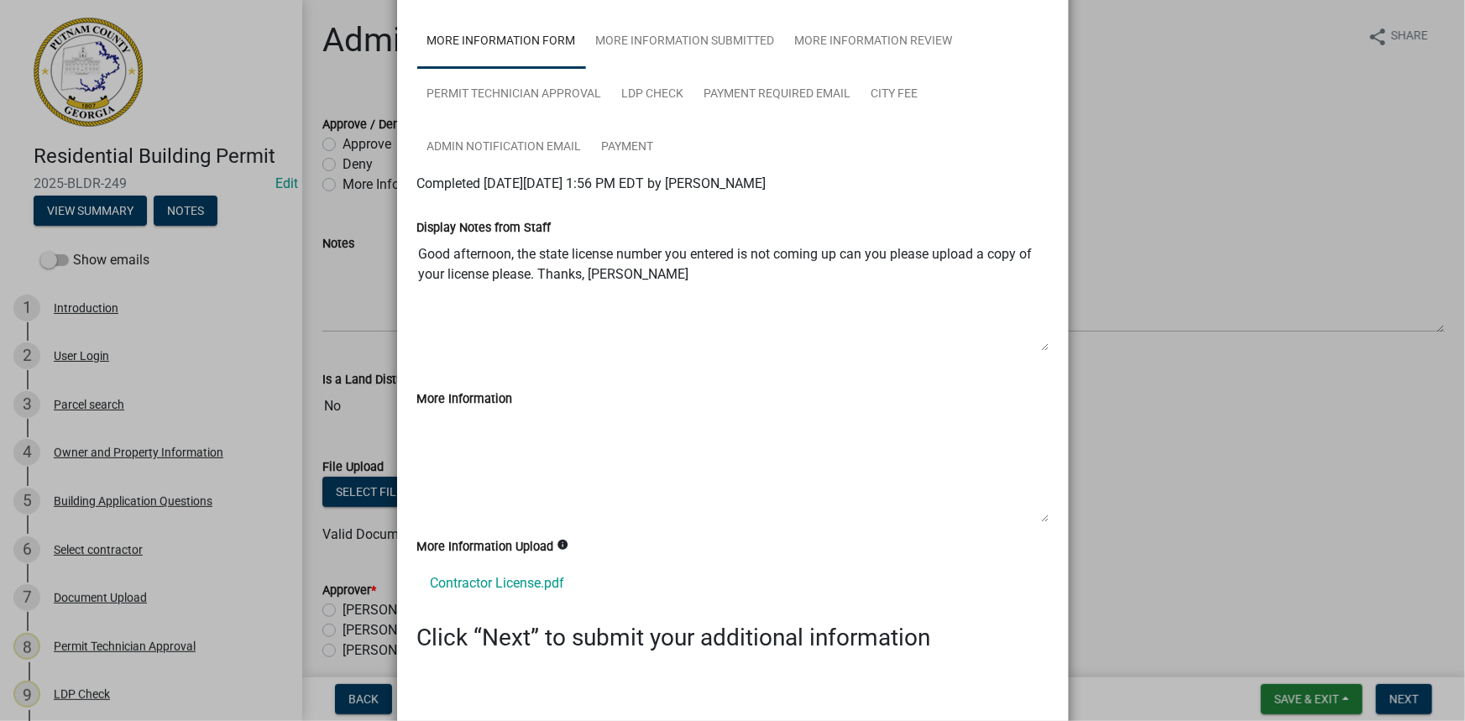
scroll to position [228, 0]
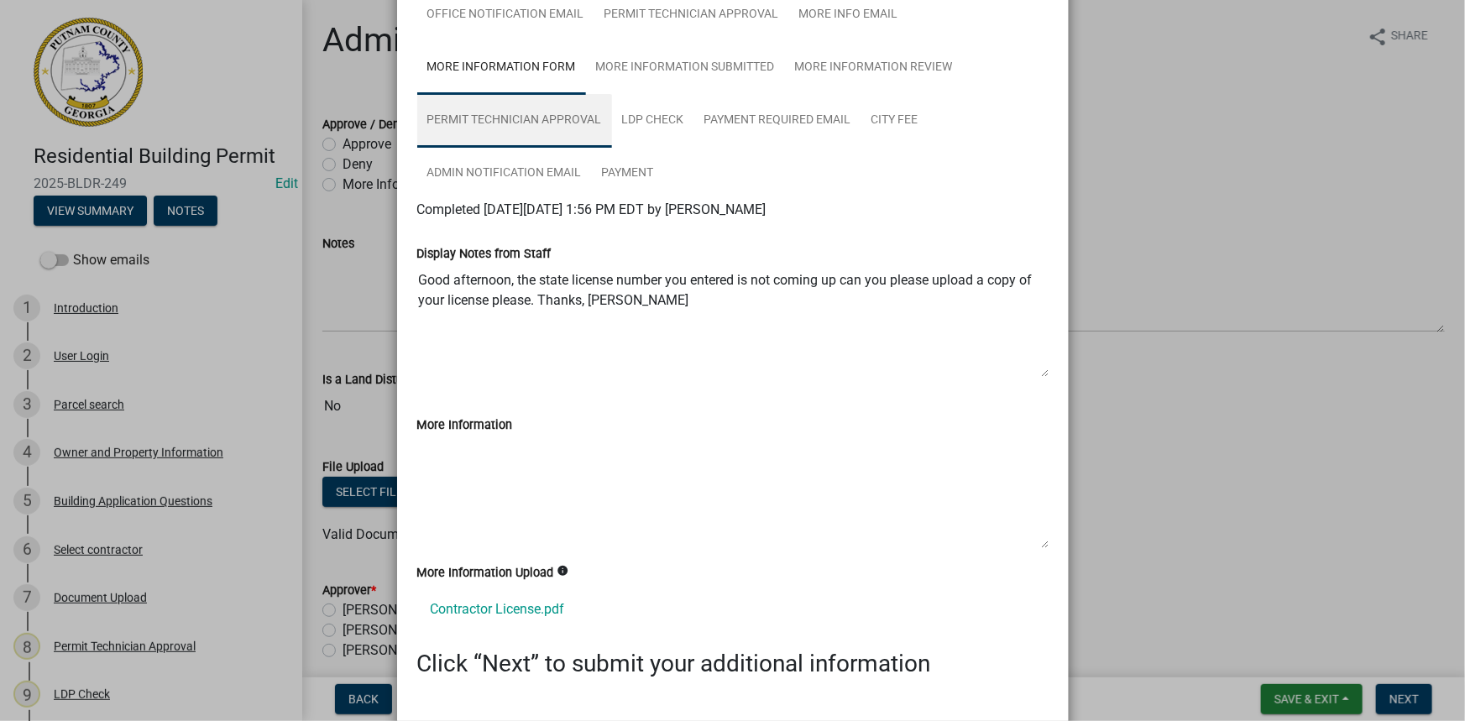
click at [512, 128] on link "Permit Technician Approval" at bounding box center [514, 121] width 195 height 54
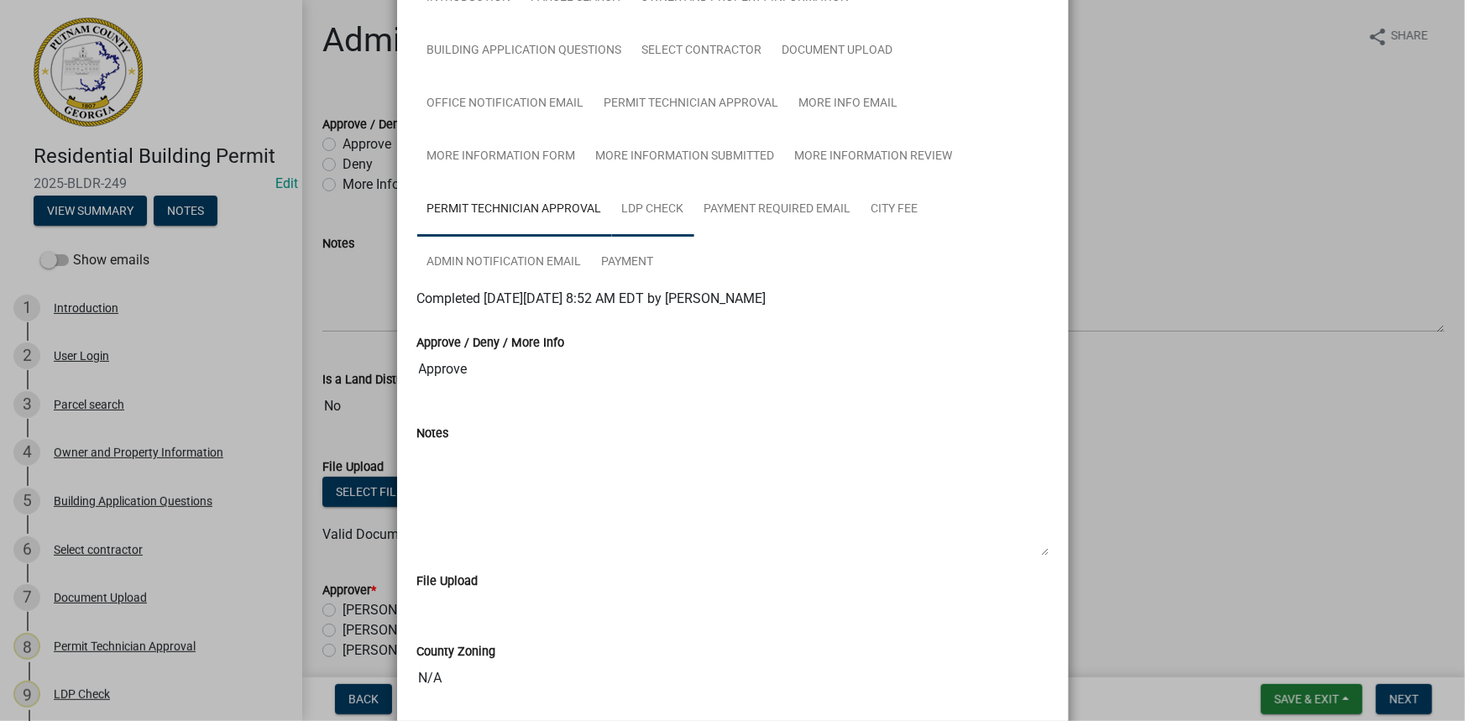
scroll to position [0, 0]
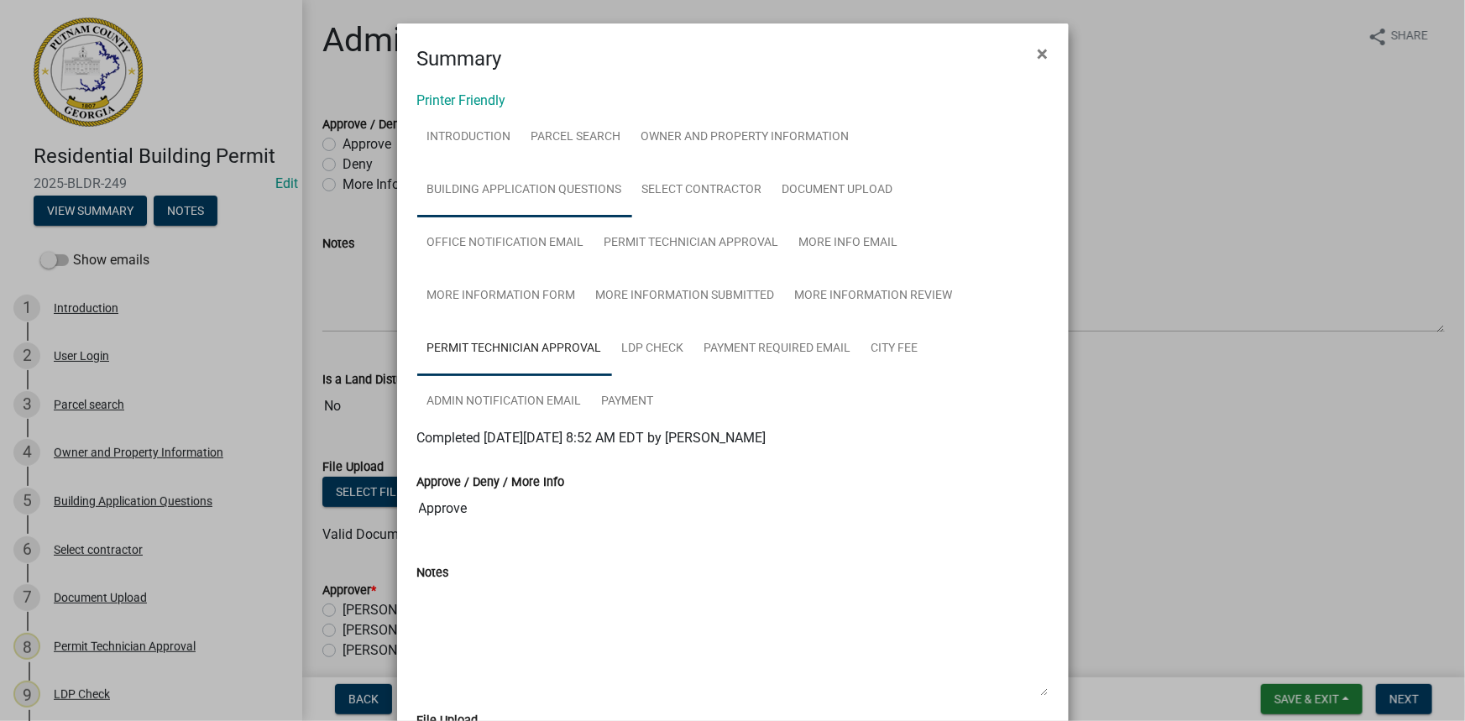
click at [557, 191] on link "Building Application Questions" at bounding box center [524, 191] width 215 height 54
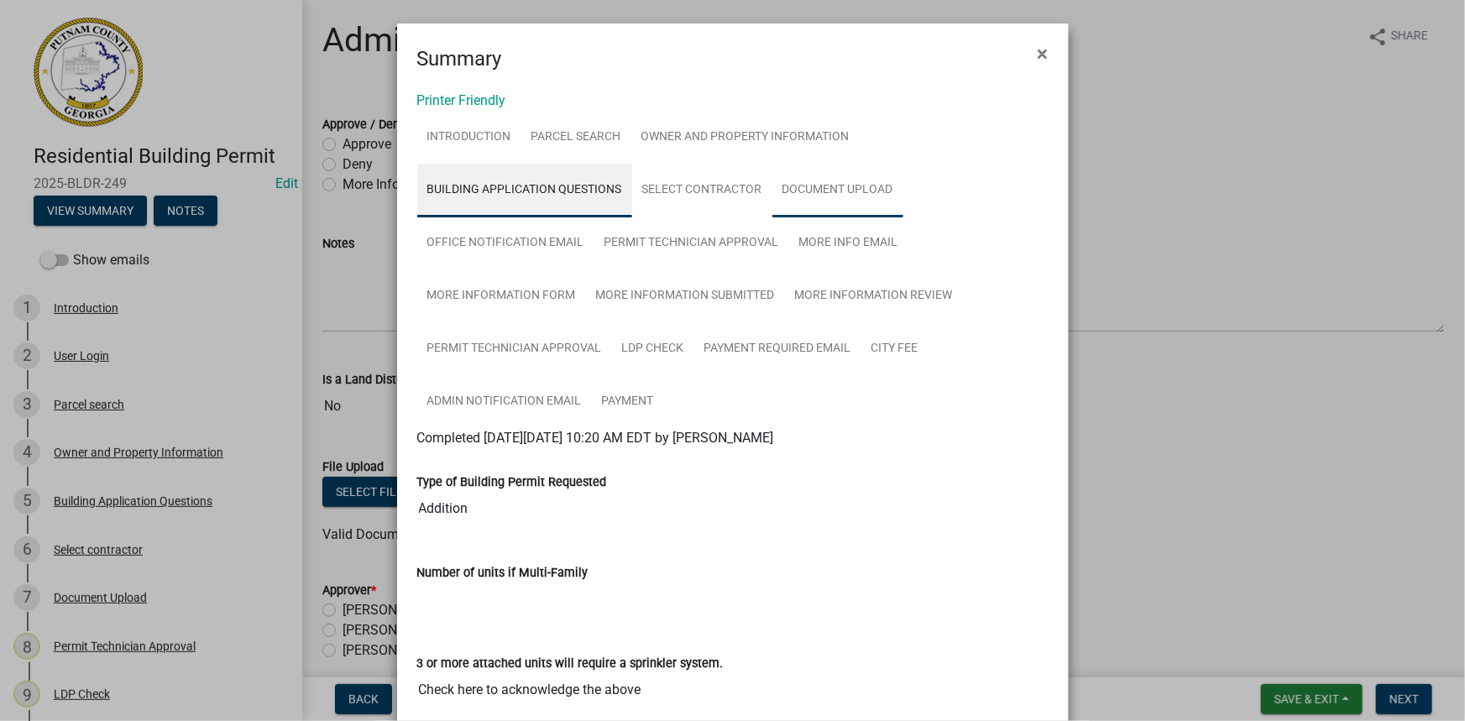
click at [824, 182] on link "Document Upload" at bounding box center [837, 191] width 131 height 54
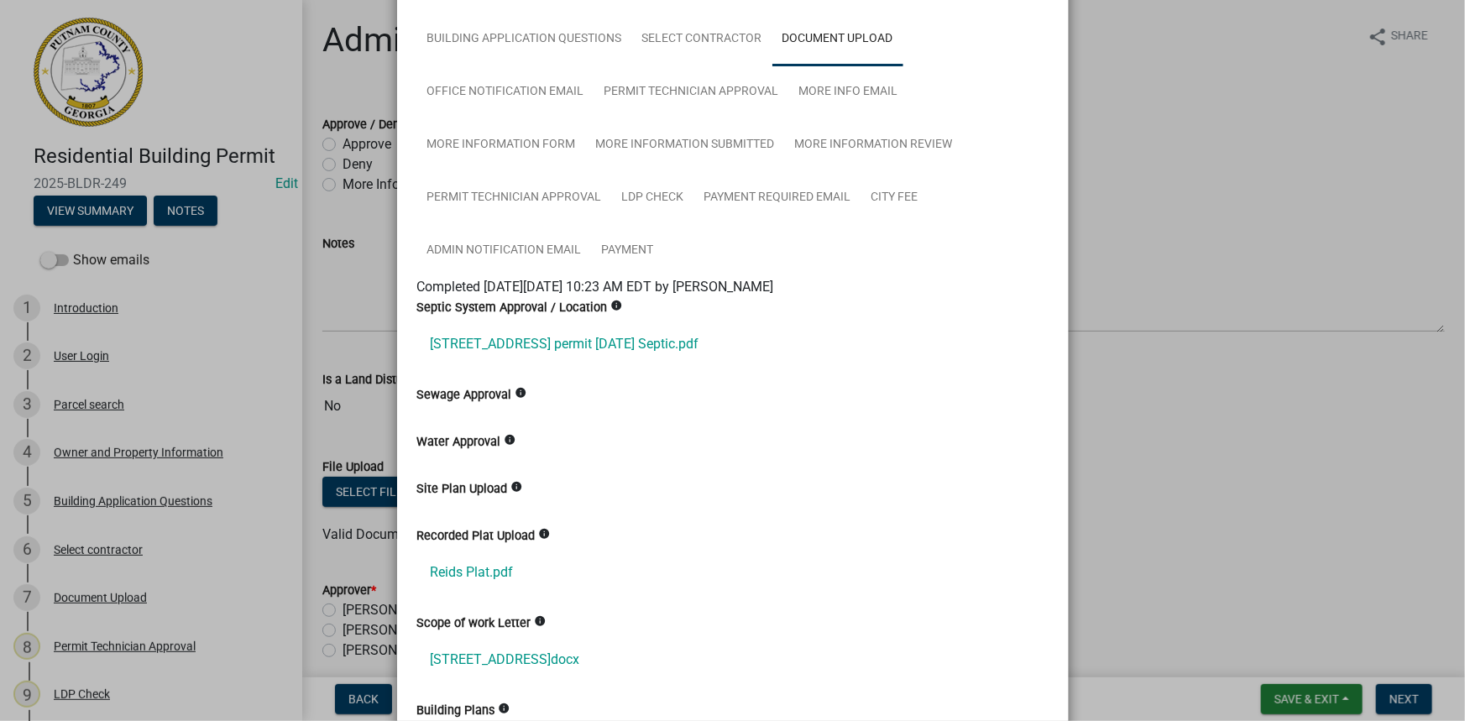
scroll to position [152, 0]
click at [617, 346] on link "119 reids rd permit 8-17-2025 Septic.pdf" at bounding box center [732, 343] width 631 height 40
click at [482, 567] on link "Reids Plat.pdf" at bounding box center [732, 571] width 631 height 40
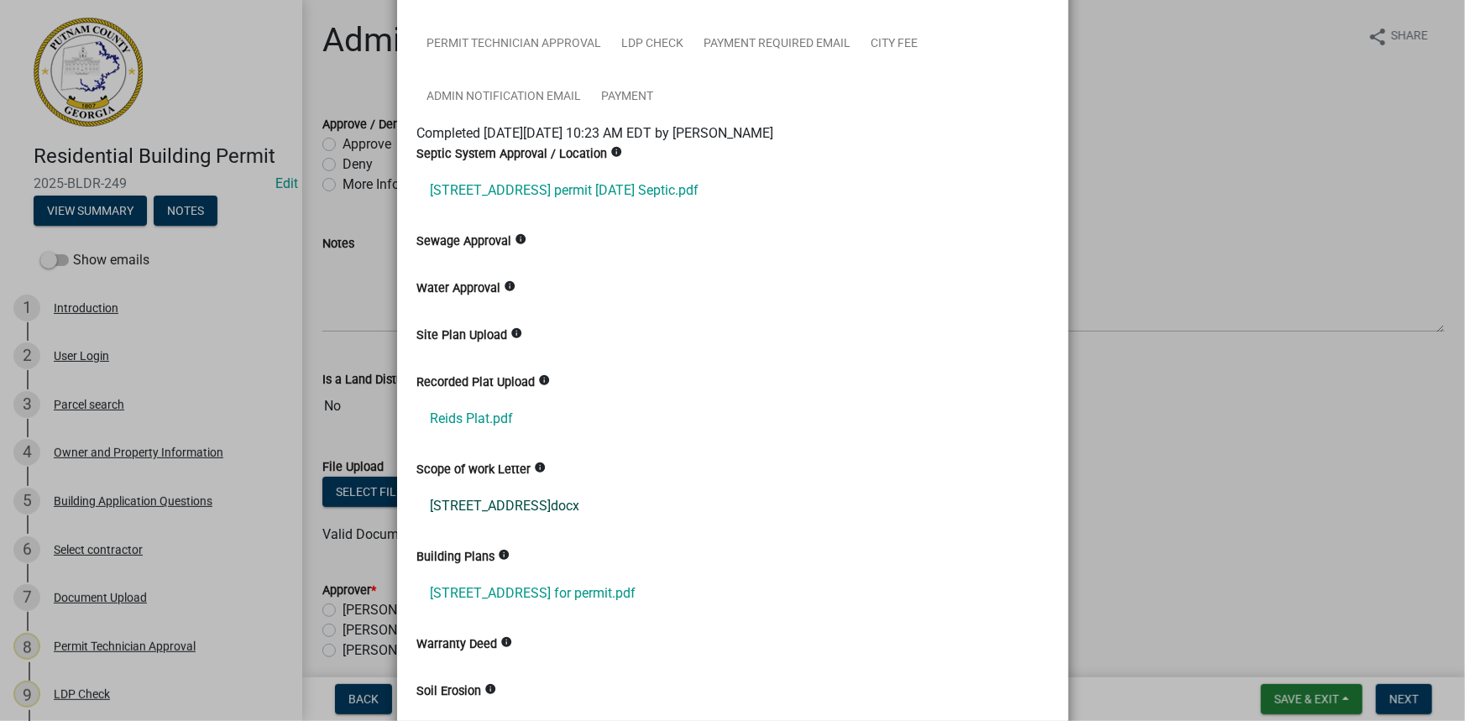
click at [546, 504] on link "119 Reids Road Eatonton.docx" at bounding box center [732, 506] width 631 height 40
click at [529, 589] on link "119 Reids Road Putnam County for permit.pdf" at bounding box center [732, 593] width 631 height 40
click at [1168, 199] on ngb-modal-window "Summary × Printer Friendly Introduction Parcel search Owner and Property Inform…" at bounding box center [732, 360] width 1465 height 721
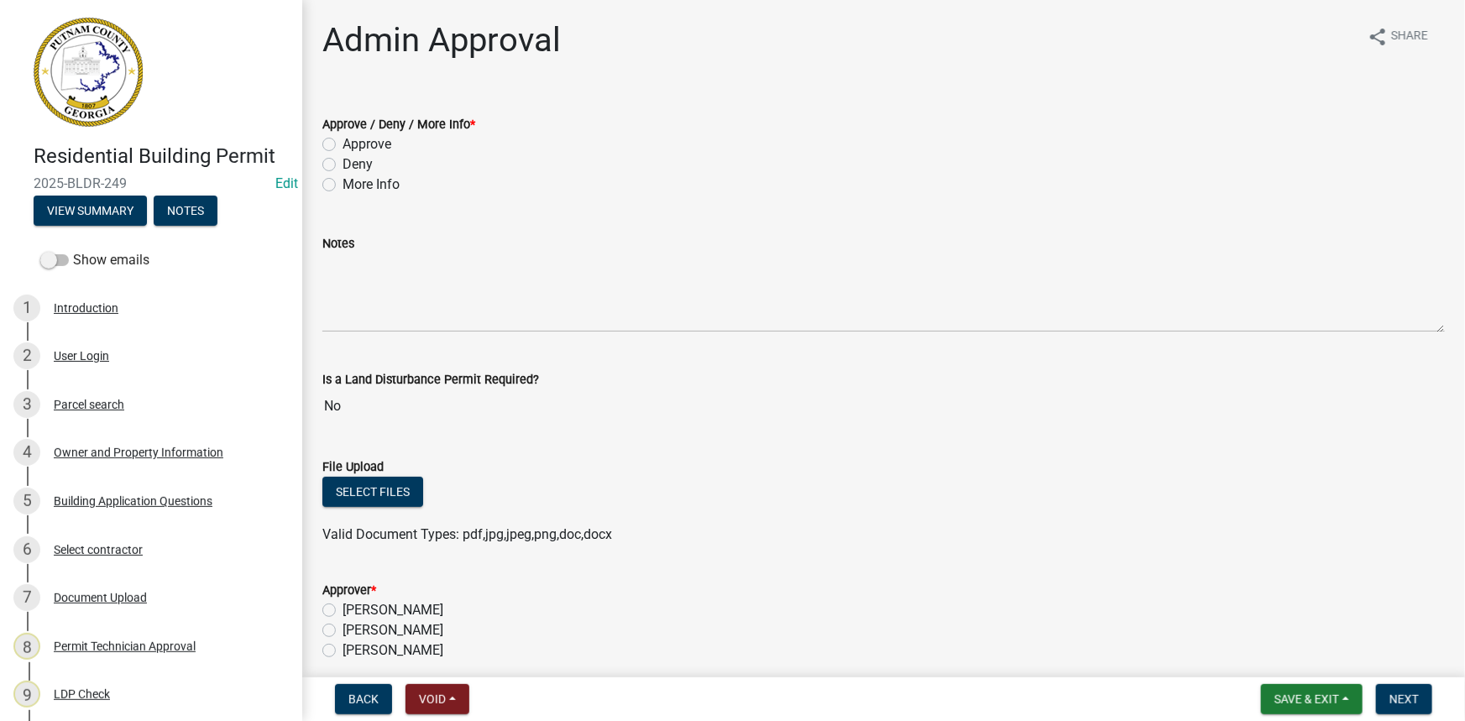
click at [353, 184] on label "More Info" at bounding box center [370, 185] width 57 height 20
click at [353, 184] on input "More Info" at bounding box center [347, 180] width 11 height 11
radio input "true"
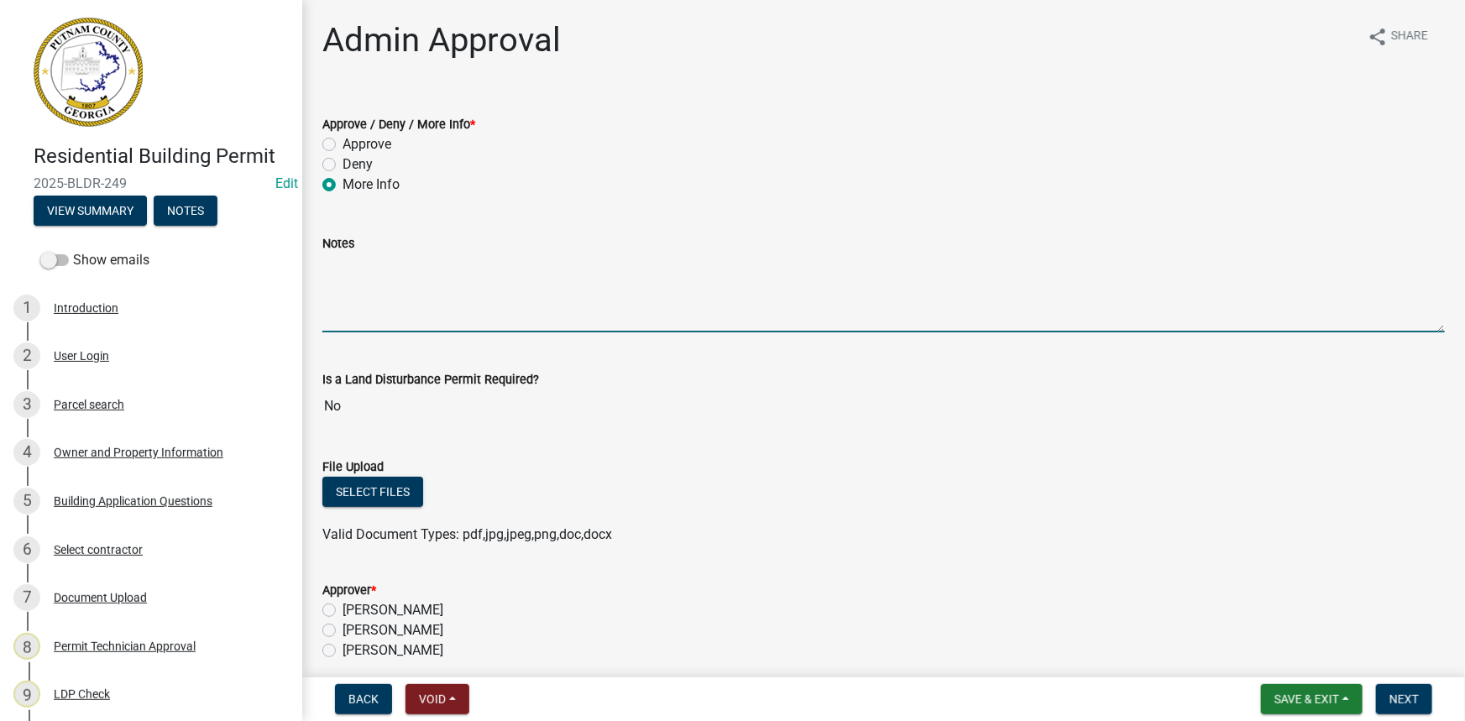
click at [425, 318] on textarea "Notes" at bounding box center [883, 293] width 1122 height 79
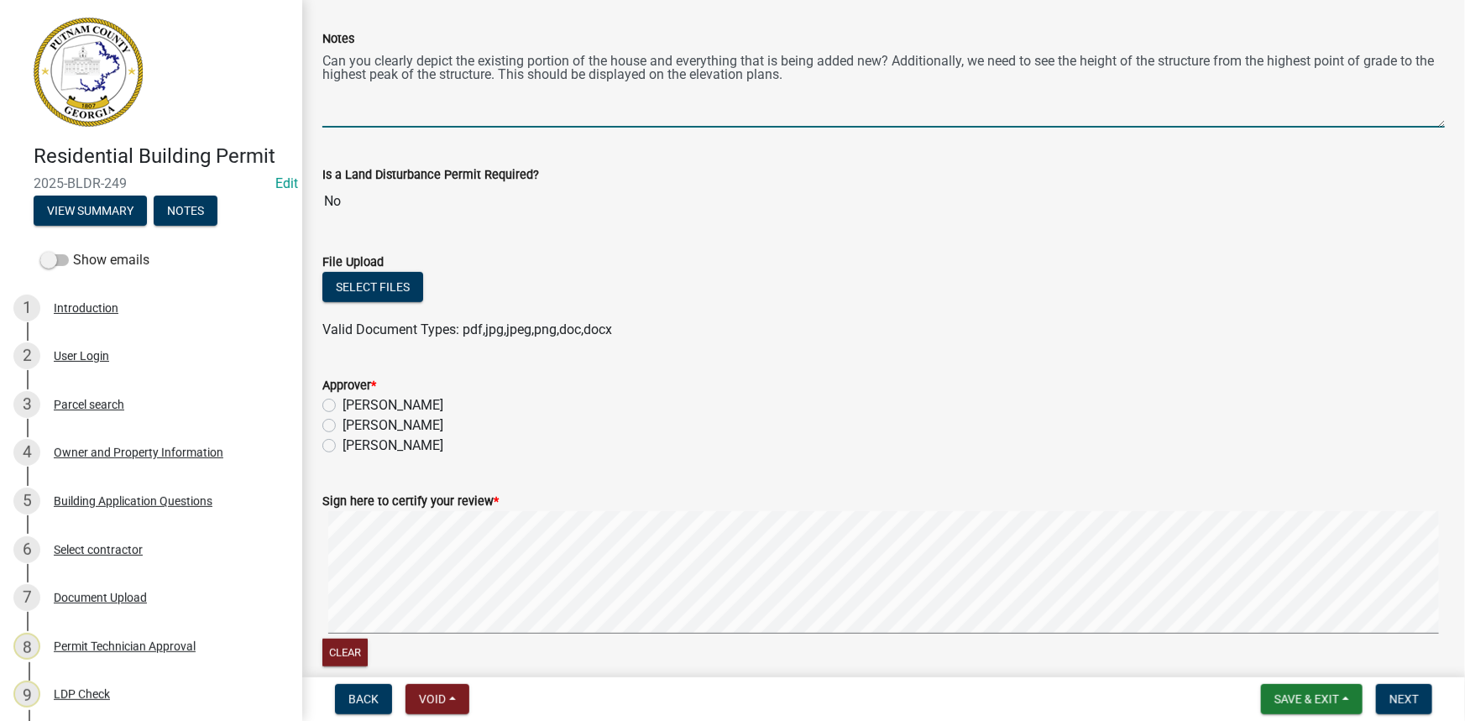
scroll to position [228, 0]
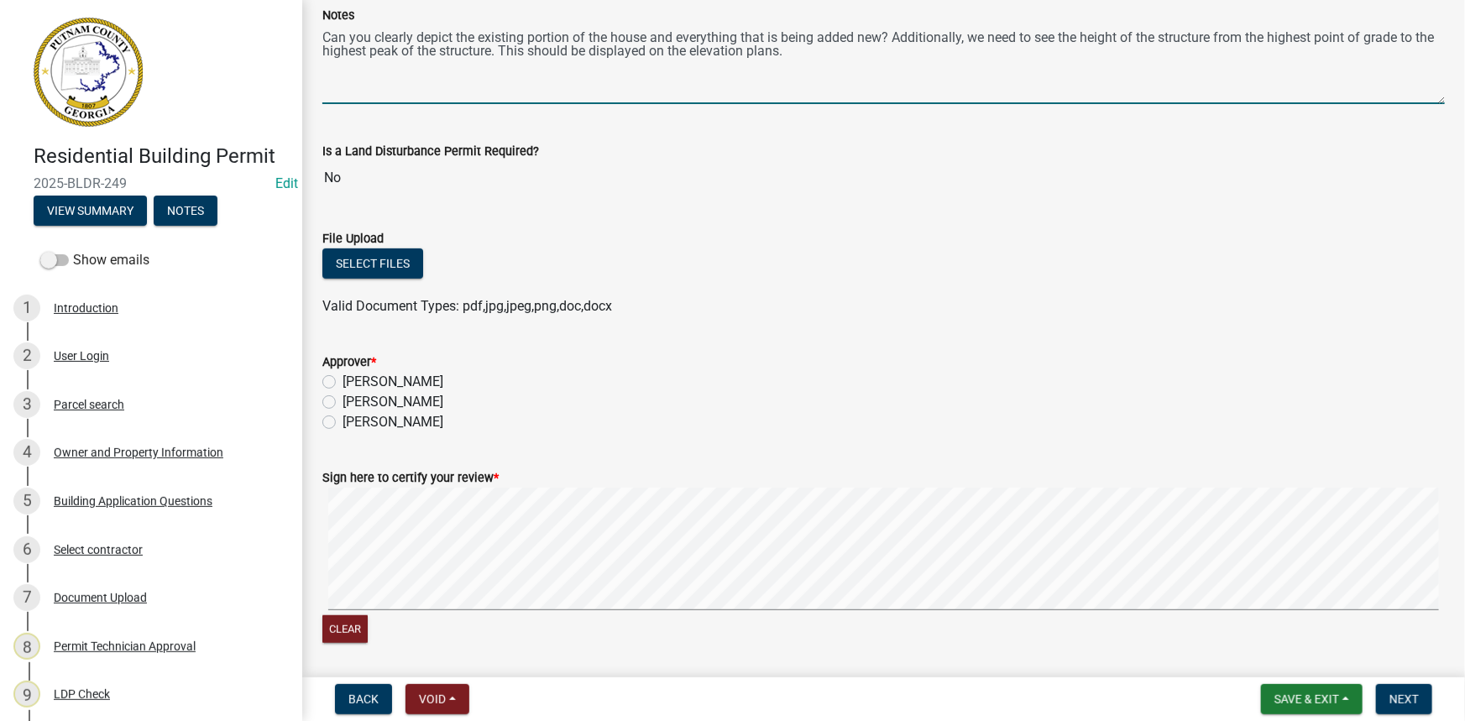
type textarea "Can you clearly depict the existing portion of the house and everything that is…"
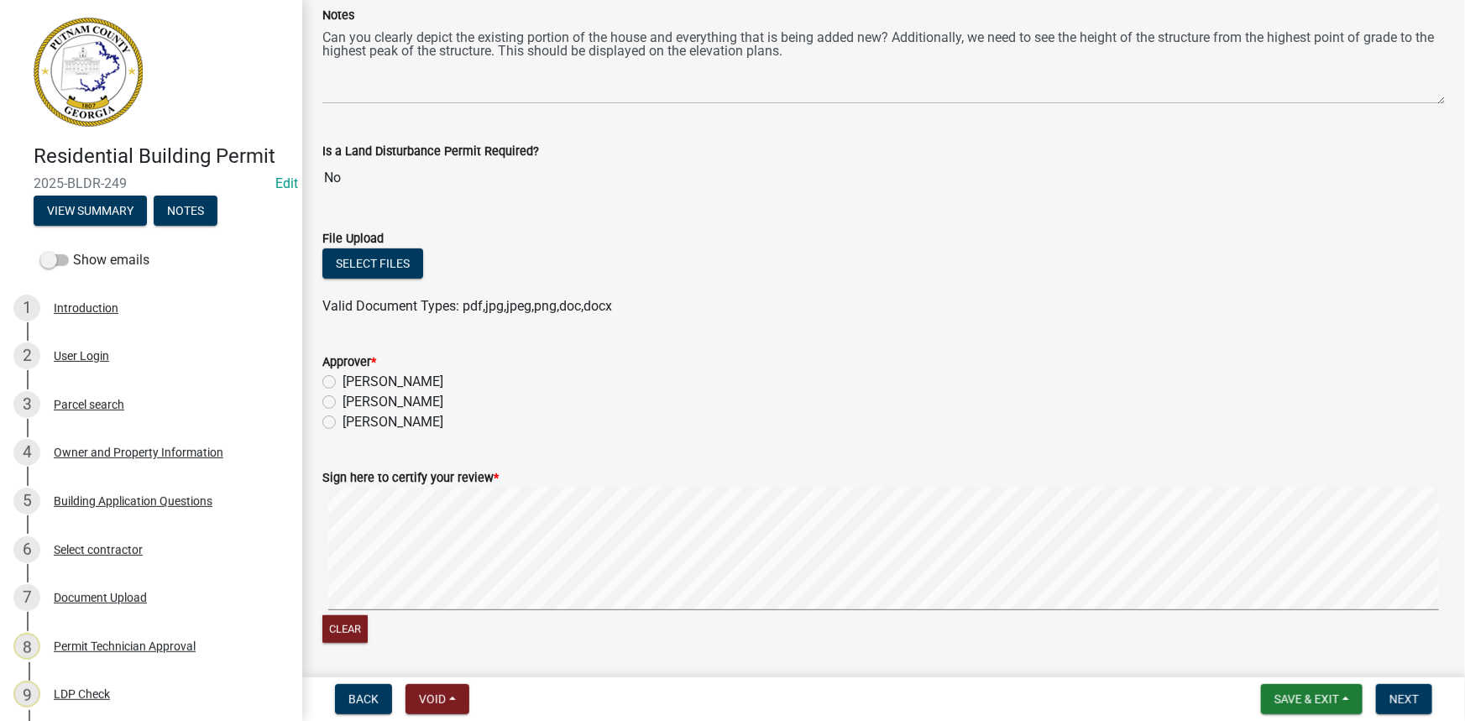
click at [388, 402] on label "[PERSON_NAME]" at bounding box center [392, 402] width 101 height 20
click at [353, 402] on input "[PERSON_NAME]" at bounding box center [347, 397] width 11 height 11
radio input "true"
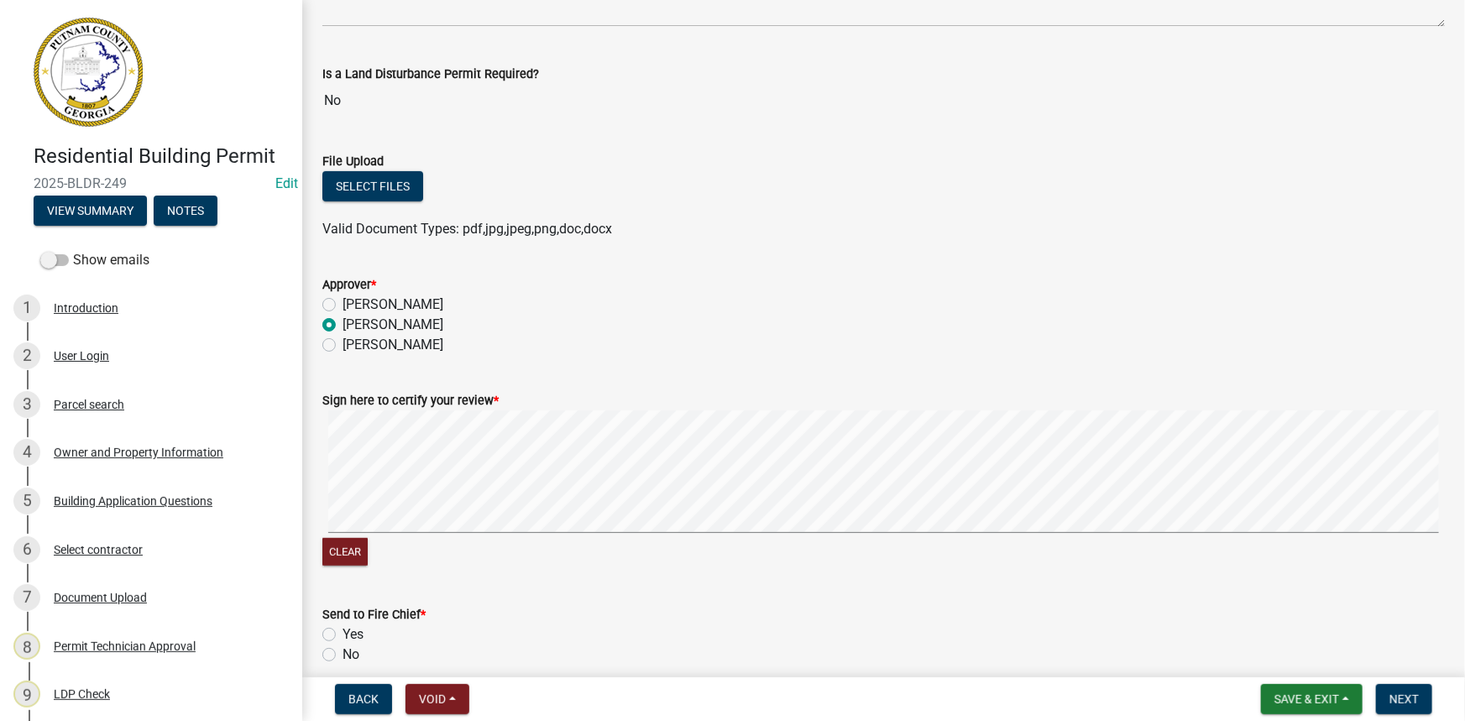
scroll to position [457, 0]
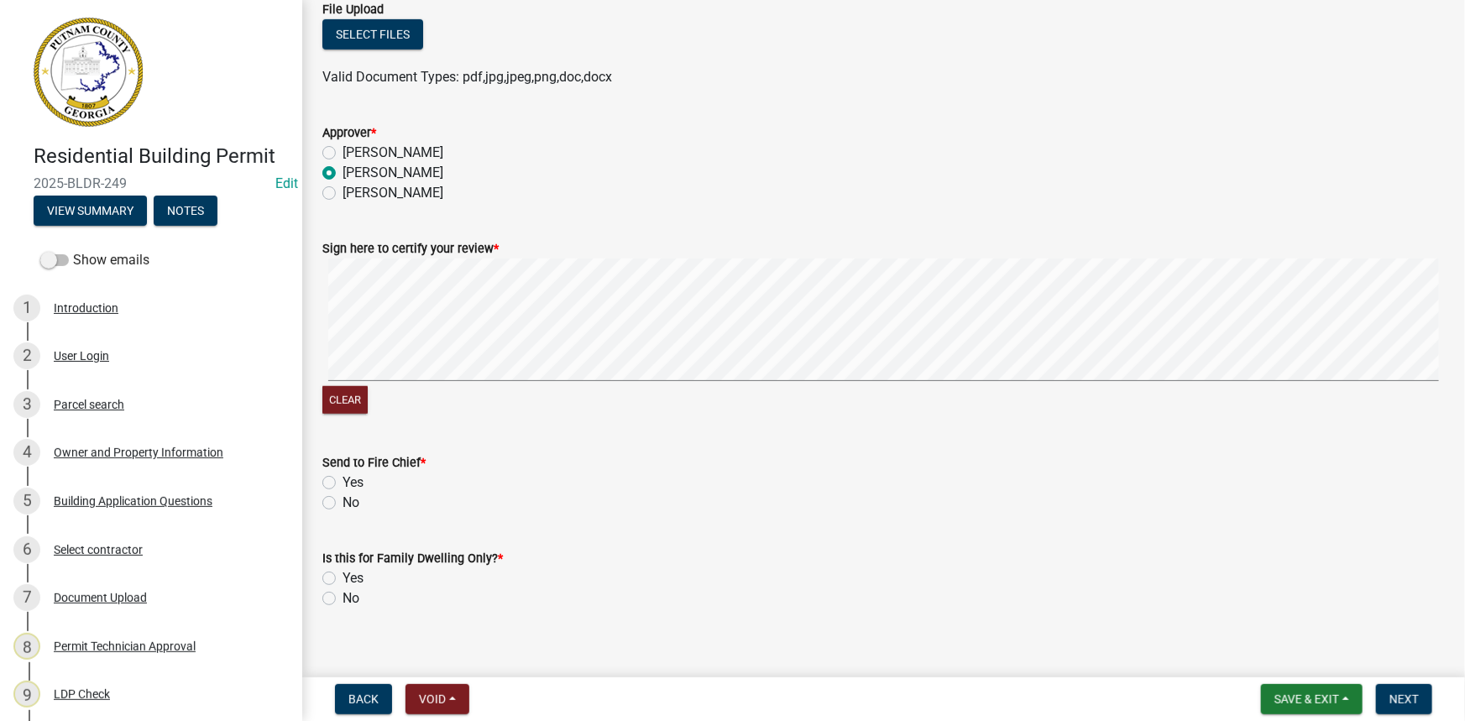
click at [342, 504] on label "No" at bounding box center [350, 503] width 17 height 20
click at [342, 504] on input "No" at bounding box center [347, 498] width 11 height 11
radio input "true"
click at [347, 599] on label "No" at bounding box center [350, 598] width 17 height 20
click at [347, 599] on input "No" at bounding box center [347, 593] width 11 height 11
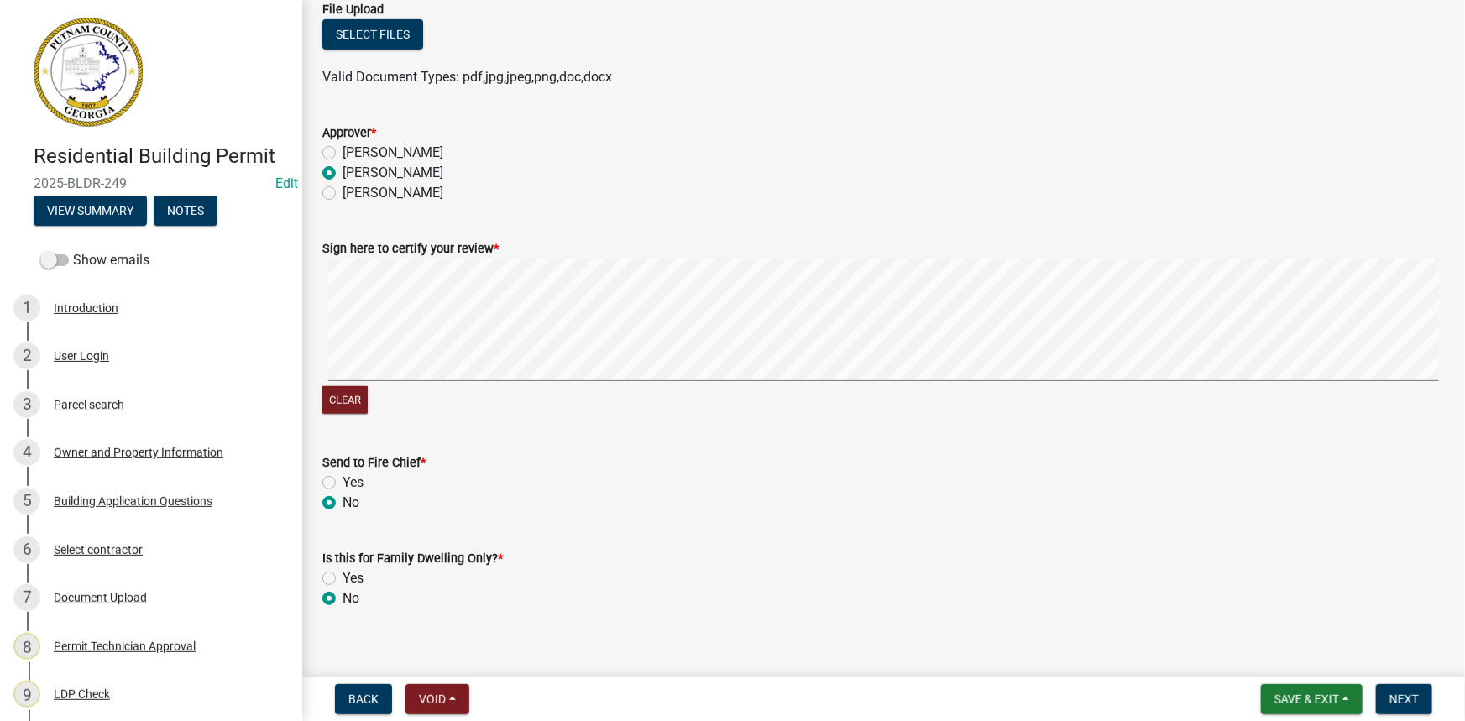
radio input "true"
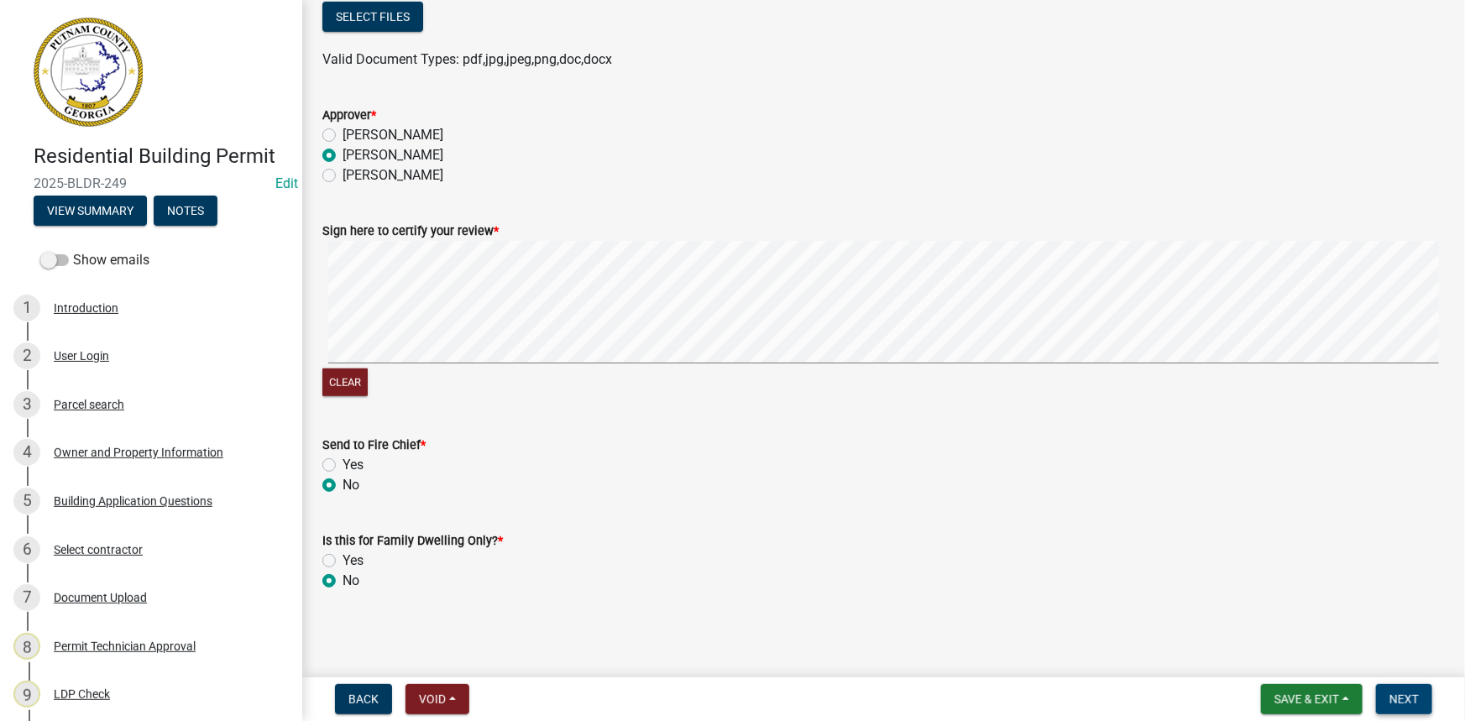
click at [1401, 698] on span "Next" at bounding box center [1403, 699] width 29 height 13
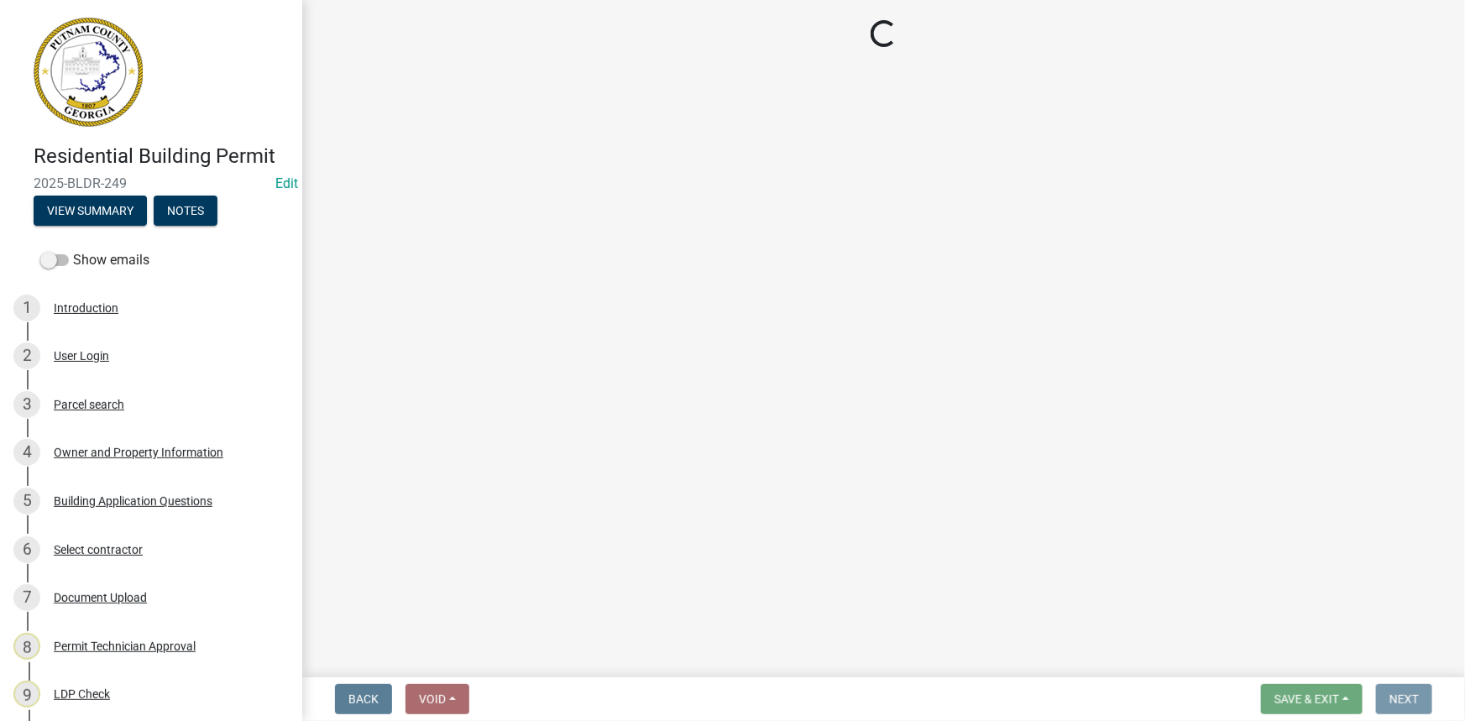
scroll to position [0, 0]
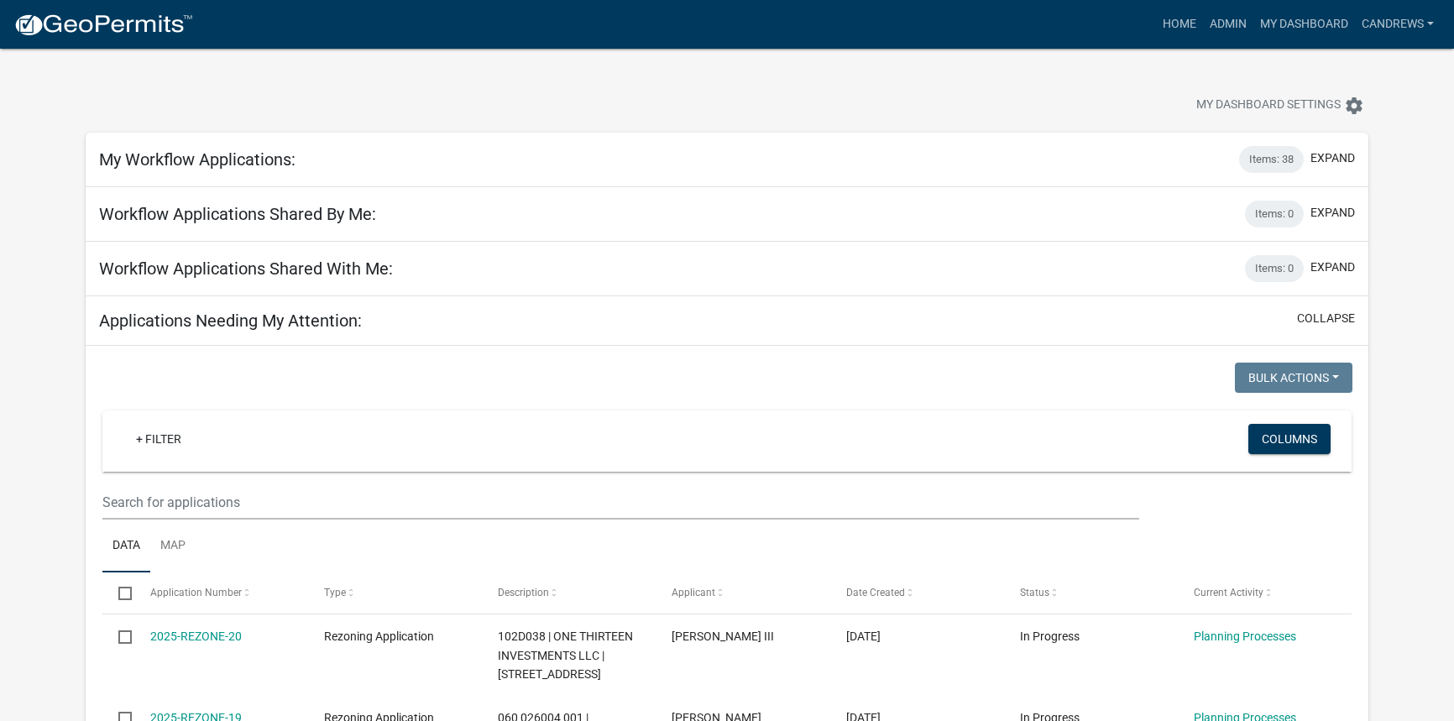
select select "2: 50"
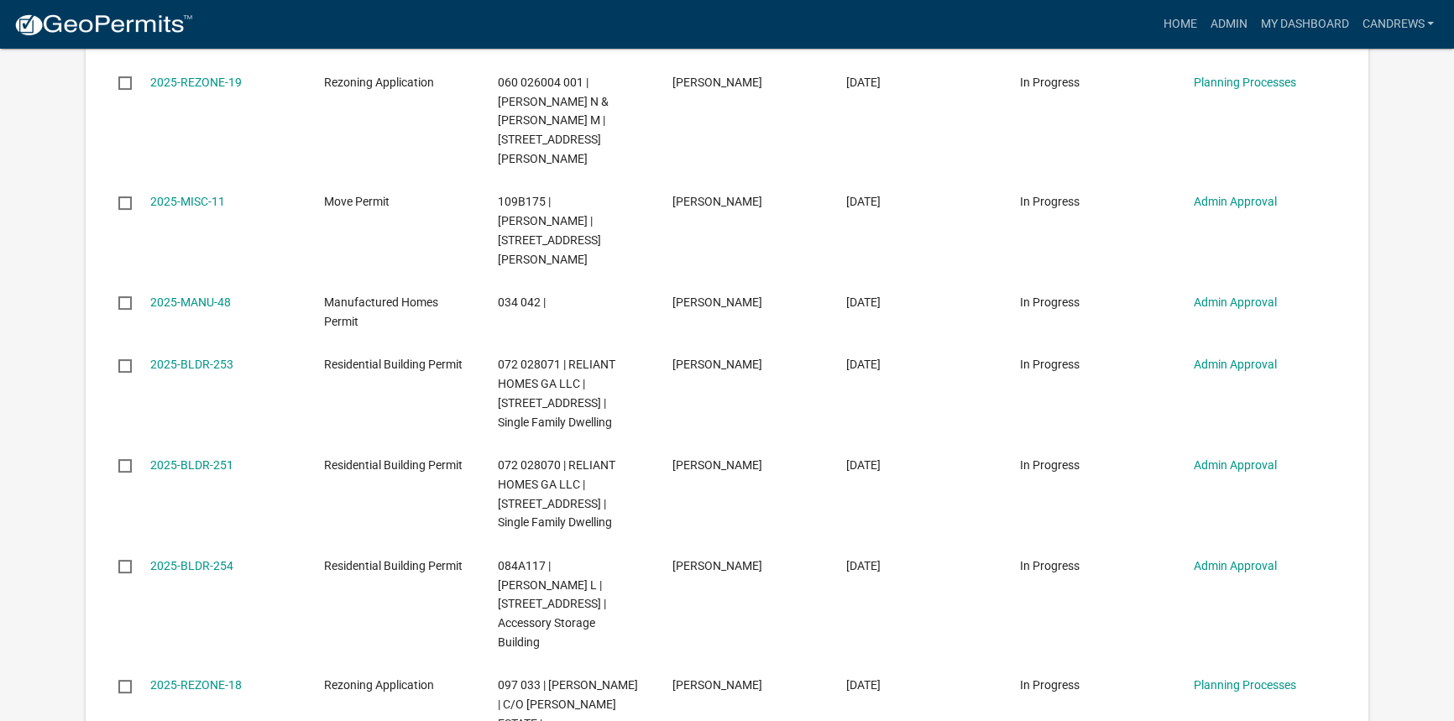
scroll to position [610, 0]
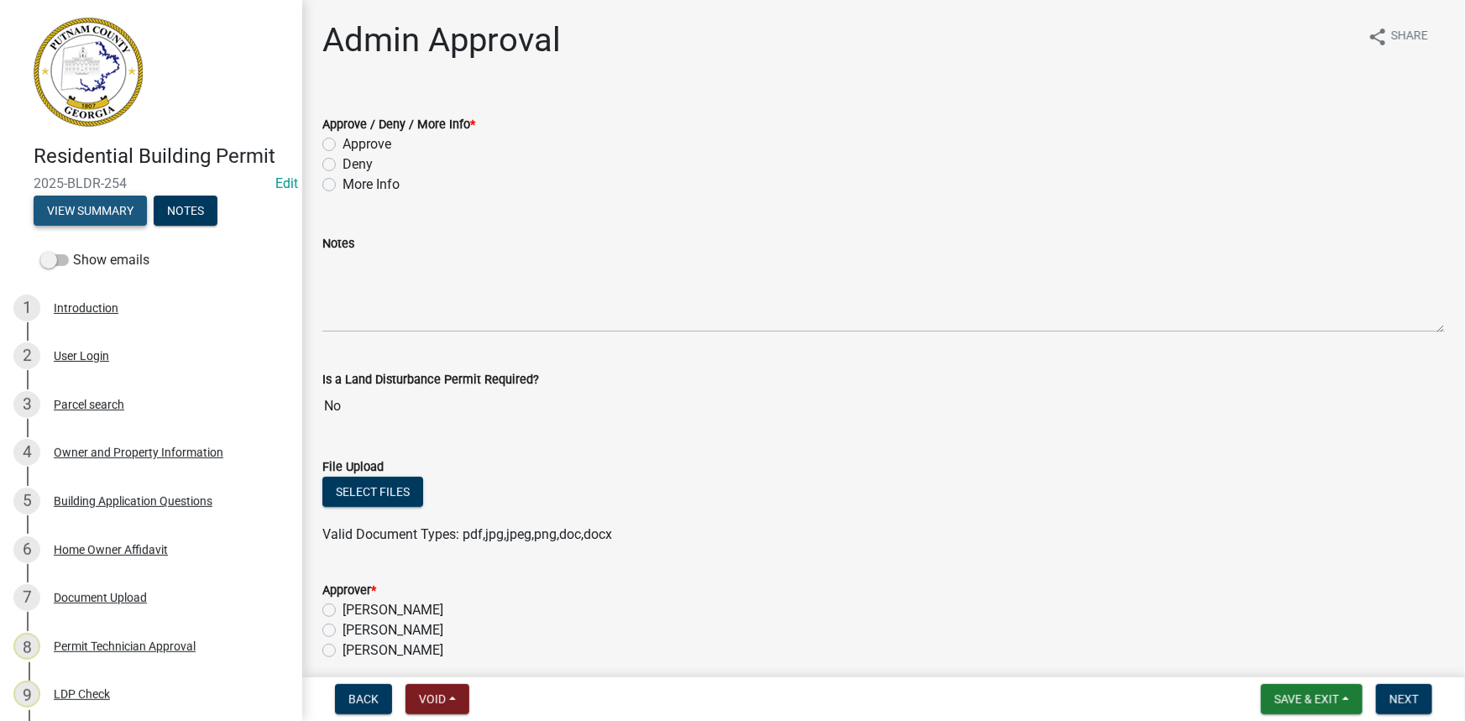
click at [122, 204] on button "View Summary" at bounding box center [90, 211] width 113 height 30
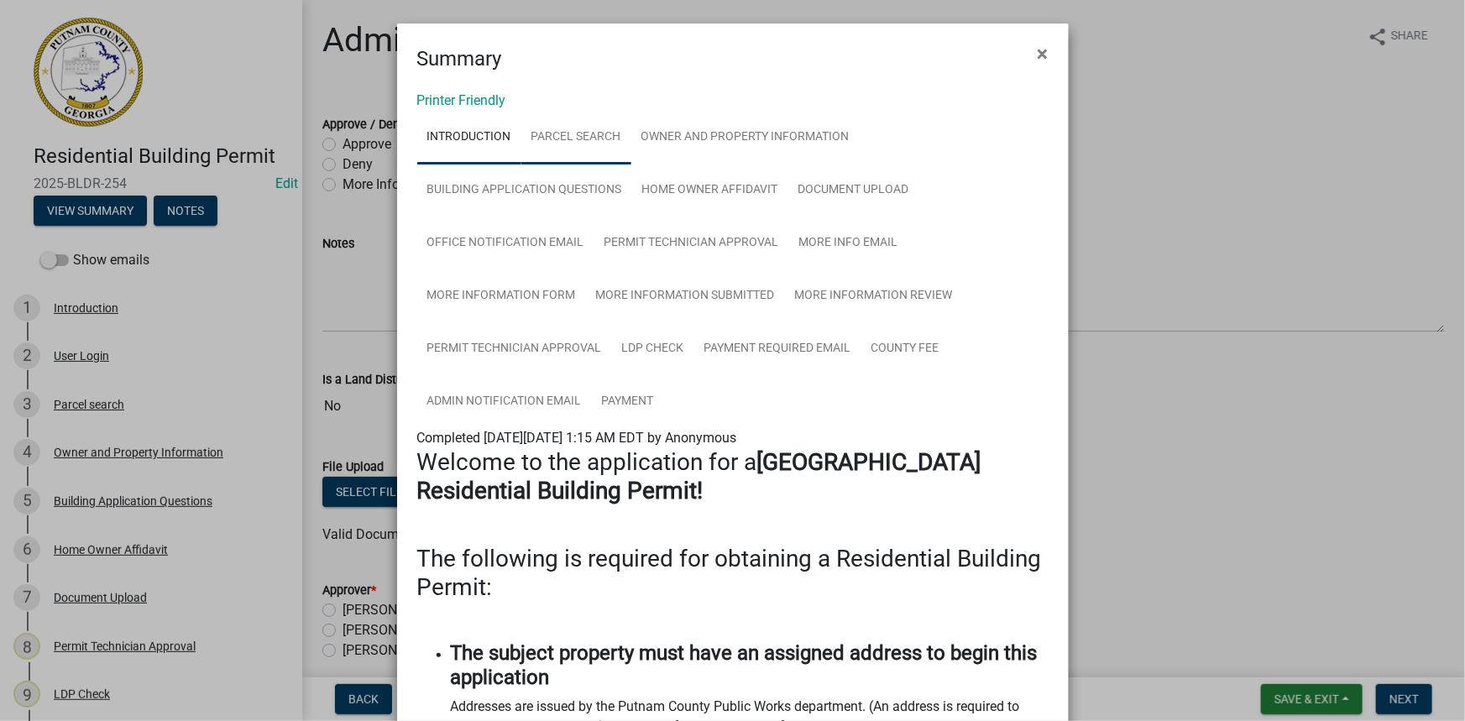
click at [539, 119] on link "Parcel search" at bounding box center [576, 138] width 110 height 54
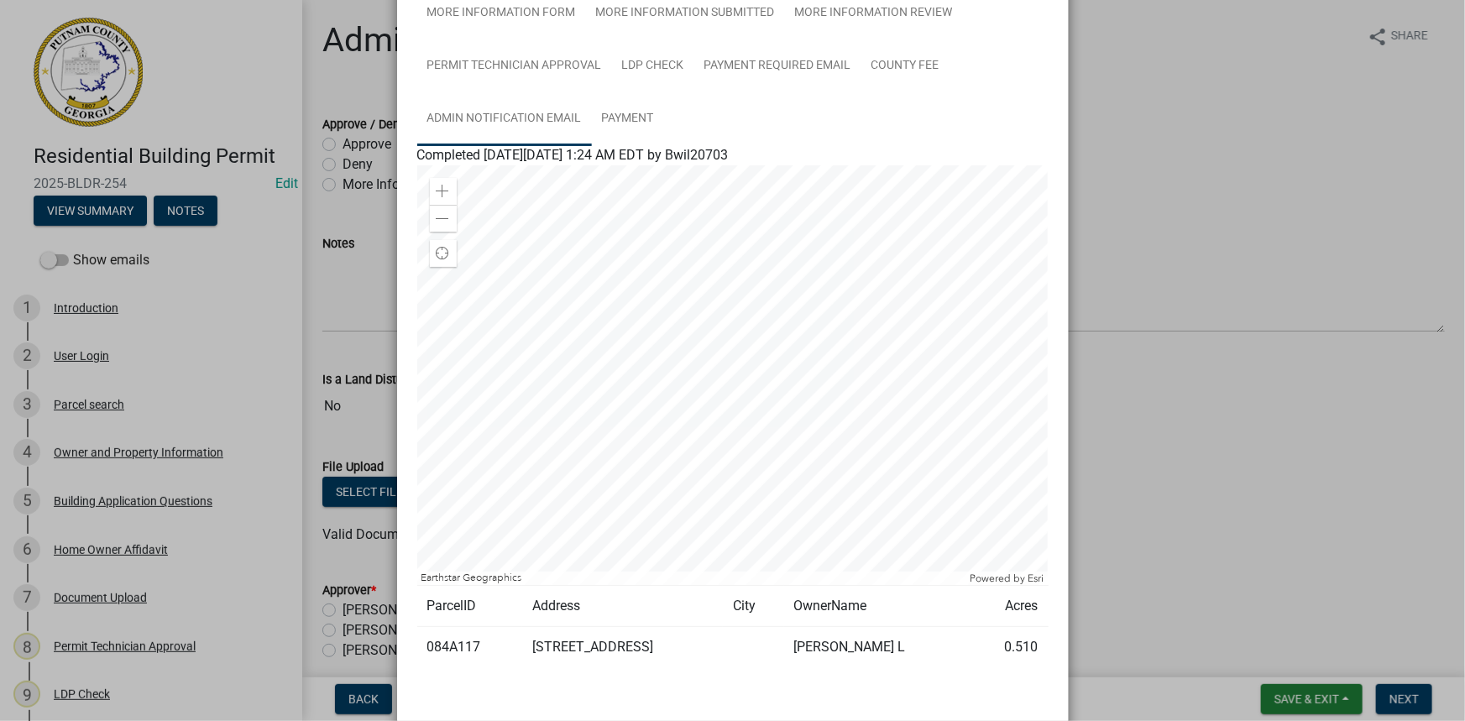
scroll to position [305, 0]
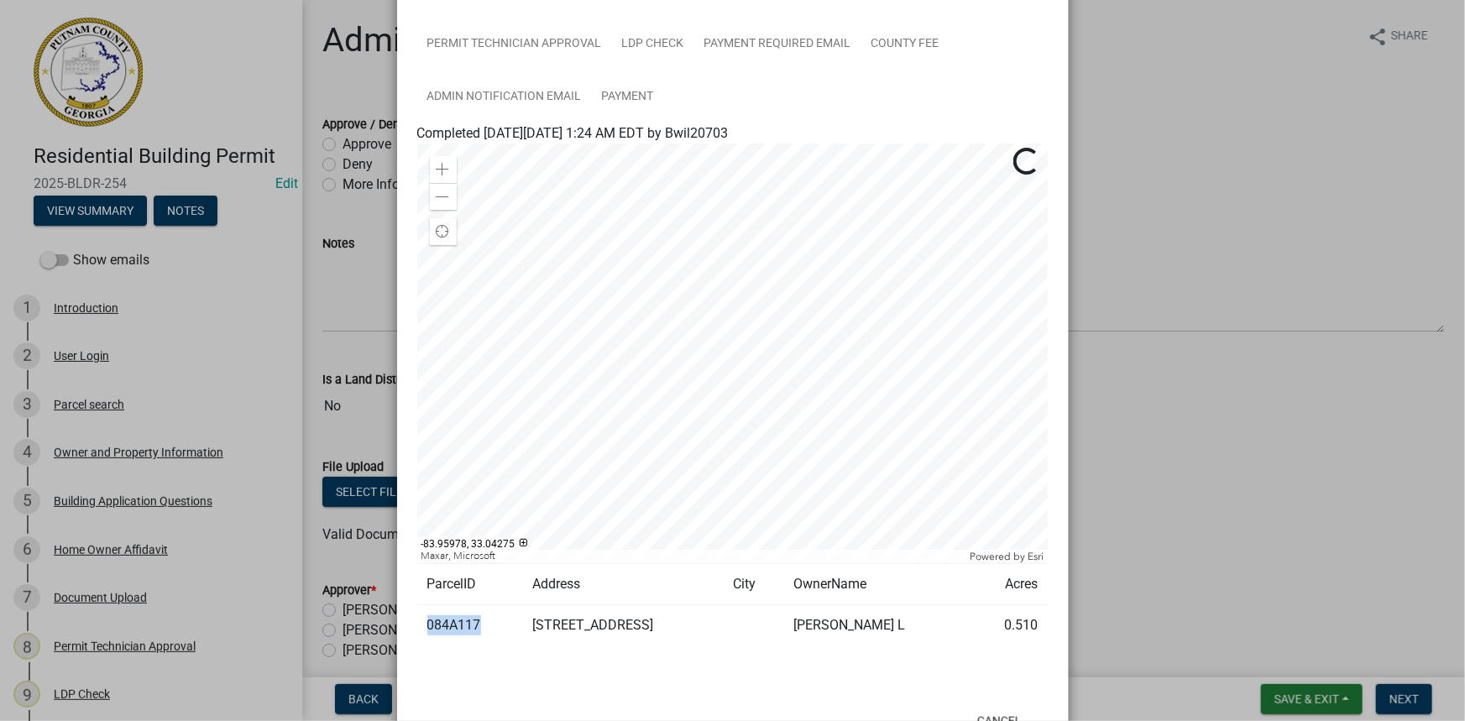
drag, startPoint x: 473, startPoint y: 624, endPoint x: 420, endPoint y: 621, distance: 52.9
click at [420, 621] on td "084A117" at bounding box center [469, 625] width 105 height 41
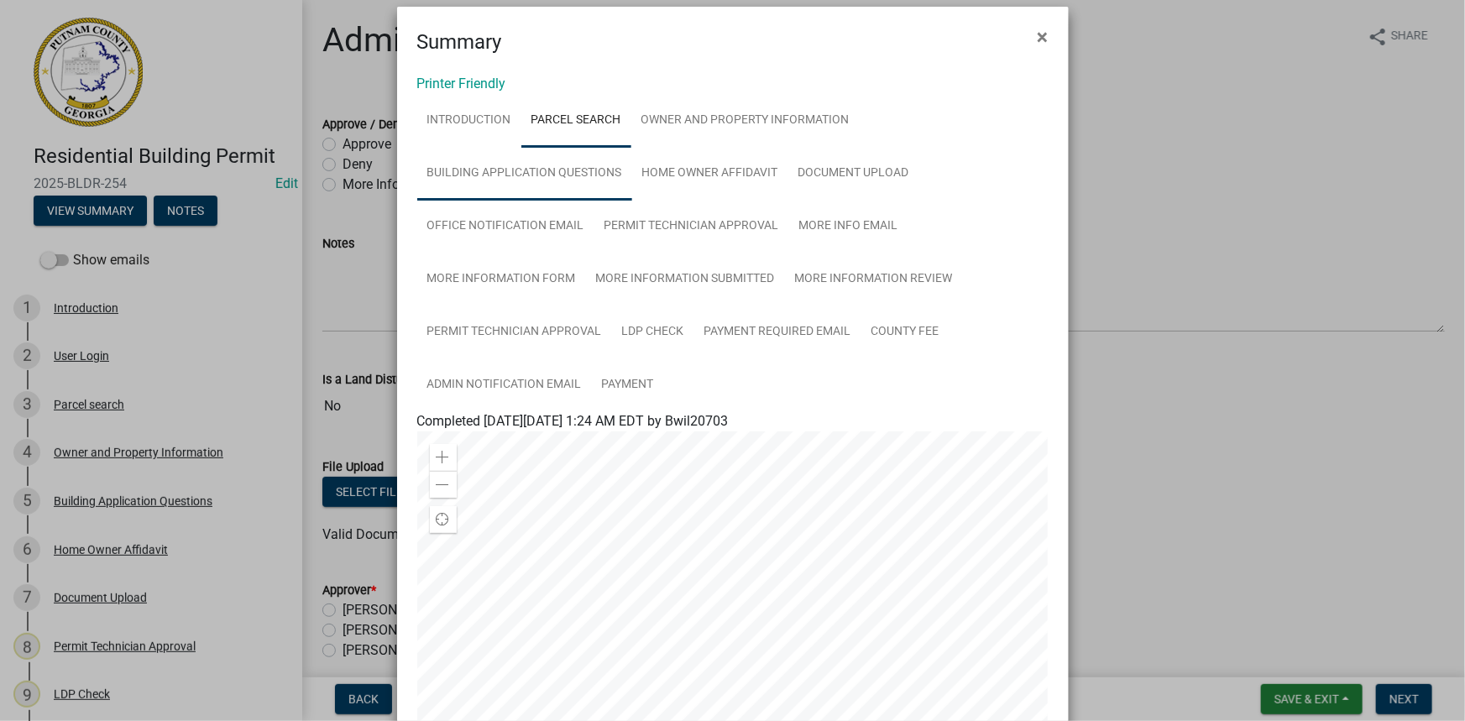
scroll to position [0, 0]
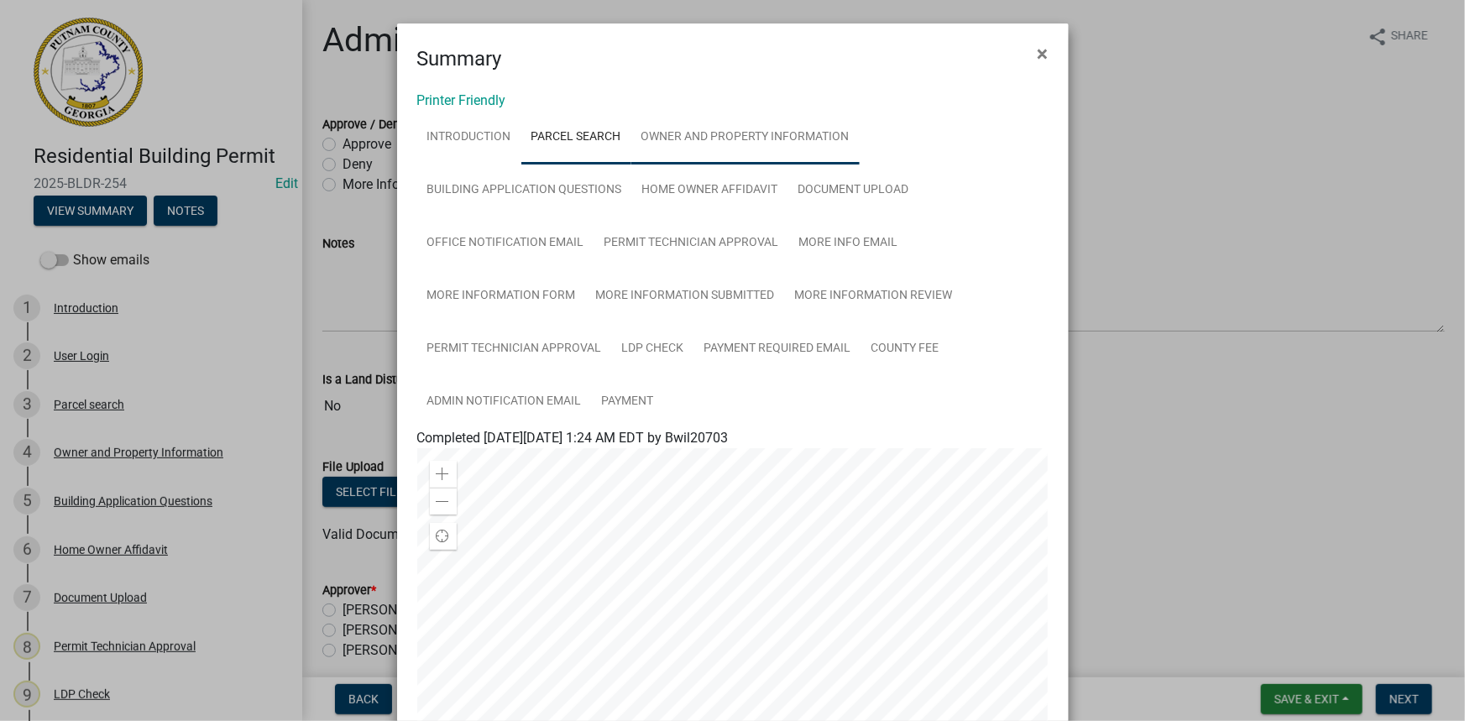
click at [672, 129] on link "Owner and Property Information" at bounding box center [745, 138] width 228 height 54
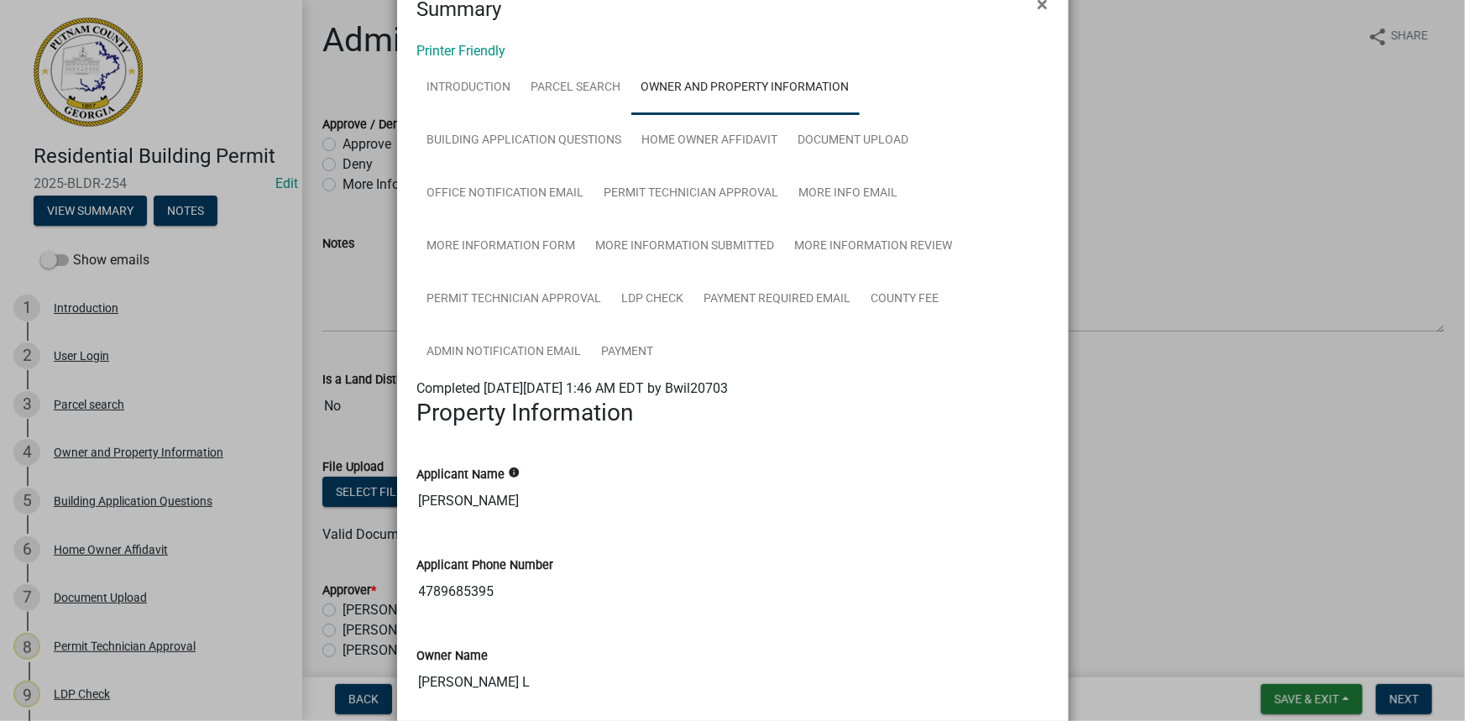
scroll to position [76, 0]
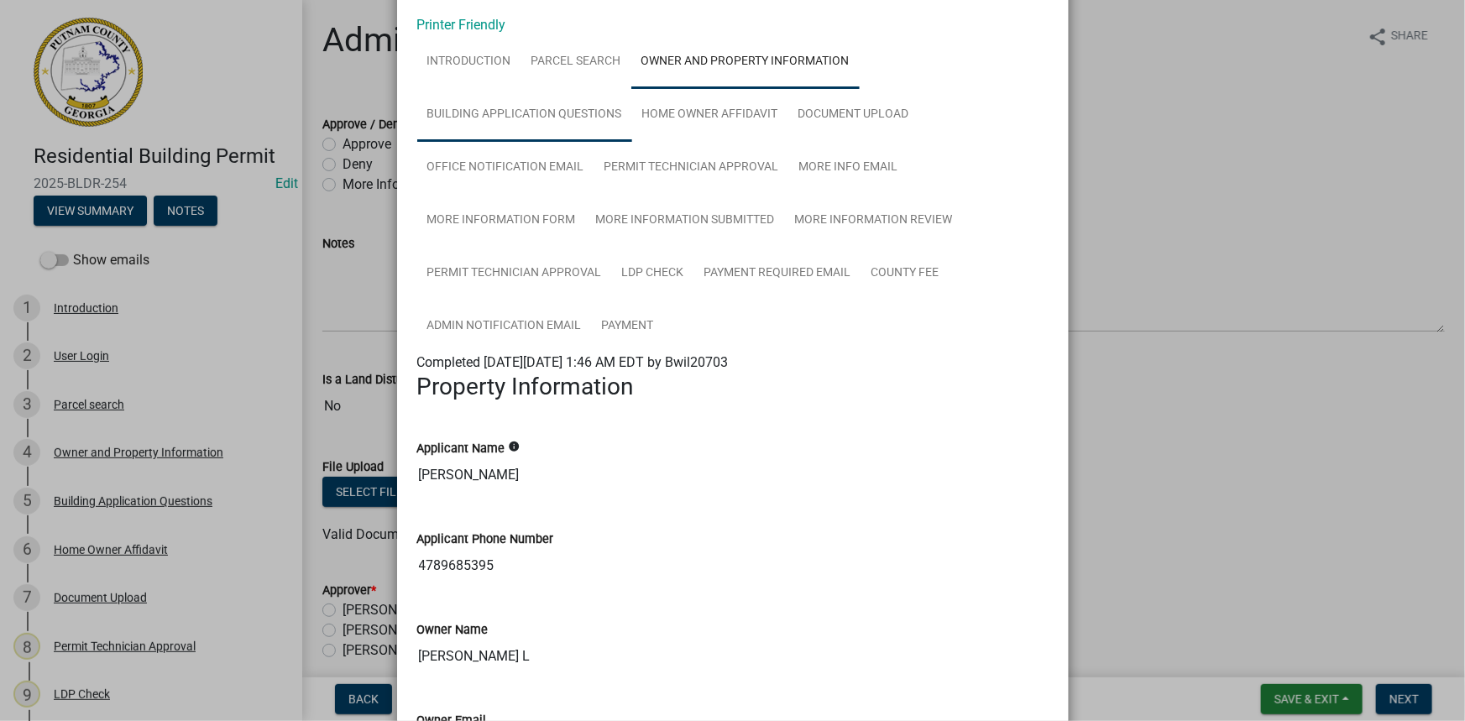
click at [562, 108] on link "Building Application Questions" at bounding box center [524, 115] width 215 height 54
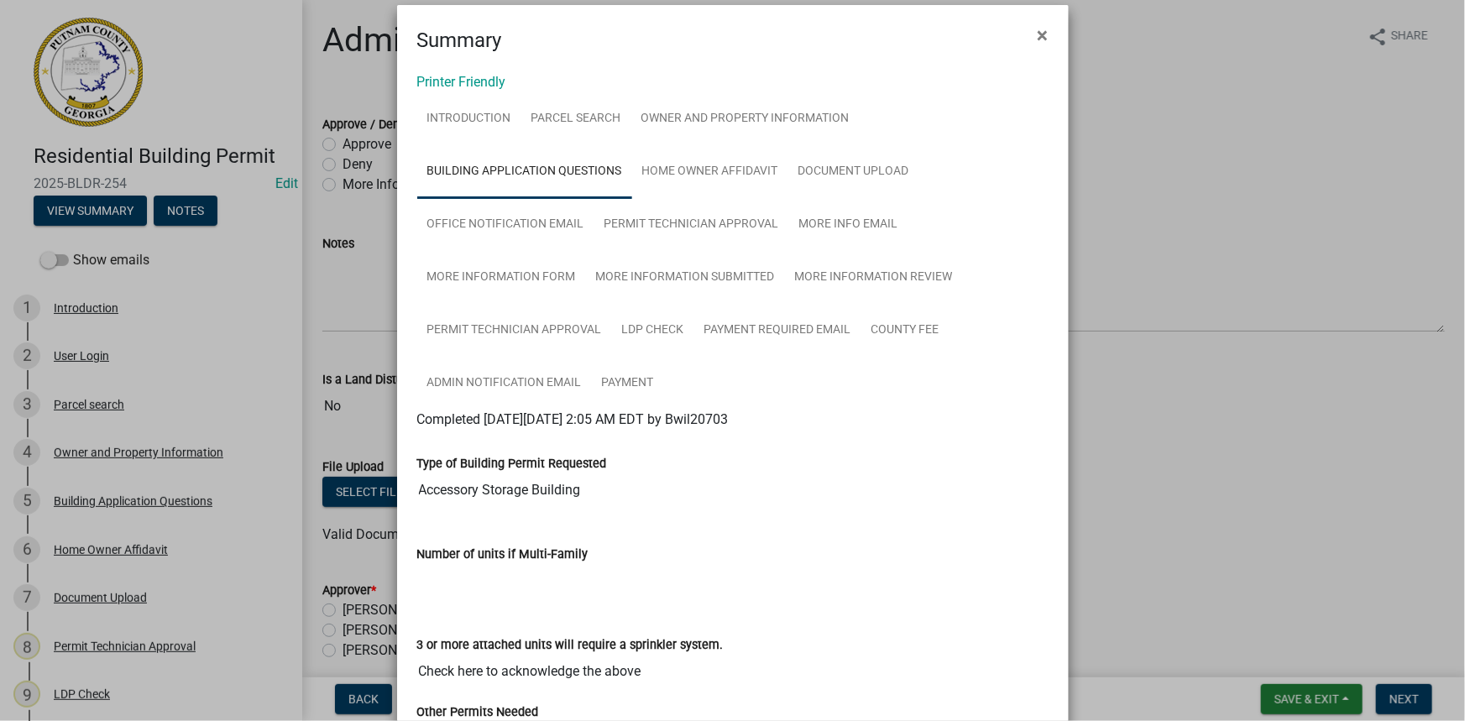
scroll to position [0, 0]
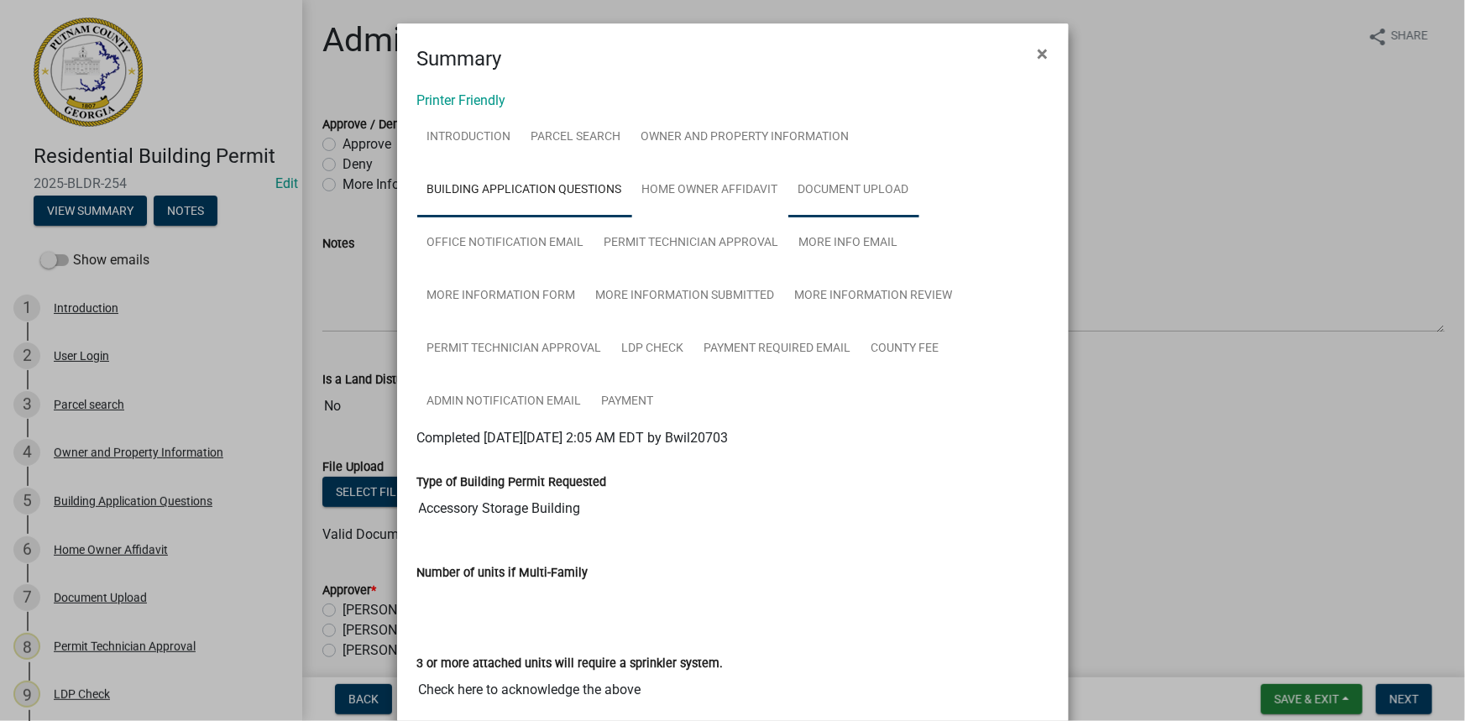
click at [849, 196] on link "Document Upload" at bounding box center [853, 191] width 131 height 54
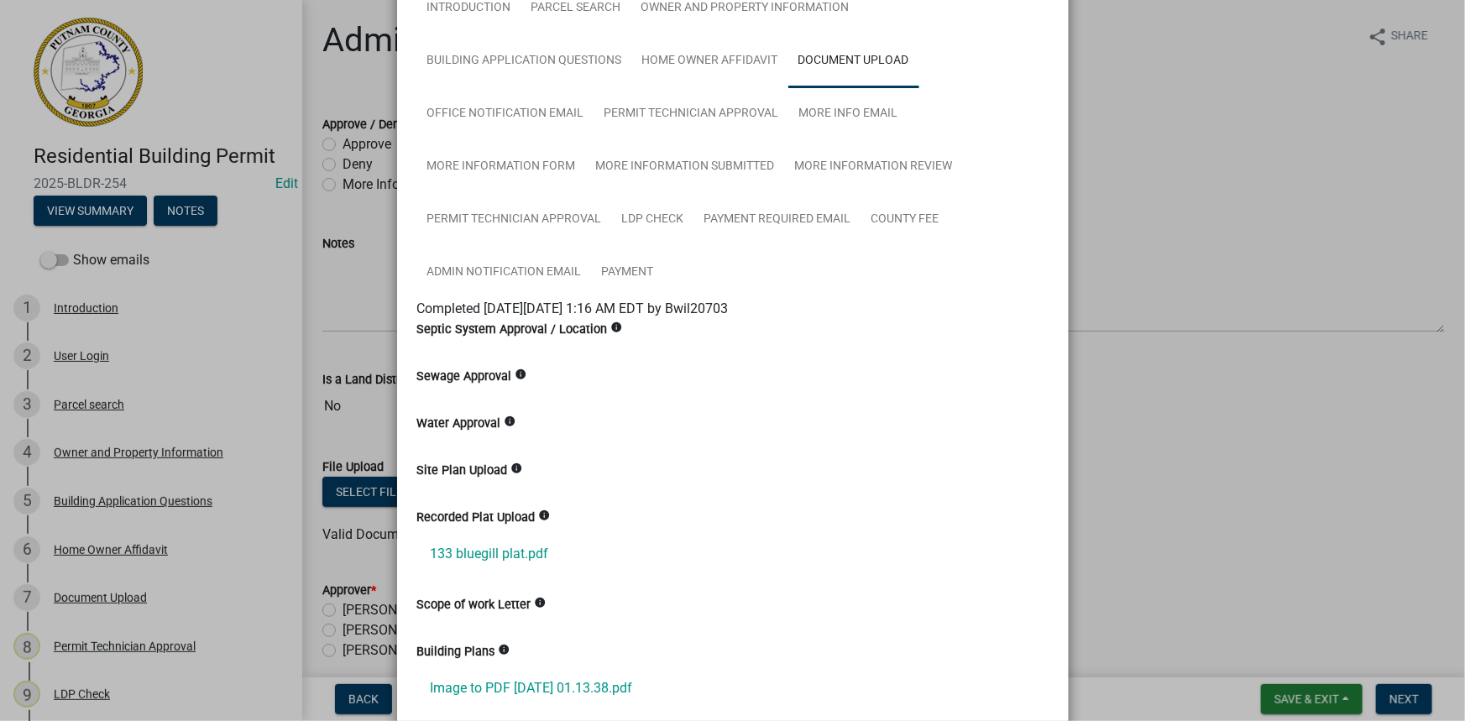
scroll to position [152, 0]
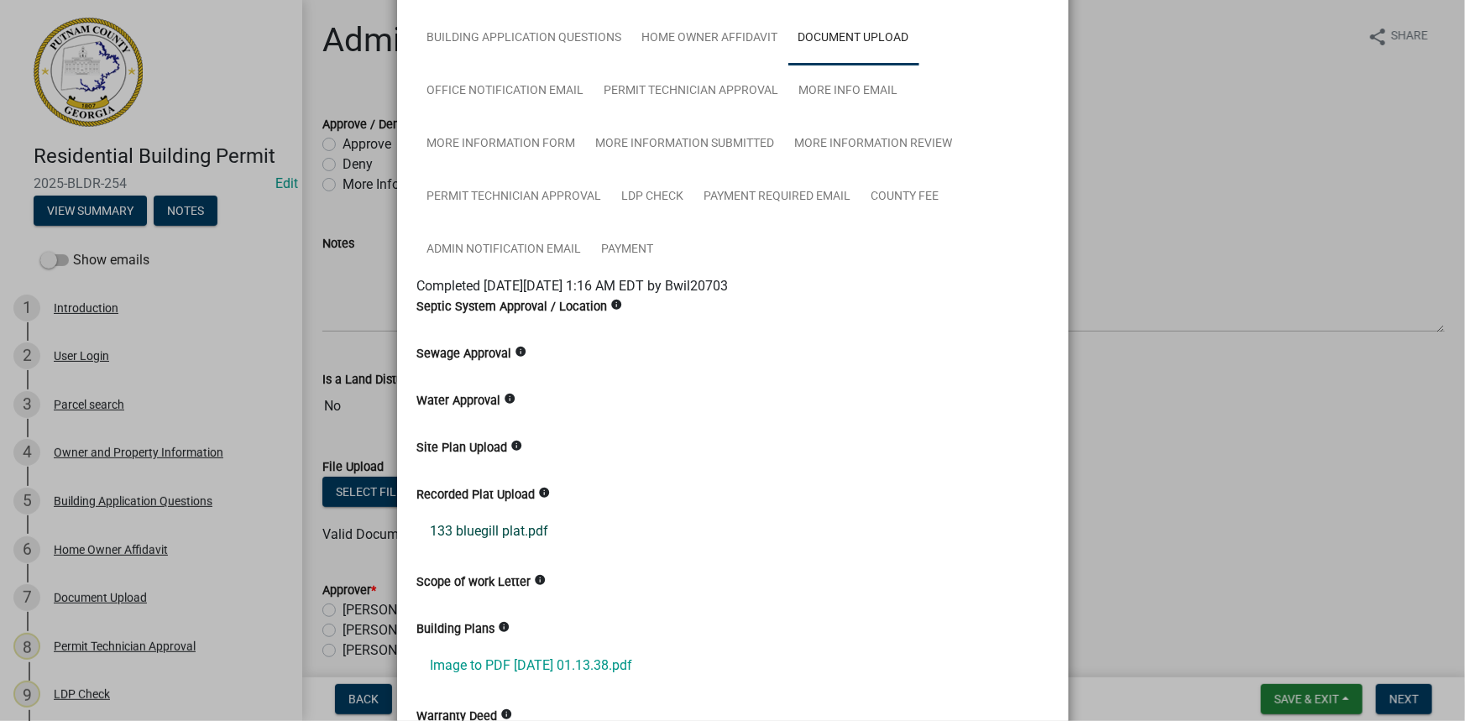
click at [510, 528] on link "133 bluegill plat.pdf" at bounding box center [732, 531] width 631 height 40
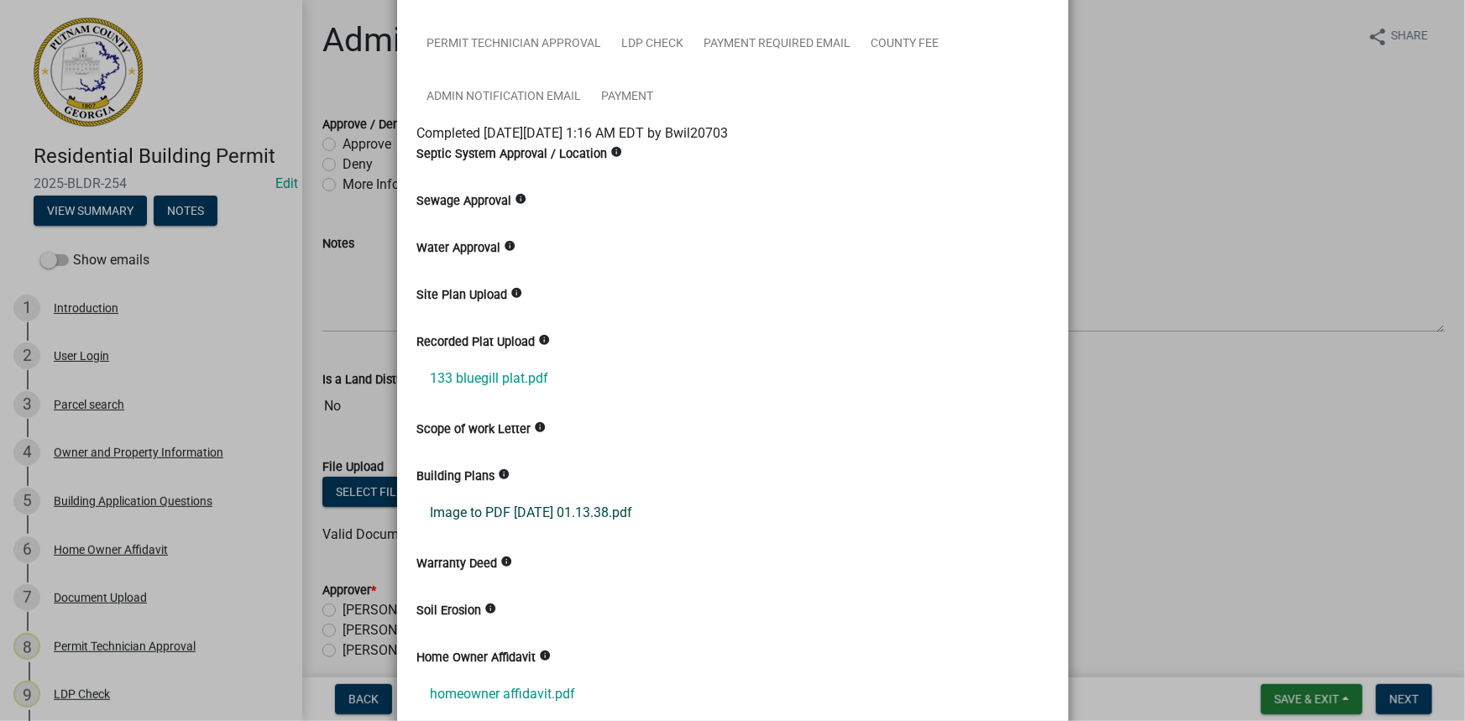
click at [537, 505] on link "Image to PDF [DATE] 01.13.38.pdf" at bounding box center [732, 513] width 631 height 40
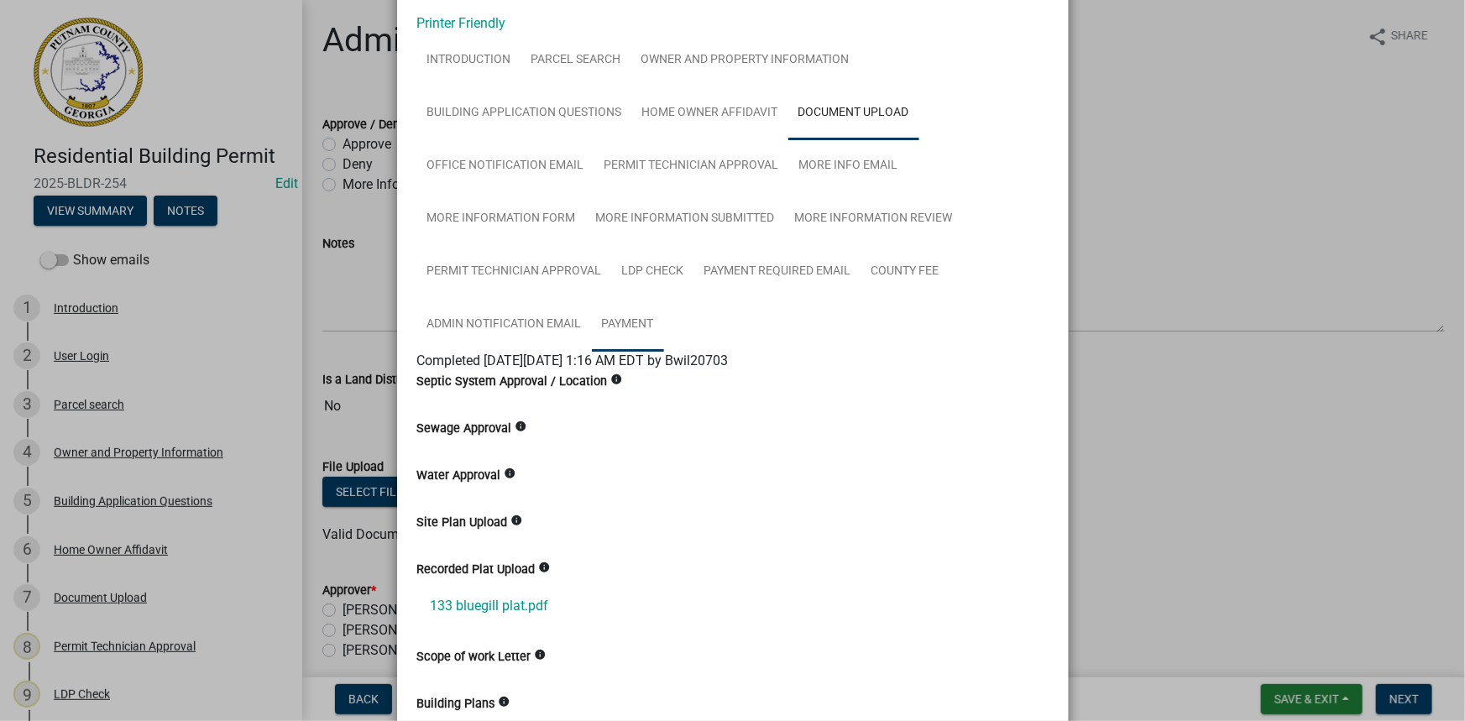
scroll to position [76, 0]
click at [658, 170] on link "Permit Technician Approval" at bounding box center [691, 168] width 195 height 54
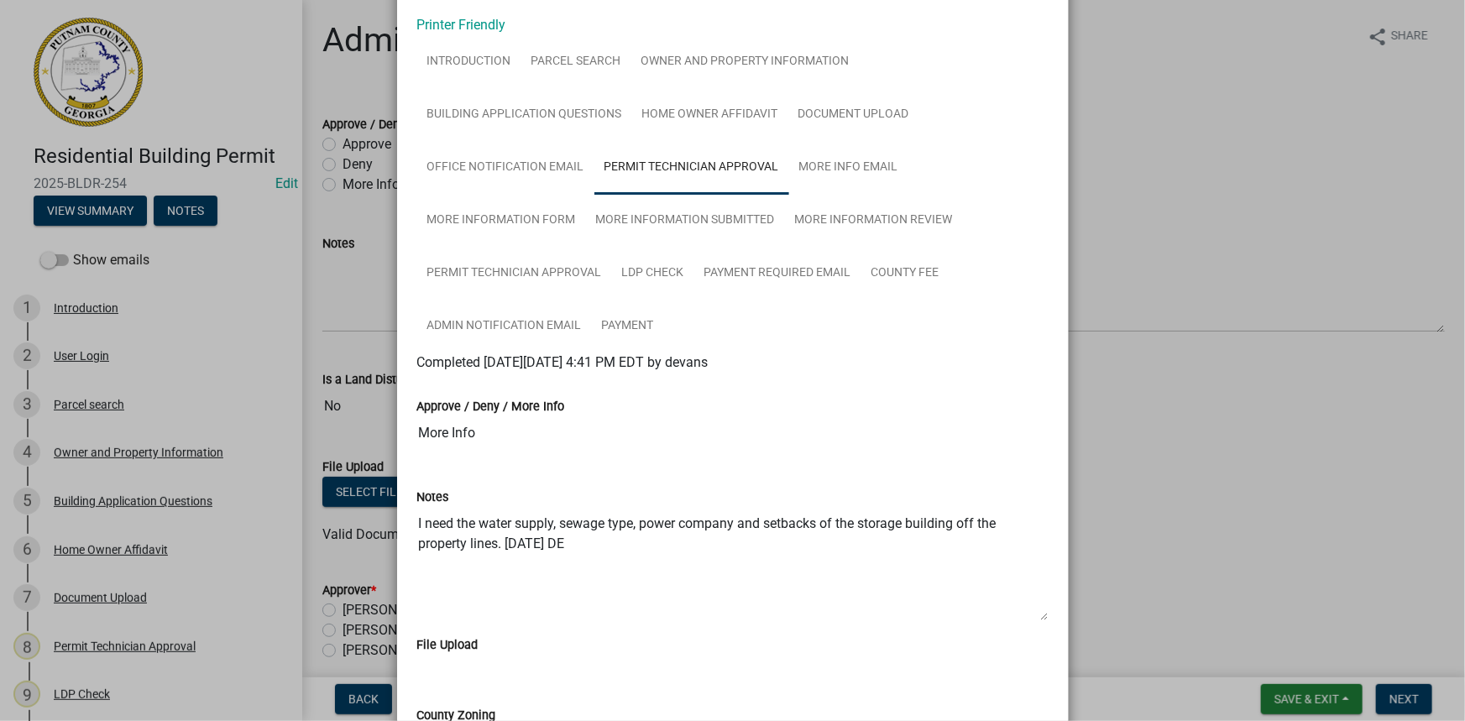
click at [370, 186] on ngb-modal-window "Summary × Printer Friendly Introduction Parcel search Owner and Property Inform…" at bounding box center [732, 360] width 1465 height 721
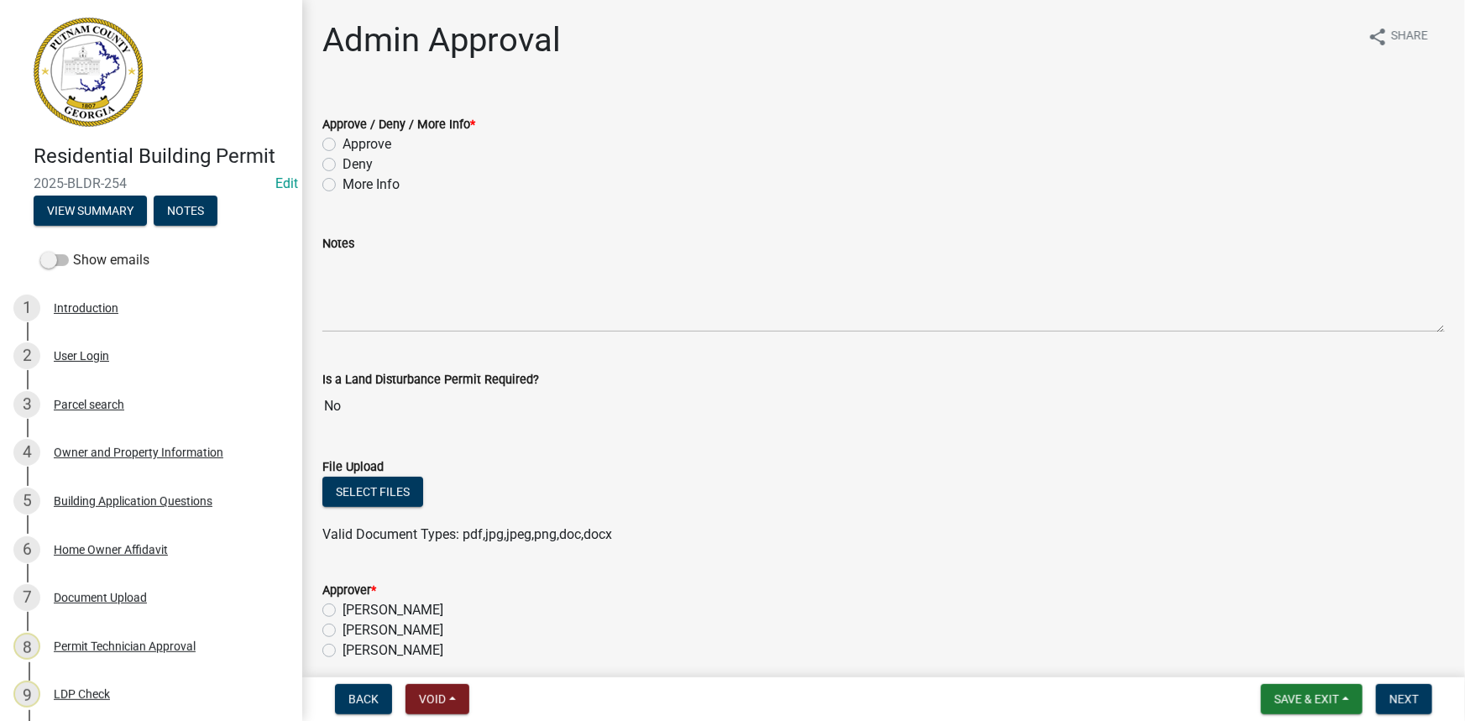
click at [369, 186] on label "More Info" at bounding box center [370, 185] width 57 height 20
click at [353, 186] on input "More Info" at bounding box center [347, 180] width 11 height 11
radio input "true"
click at [483, 347] on div "Is a Land Disturbance Permit Required? No" at bounding box center [883, 384] width 1122 height 77
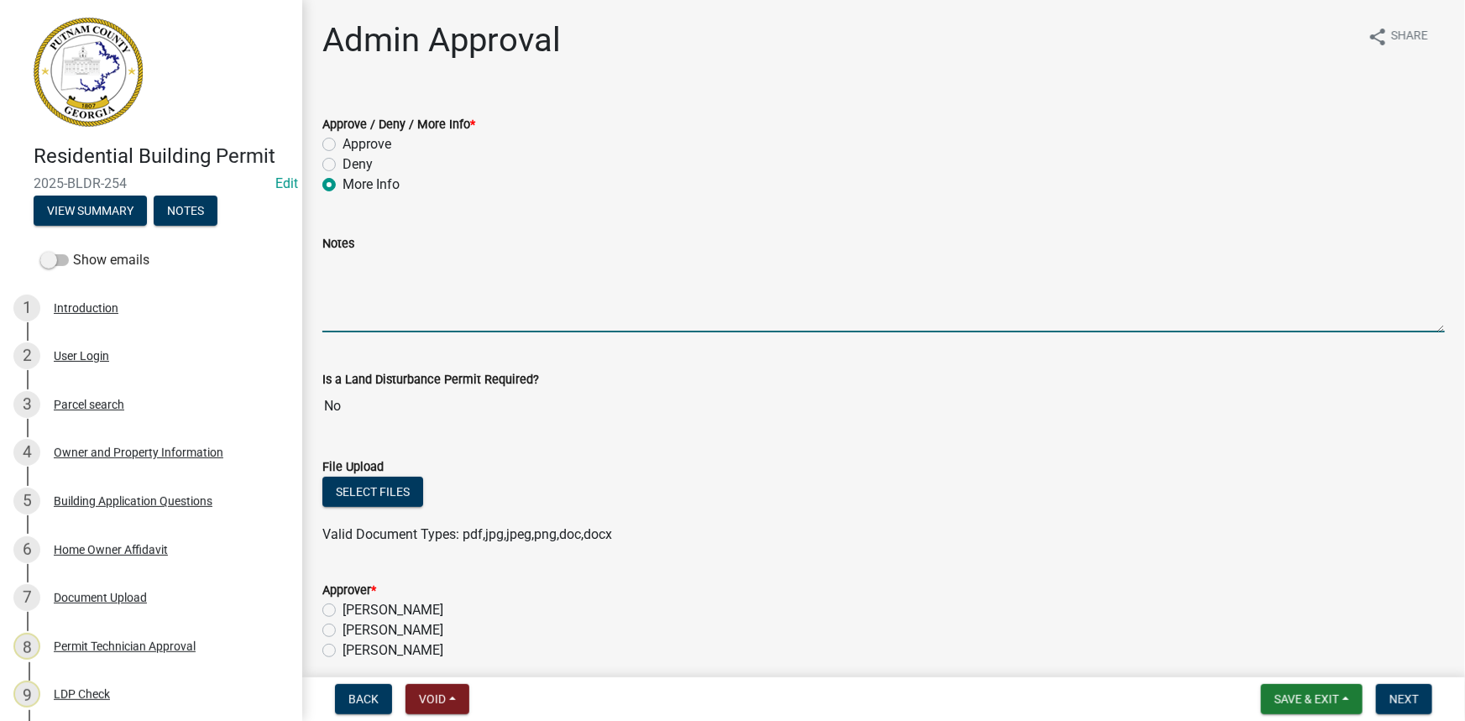
click at [483, 301] on textarea "Notes" at bounding box center [883, 293] width 1122 height 79
type textarea "The height should be included on the plans from the highest level of grade to t…"
click at [102, 208] on button "View Summary" at bounding box center [90, 211] width 113 height 30
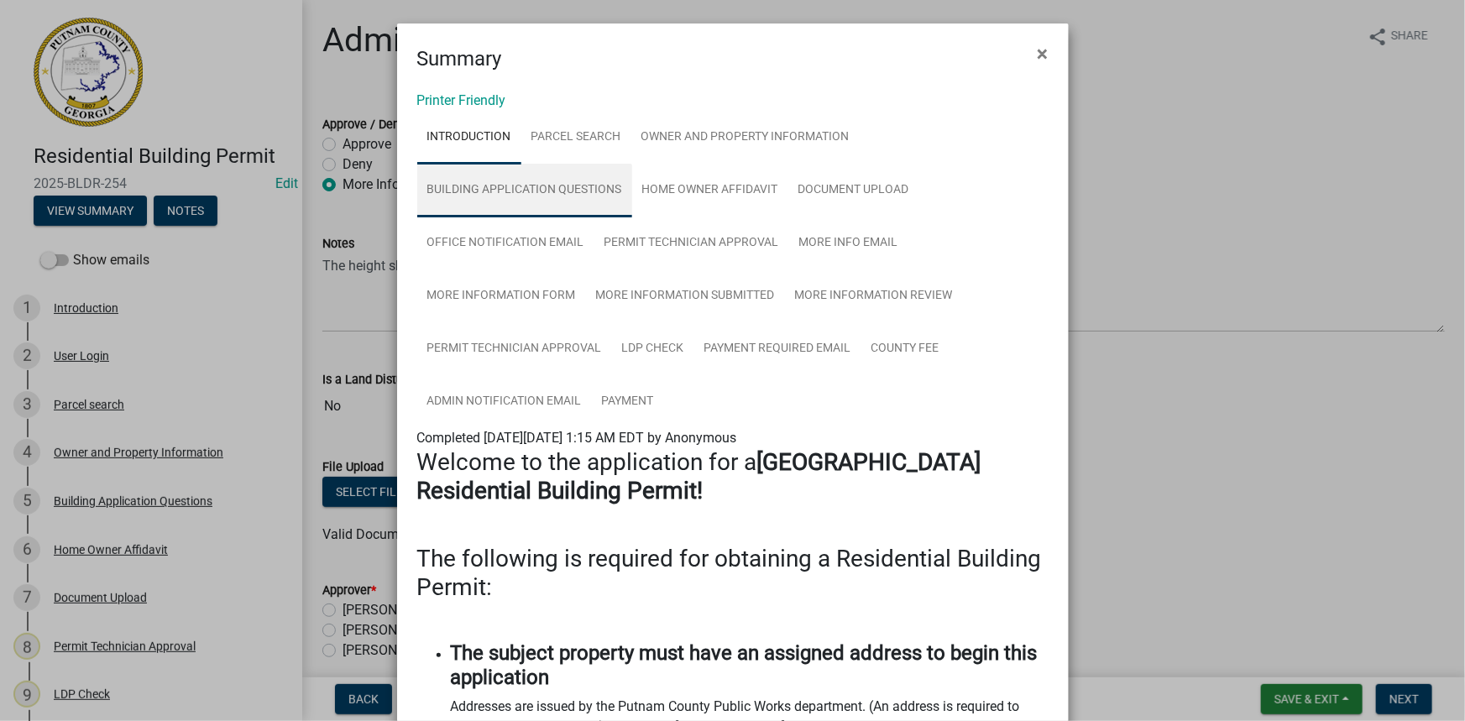
click at [582, 191] on link "Building Application Questions" at bounding box center [524, 191] width 215 height 54
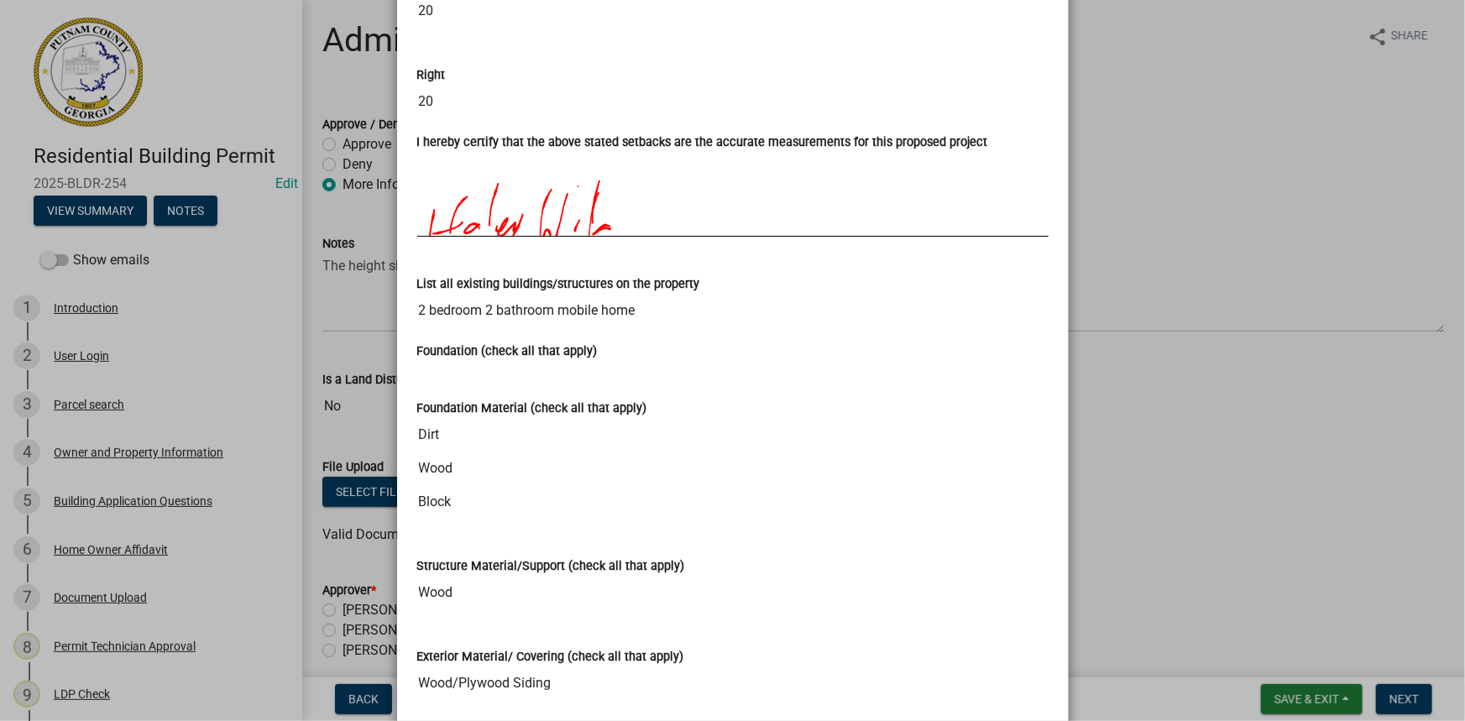
scroll to position [2498, 0]
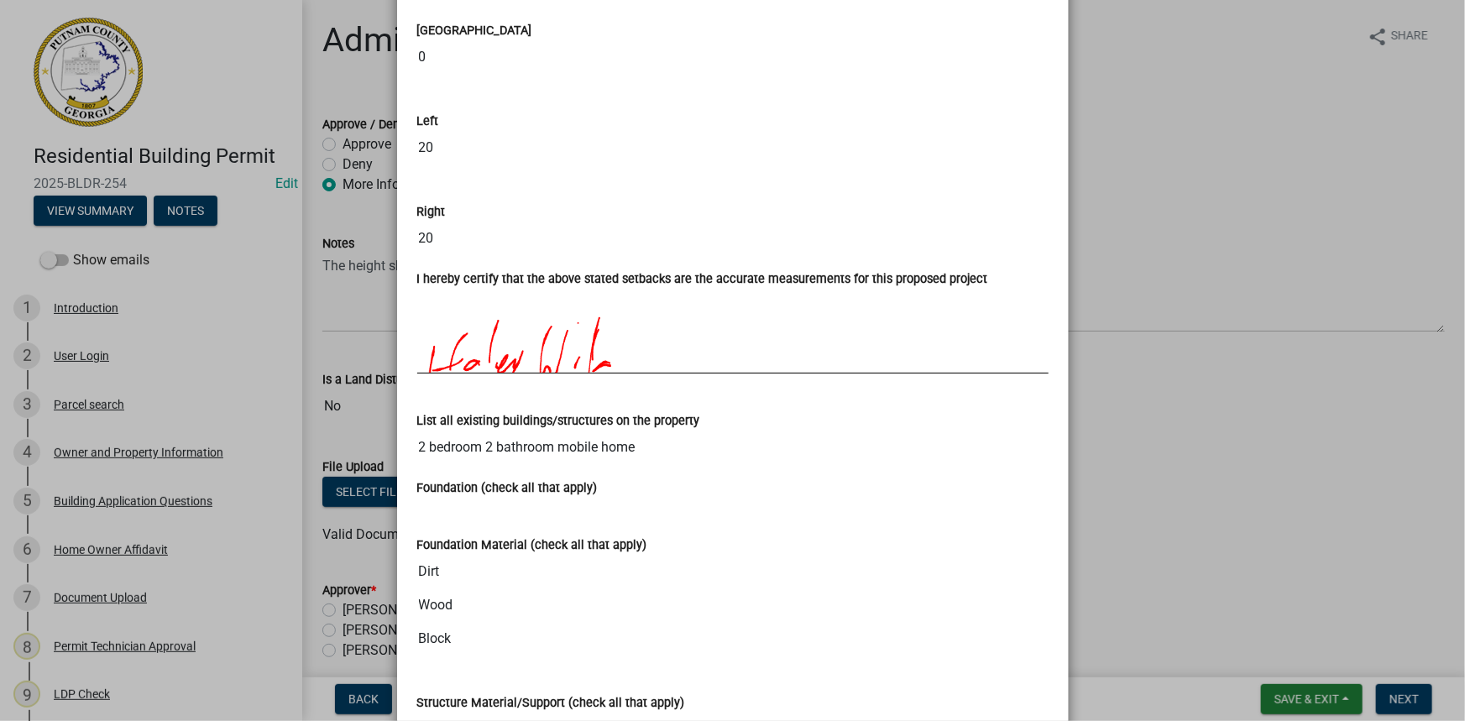
click at [1144, 243] on ngb-modal-window "Summary × Printer Friendly Introduction Parcel search Owner and Property Inform…" at bounding box center [732, 360] width 1465 height 721
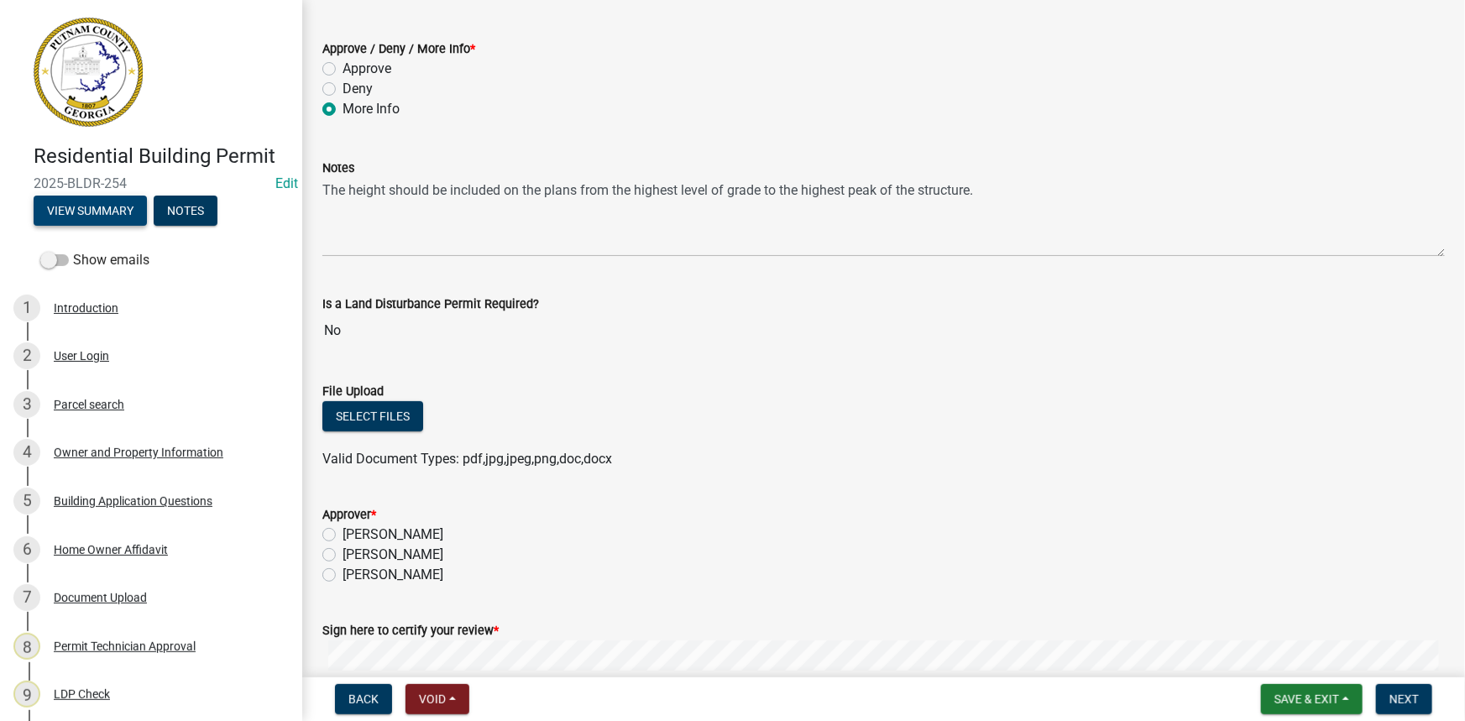
scroll to position [228, 0]
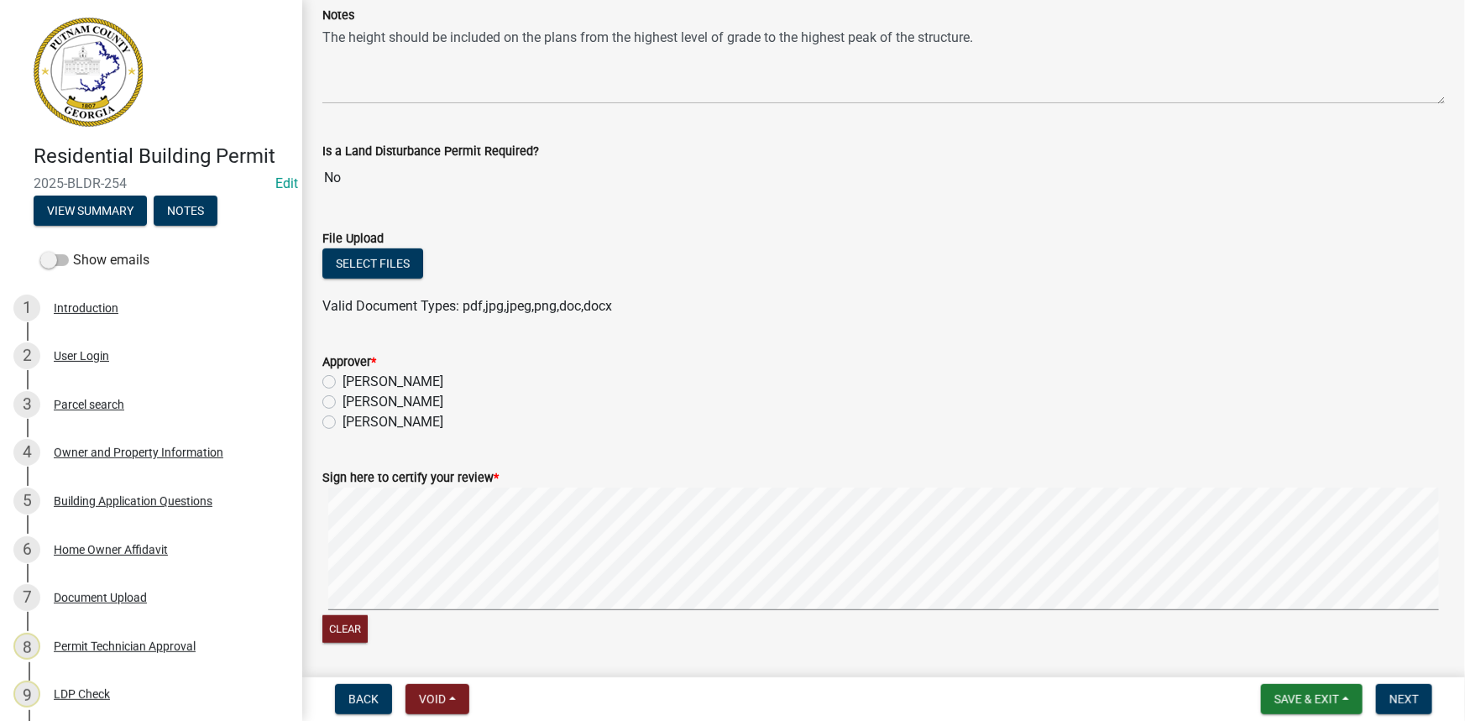
click at [428, 400] on label "[PERSON_NAME]" at bounding box center [392, 402] width 101 height 20
click at [353, 400] on input "[PERSON_NAME]" at bounding box center [347, 397] width 11 height 11
radio input "true"
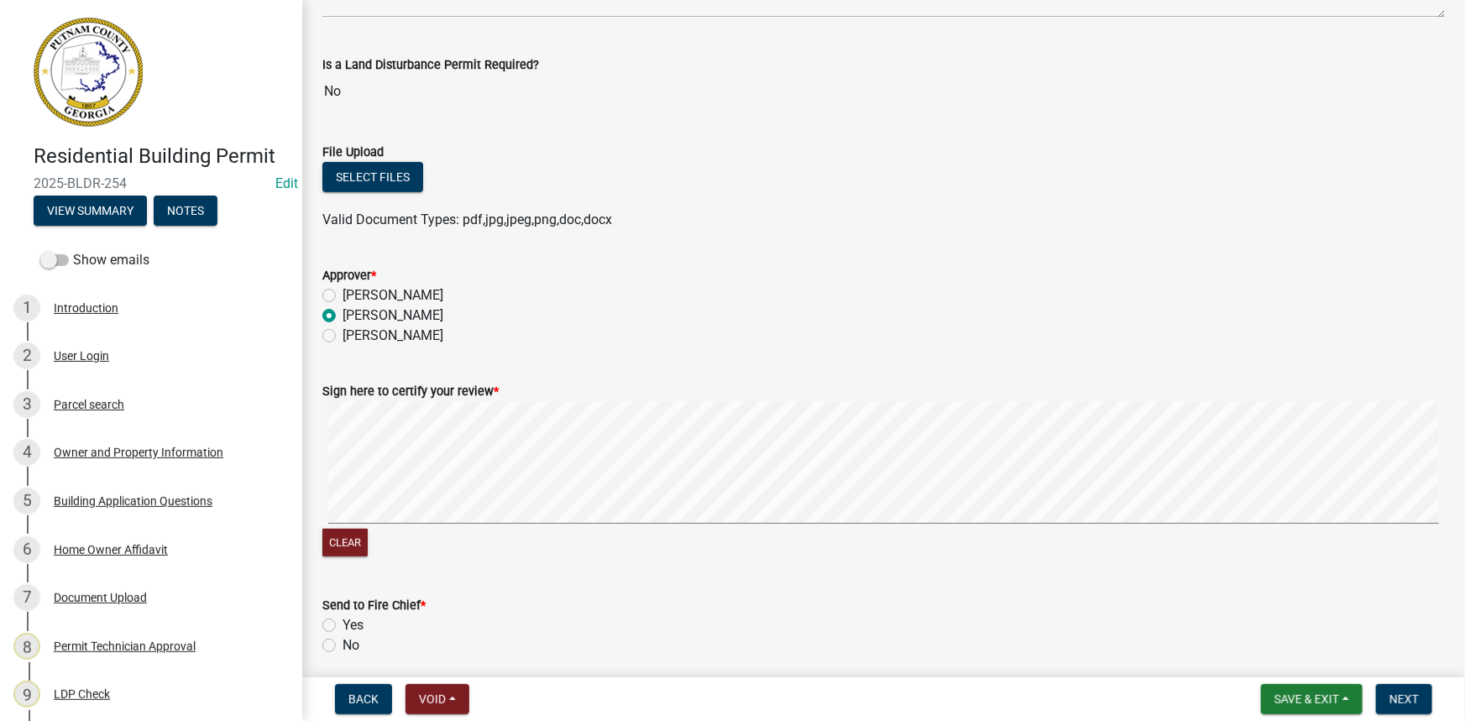
scroll to position [457, 0]
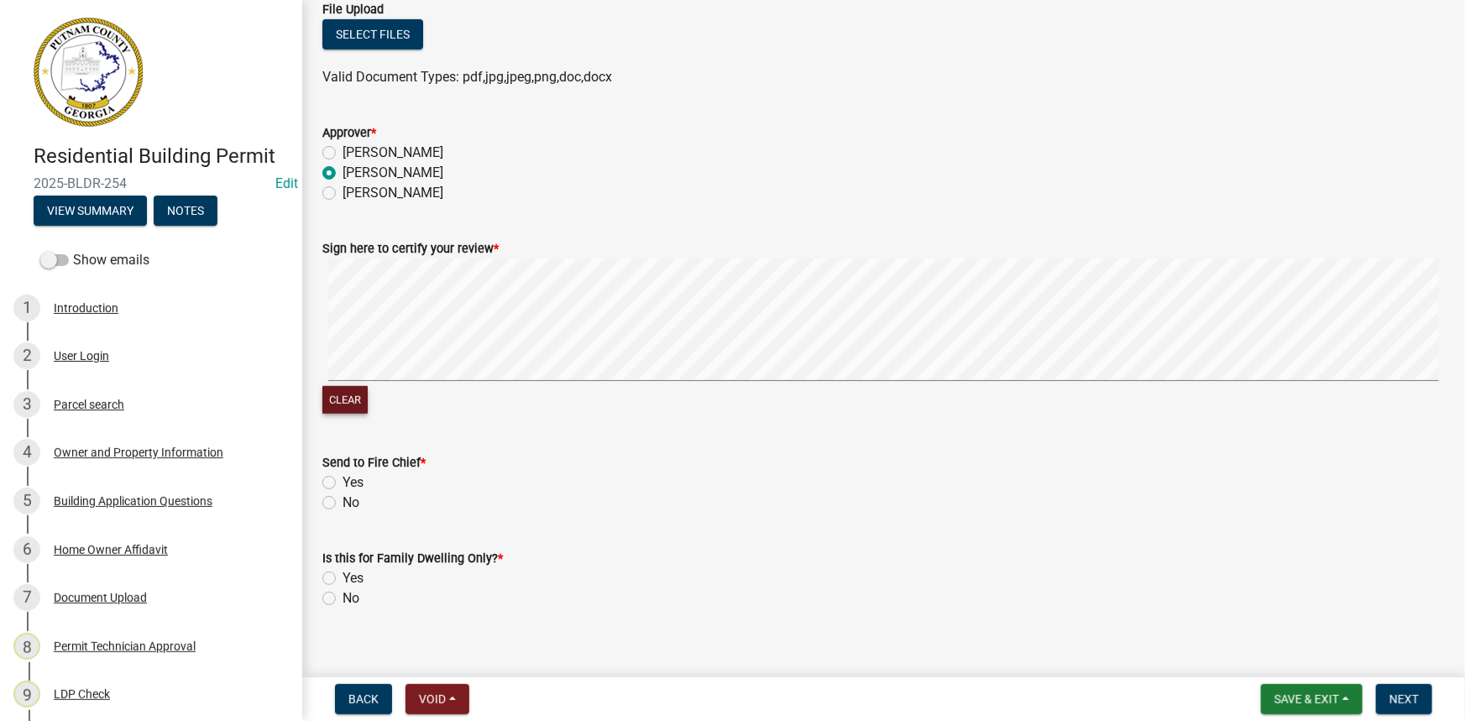
click at [363, 402] on button "Clear" at bounding box center [344, 400] width 45 height 28
click at [342, 504] on label "No" at bounding box center [350, 503] width 17 height 20
click at [342, 504] on input "No" at bounding box center [347, 498] width 11 height 11
radio input "true"
click at [342, 604] on label "No" at bounding box center [350, 598] width 17 height 20
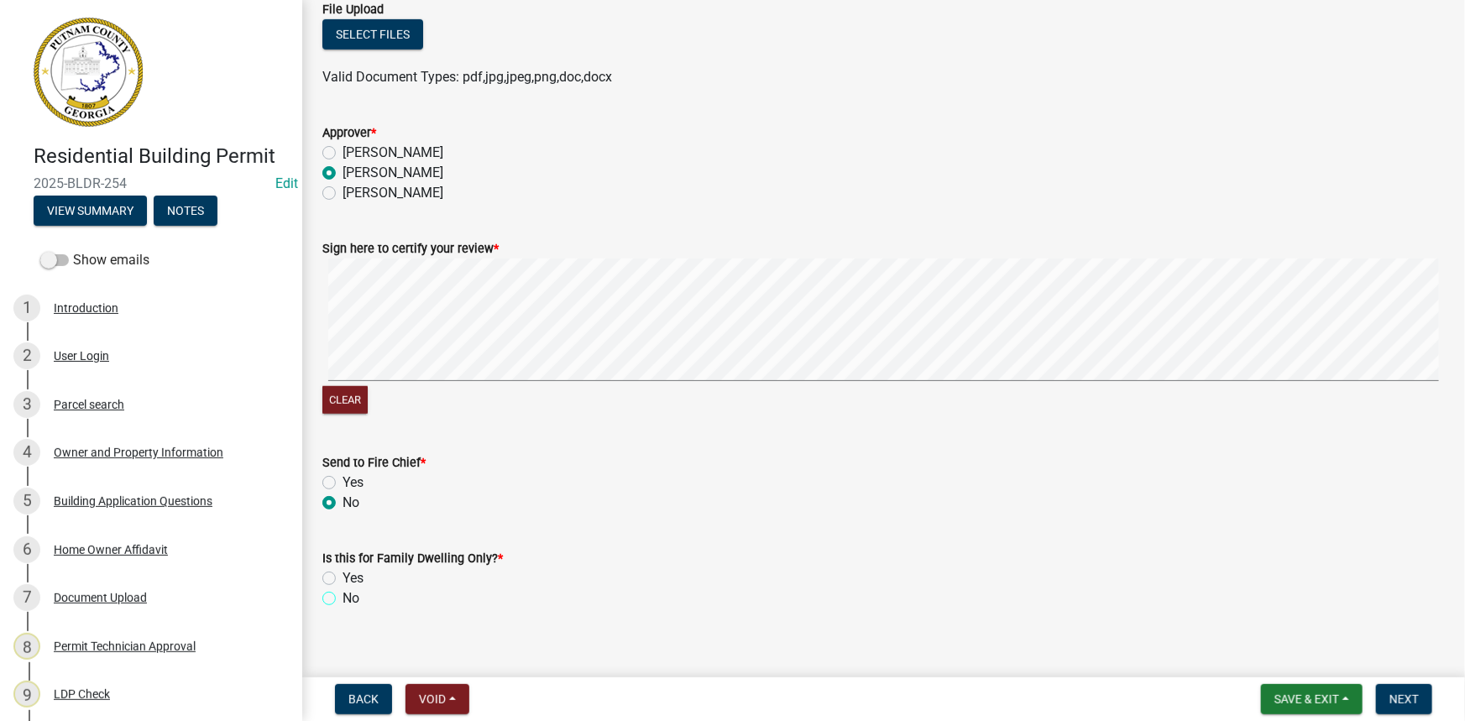
click at [342, 599] on input "No" at bounding box center [347, 593] width 11 height 11
radio input "true"
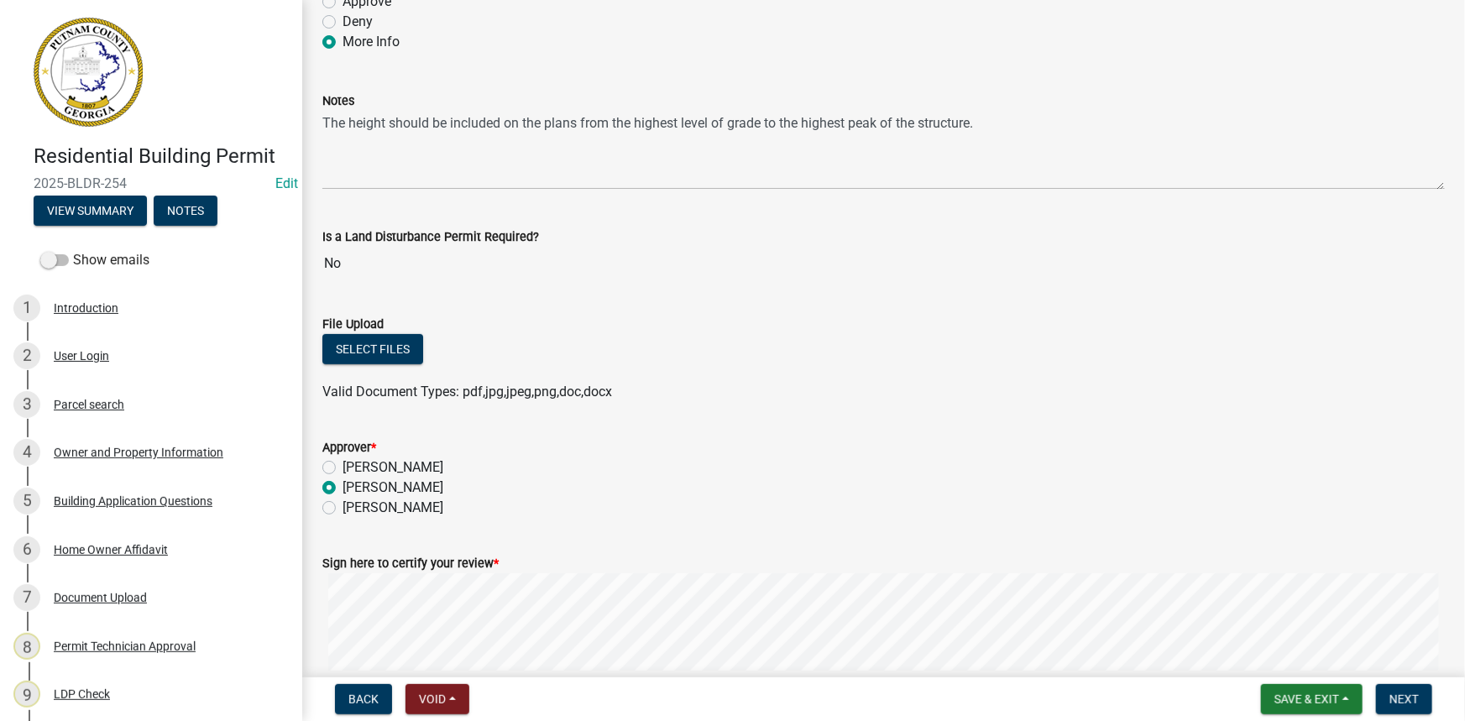
scroll to position [0, 0]
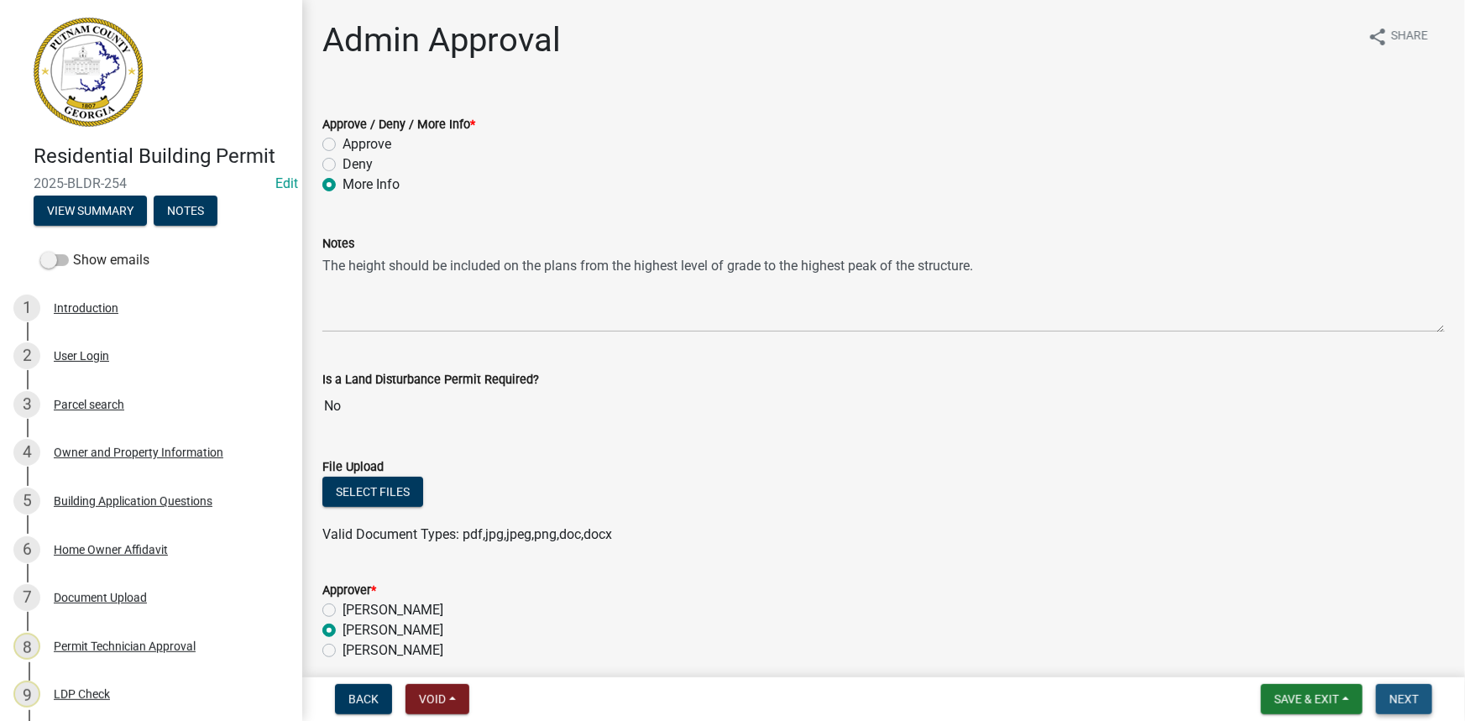
click at [1388, 694] on button "Next" at bounding box center [1404, 699] width 56 height 30
